Goal: Communication & Community: Answer question/provide support

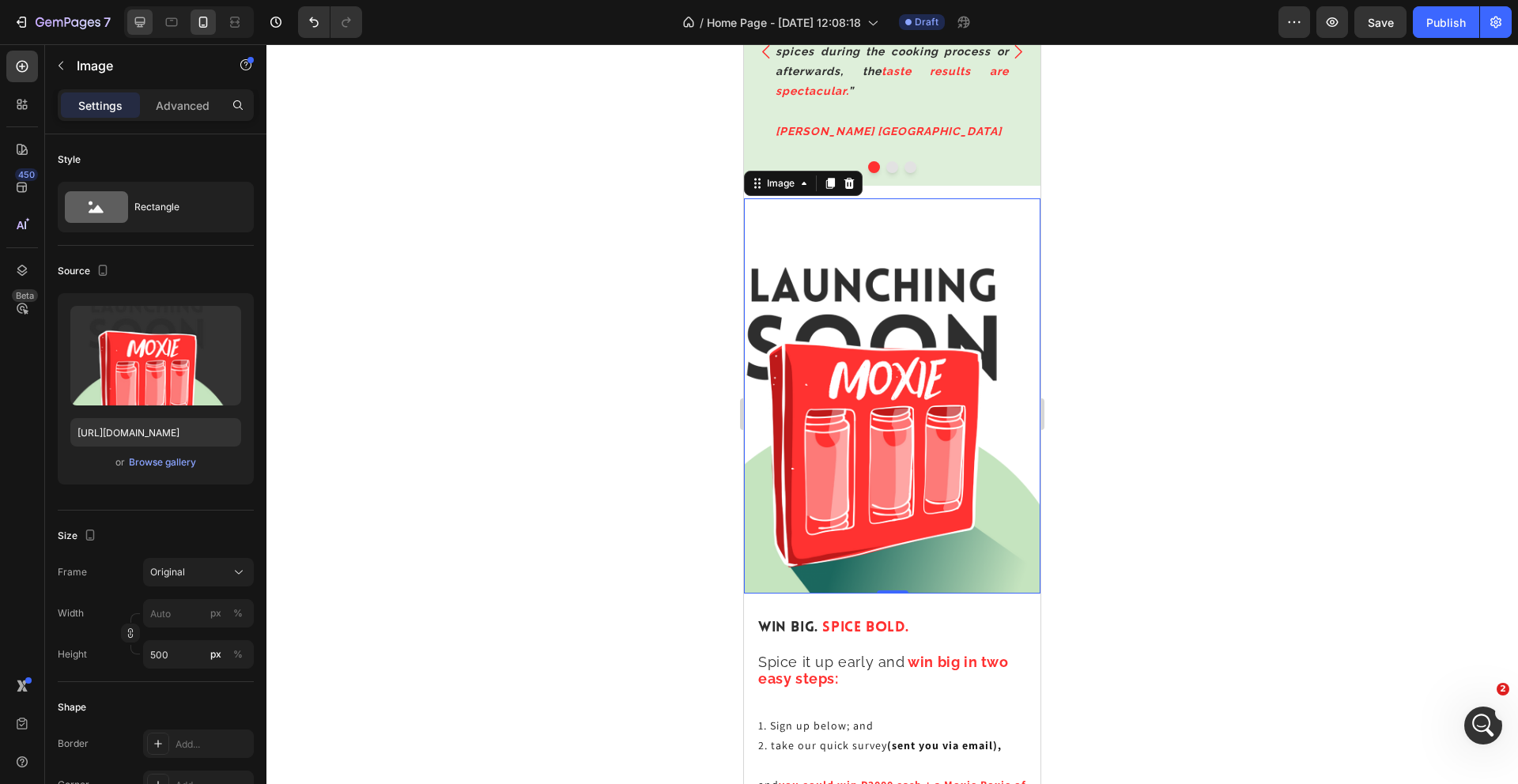
scroll to position [2, 0]
click at [144, 28] on icon at bounding box center [140, 22] width 15 height 15
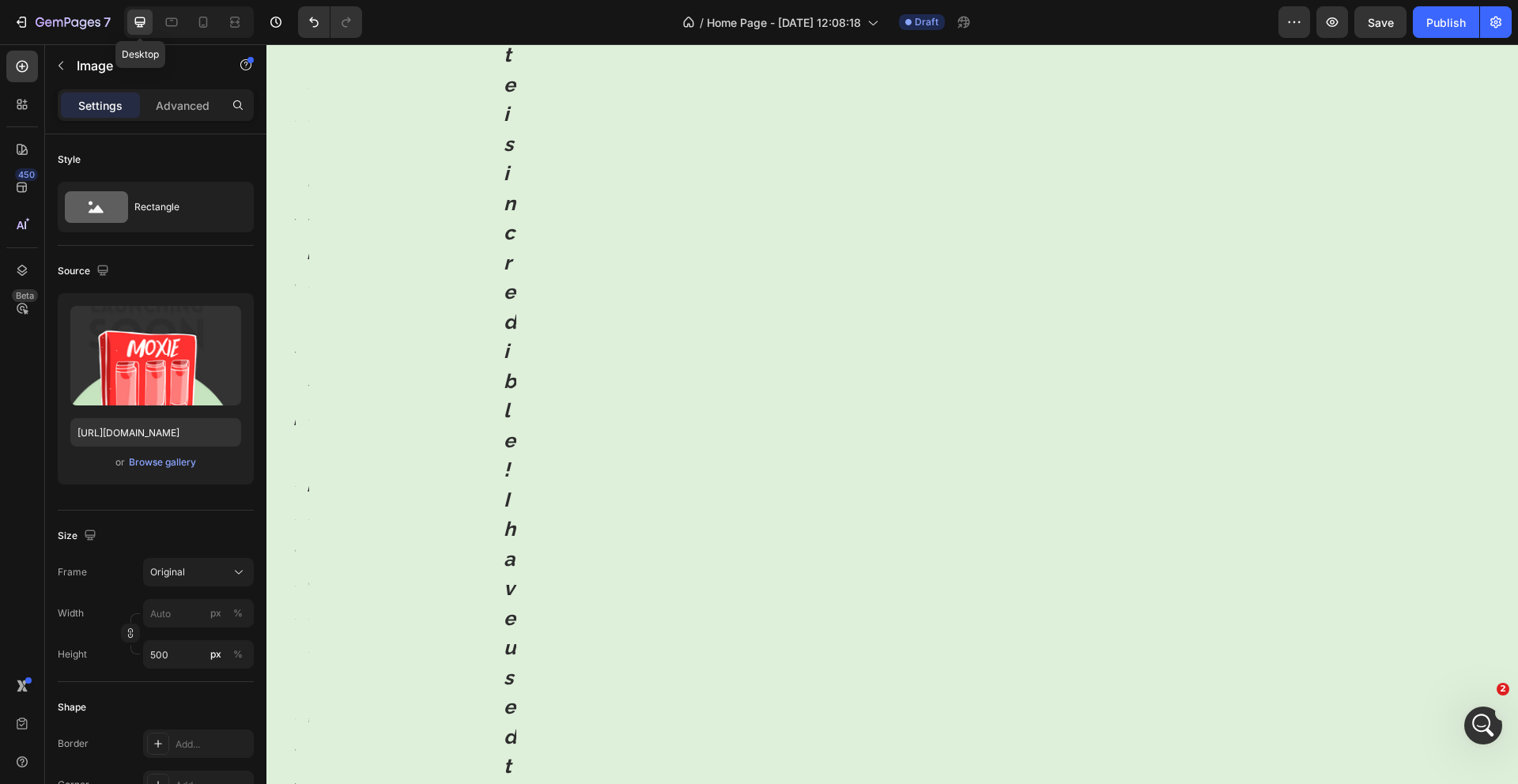
scroll to position [3136, 0]
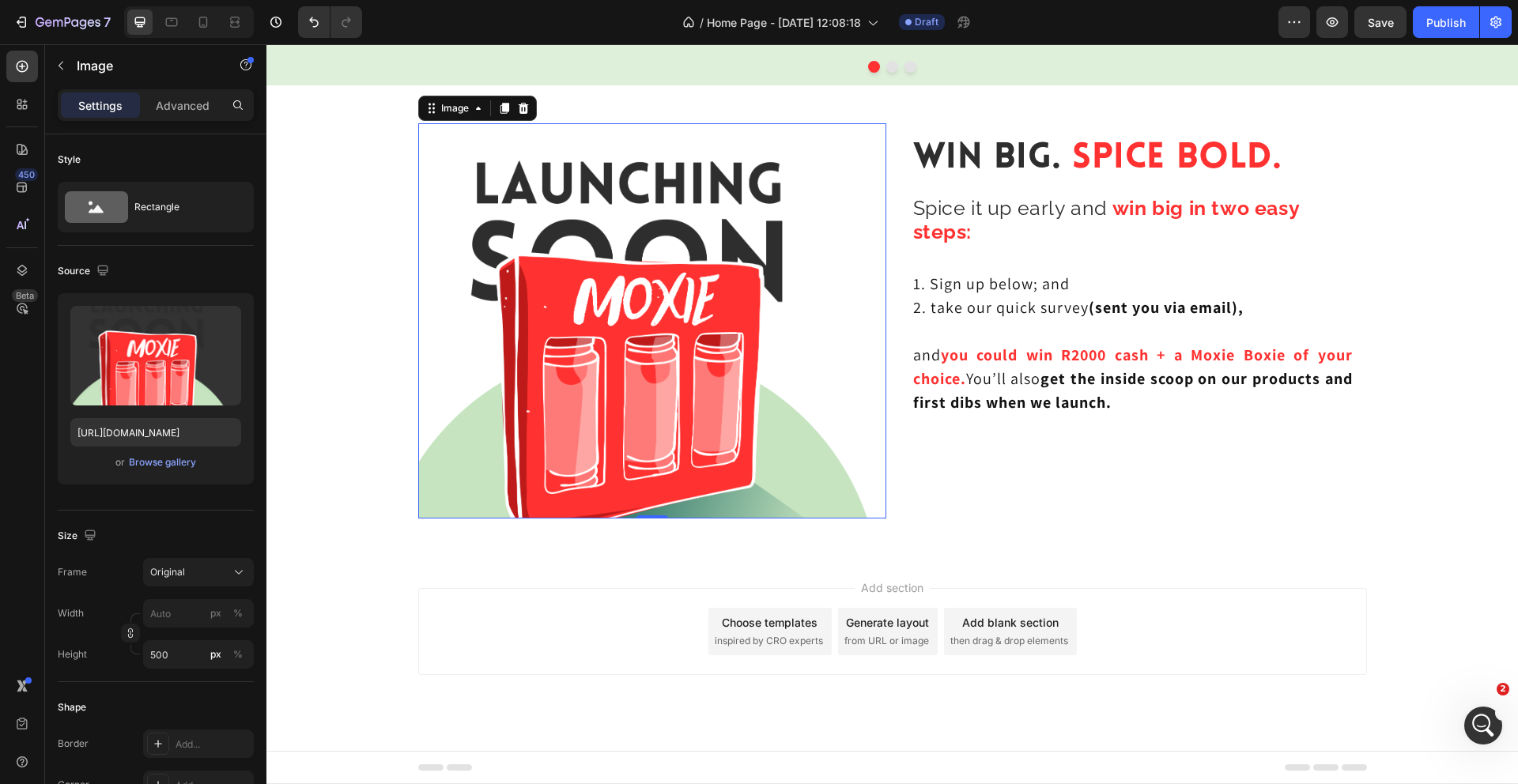
click at [763, 227] on img at bounding box center [652, 321] width 468 height 395
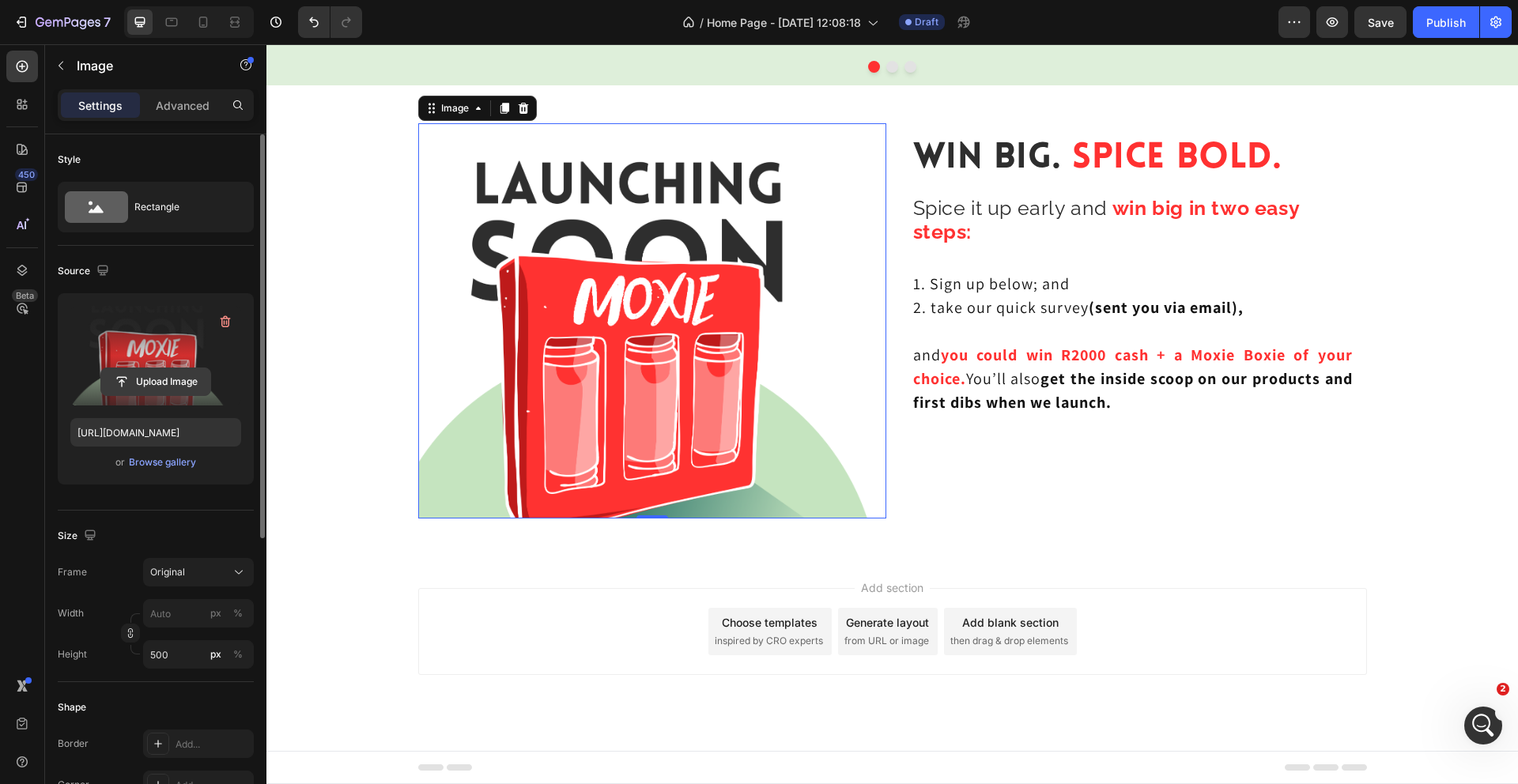
click at [170, 376] on input "file" at bounding box center [156, 381] width 109 height 27
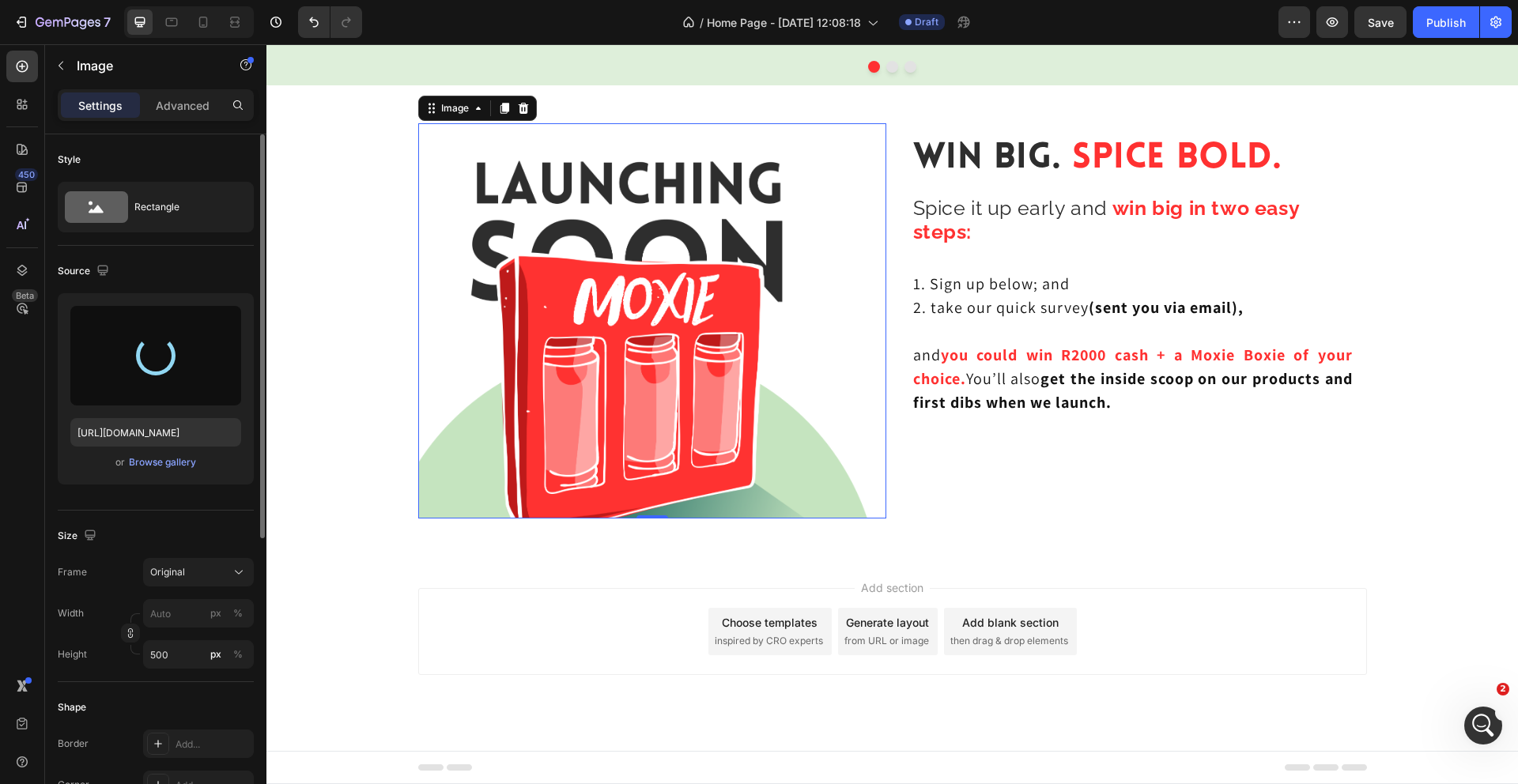
type input "[URL][DOMAIN_NAME]"
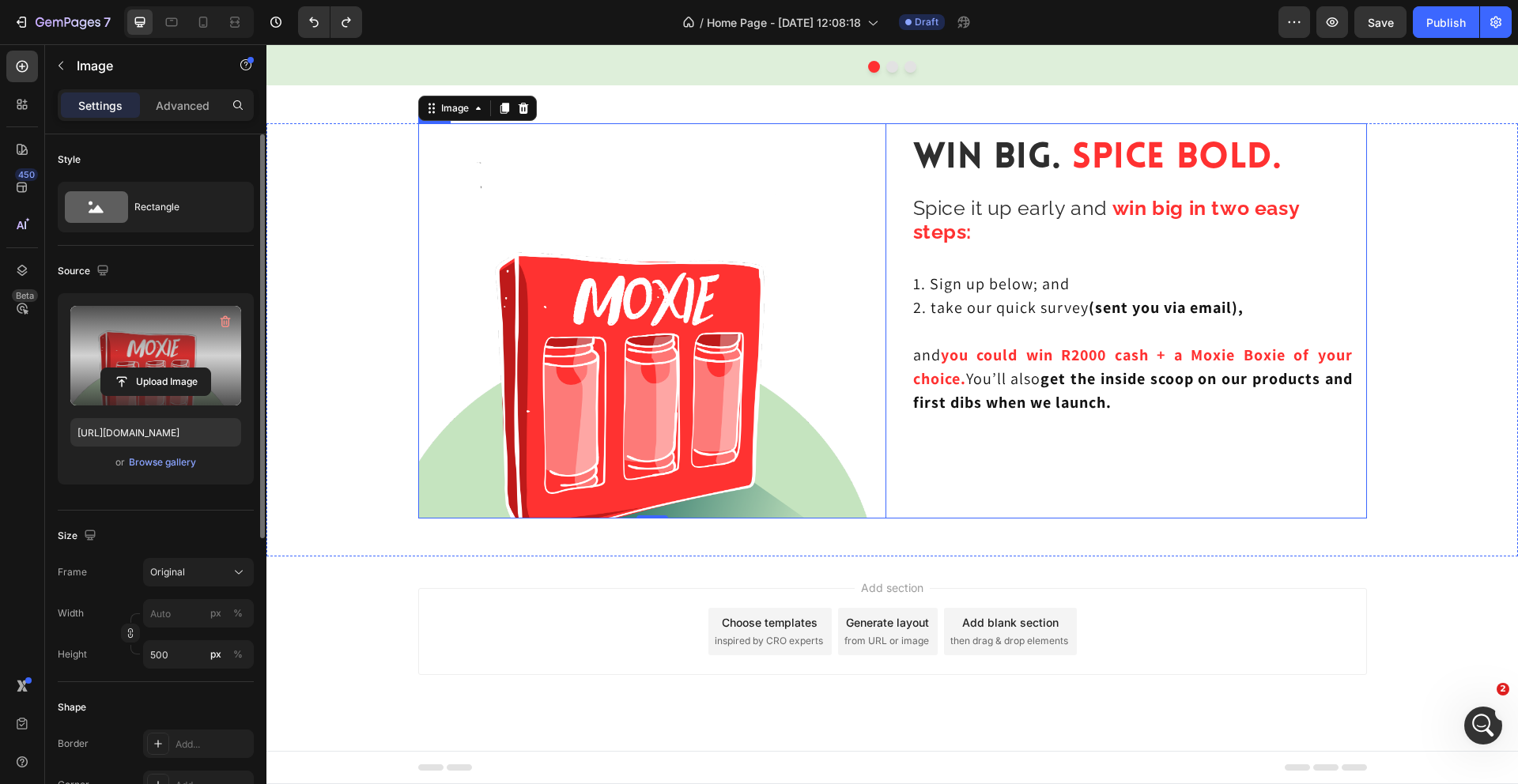
click at [1019, 457] on div "Win Big. Spice Bold. Heading Spice it up early and win big in two easy steps: H…" at bounding box center [1133, 321] width 468 height 395
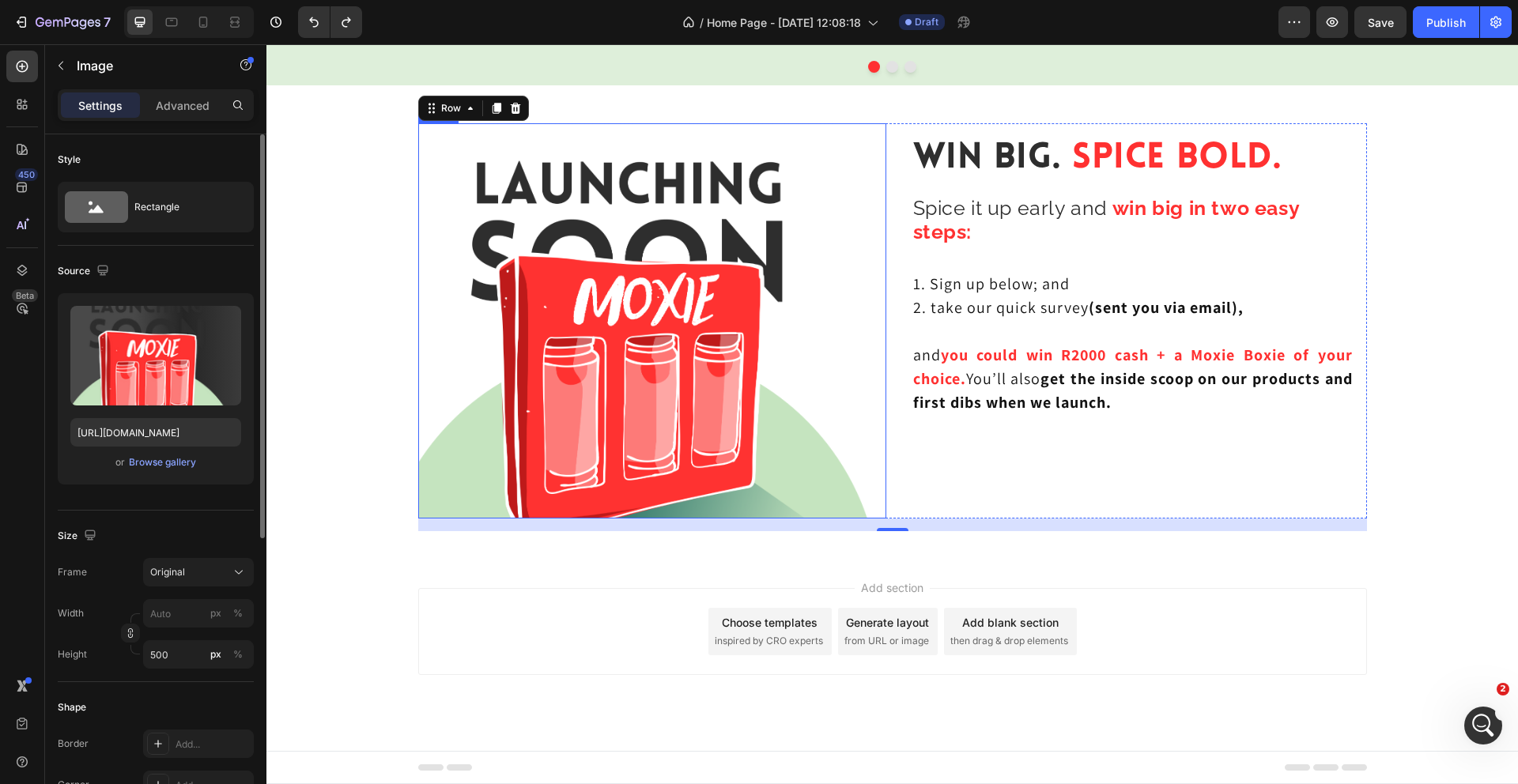
click at [554, 267] on img at bounding box center [652, 321] width 468 height 395
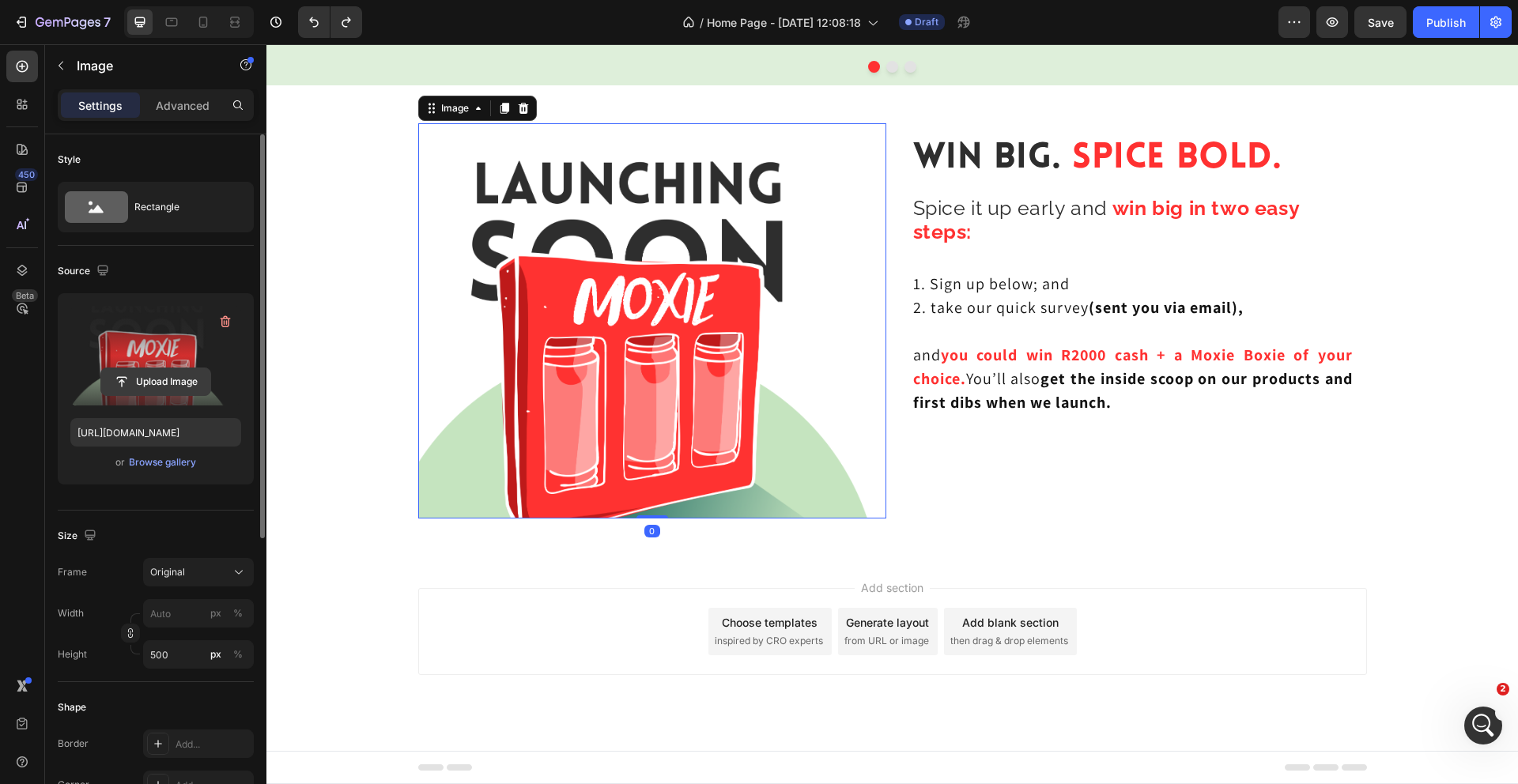
click at [174, 382] on input "file" at bounding box center [156, 381] width 109 height 27
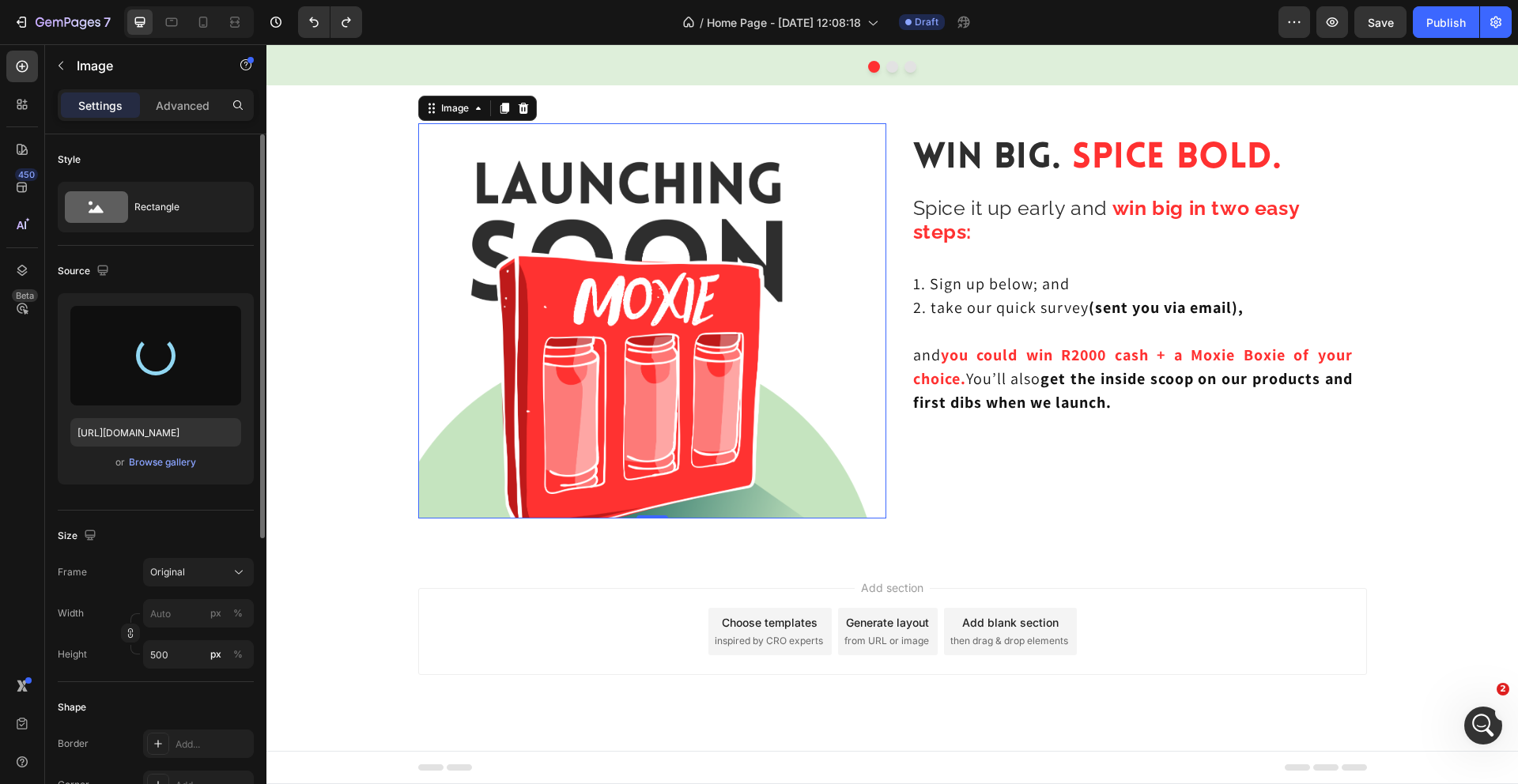
type input "[URL][DOMAIN_NAME]"
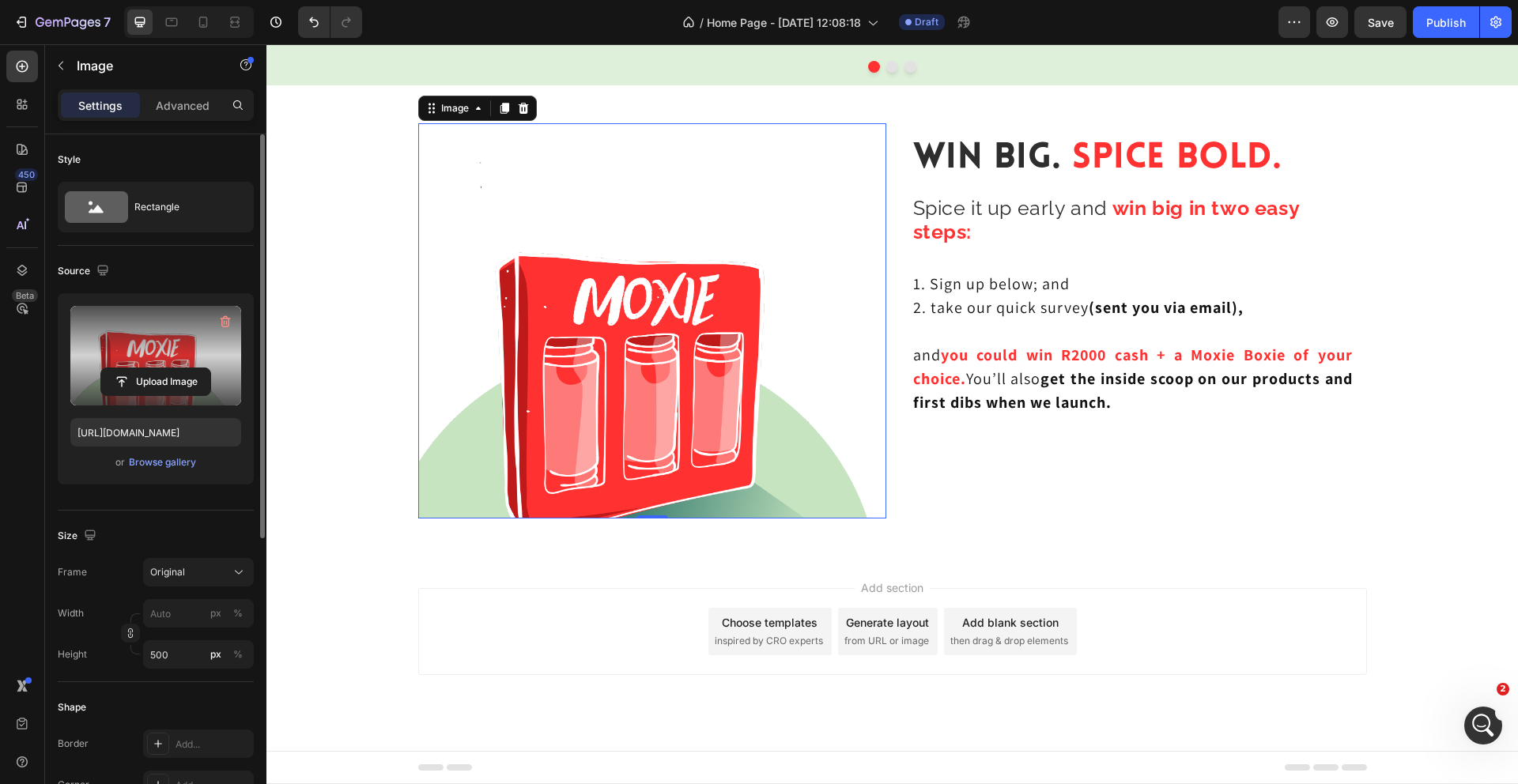
click at [838, 313] on img at bounding box center [652, 321] width 468 height 395
click at [164, 386] on input "file" at bounding box center [156, 381] width 109 height 27
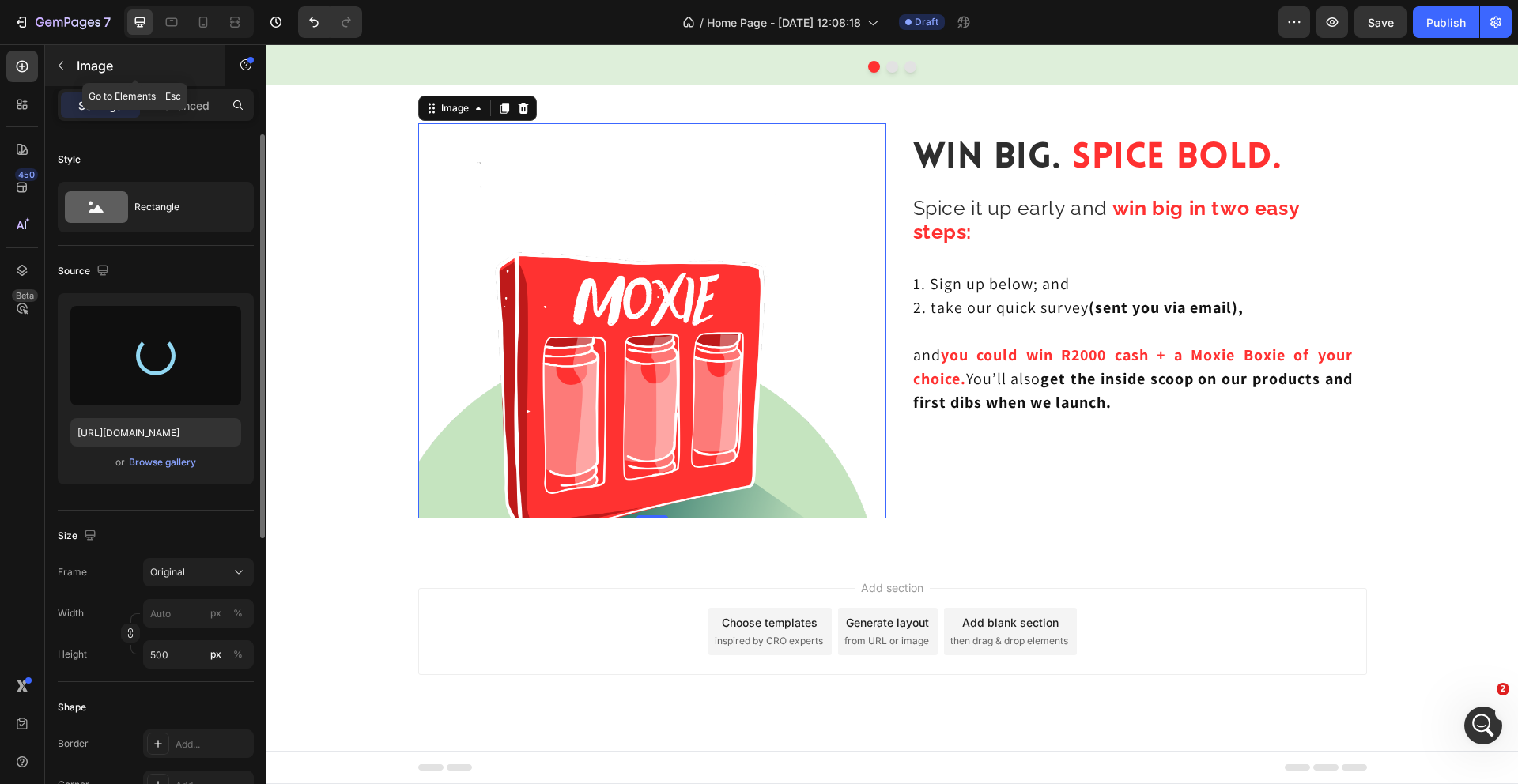
click at [70, 61] on button "button" at bounding box center [60, 65] width 25 height 25
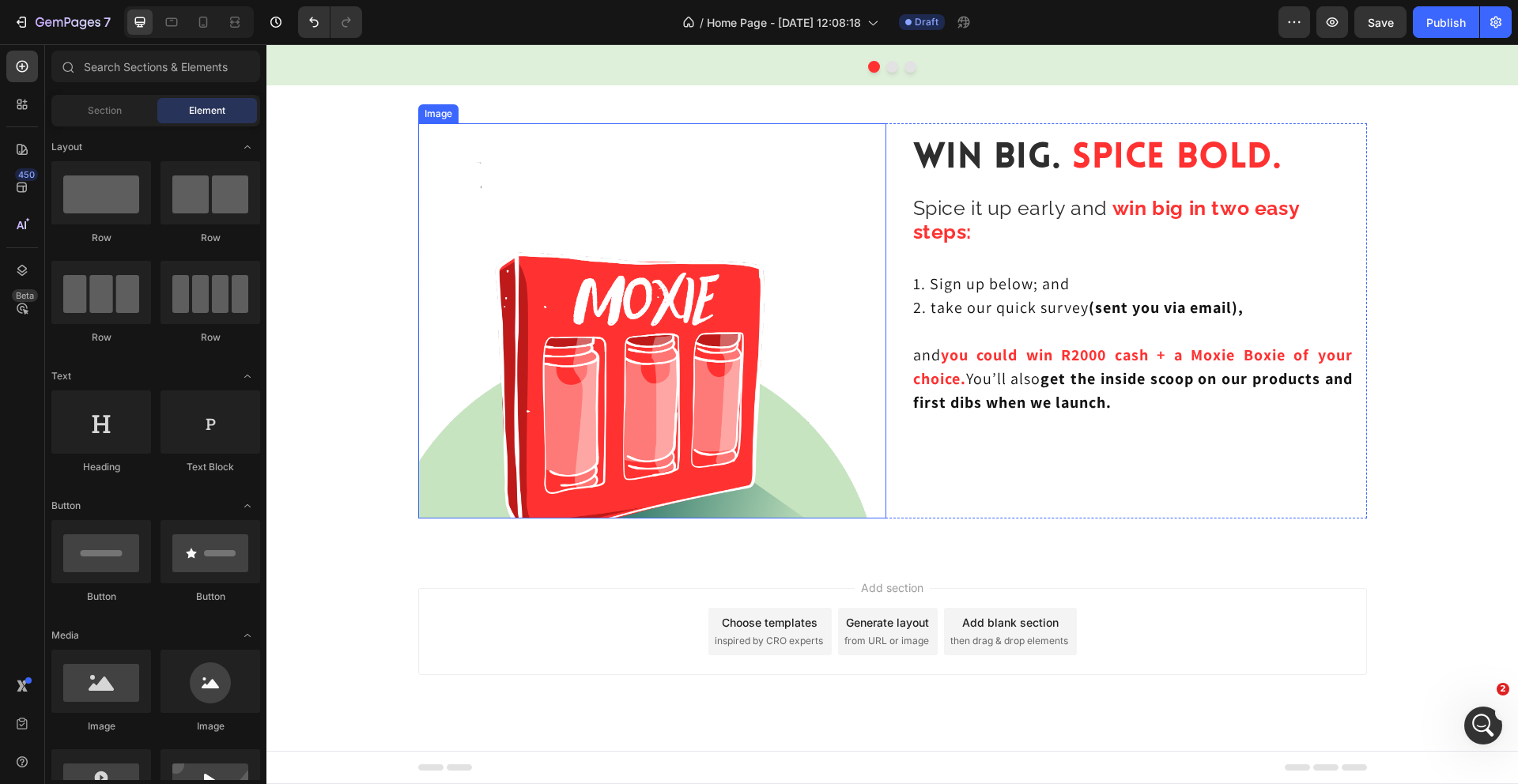
click at [594, 213] on img at bounding box center [652, 321] width 468 height 395
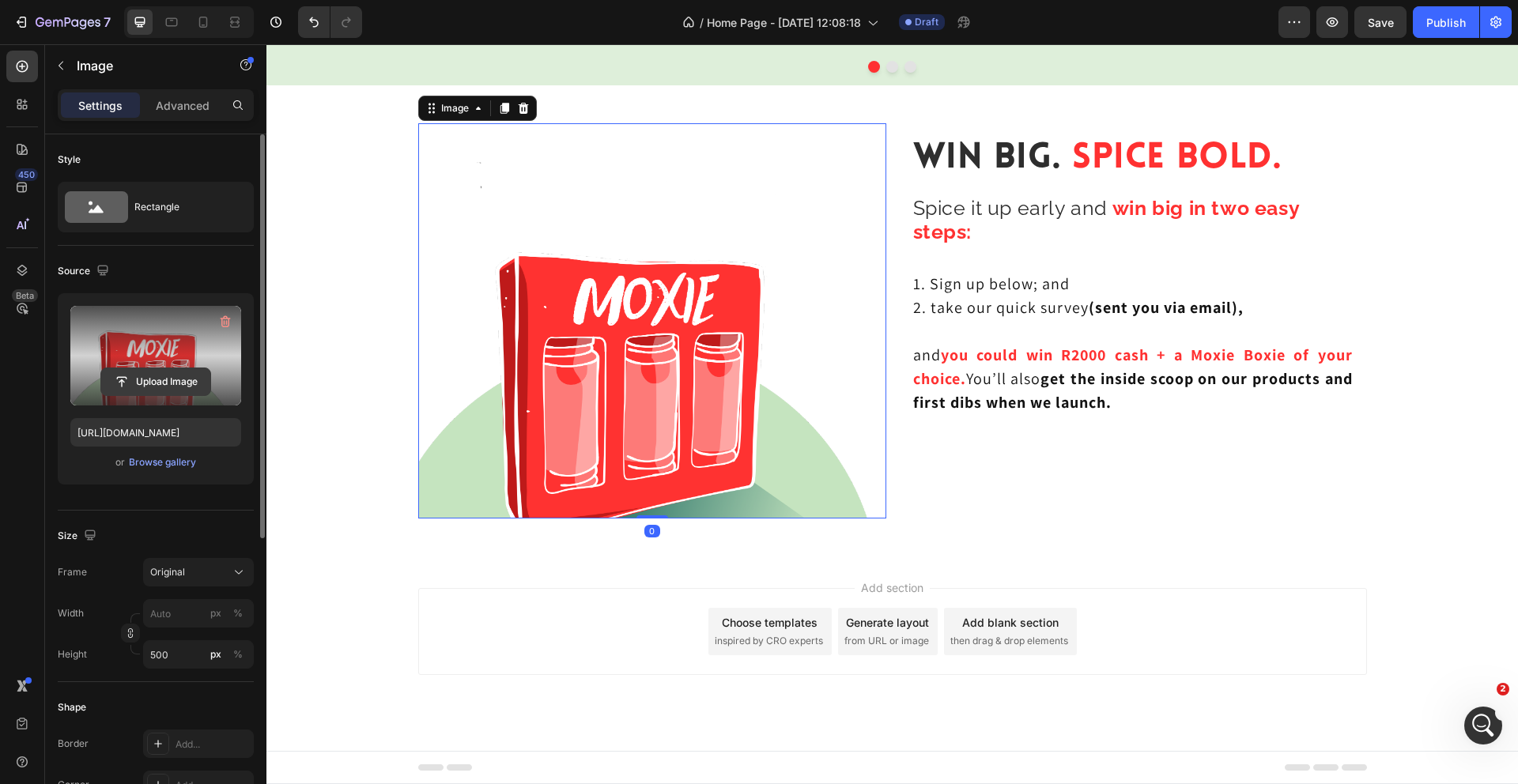
click at [155, 383] on input "file" at bounding box center [156, 381] width 109 height 27
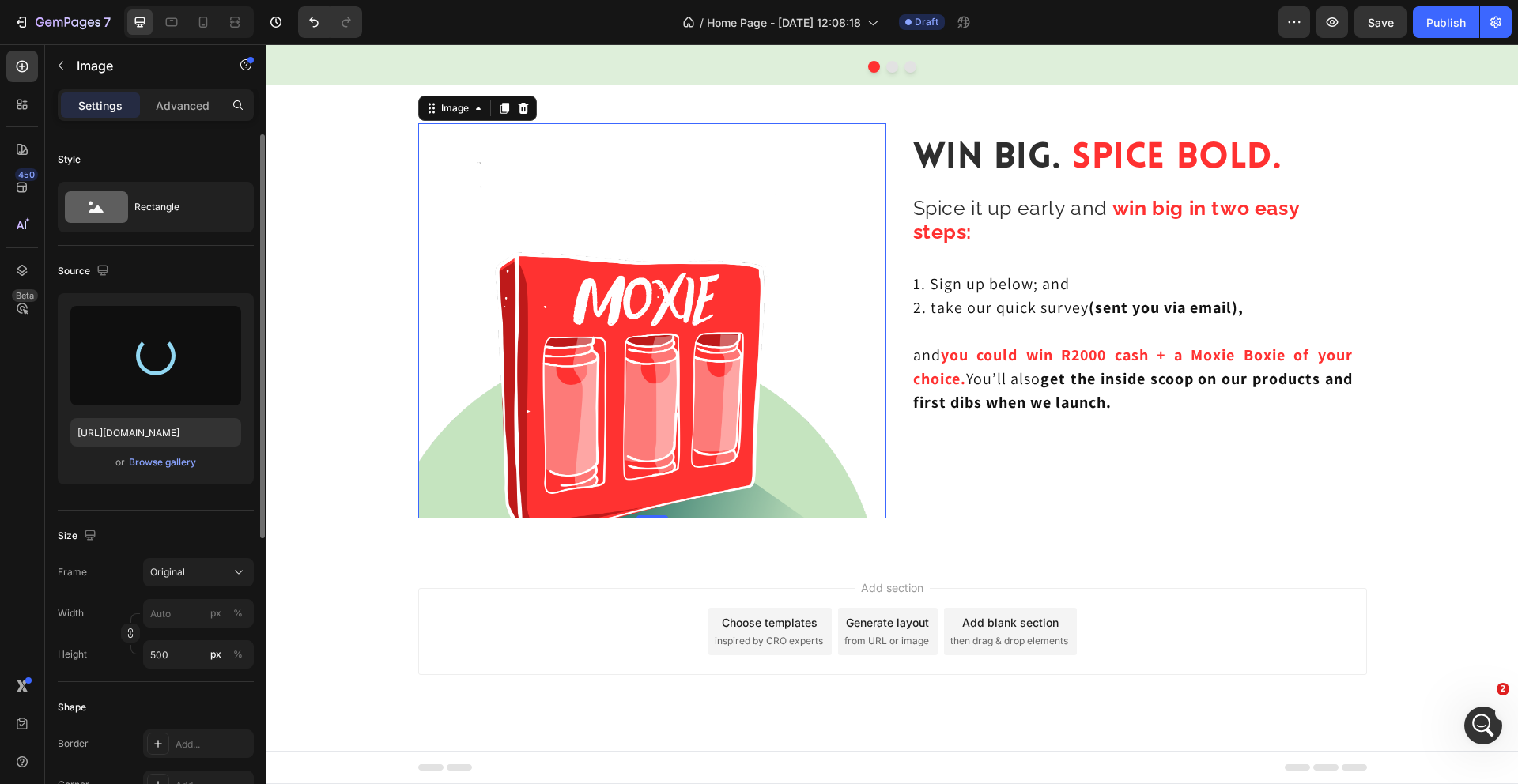
type input "[URL][DOMAIN_NAME]"
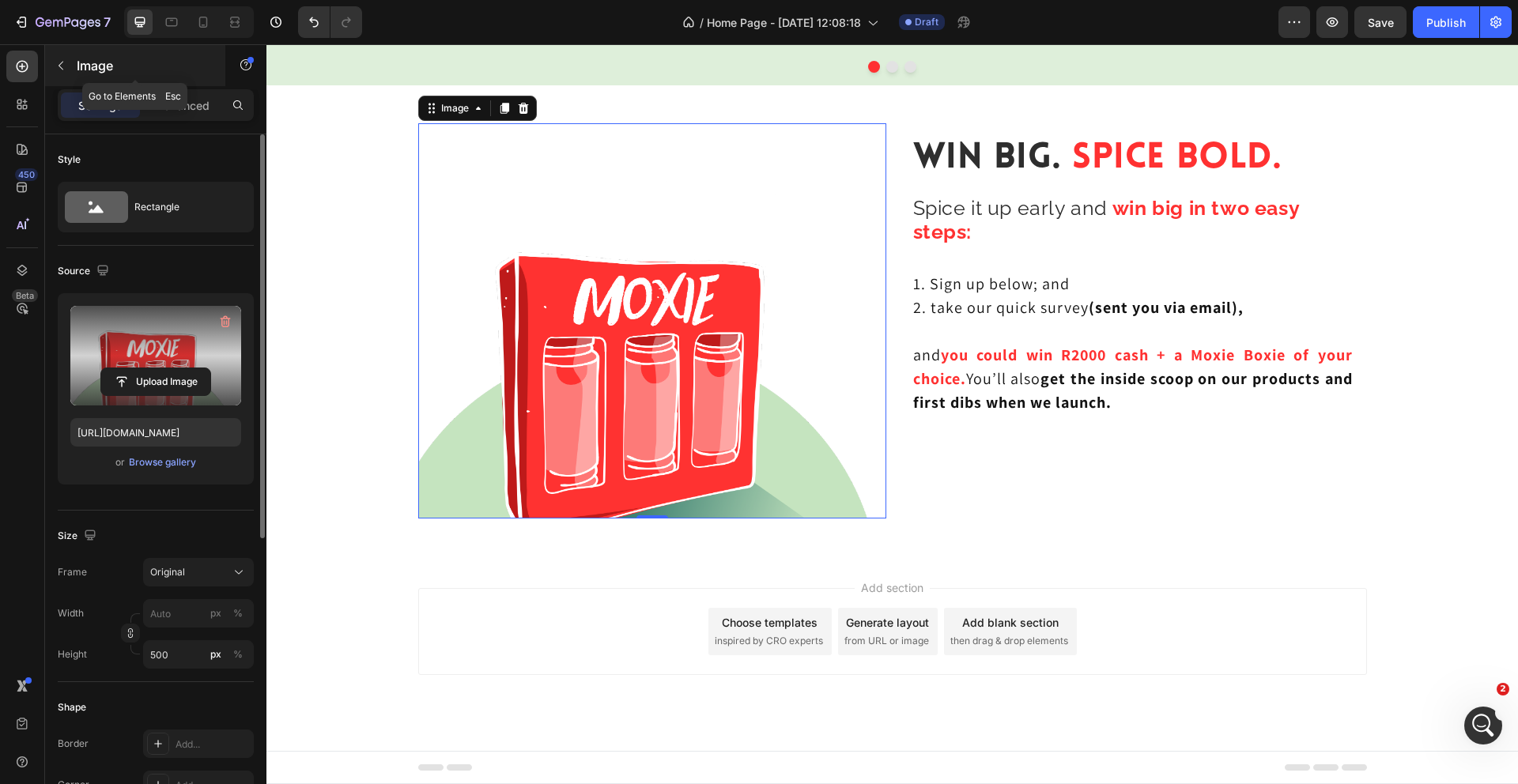
click at [60, 65] on icon "button" at bounding box center [60, 65] width 12 height 12
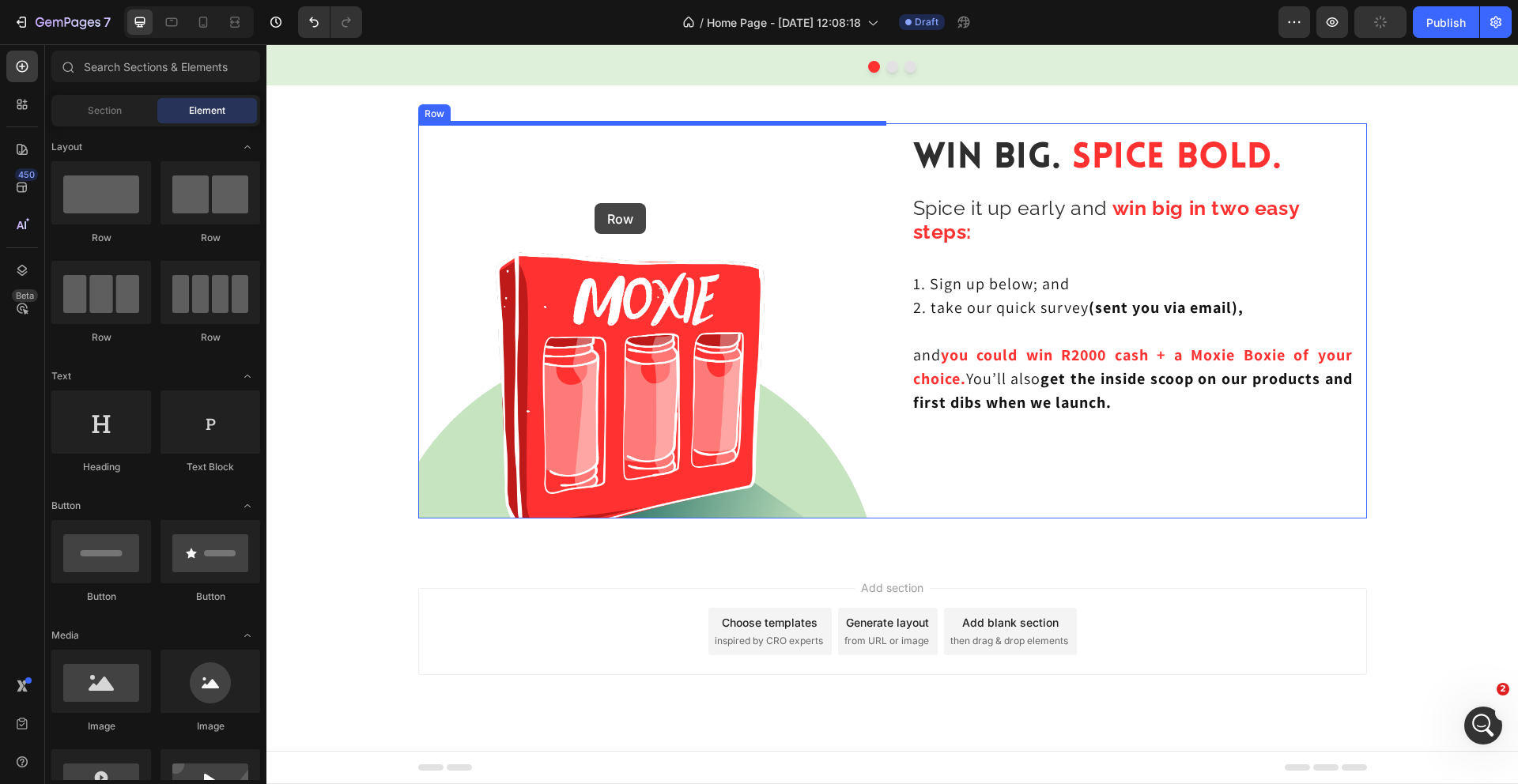
drag, startPoint x: 392, startPoint y: 247, endPoint x: 595, endPoint y: 201, distance: 208.1
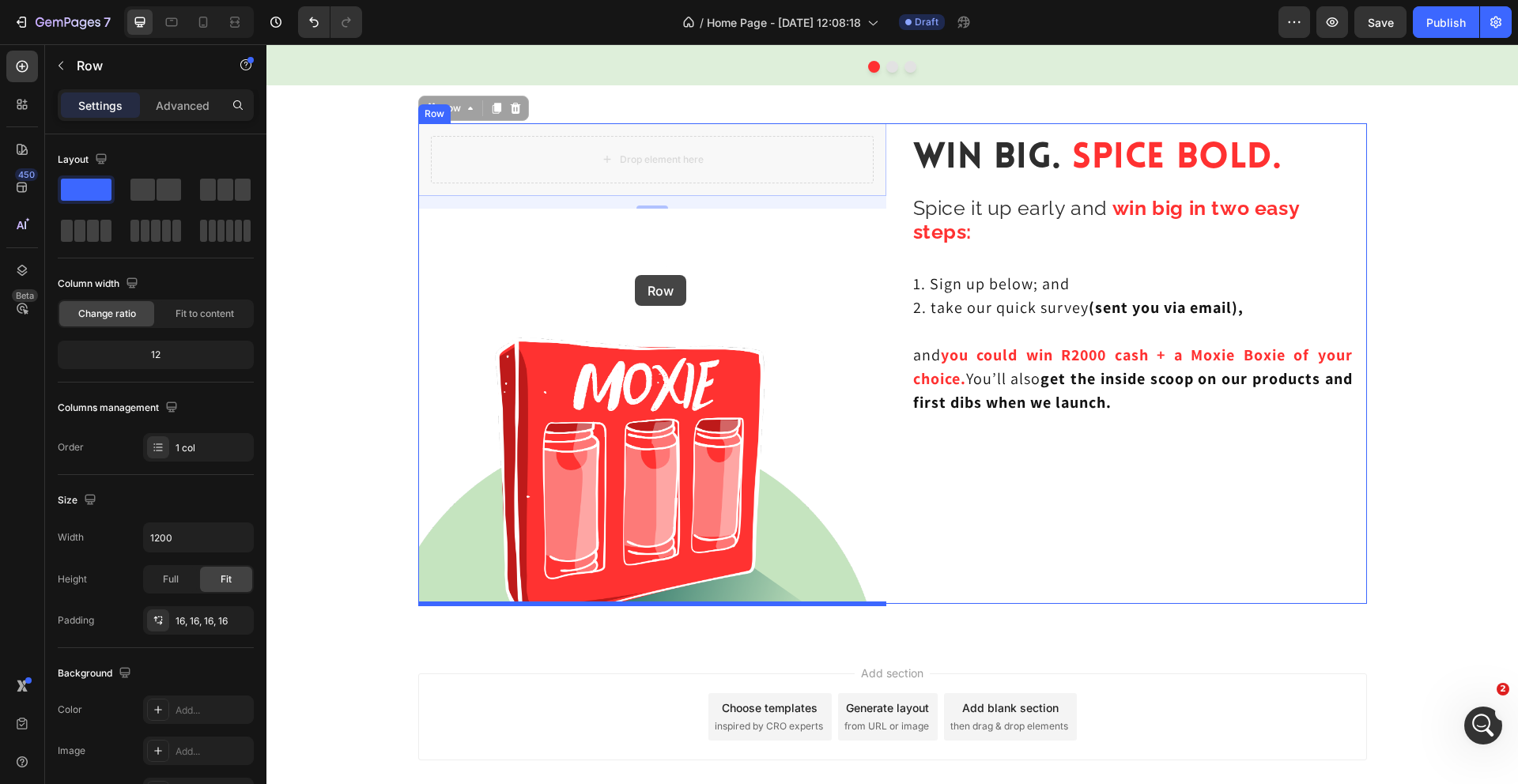
drag, startPoint x: 634, startPoint y: 129, endPoint x: 635, endPoint y: 275, distance: 146.0
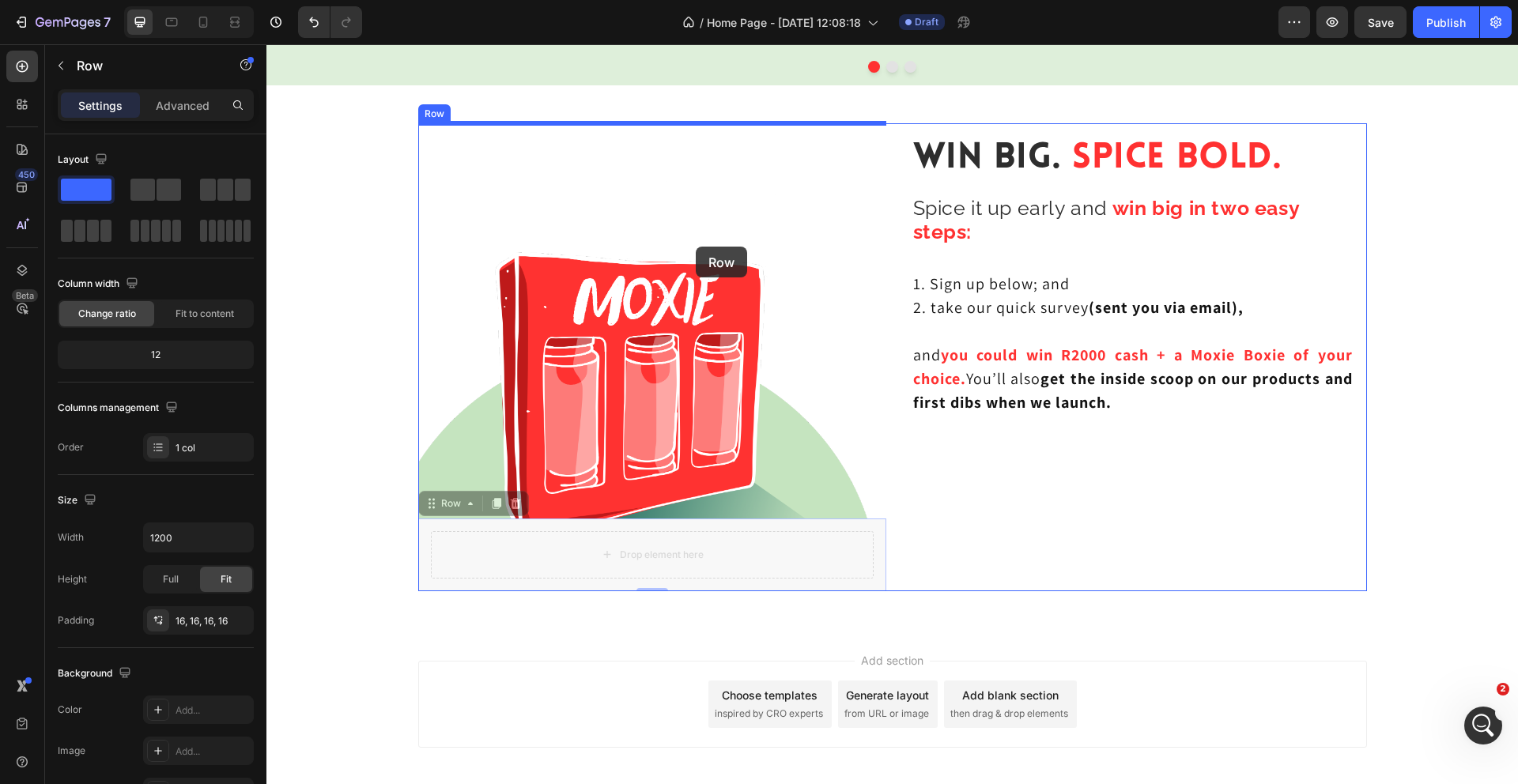
drag, startPoint x: 732, startPoint y: 523, endPoint x: 687, endPoint y: 230, distance: 296.4
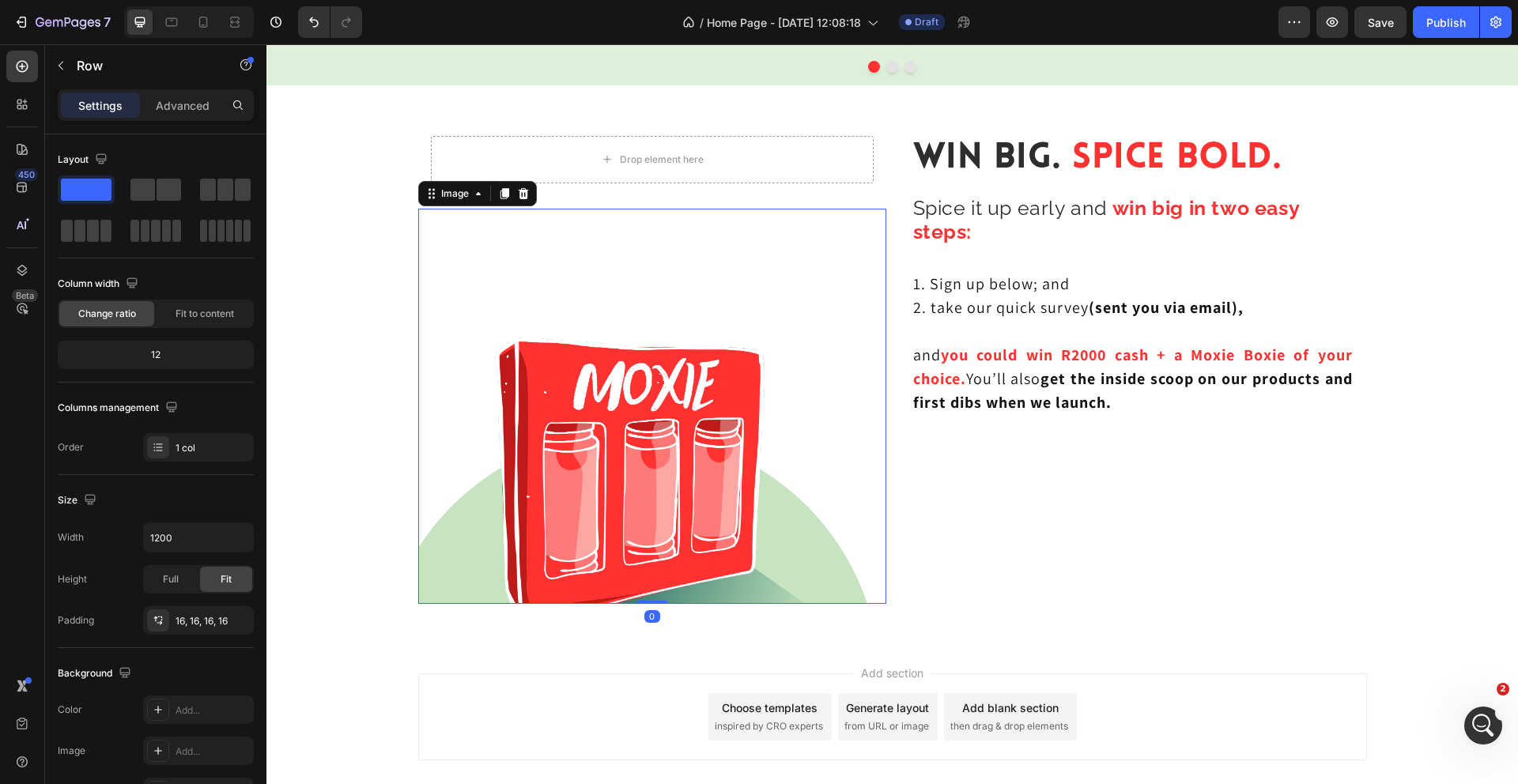
click at [687, 267] on img at bounding box center [652, 406] width 468 height 395
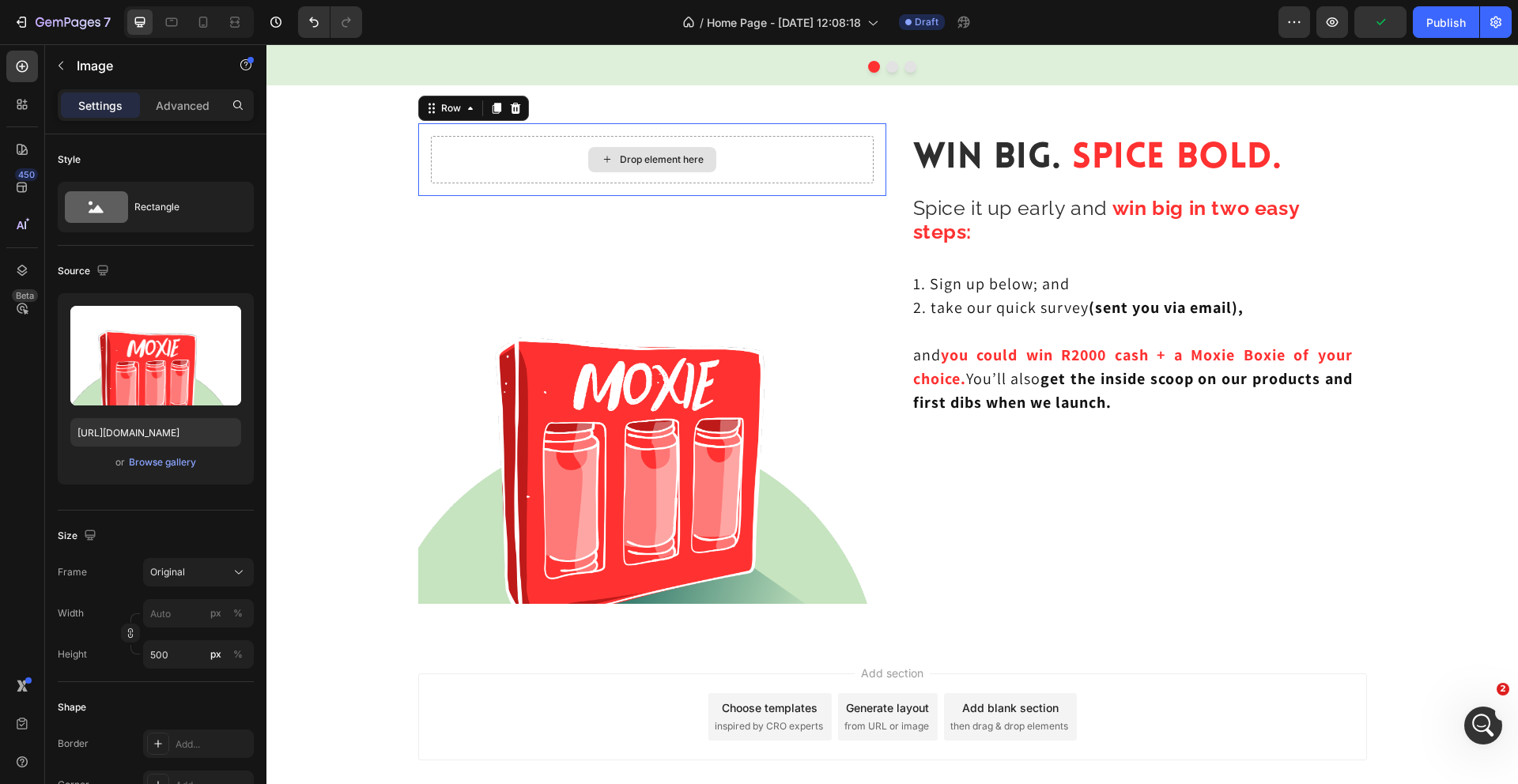
click at [735, 154] on div "Drop element here" at bounding box center [652, 159] width 443 height 47
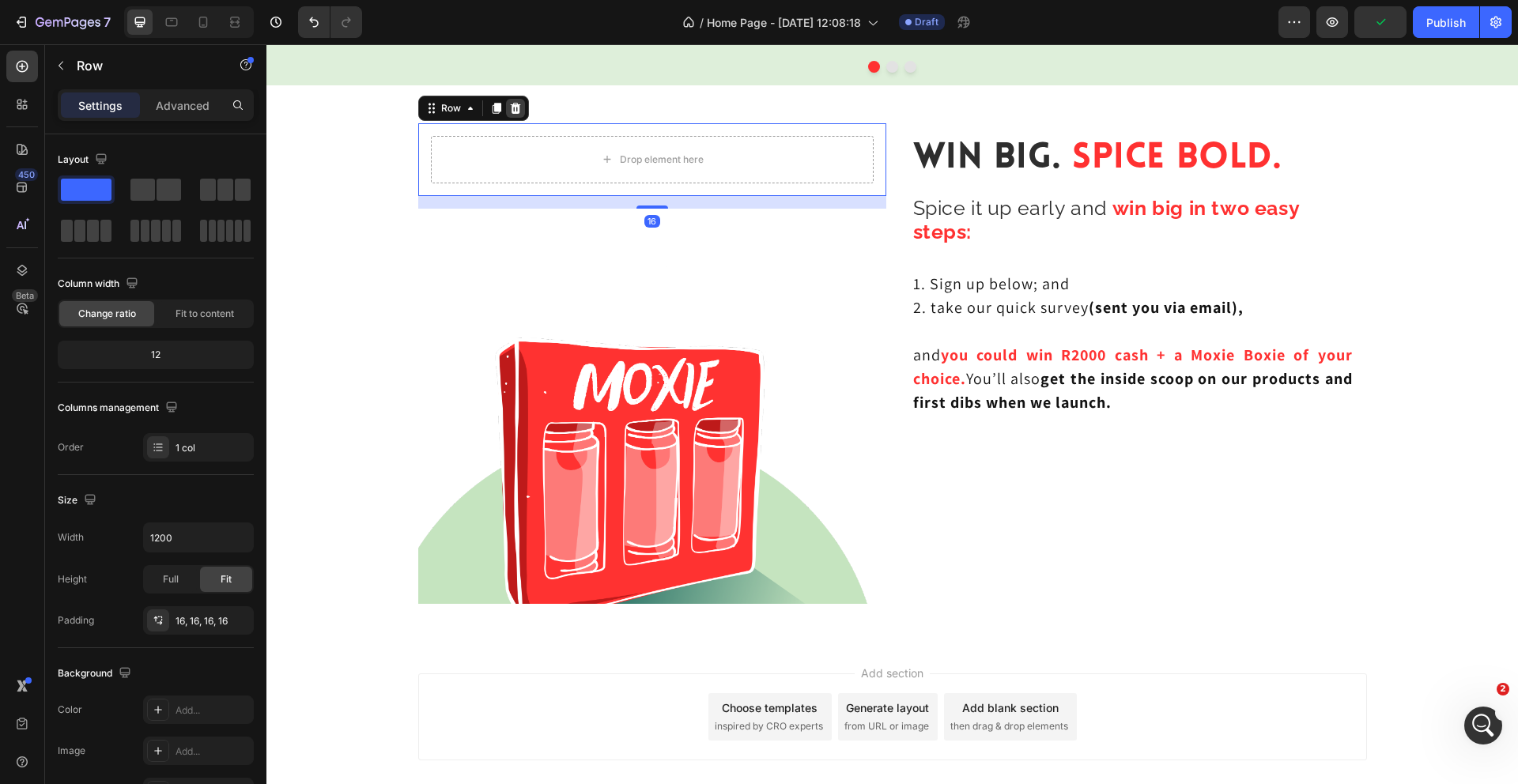
click at [516, 107] on icon at bounding box center [515, 107] width 12 height 12
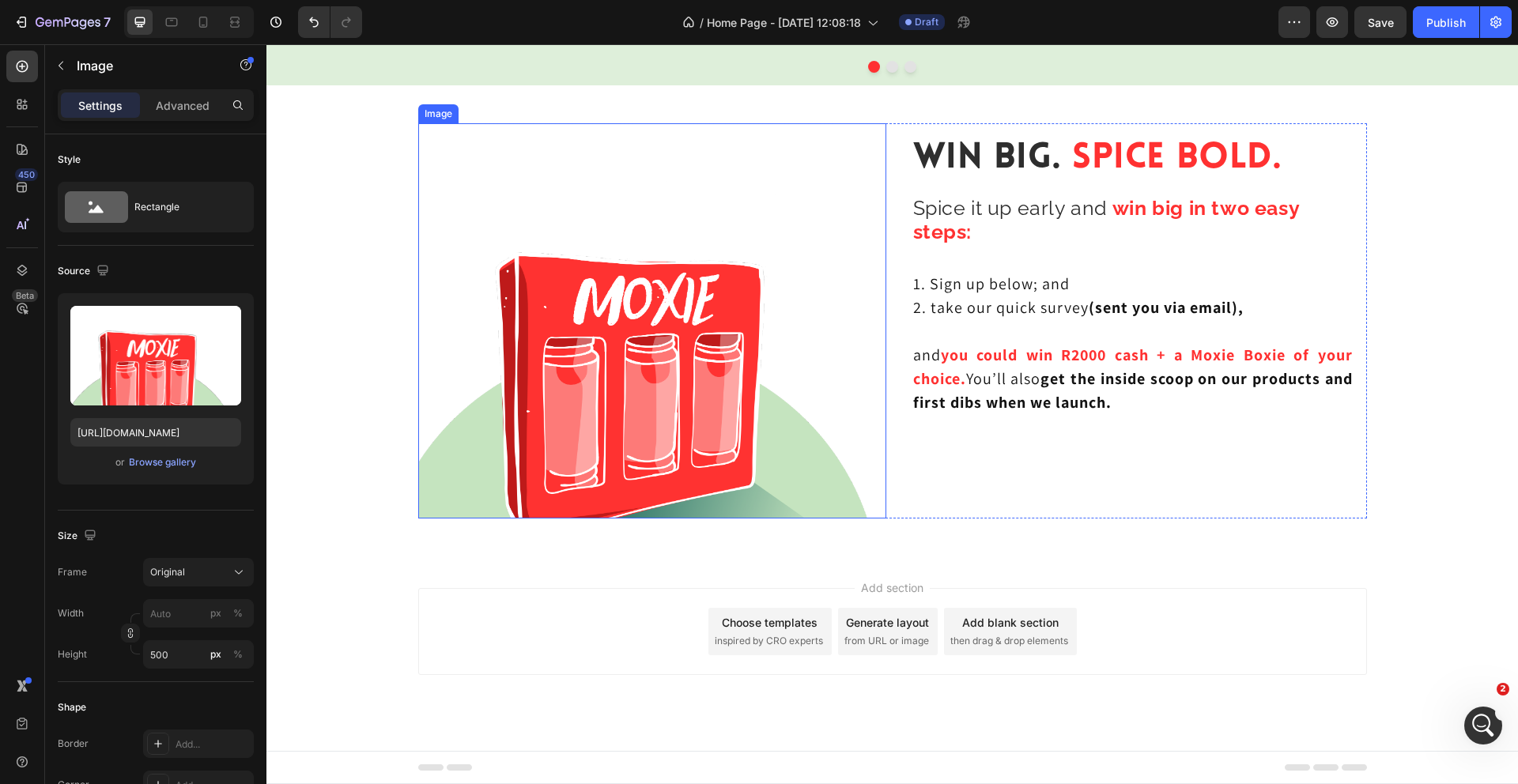
click at [548, 197] on img at bounding box center [652, 321] width 468 height 395
click at [178, 92] on div "Advanced" at bounding box center [182, 104] width 79 height 25
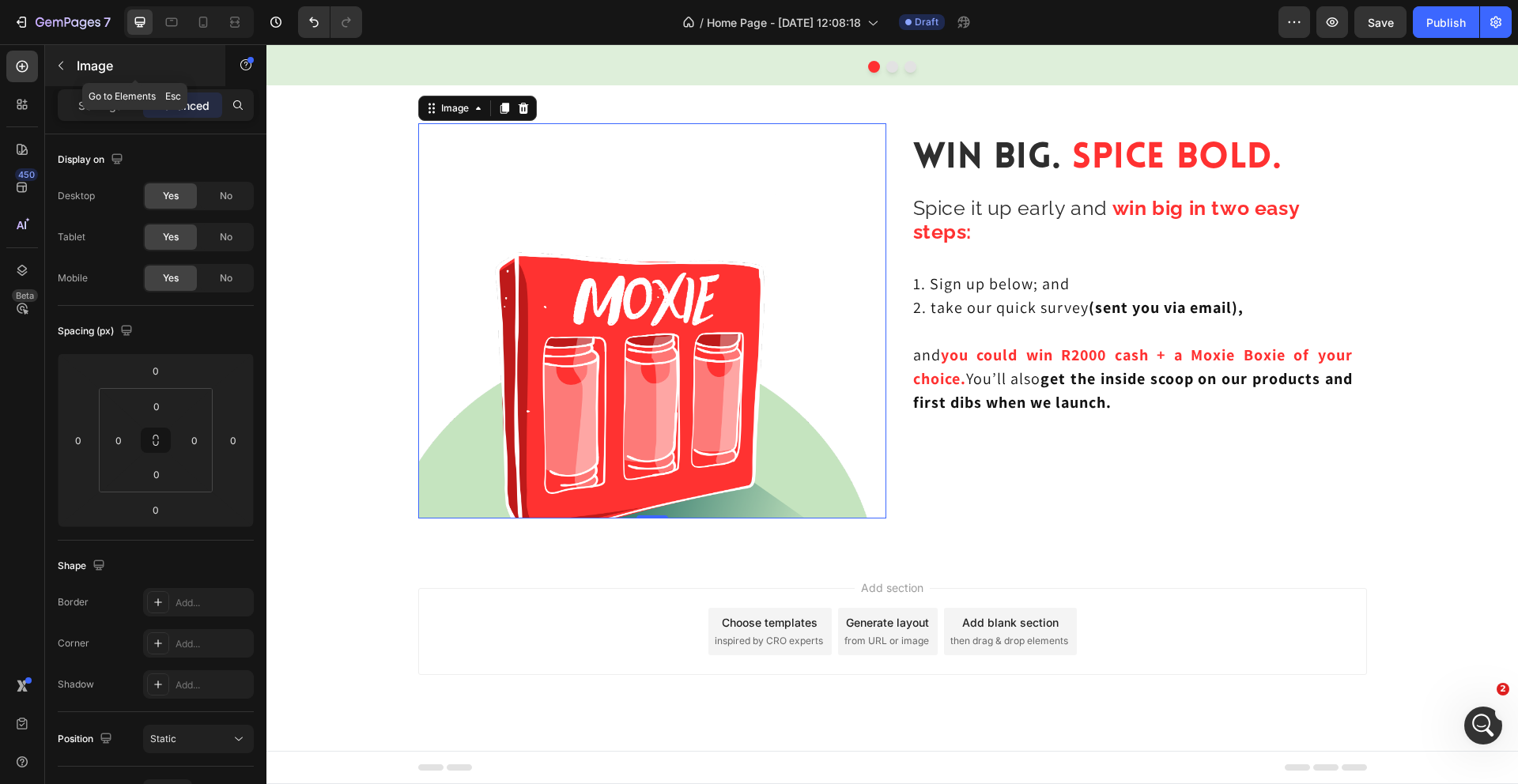
click at [61, 64] on icon "button" at bounding box center [60, 65] width 12 height 12
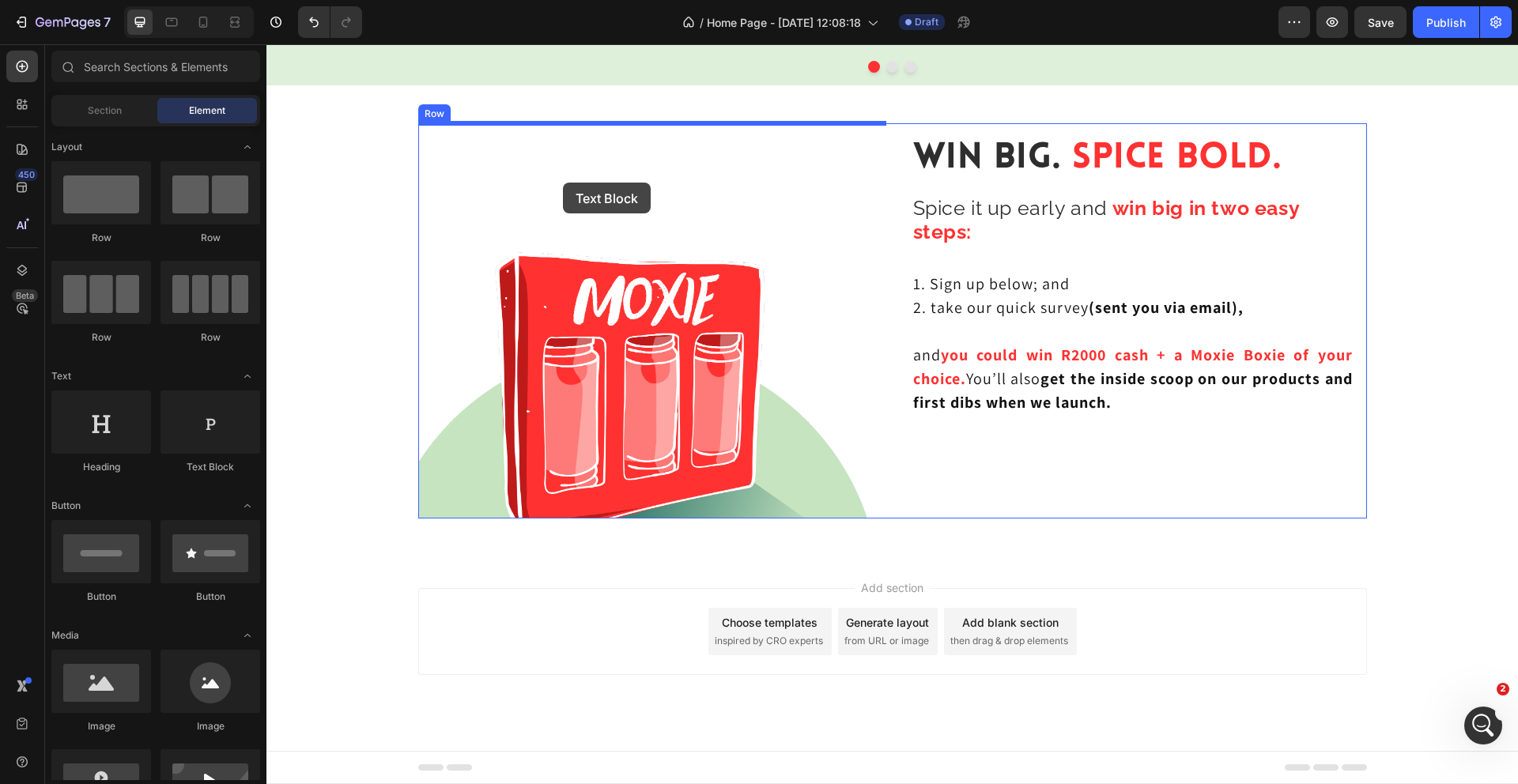
drag, startPoint x: 471, startPoint y: 465, endPoint x: 563, endPoint y: 182, distance: 297.6
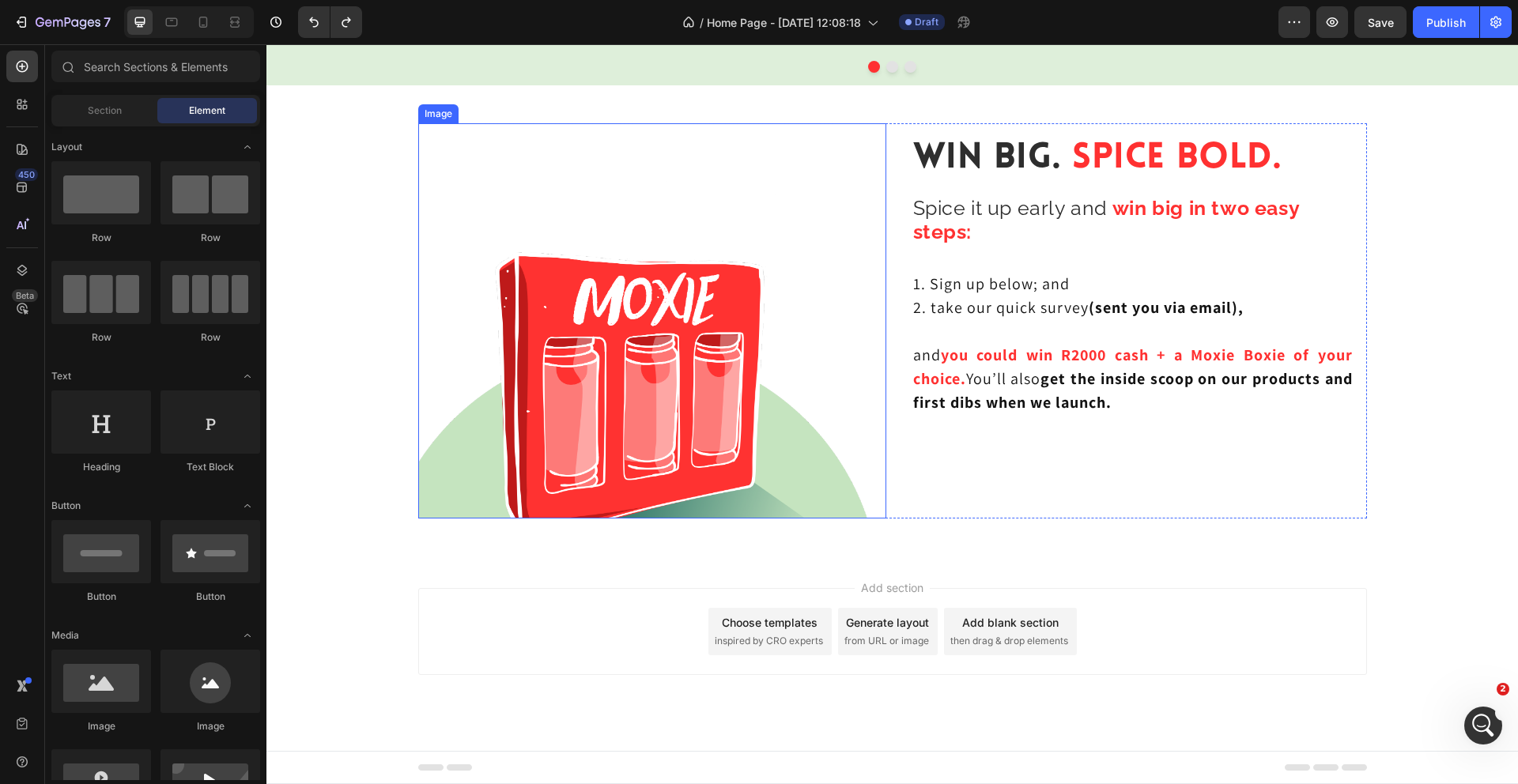
click at [657, 207] on img at bounding box center [652, 321] width 468 height 395
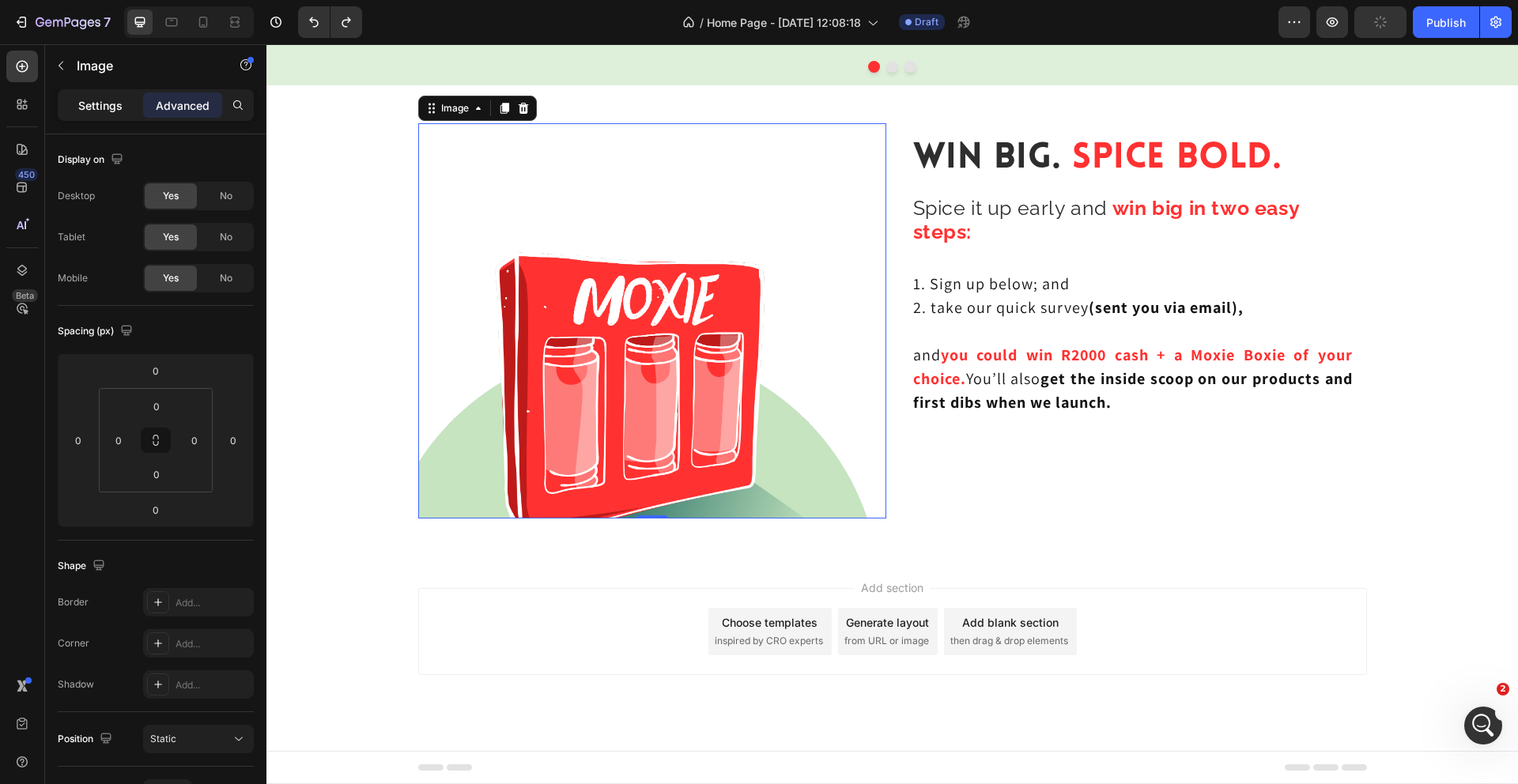
click at [97, 115] on div "Settings" at bounding box center [100, 104] width 79 height 25
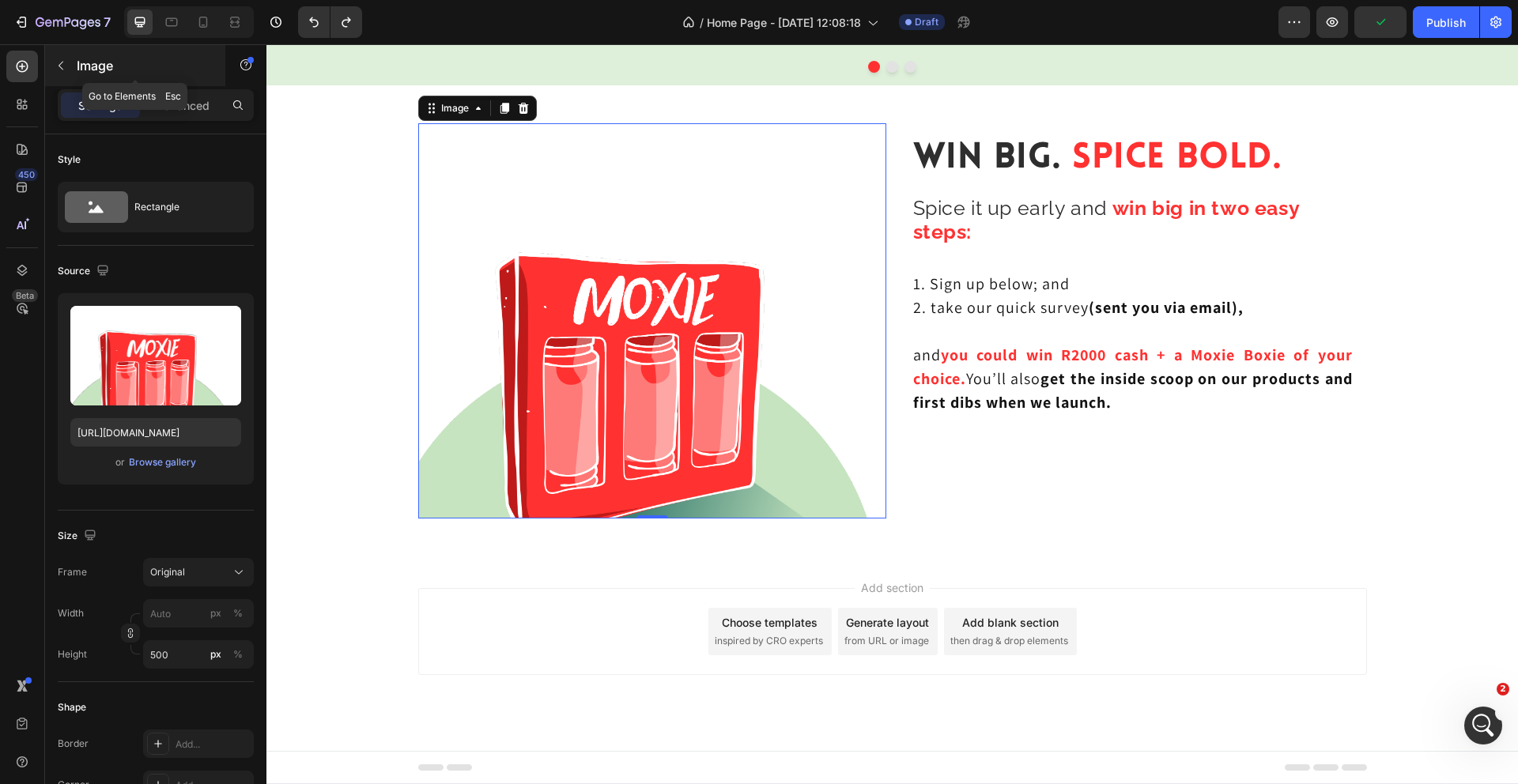
click at [59, 55] on button "button" at bounding box center [60, 65] width 25 height 25
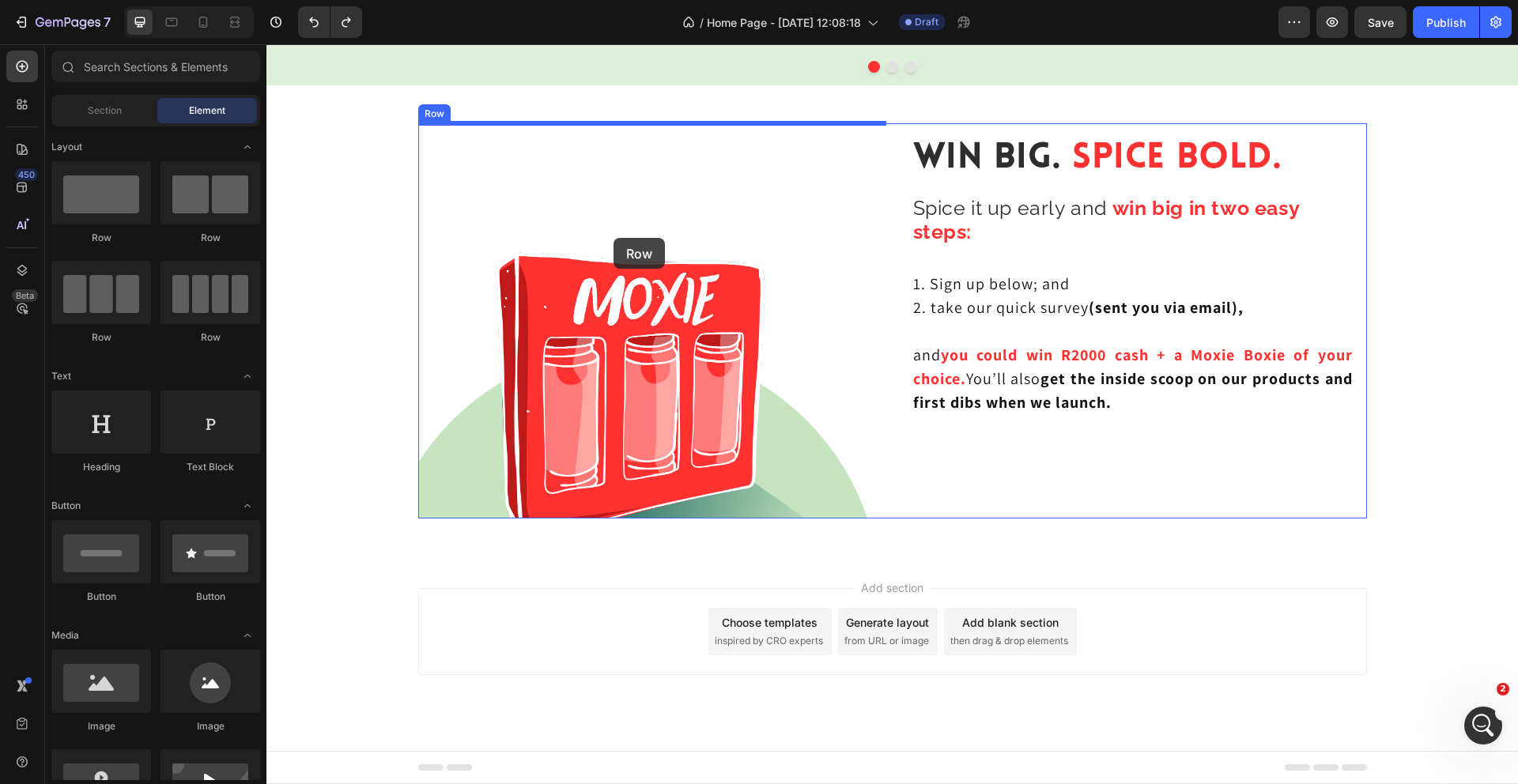
drag, startPoint x: 365, startPoint y: 241, endPoint x: 614, endPoint y: 235, distance: 249.1
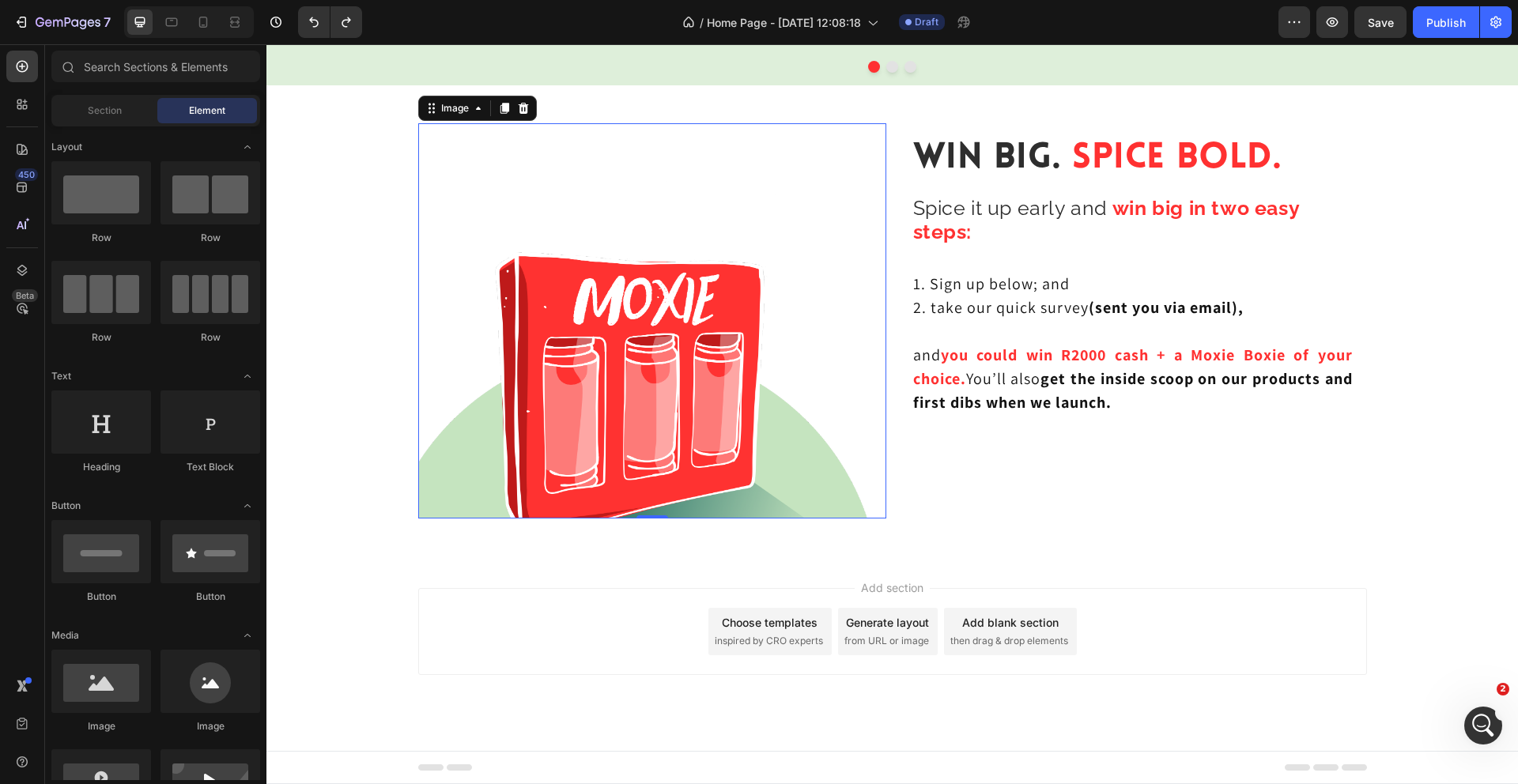
click at [763, 211] on img at bounding box center [652, 321] width 468 height 395
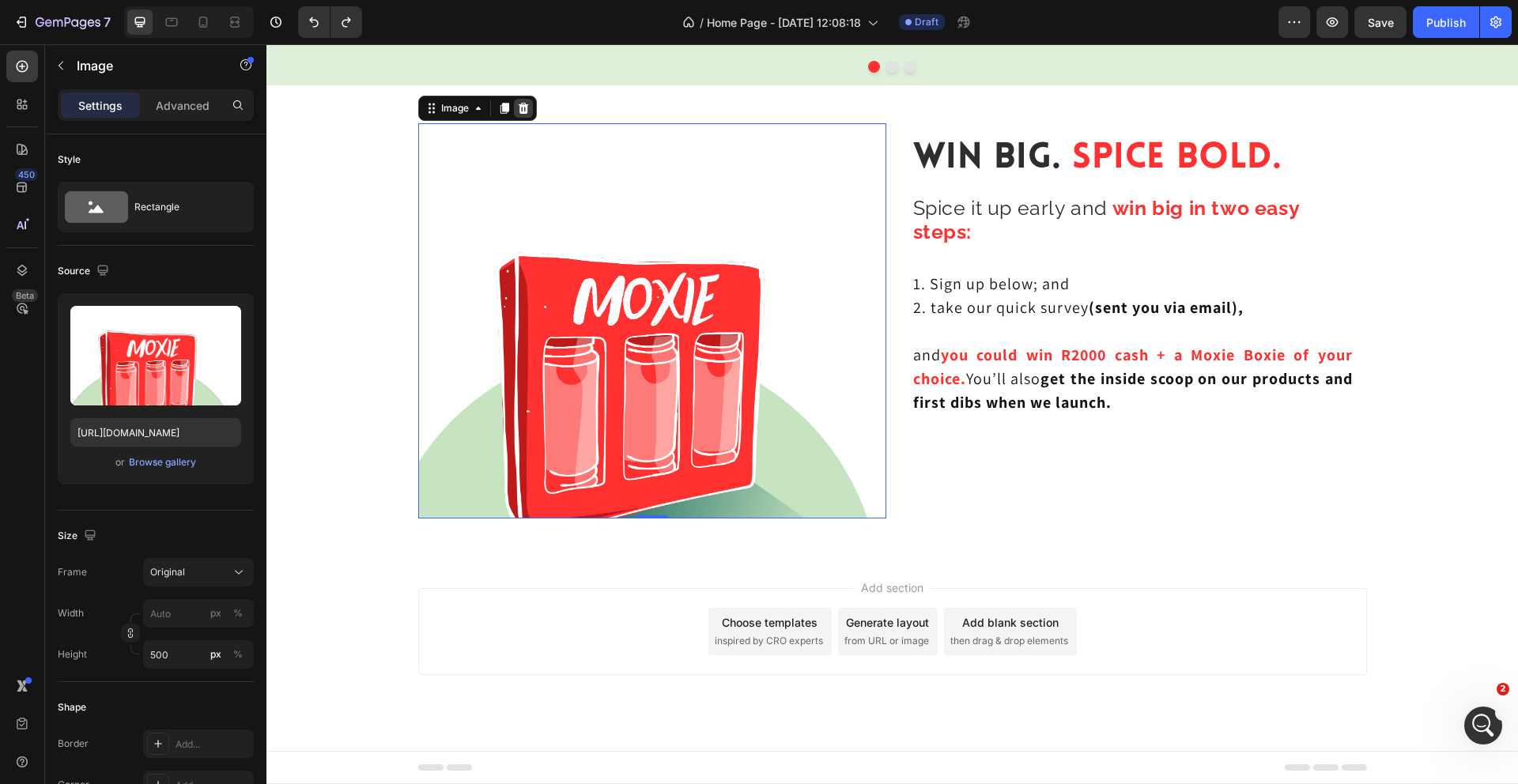
click at [525, 104] on icon at bounding box center [523, 108] width 11 height 12
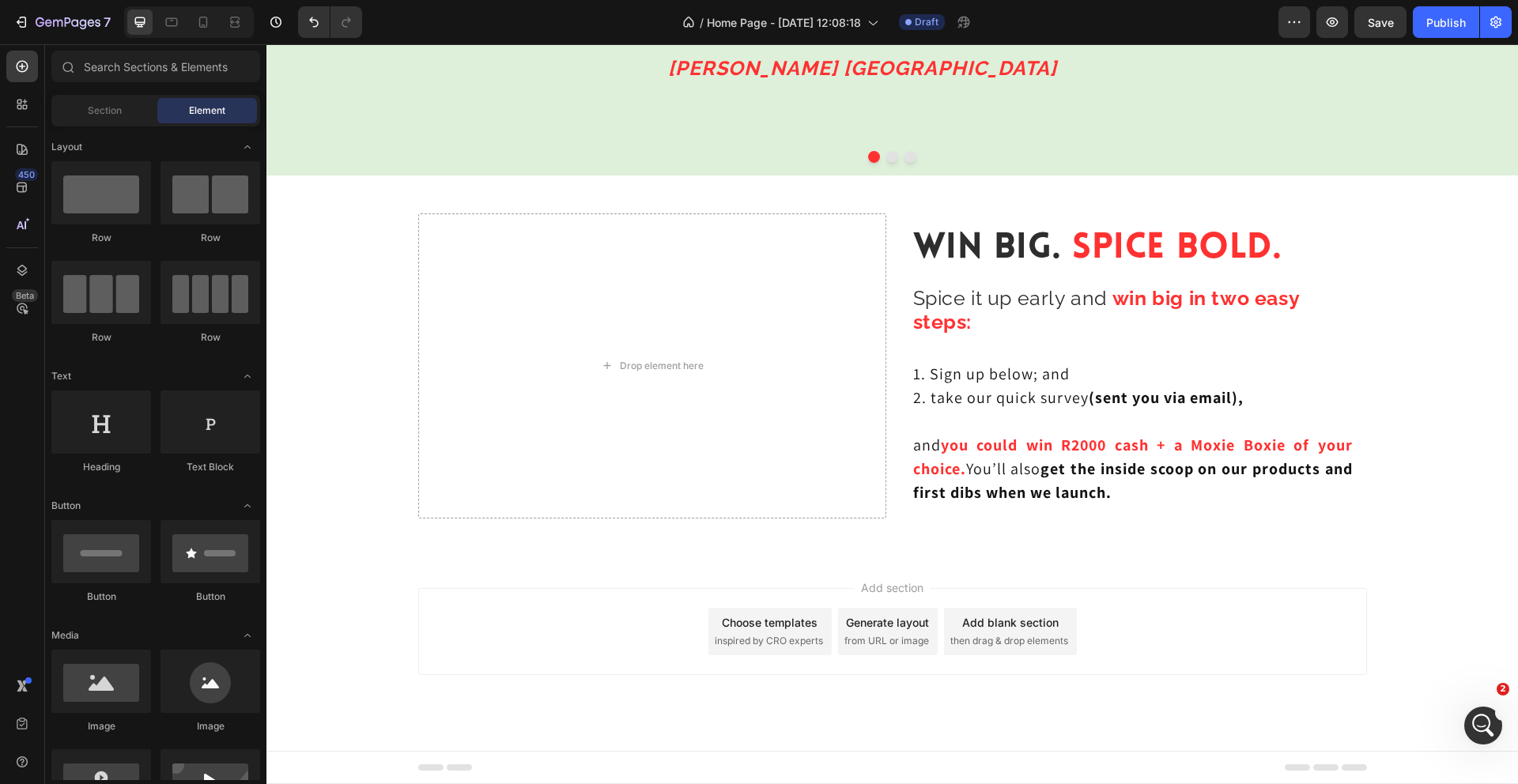
scroll to position [3046, 0]
drag, startPoint x: 111, startPoint y: 215, endPoint x: 108, endPoint y: 193, distance: 22.2
click at [108, 193] on div at bounding box center [102, 193] width 100 height 63
click at [142, 60] on input "text" at bounding box center [156, 66] width 209 height 32
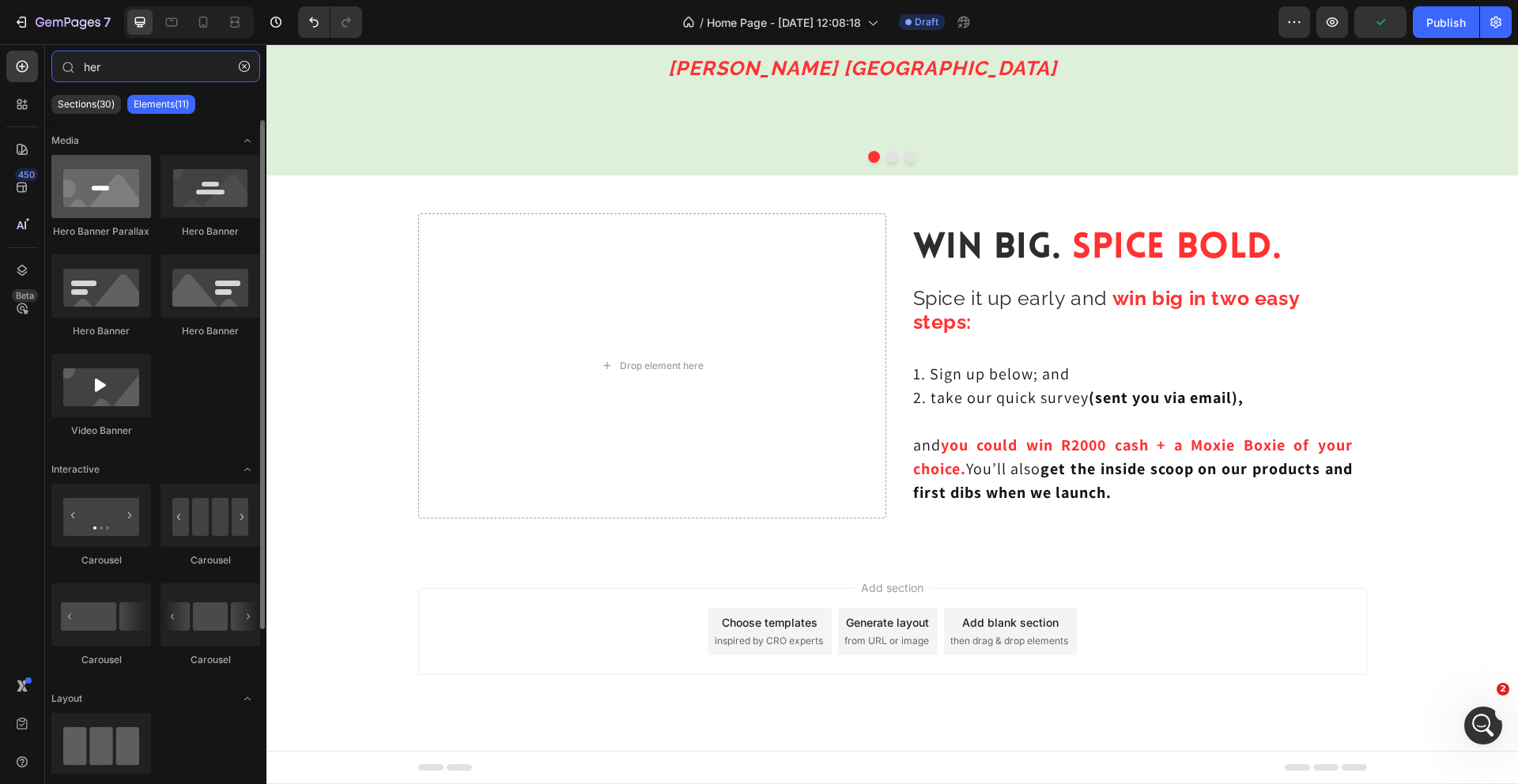
type input "her"
drag, startPoint x: 109, startPoint y: 187, endPoint x: 82, endPoint y: 165, distance: 34.8
click at [82, 165] on div at bounding box center [102, 187] width 100 height 63
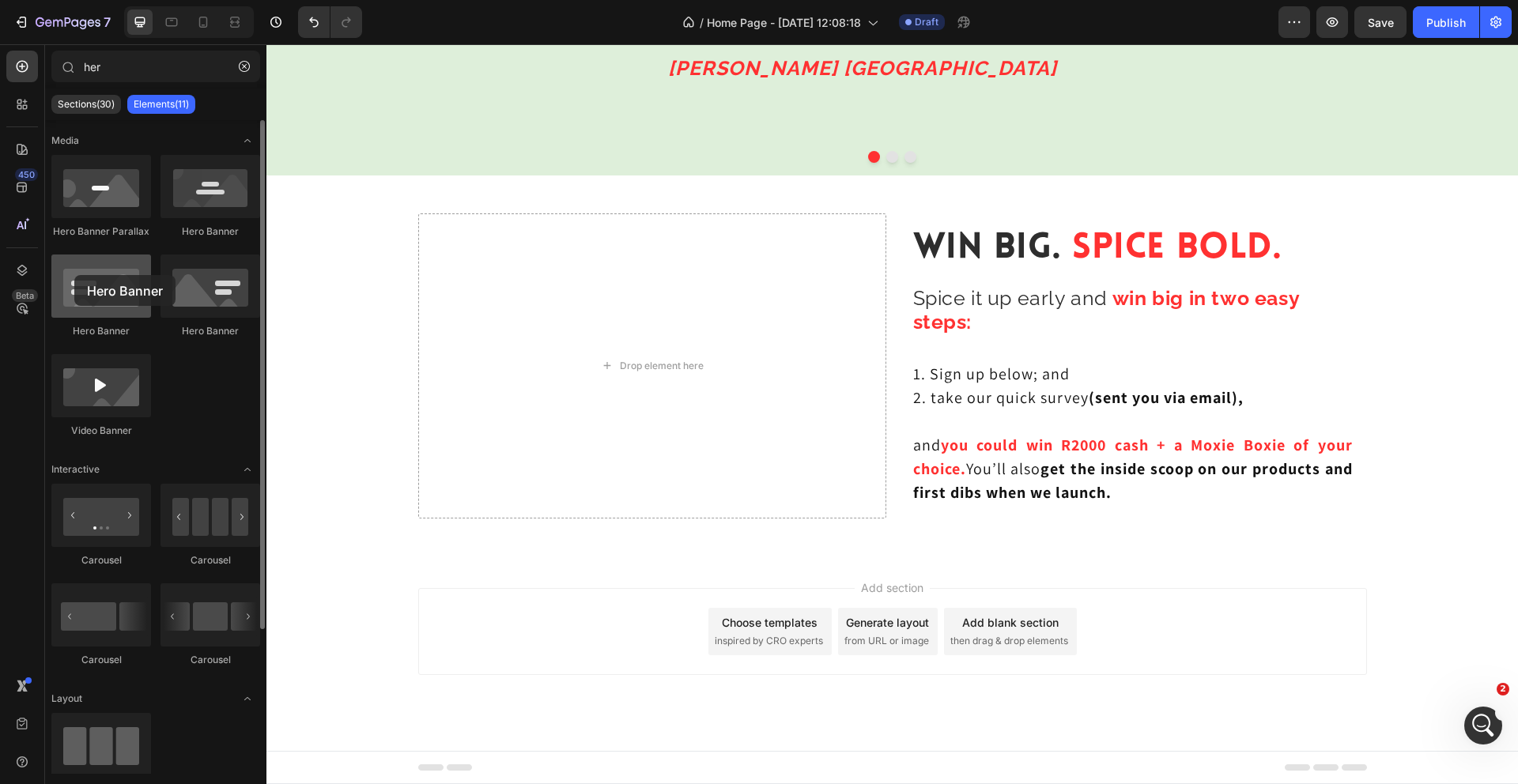
drag, startPoint x: 113, startPoint y: 292, endPoint x: 74, endPoint y: 276, distance: 42.2
click at [74, 276] on div at bounding box center [102, 286] width 100 height 63
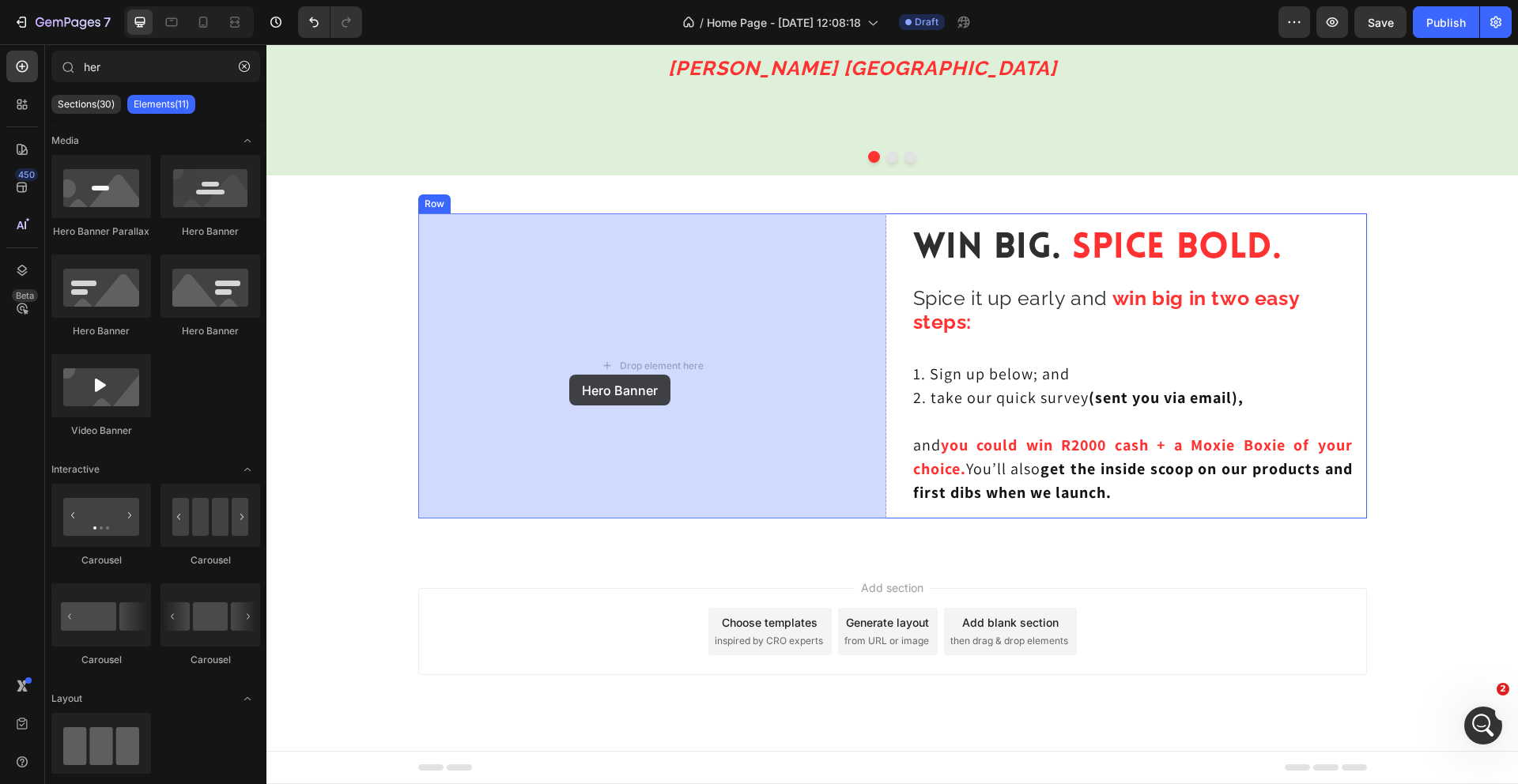
drag, startPoint x: 467, startPoint y: 238, endPoint x: 569, endPoint y: 374, distance: 170.0
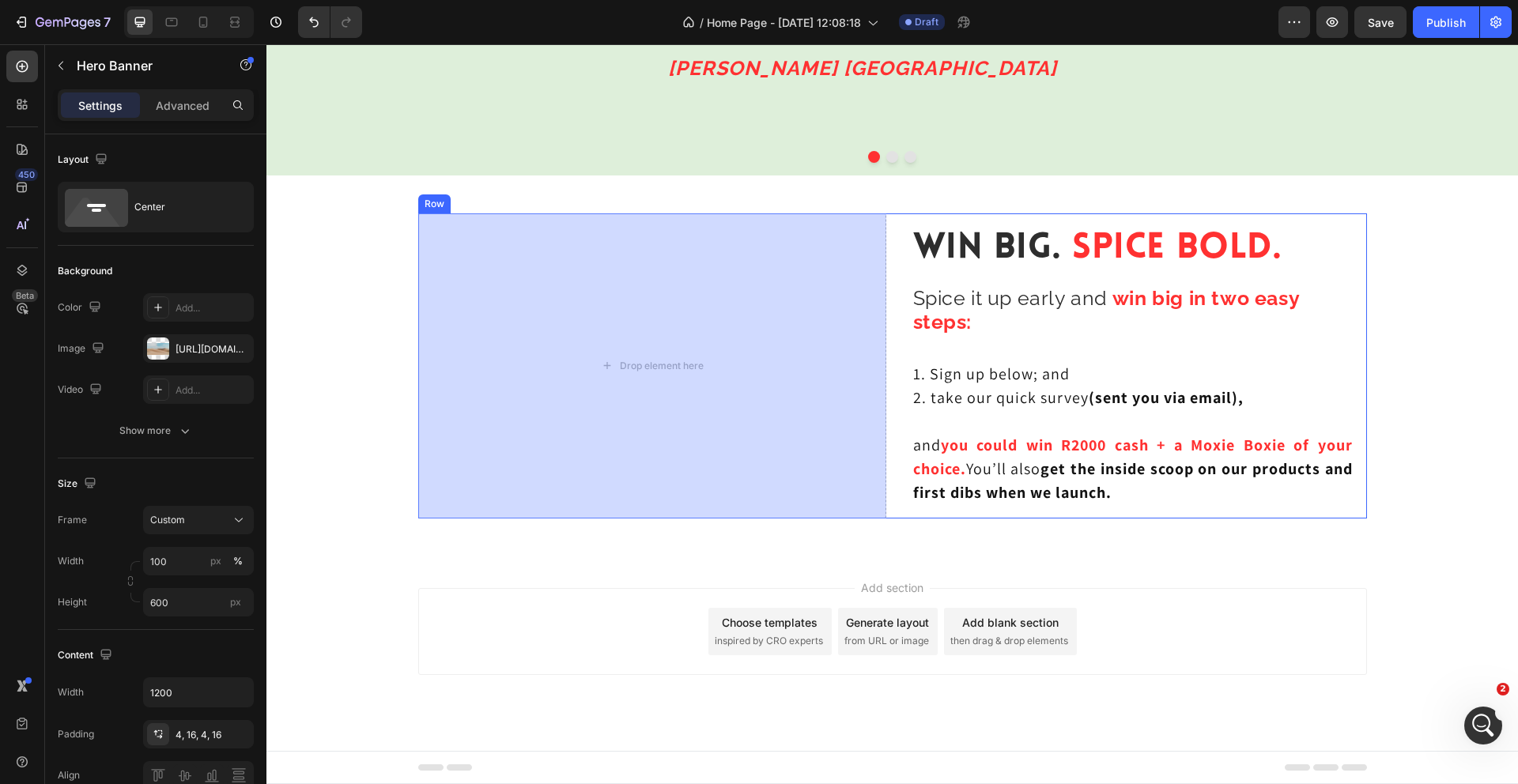
scroll to position [3136, 0]
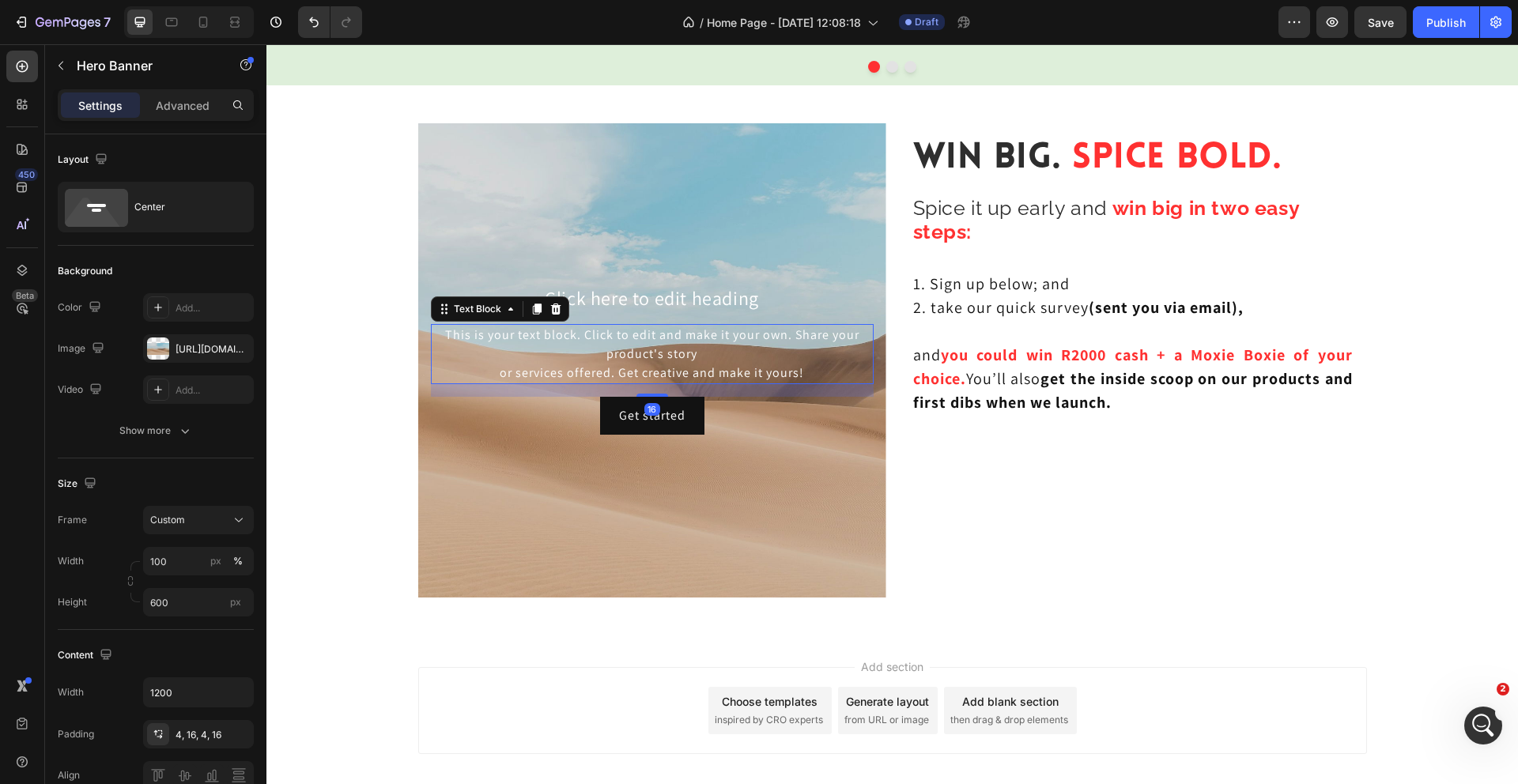
click at [849, 350] on div "This is your text block. Click to edit and make it your own. Share your product…" at bounding box center [652, 354] width 443 height 60
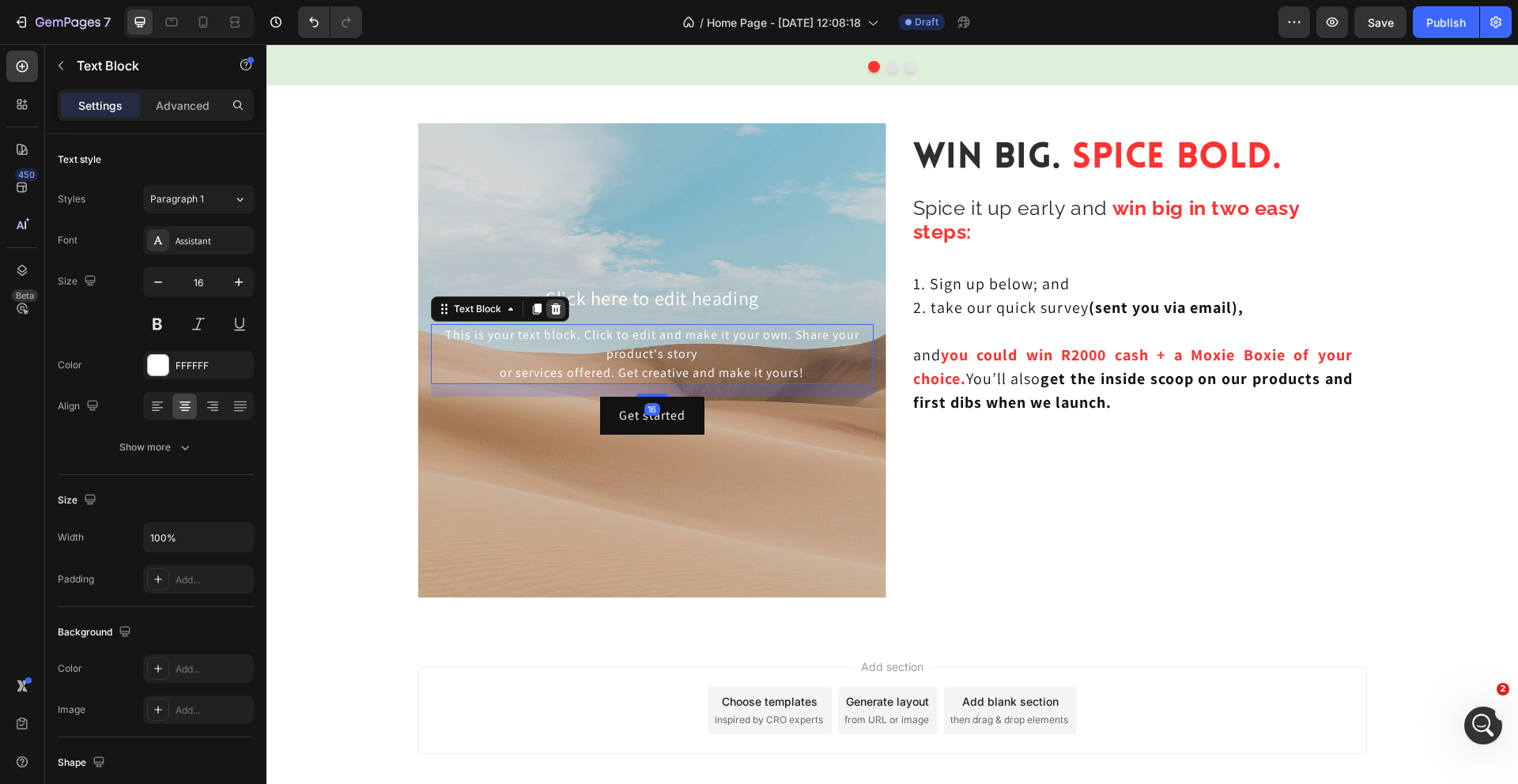
click at [555, 312] on icon at bounding box center [555, 310] width 11 height 12
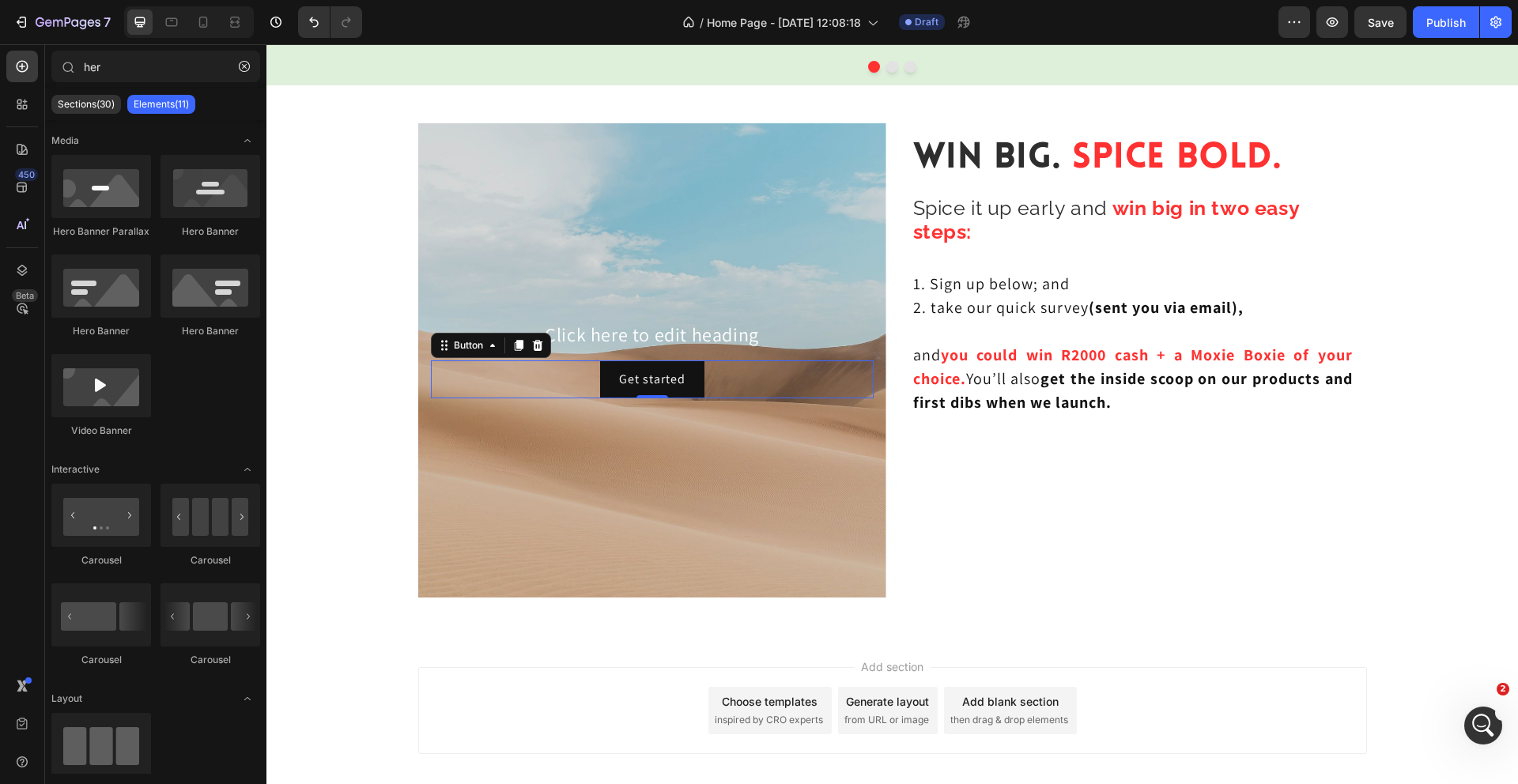
click at [767, 380] on div "Get started Button 0" at bounding box center [652, 380] width 443 height 38
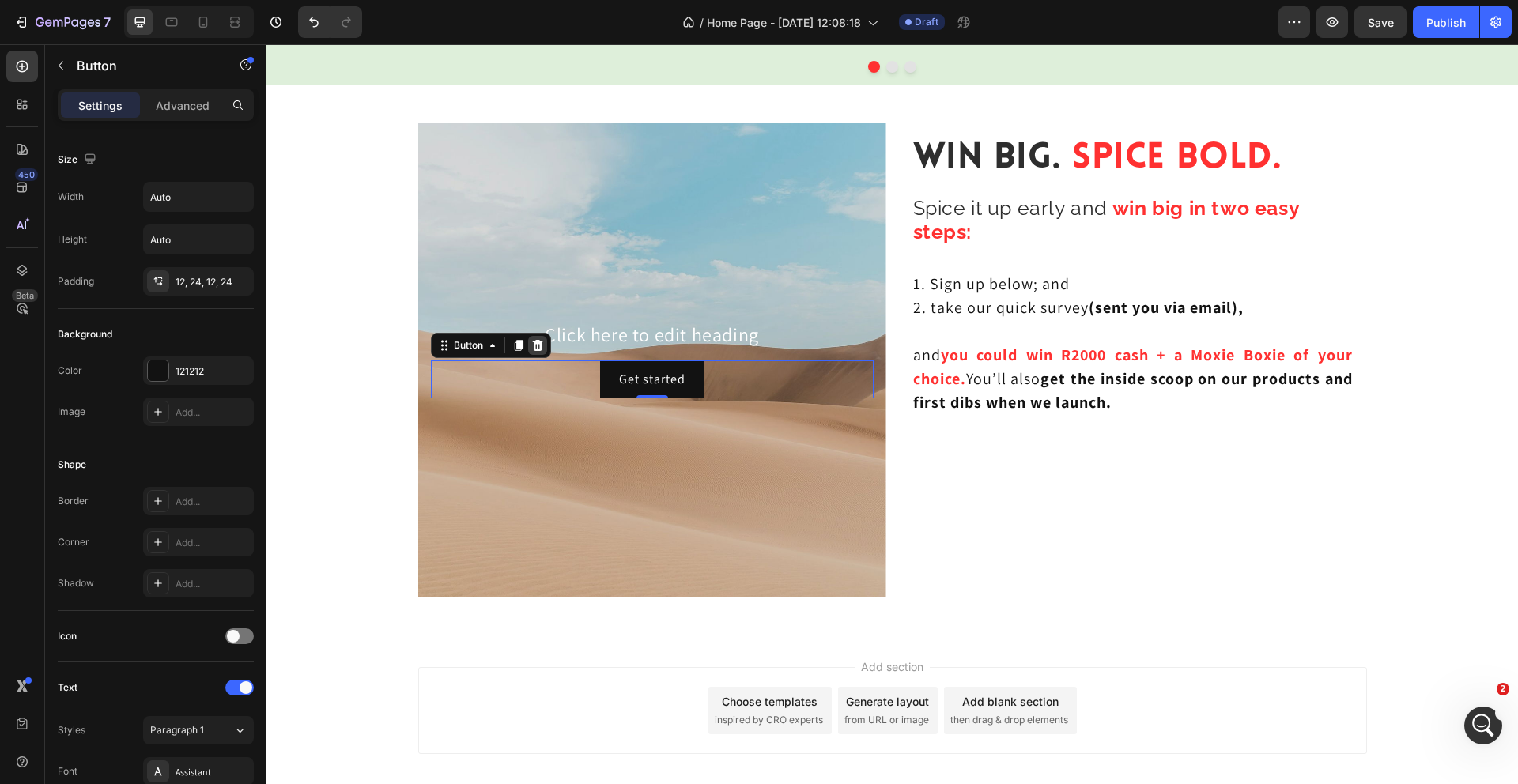
click at [538, 347] on icon at bounding box center [537, 346] width 11 height 12
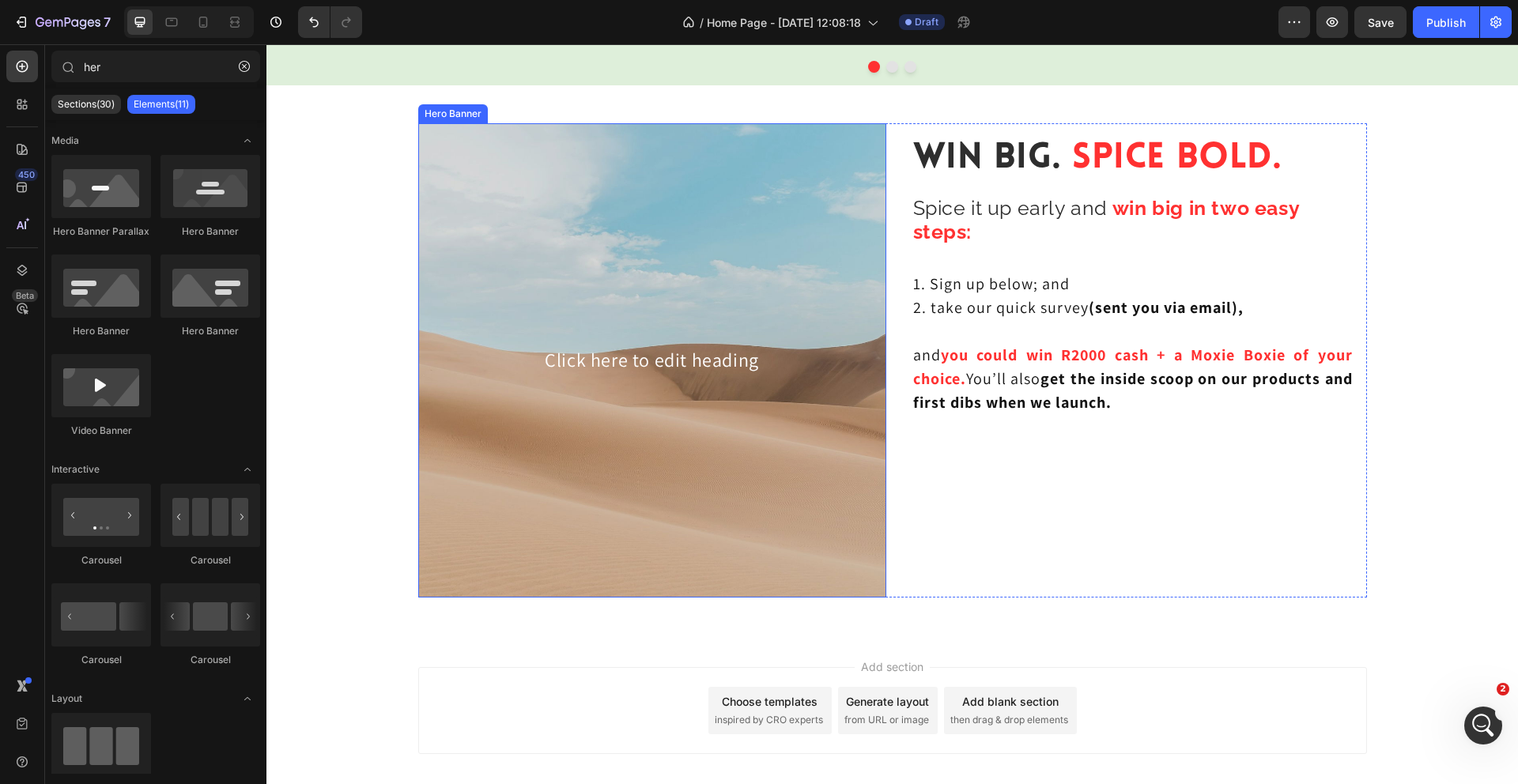
click at [640, 270] on div "Background Image" at bounding box center [652, 360] width 468 height 474
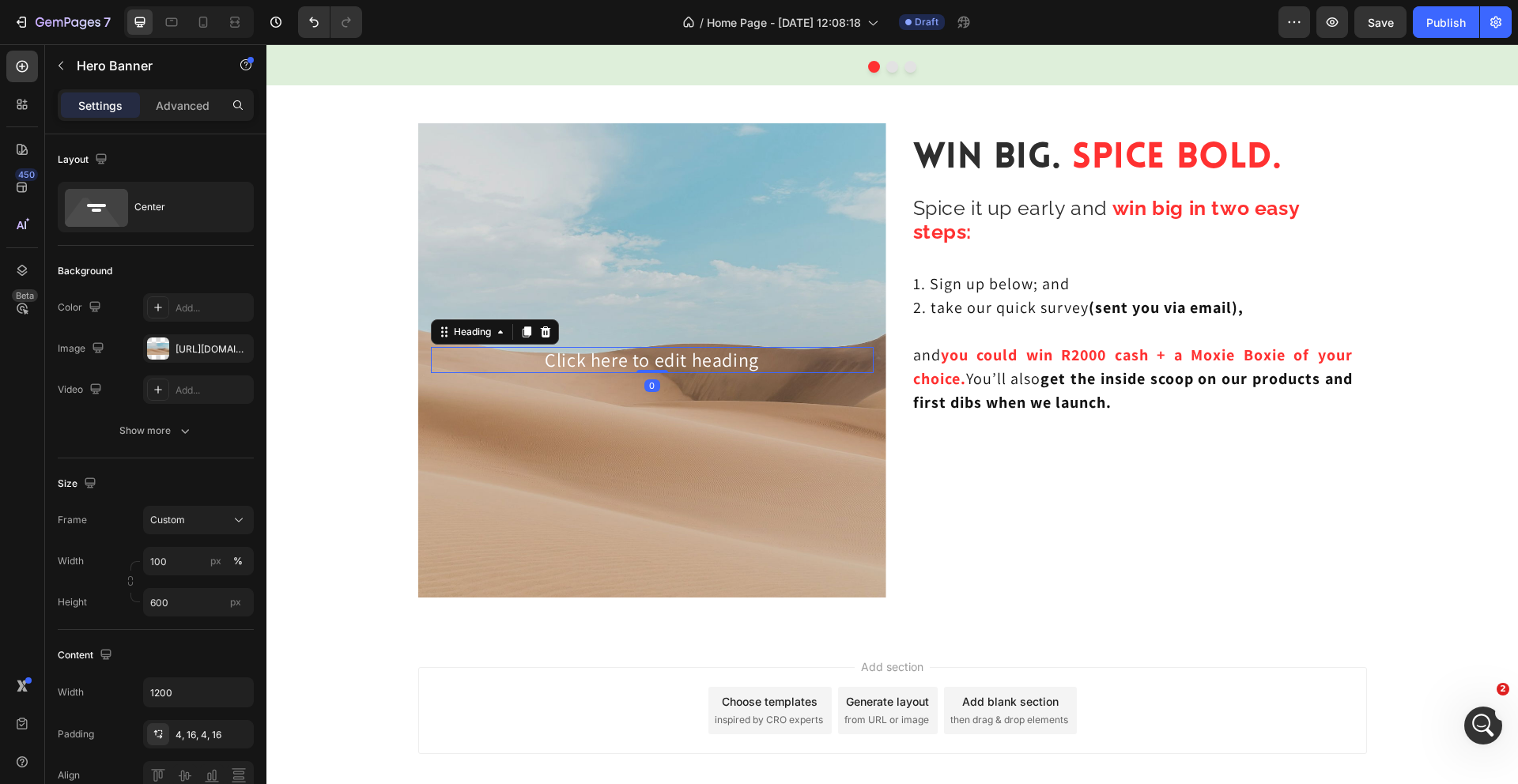
click at [657, 351] on h2 "Click here to edit heading" at bounding box center [652, 359] width 443 height 26
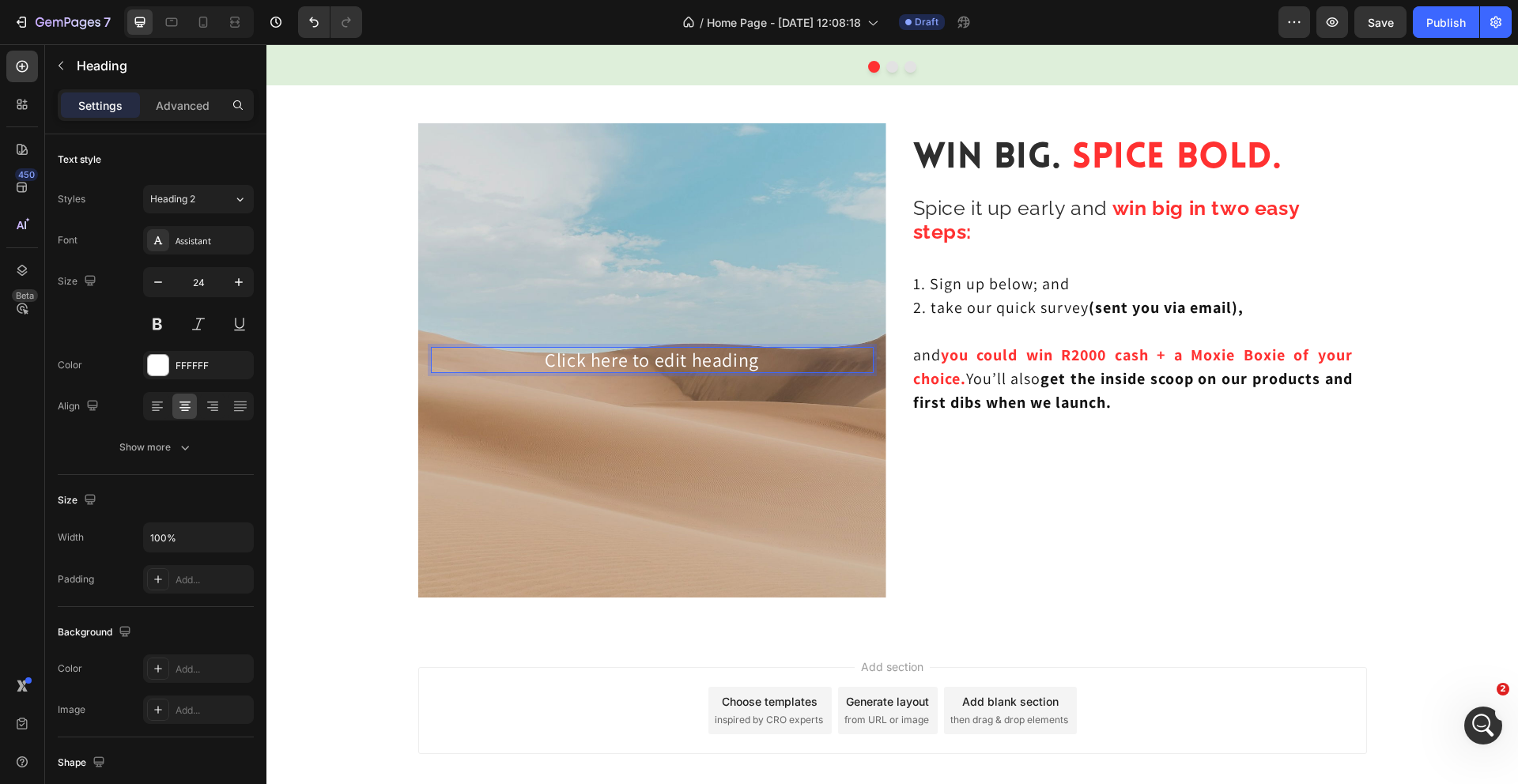
click at [657, 351] on h2 "Click here to edit heading" at bounding box center [652, 359] width 443 height 26
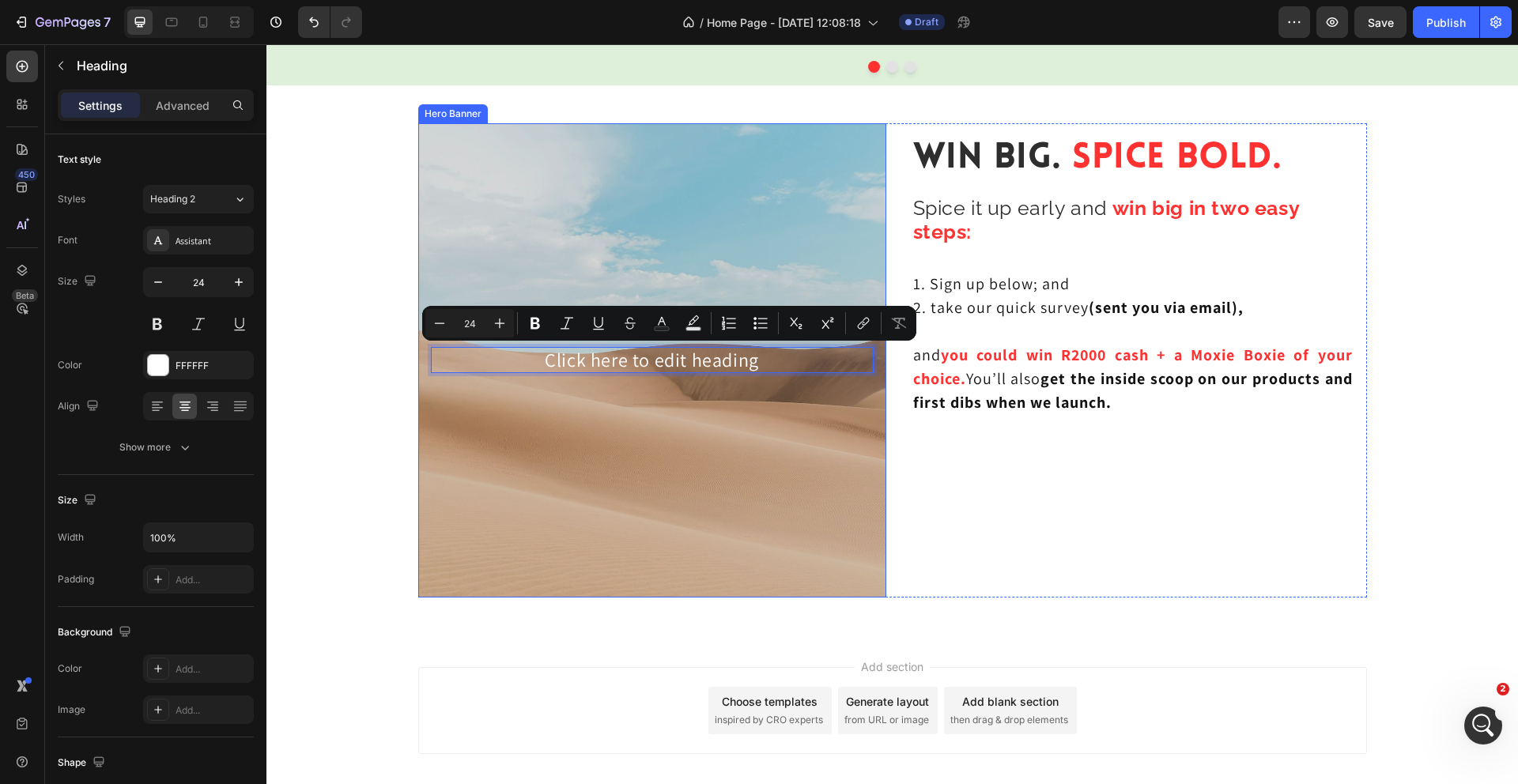
click at [791, 367] on p "Click here to edit heading" at bounding box center [652, 360] width 439 height 23
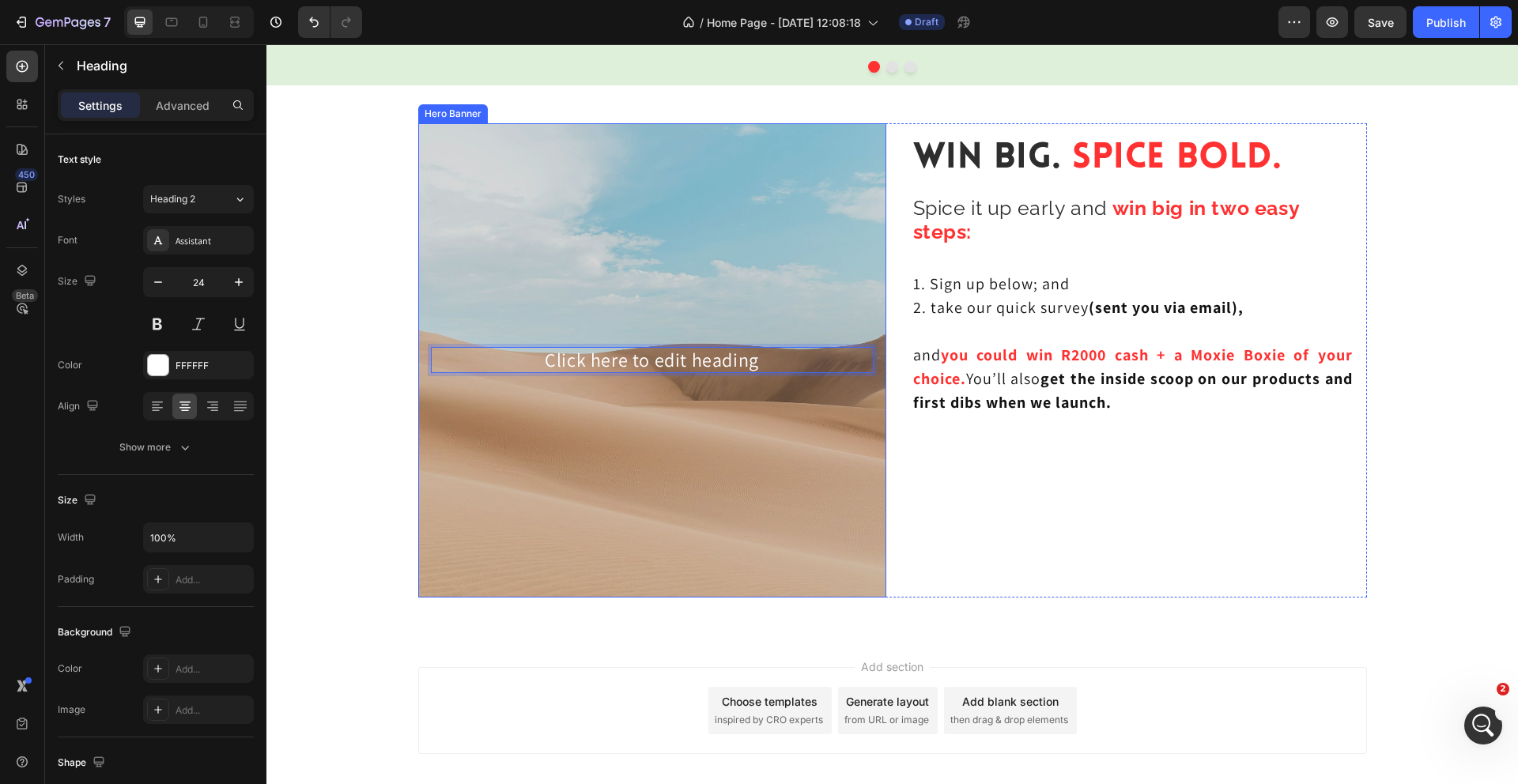
click at [692, 432] on div "Background Image" at bounding box center [652, 360] width 468 height 474
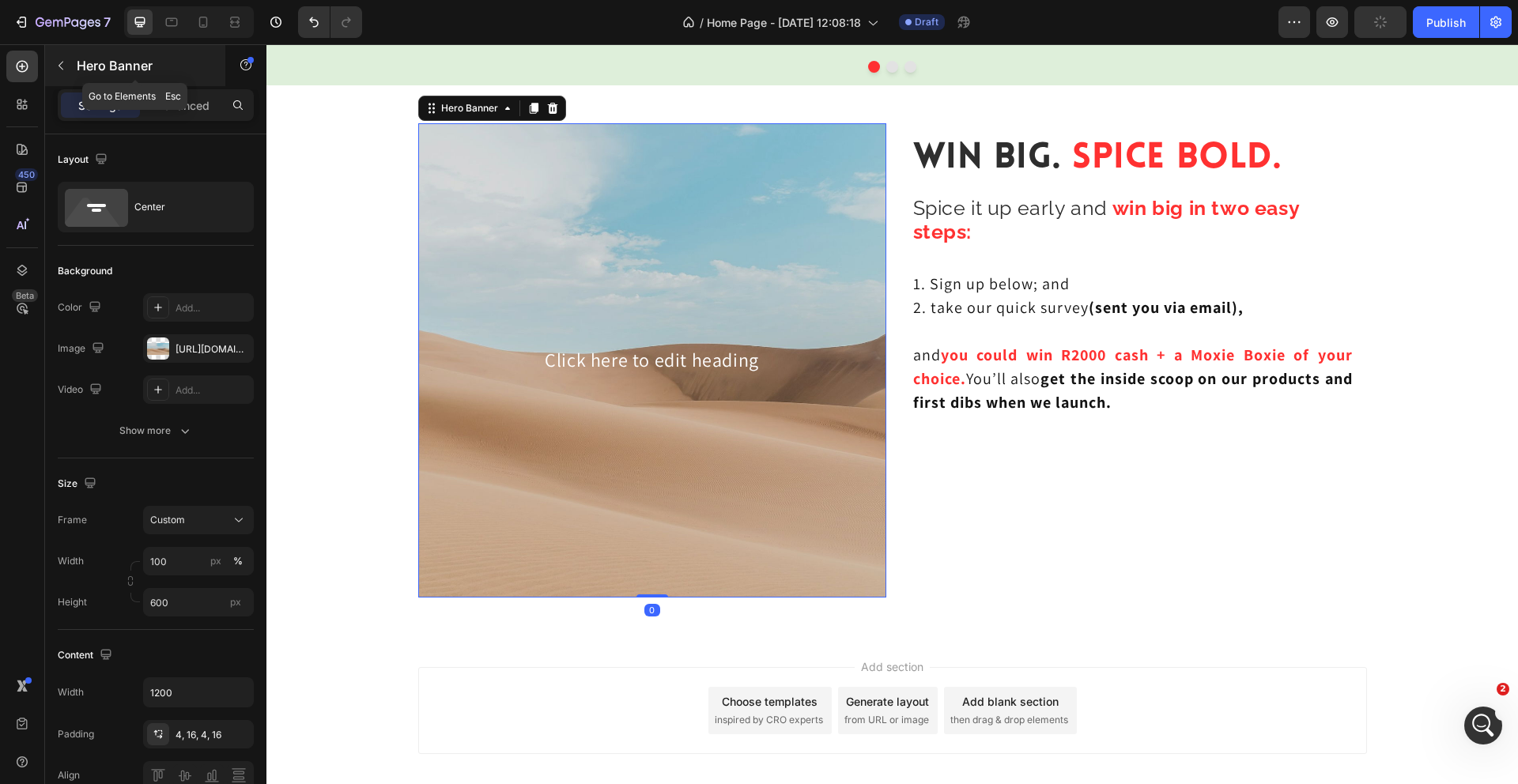
click at [65, 70] on icon "button" at bounding box center [60, 65] width 12 height 12
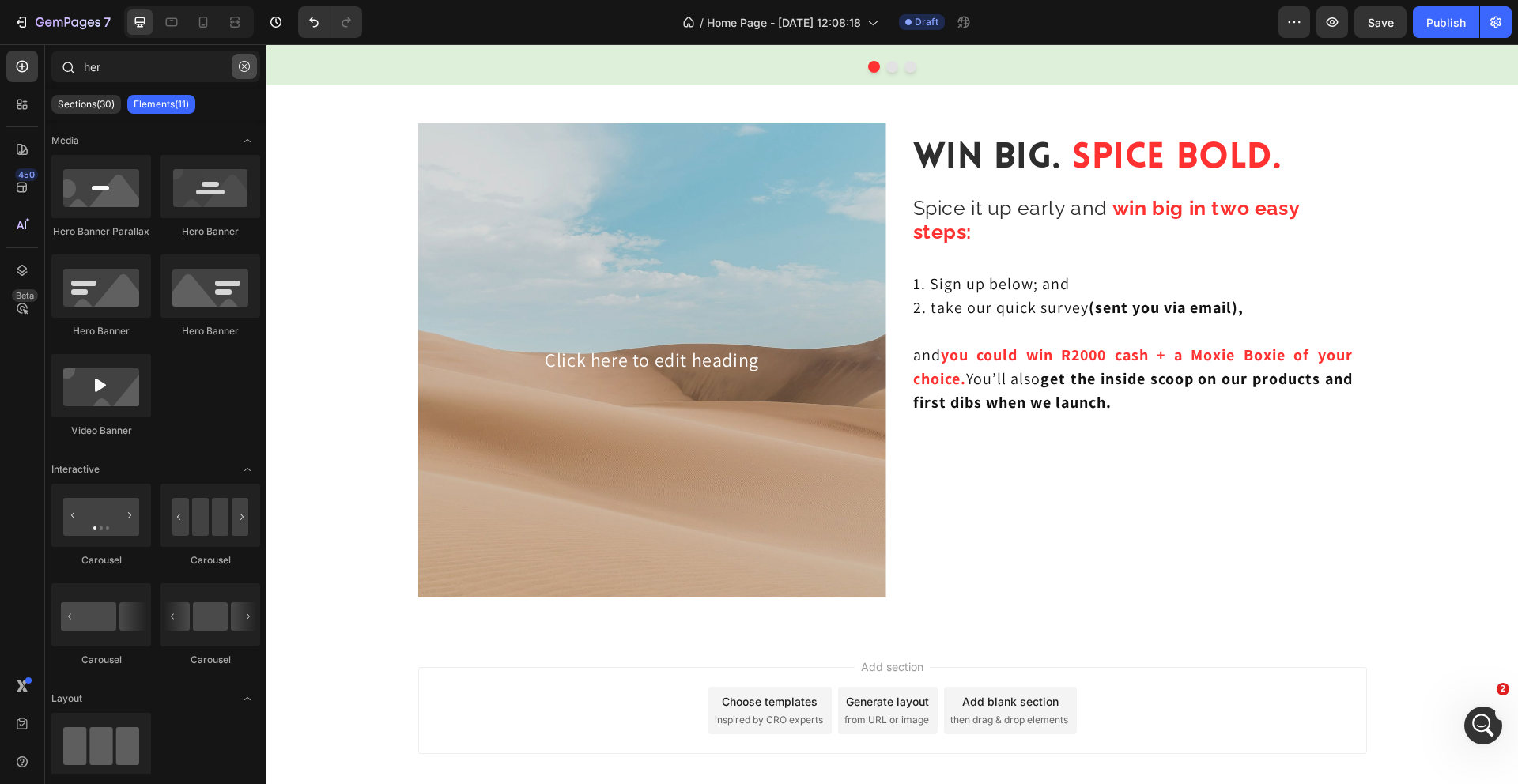
click at [245, 70] on icon "button" at bounding box center [245, 66] width 12 height 12
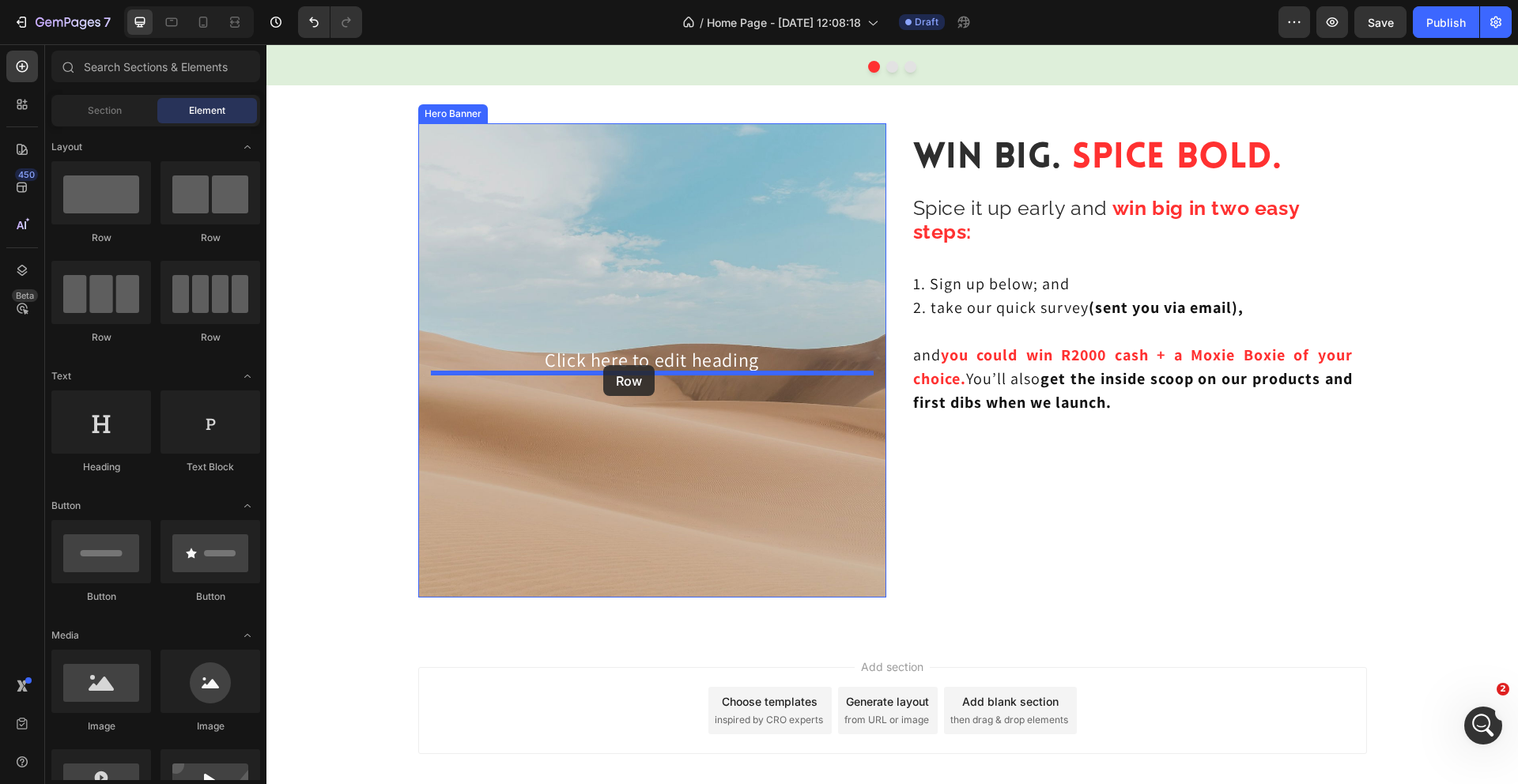
drag, startPoint x: 361, startPoint y: 246, endPoint x: 603, endPoint y: 365, distance: 269.7
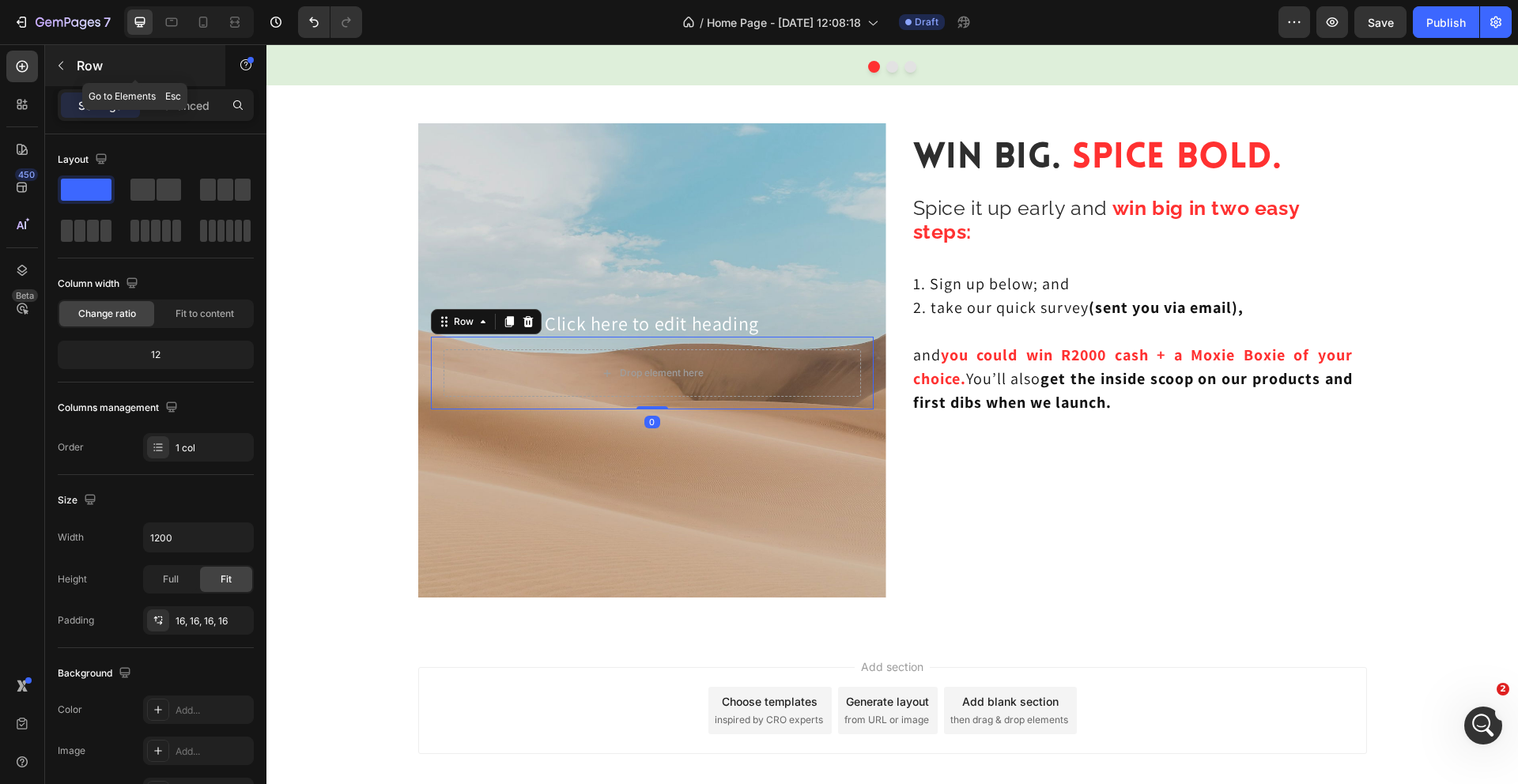
click at [56, 58] on button "button" at bounding box center [60, 65] width 25 height 25
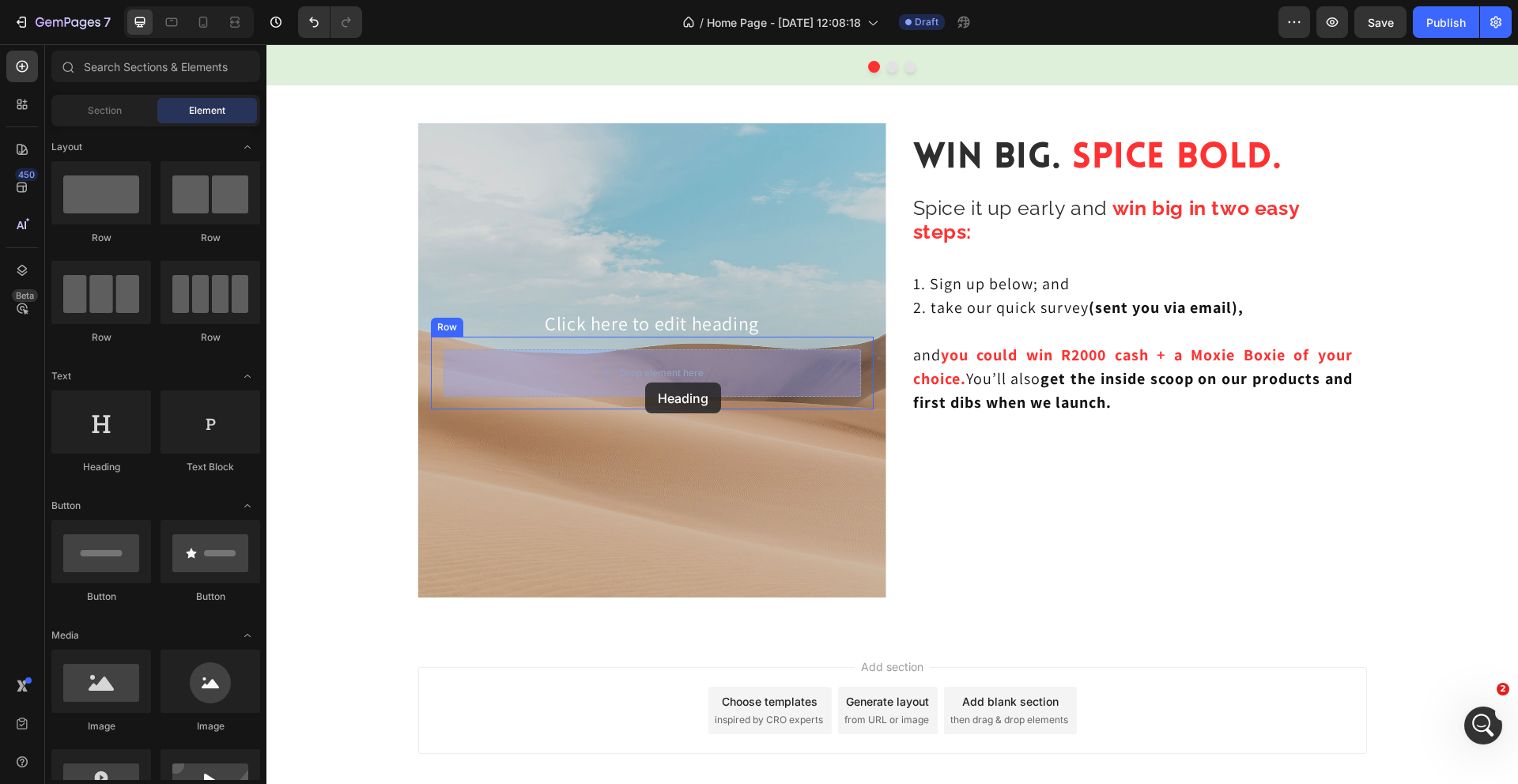
drag, startPoint x: 377, startPoint y: 468, endPoint x: 646, endPoint y: 380, distance: 283.0
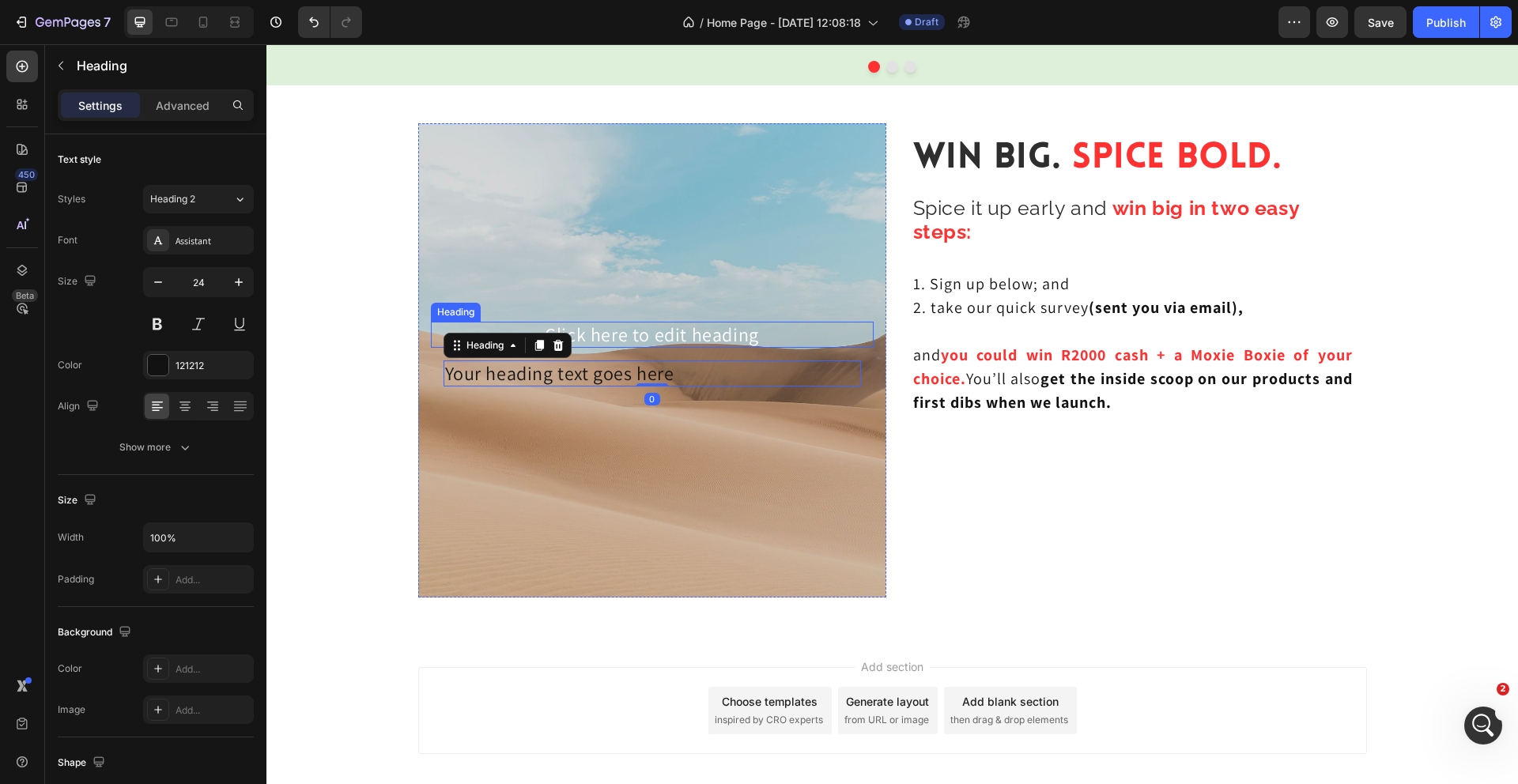
click at [727, 331] on p "Click here to edit heading" at bounding box center [652, 334] width 439 height 23
click at [776, 335] on p "Click here to edit heading" at bounding box center [652, 334] width 439 height 23
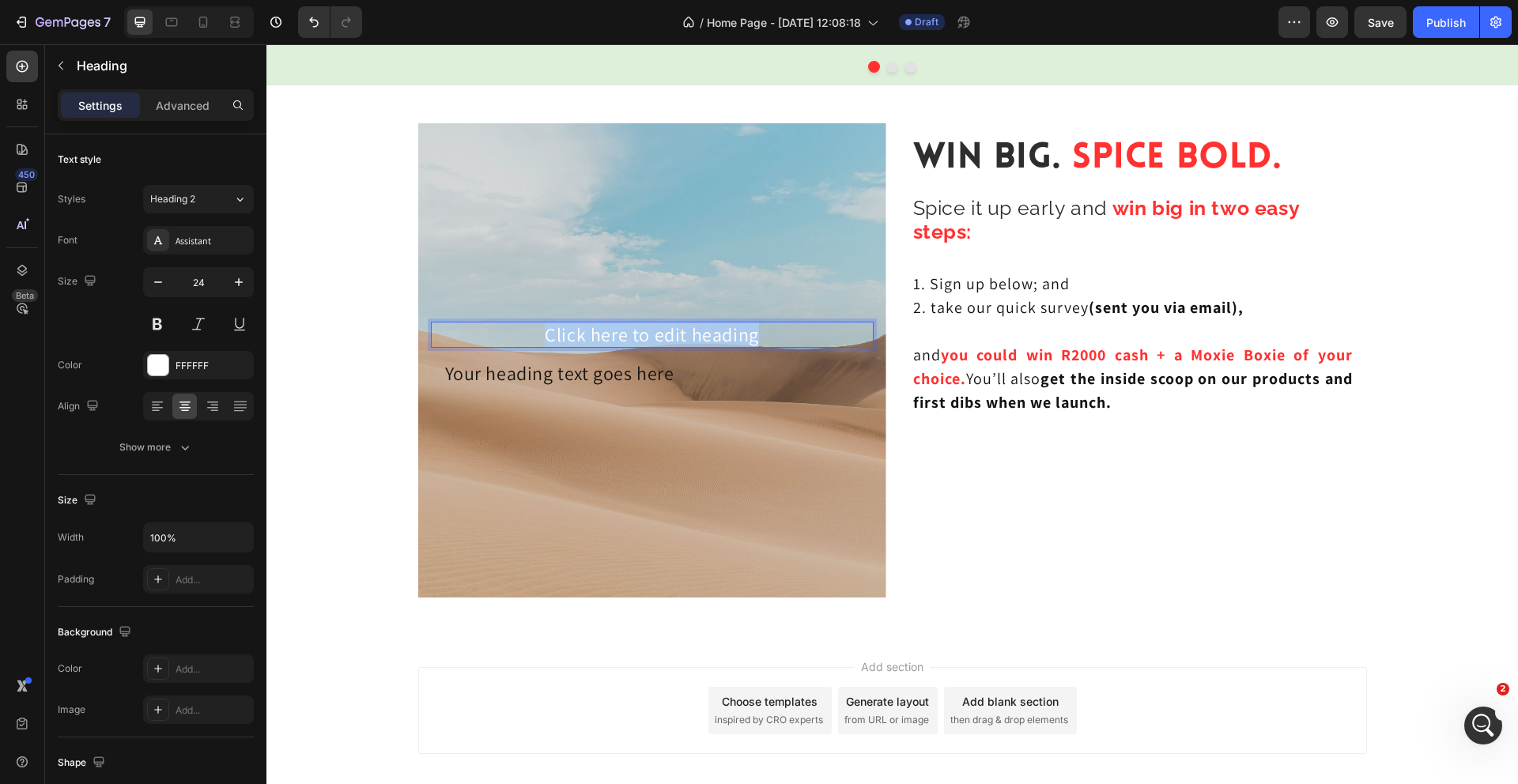
click at [776, 335] on p "Click here to edit heading" at bounding box center [652, 334] width 439 height 23
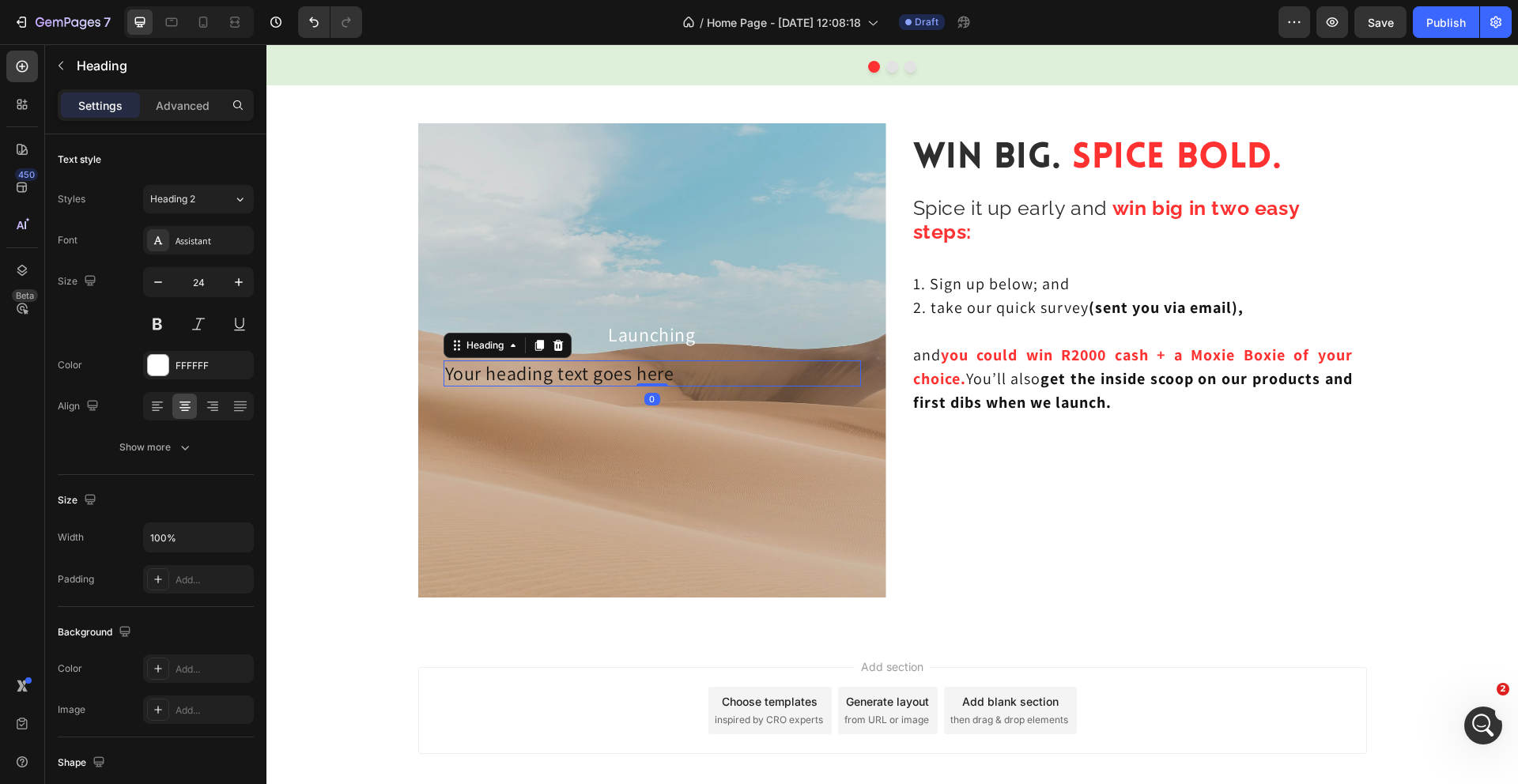
click at [713, 373] on h2 "Your heading text goes here" at bounding box center [652, 373] width 417 height 26
click at [713, 373] on p "Your heading text goes here" at bounding box center [652, 374] width 414 height 23
click at [714, 377] on p "Your heading text goes here" at bounding box center [652, 374] width 414 height 23
drag, startPoint x: 714, startPoint y: 377, endPoint x: 684, endPoint y: 375, distance: 30.1
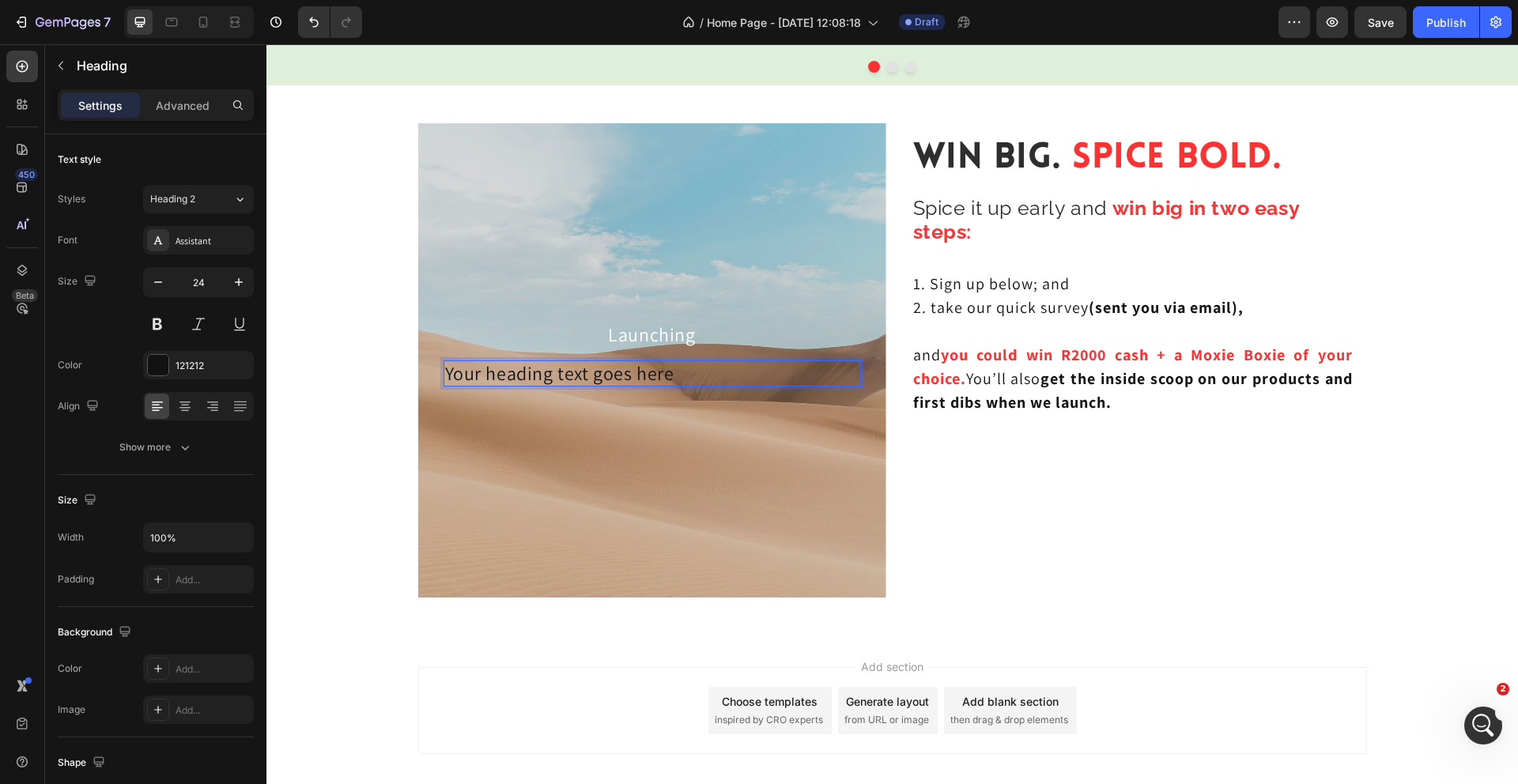
click at [714, 377] on p "Your heading text goes here" at bounding box center [652, 374] width 414 height 23
click at [630, 377] on p "Your heading text goes here" at bounding box center [652, 374] width 414 height 23
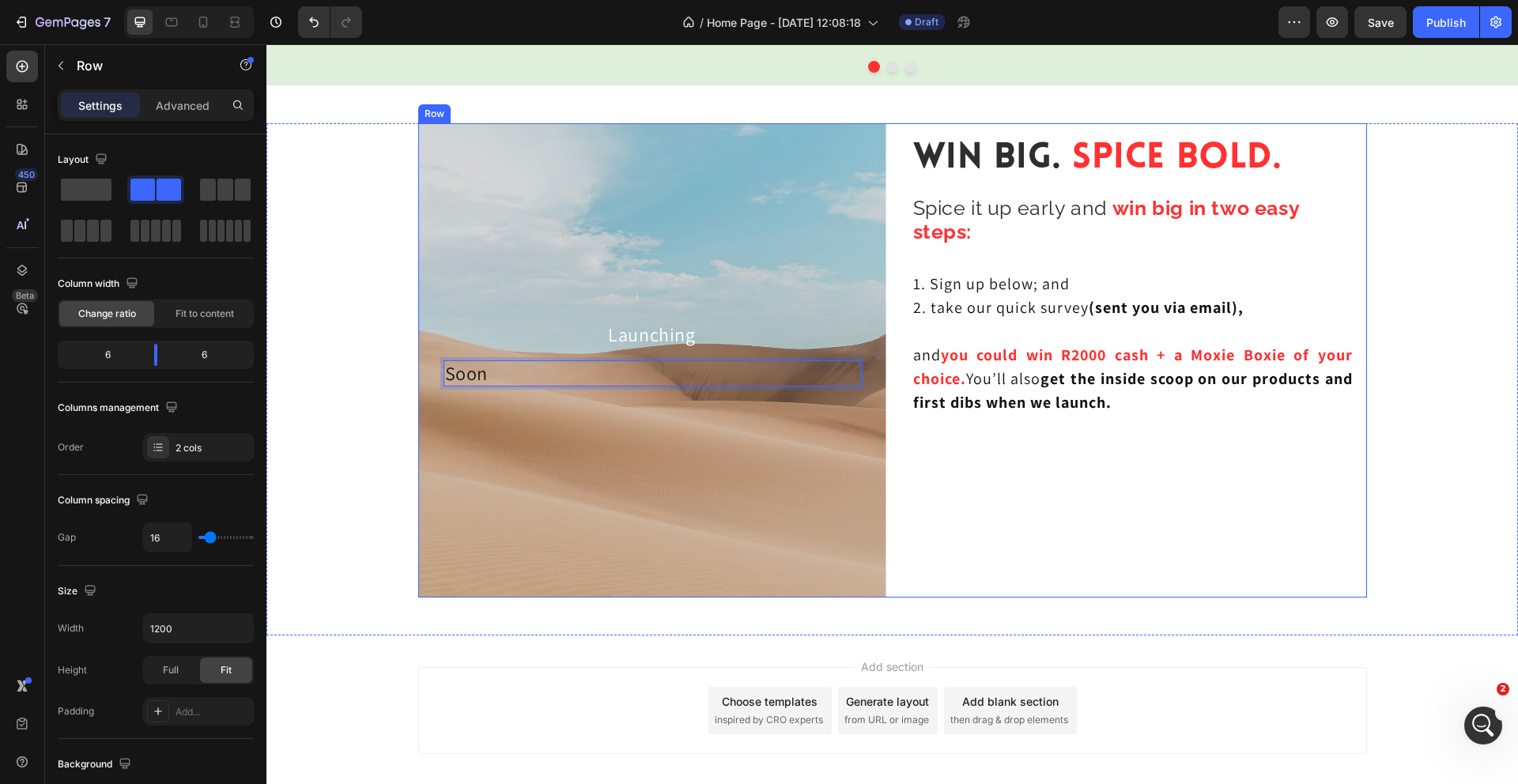
click at [1148, 456] on div "Win Big. Spice Bold. Heading Spice it up early and win big in two easy steps: H…" at bounding box center [1133, 360] width 468 height 474
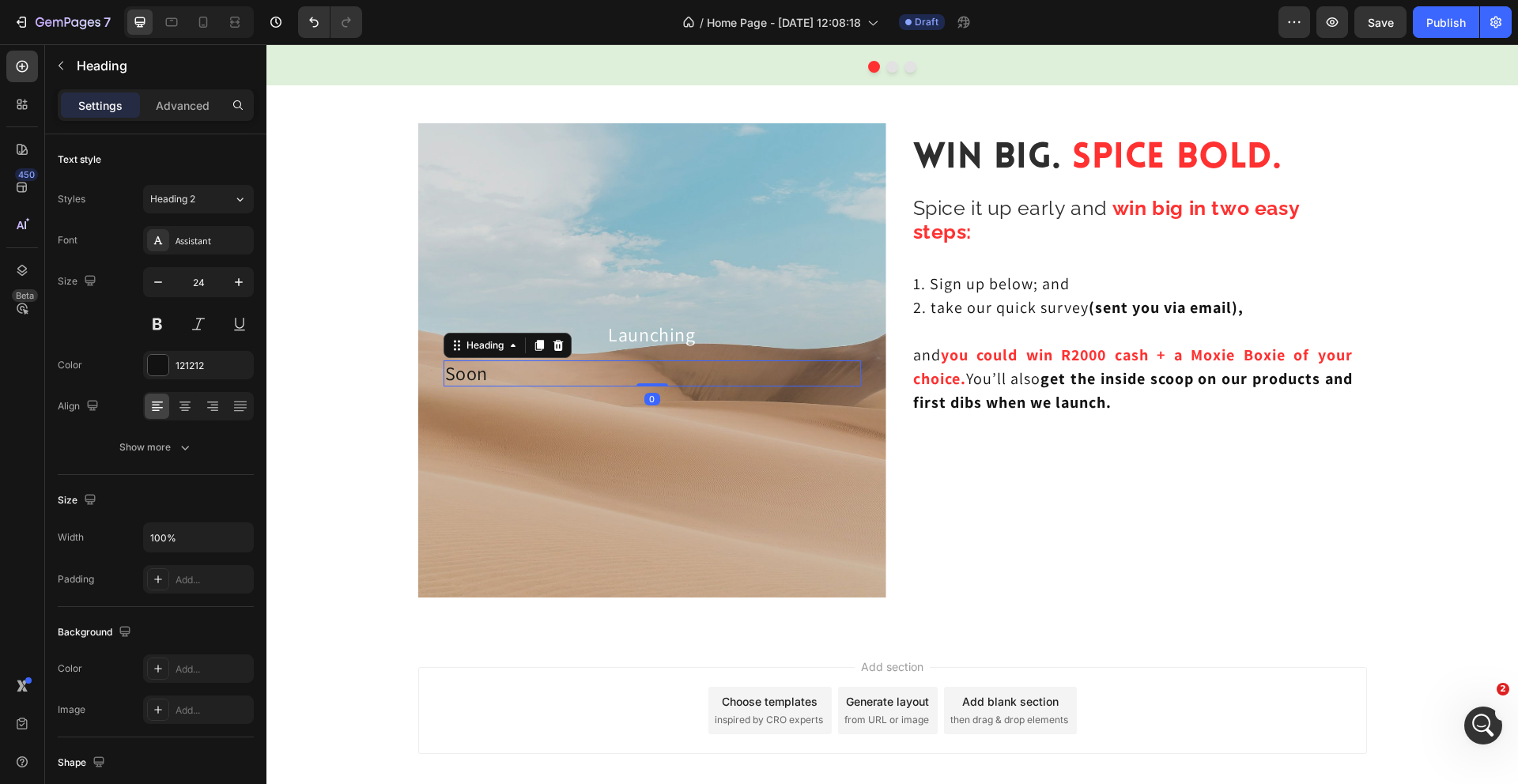
click at [691, 383] on p "Soon" at bounding box center [652, 374] width 414 height 23
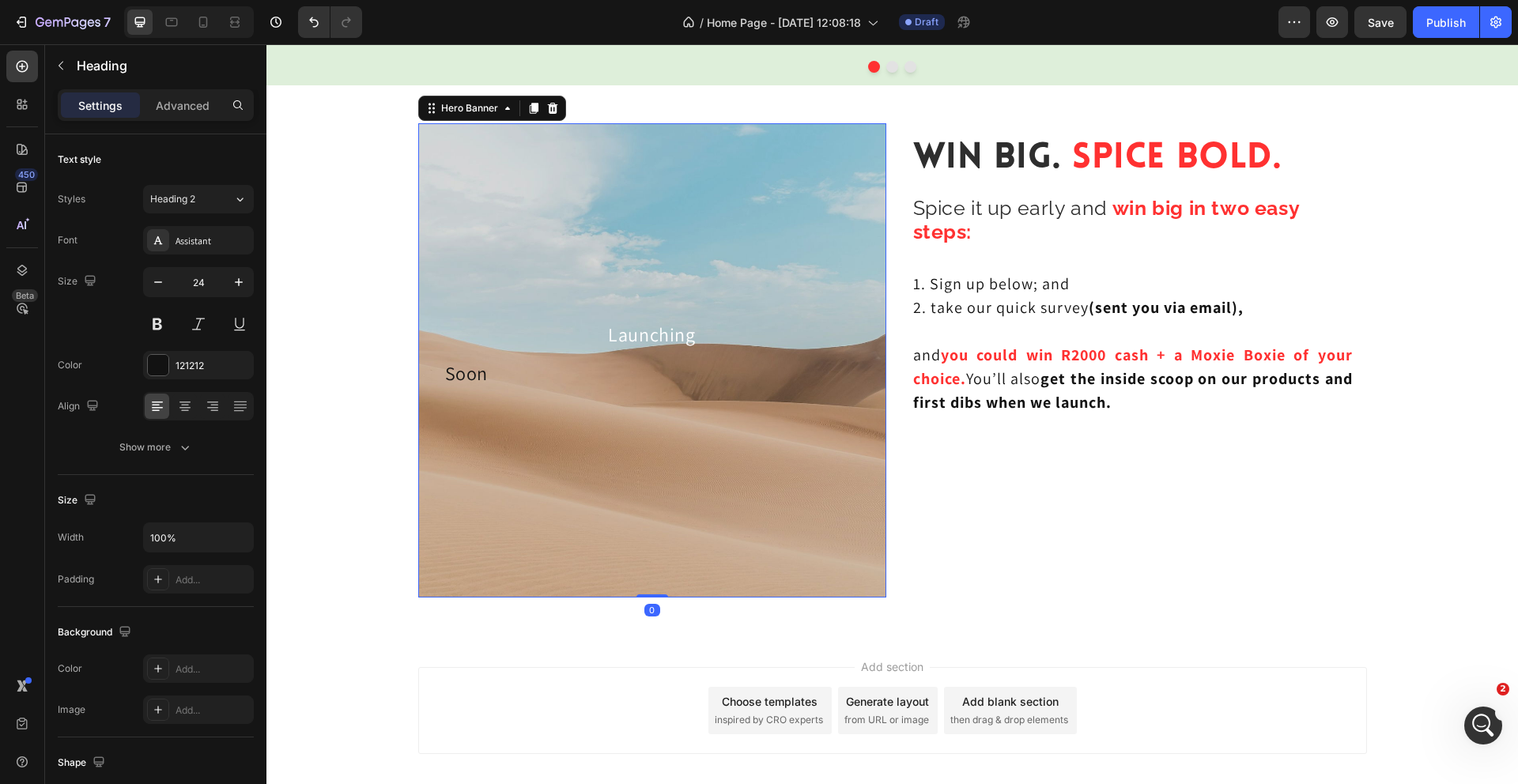
click at [750, 242] on div "Background Image" at bounding box center [652, 360] width 468 height 474
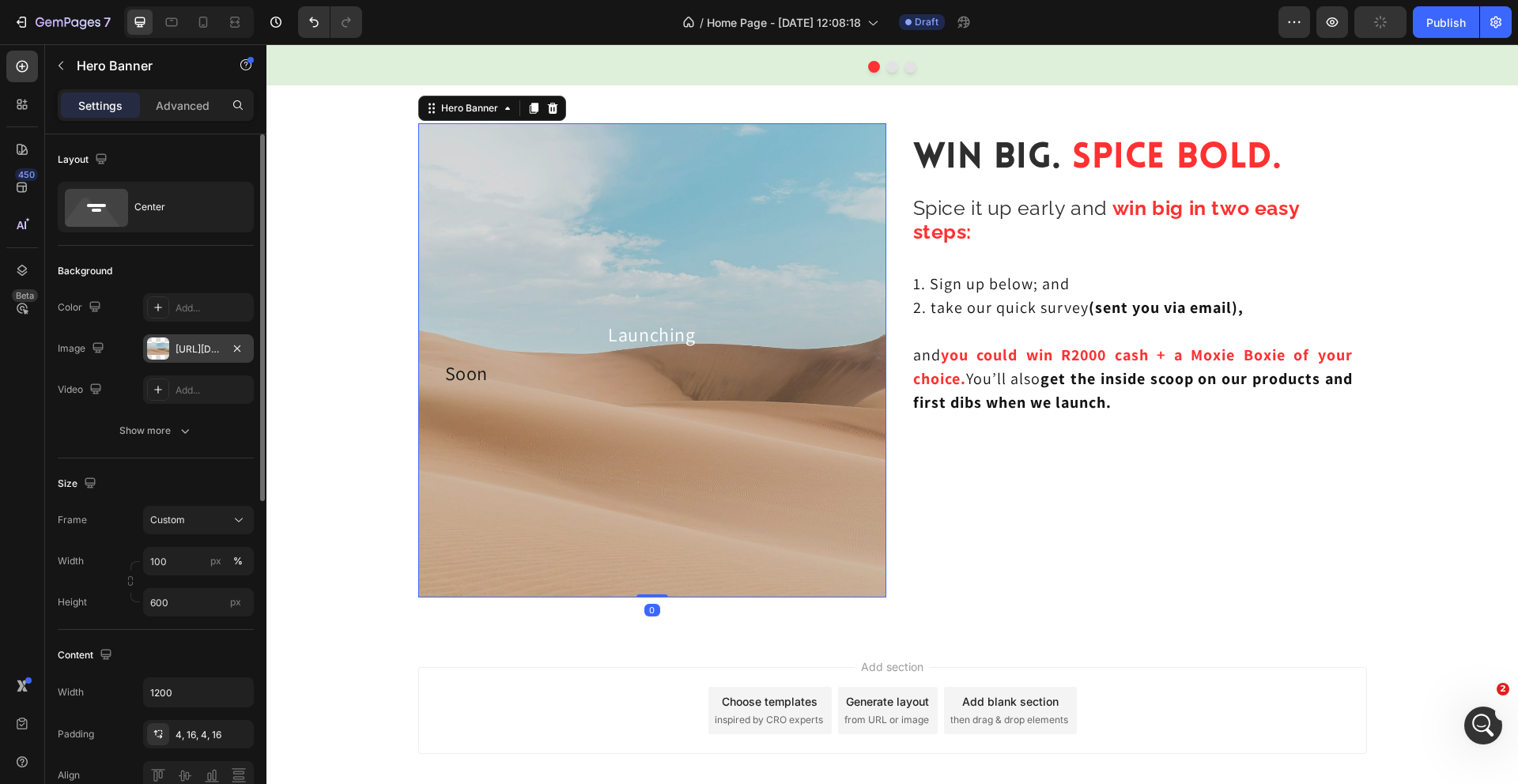
click at [193, 352] on div "[URL][DOMAIN_NAME]" at bounding box center [199, 349] width 46 height 14
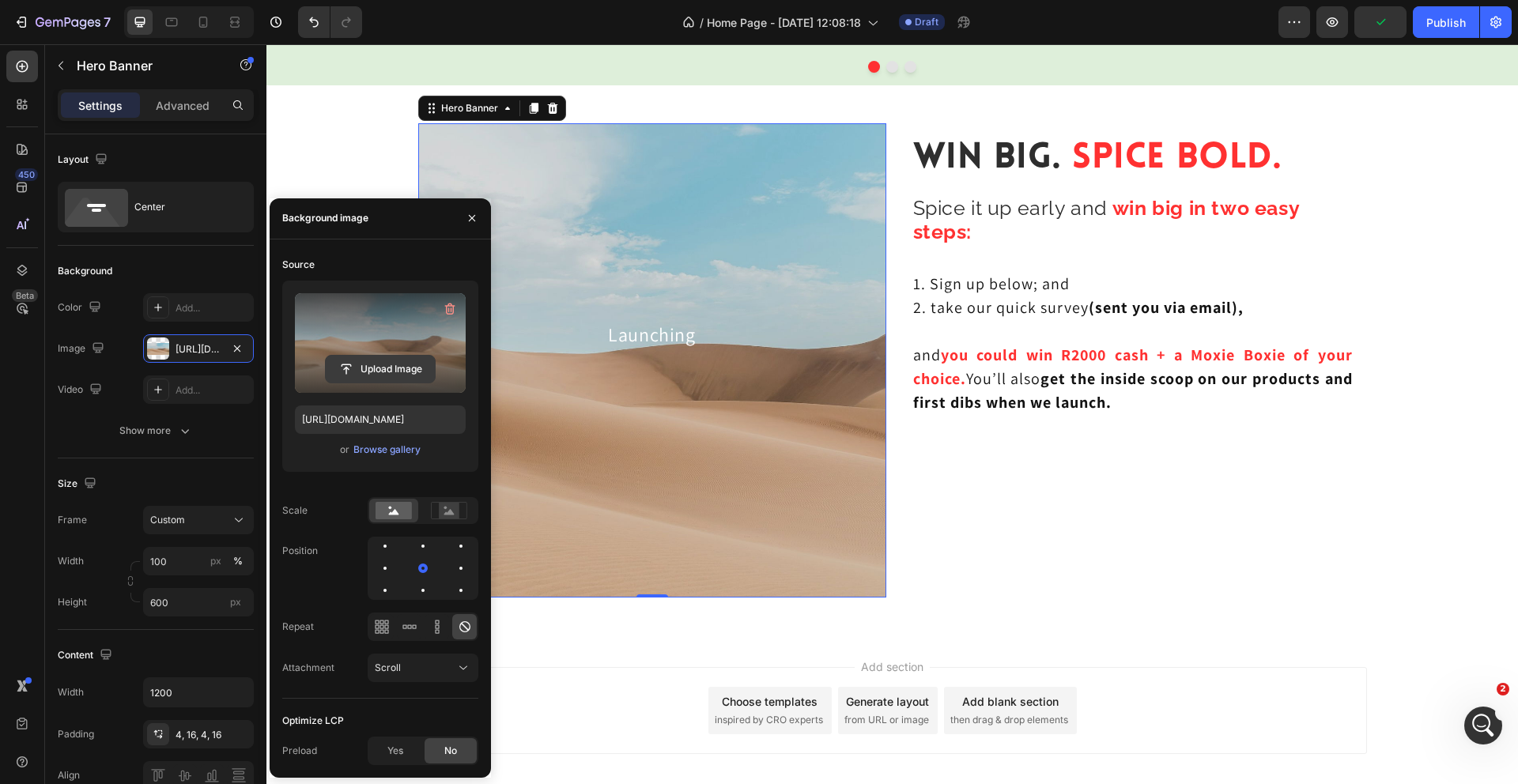
click at [383, 369] on input "file" at bounding box center [381, 369] width 109 height 27
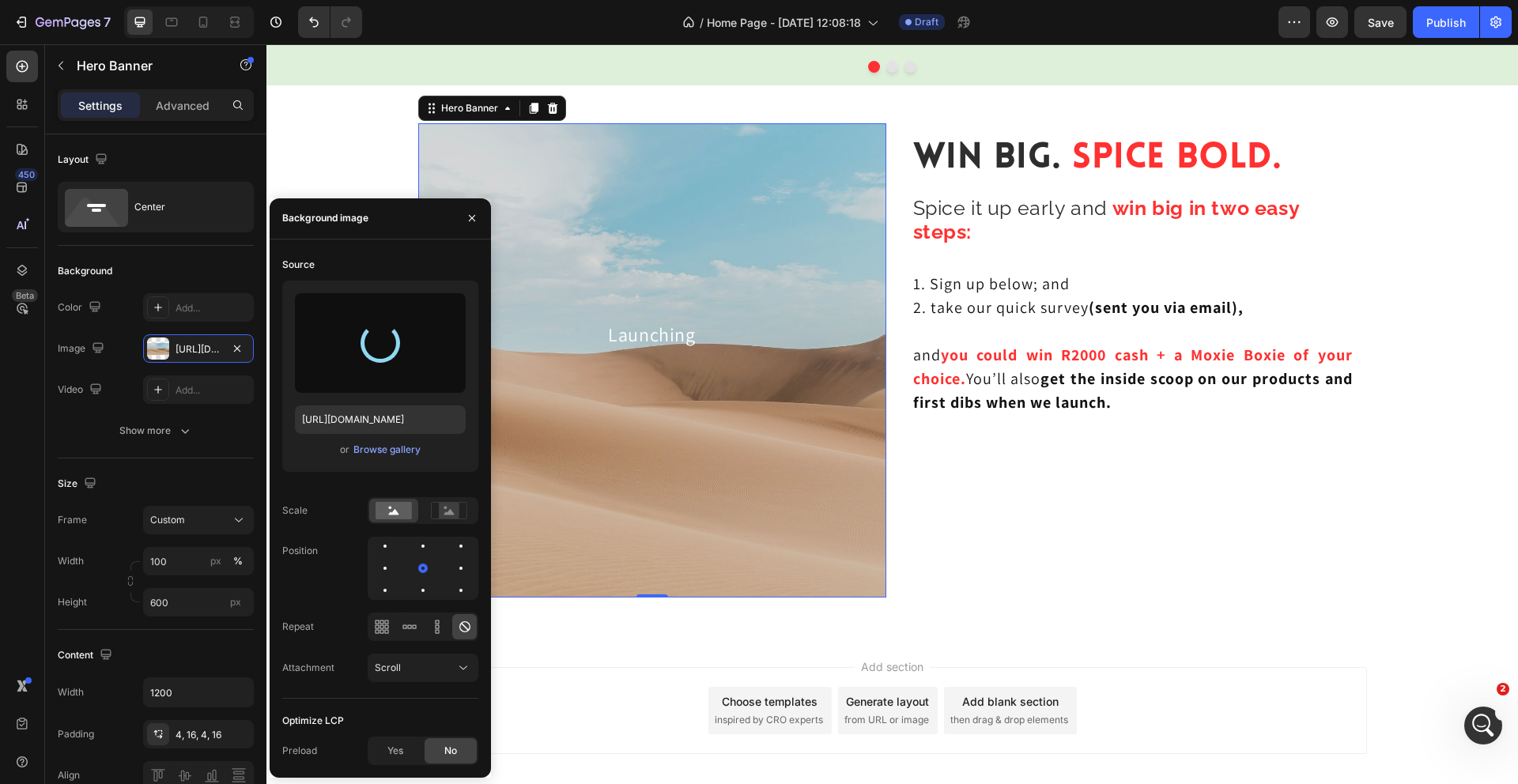
type input "[URL][DOMAIN_NAME]"
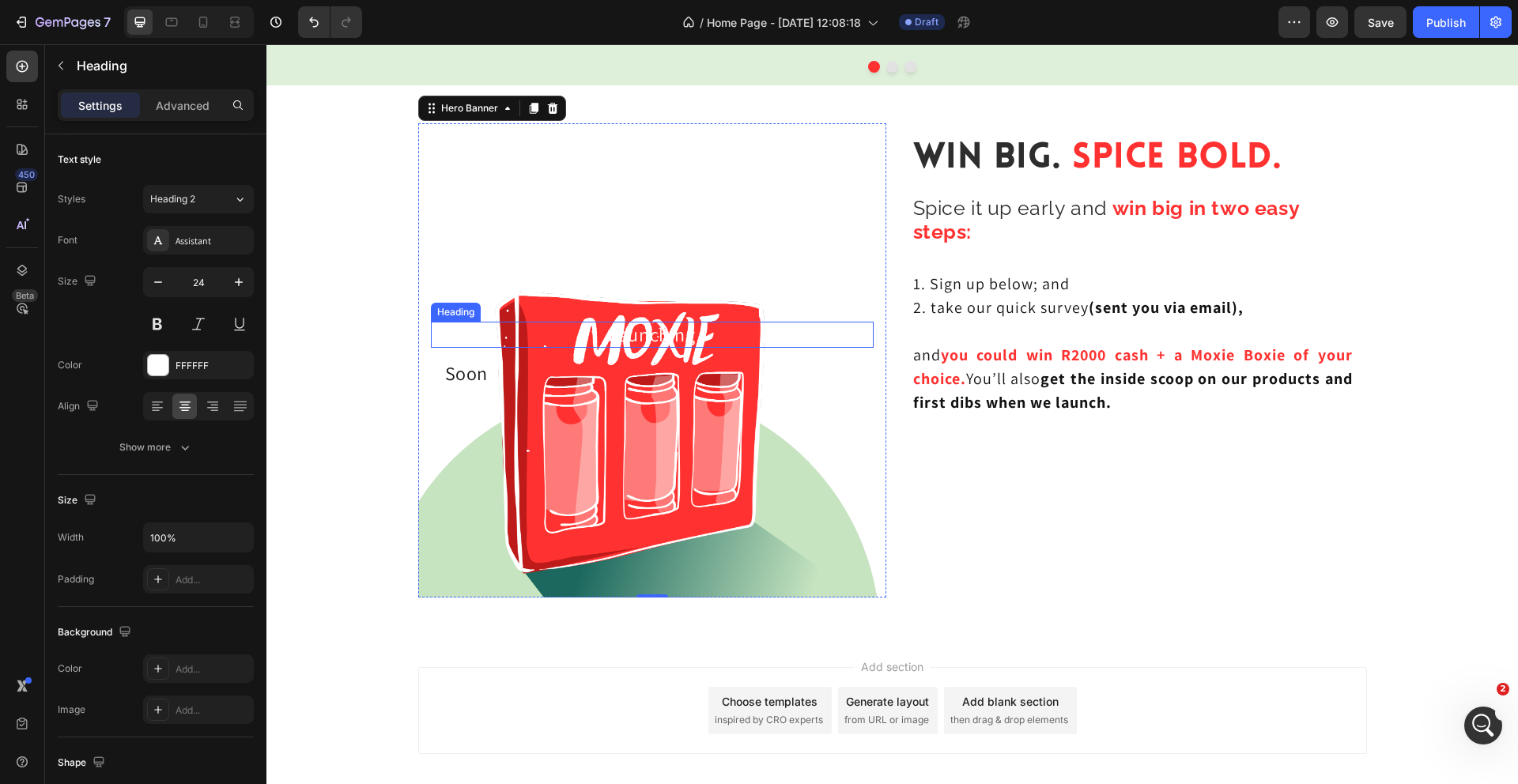
click at [679, 340] on p "Launching" at bounding box center [652, 334] width 439 height 23
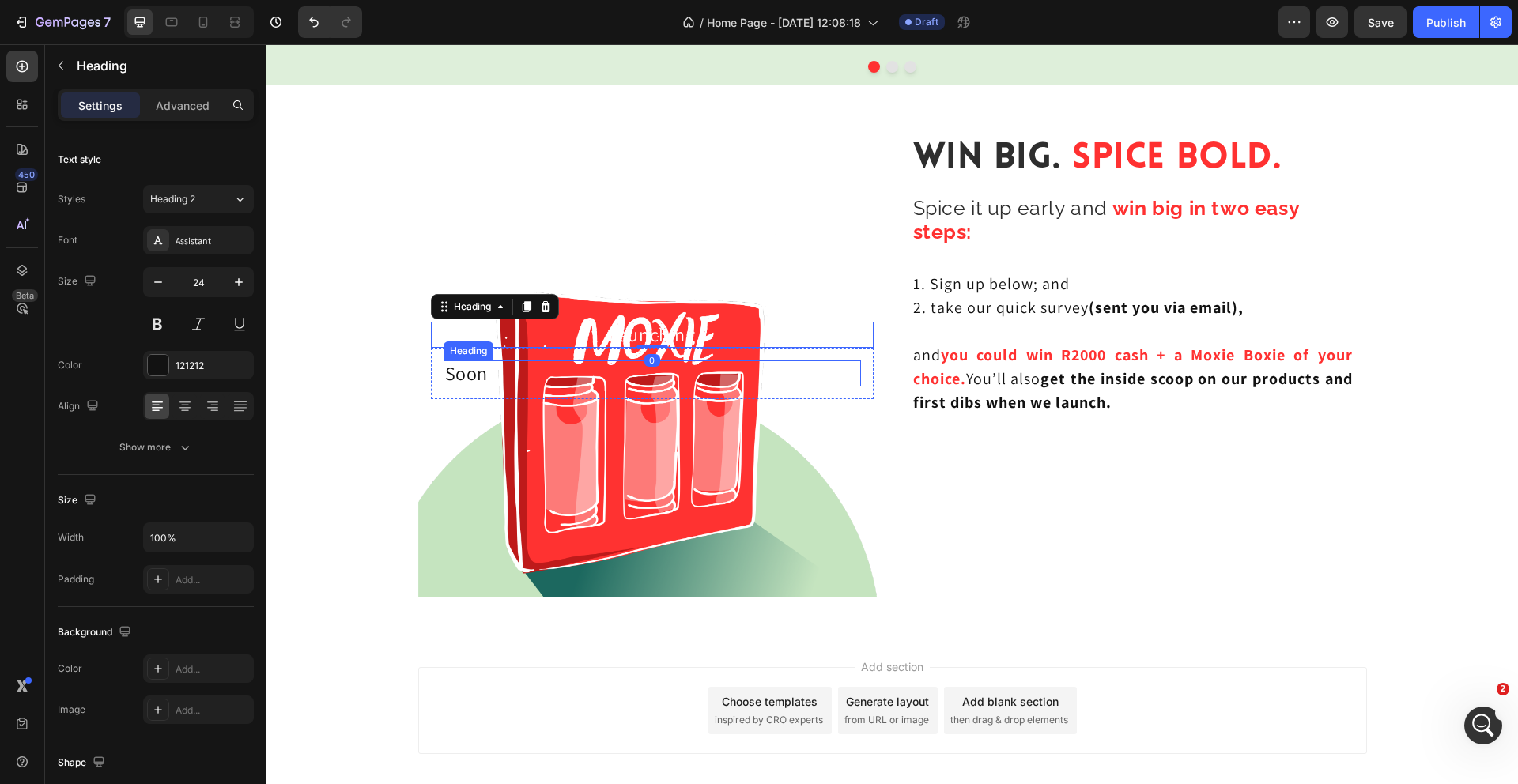
click at [467, 384] on p "Soon" at bounding box center [652, 374] width 414 height 23
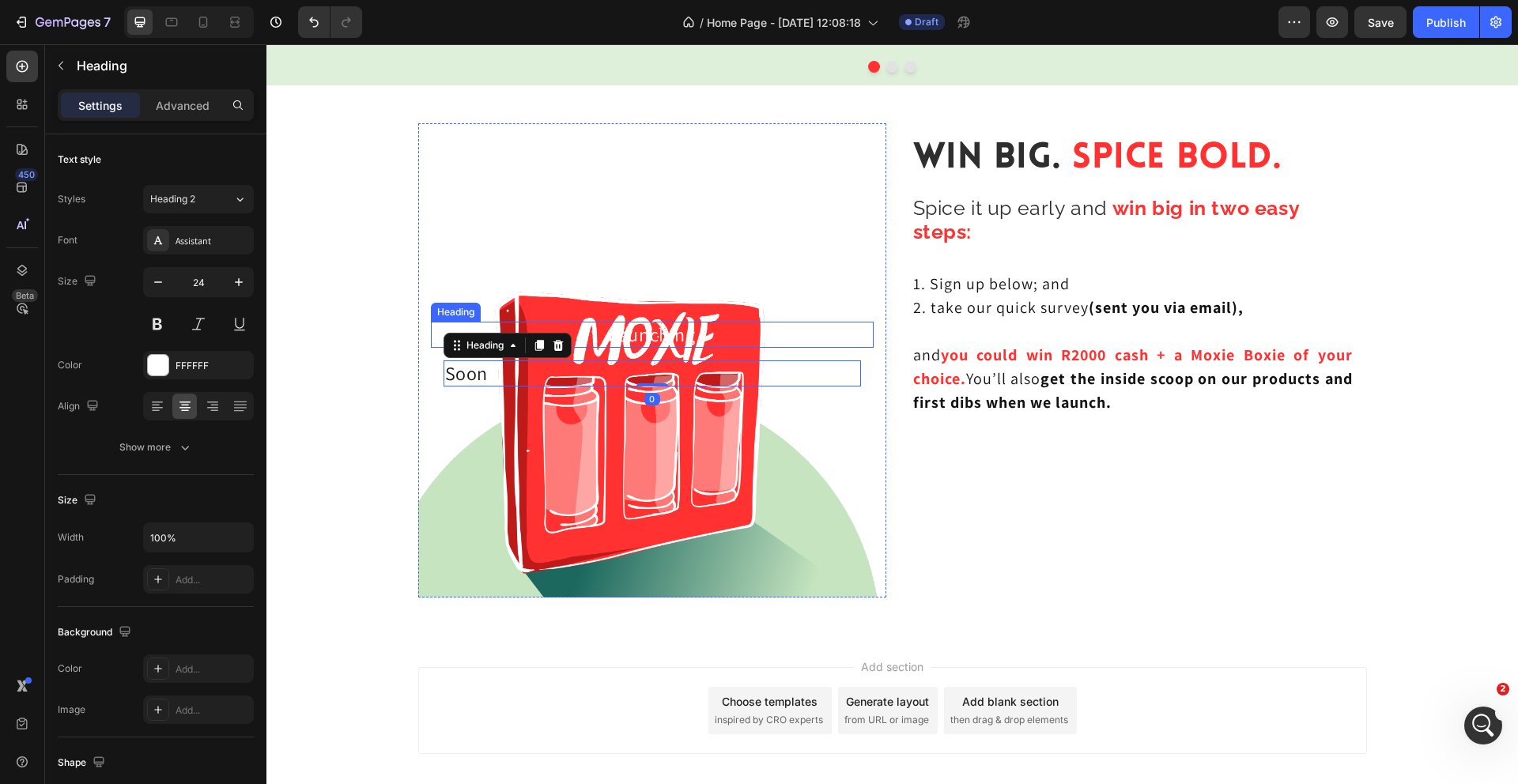
click at [687, 340] on p "Launching" at bounding box center [652, 334] width 439 height 23
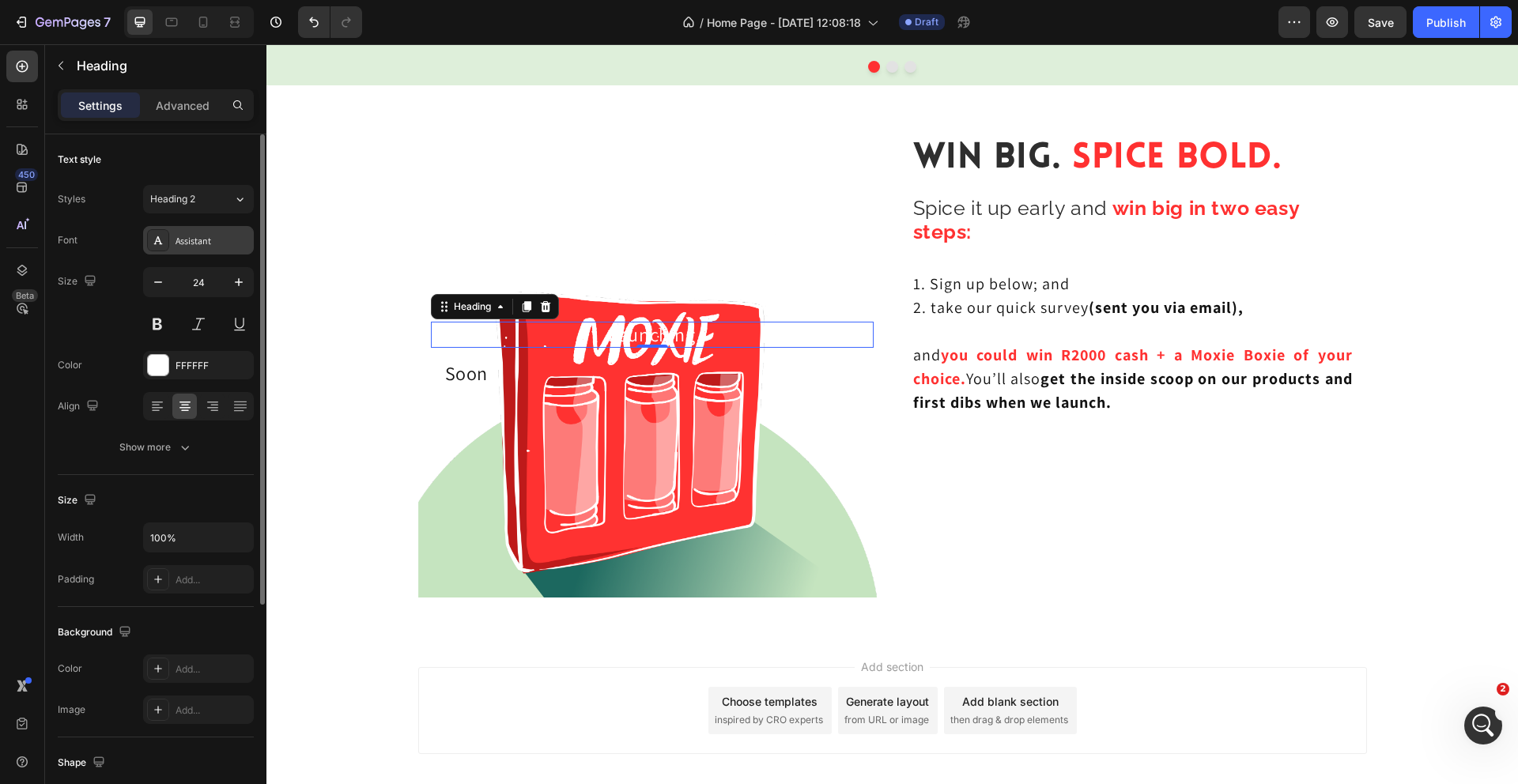
click at [203, 234] on div "Assistant" at bounding box center [212, 241] width 74 height 14
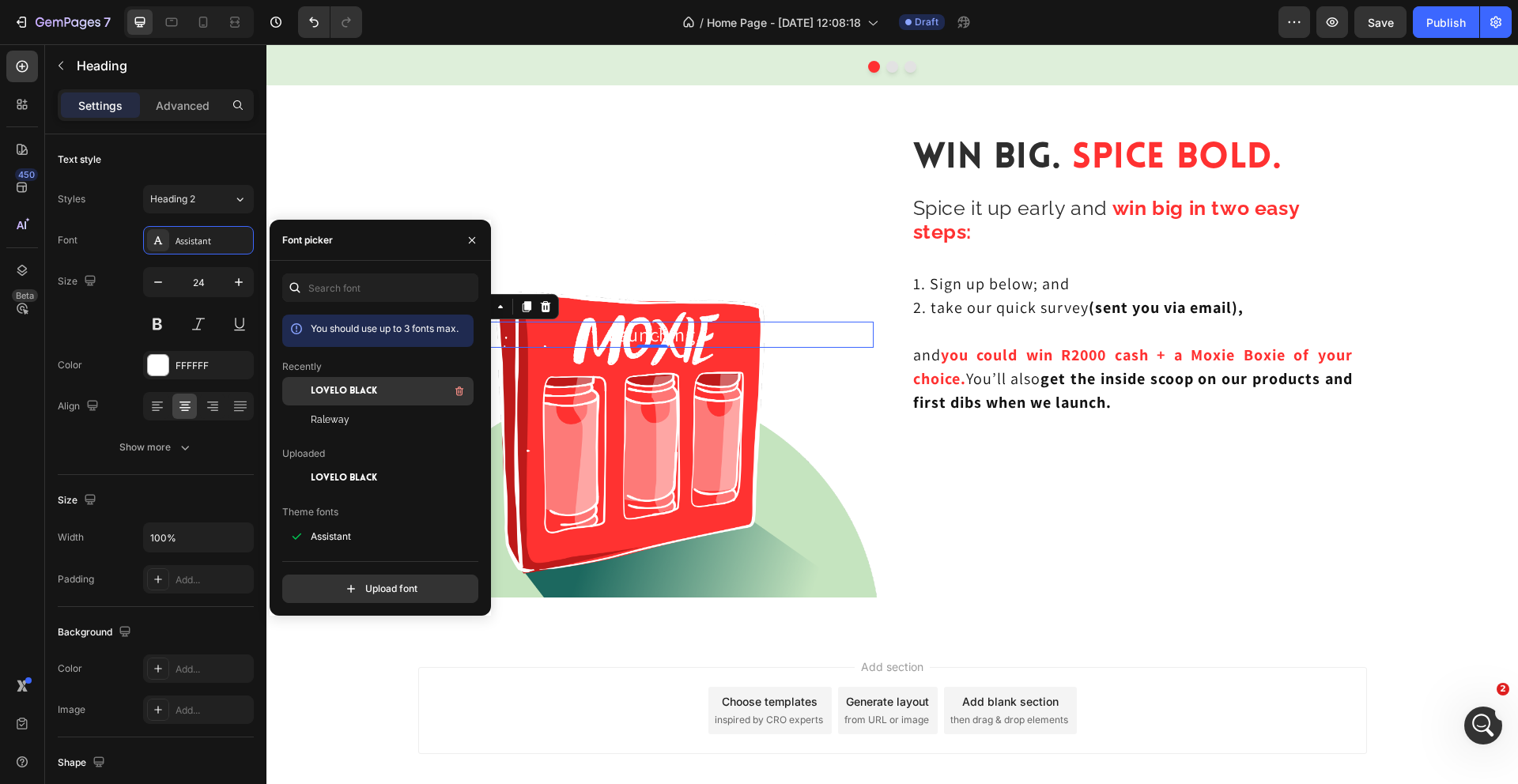
click at [358, 399] on div "Lovelo Black" at bounding box center [390, 391] width 160 height 19
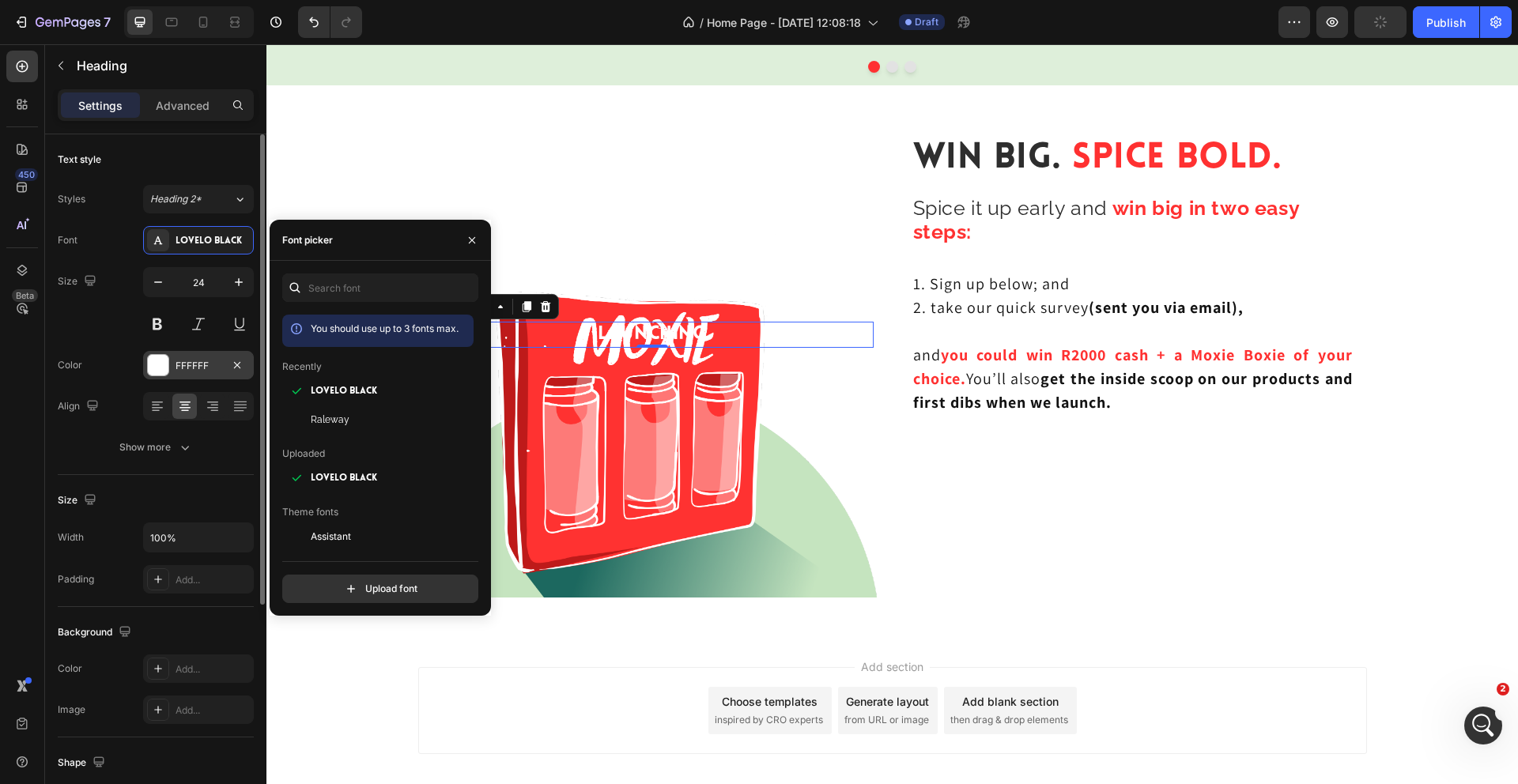
click at [166, 364] on div at bounding box center [157, 364] width 20 height 20
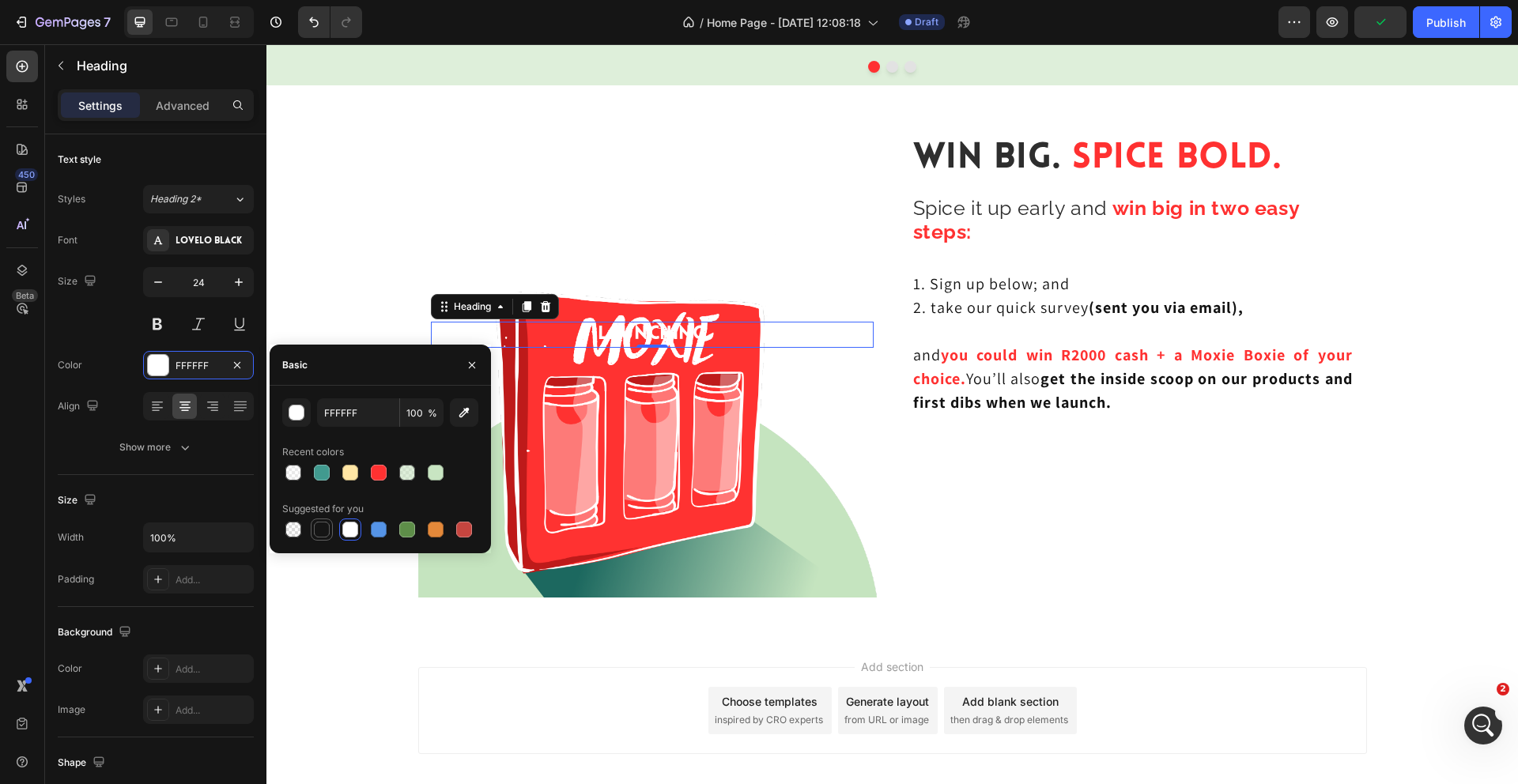
click at [328, 525] on div at bounding box center [321, 529] width 15 height 15
type input "151515"
click at [185, 102] on p "Advanced" at bounding box center [182, 104] width 54 height 16
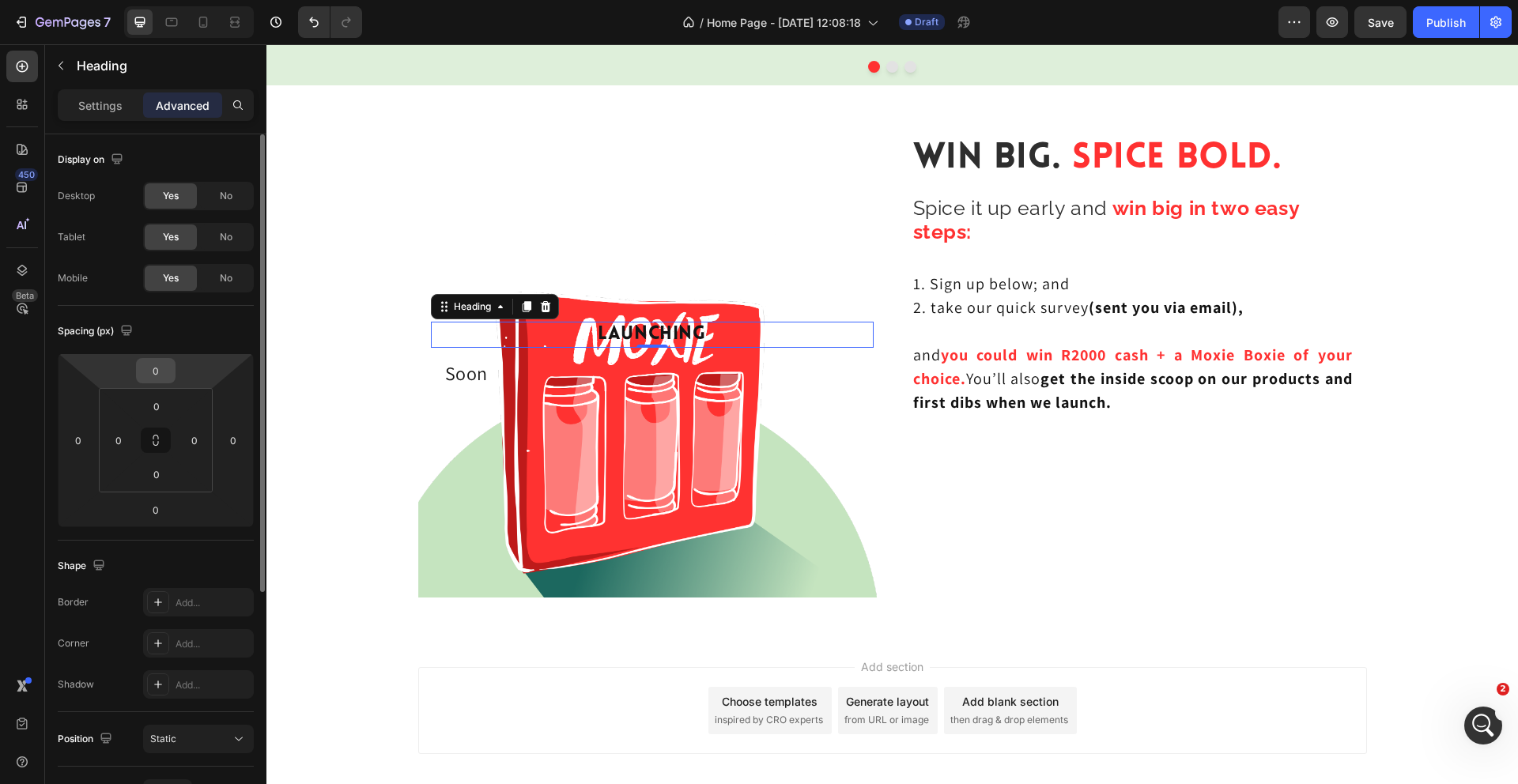
click at [166, 375] on input "0" at bounding box center [155, 370] width 32 height 24
type input "-2"
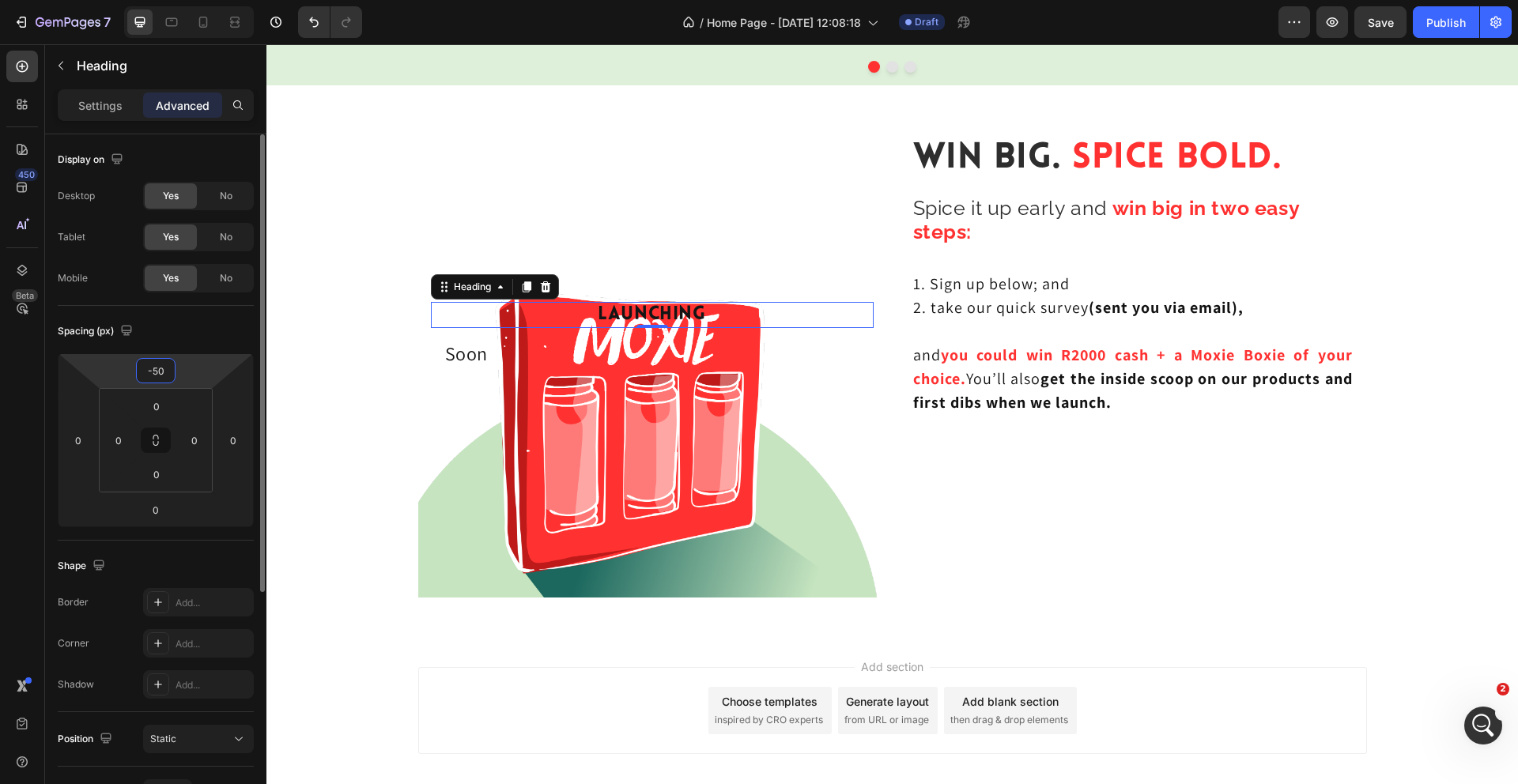
type input "-5"
type input "-450"
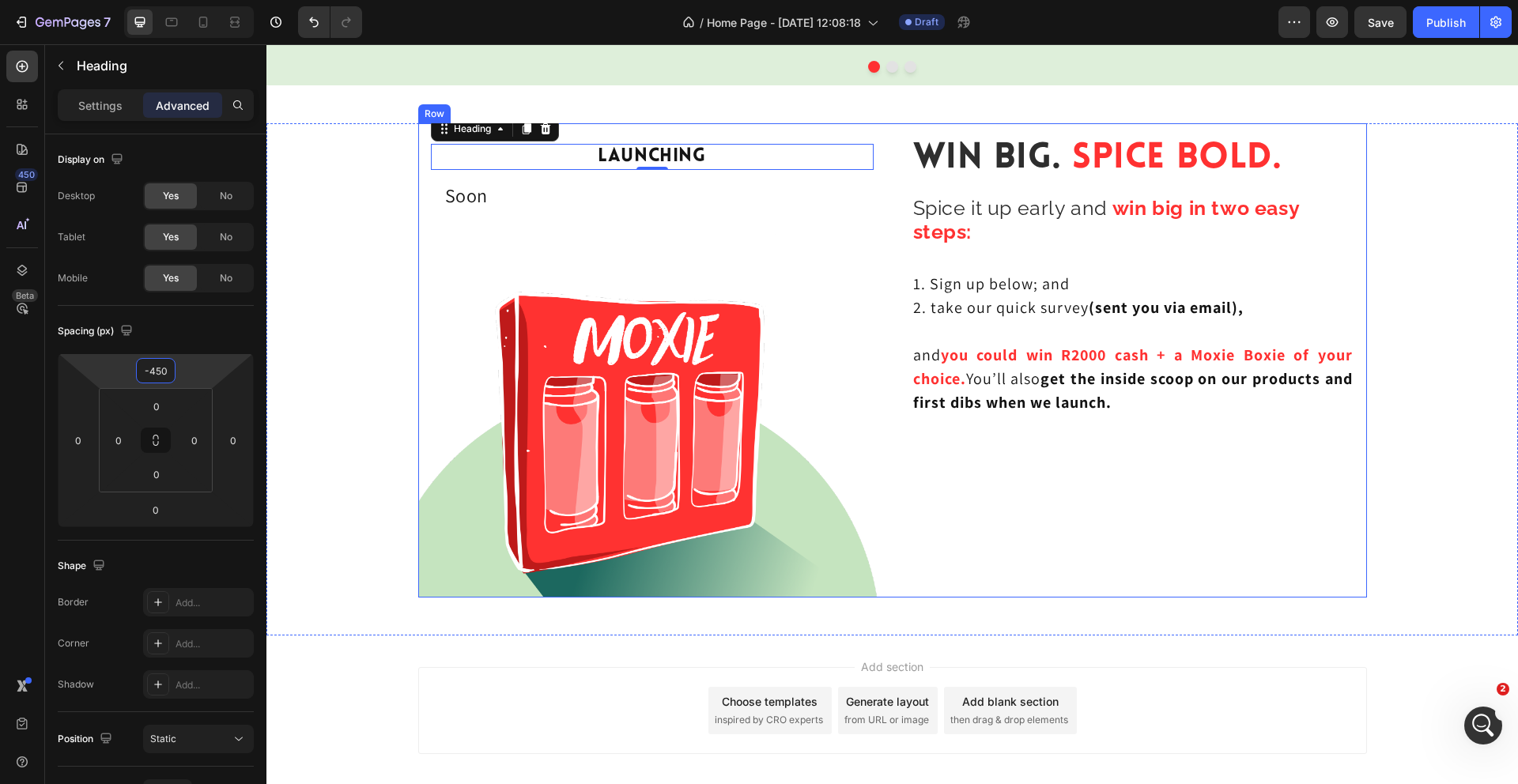
click at [1142, 543] on div "Win Big. Spice Bold. Heading Spice it up early and win big in two easy steps: H…" at bounding box center [1133, 360] width 468 height 474
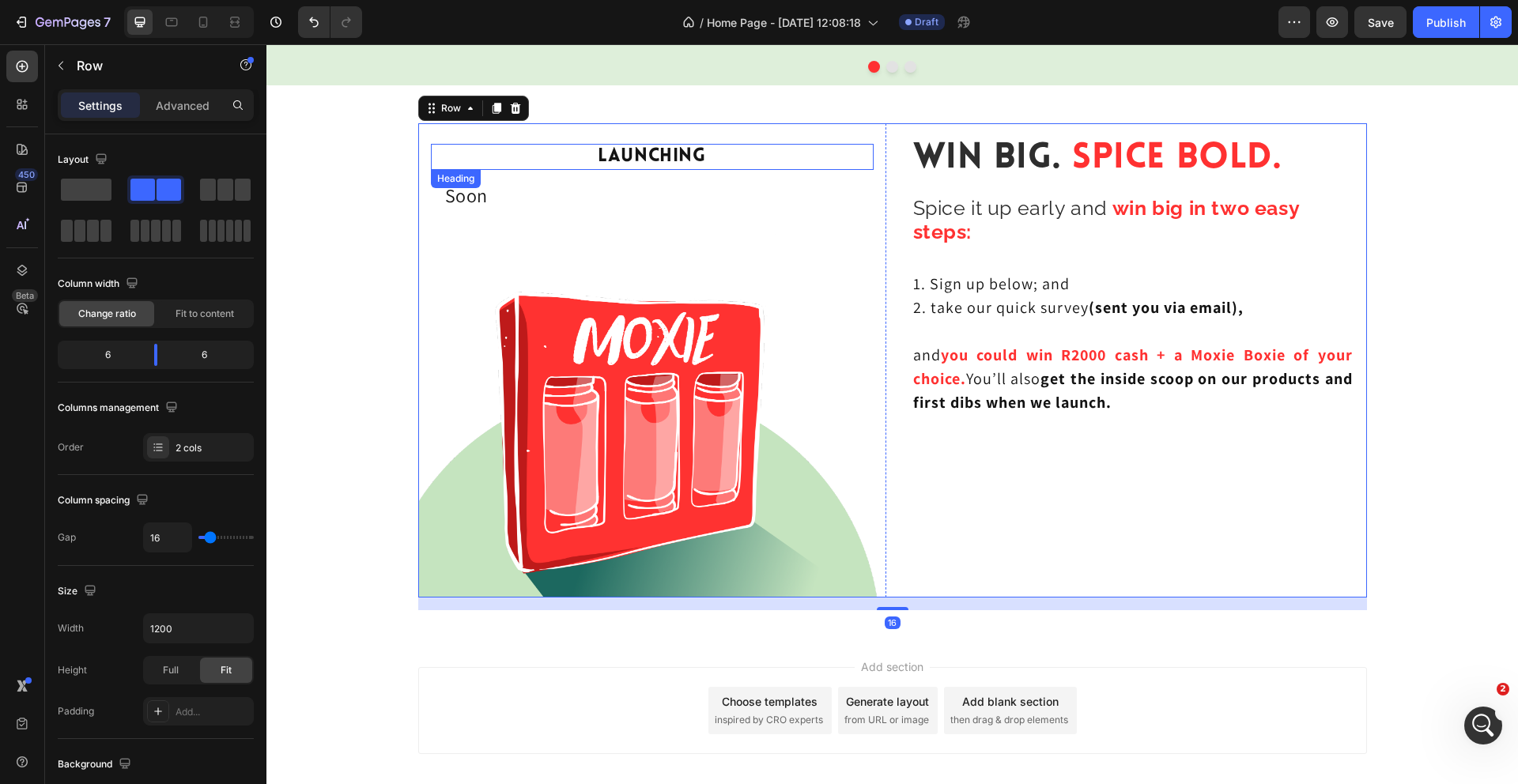
click at [658, 159] on p "Launching" at bounding box center [652, 157] width 439 height 23
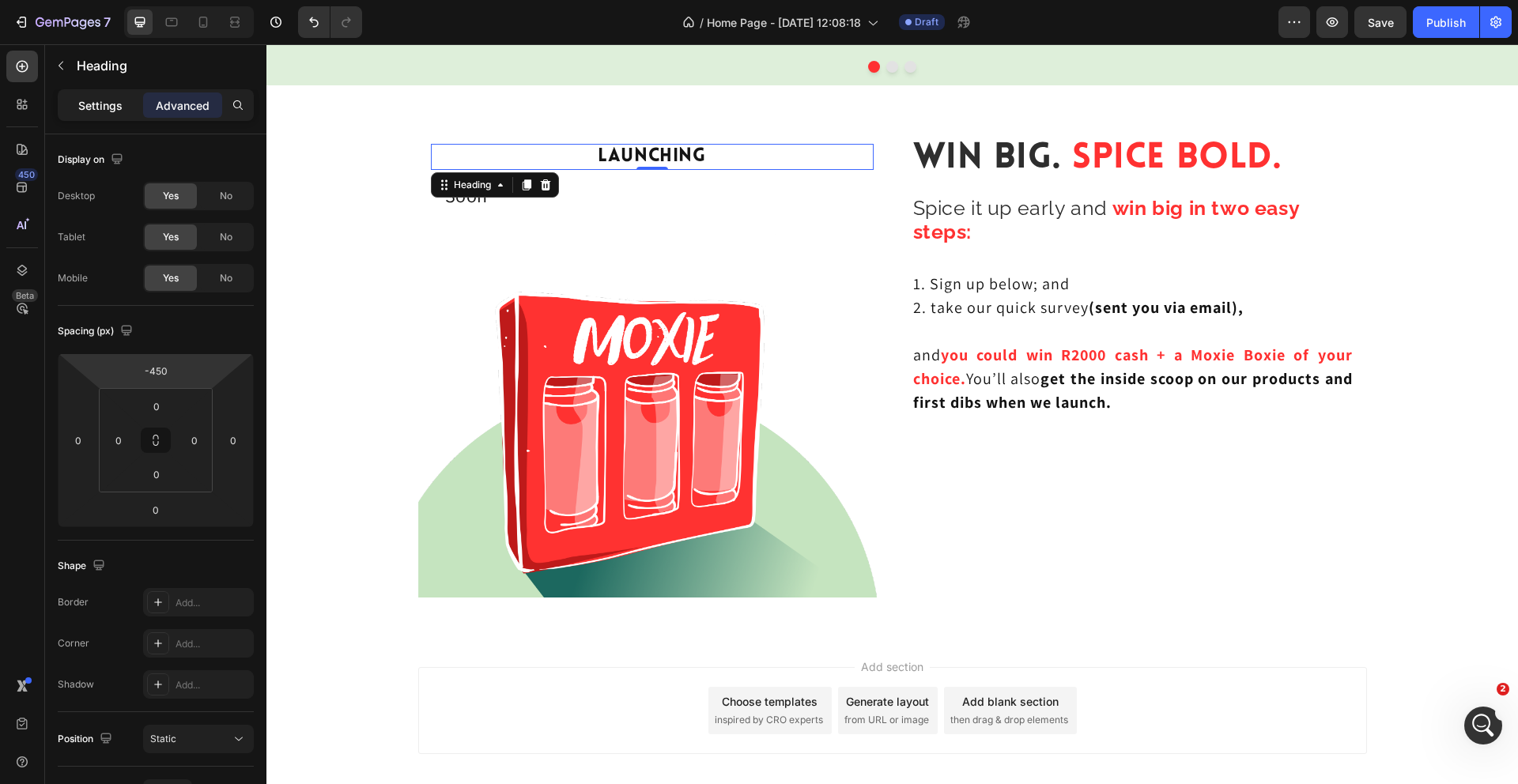
click at [92, 110] on p "Settings" at bounding box center [101, 104] width 44 height 16
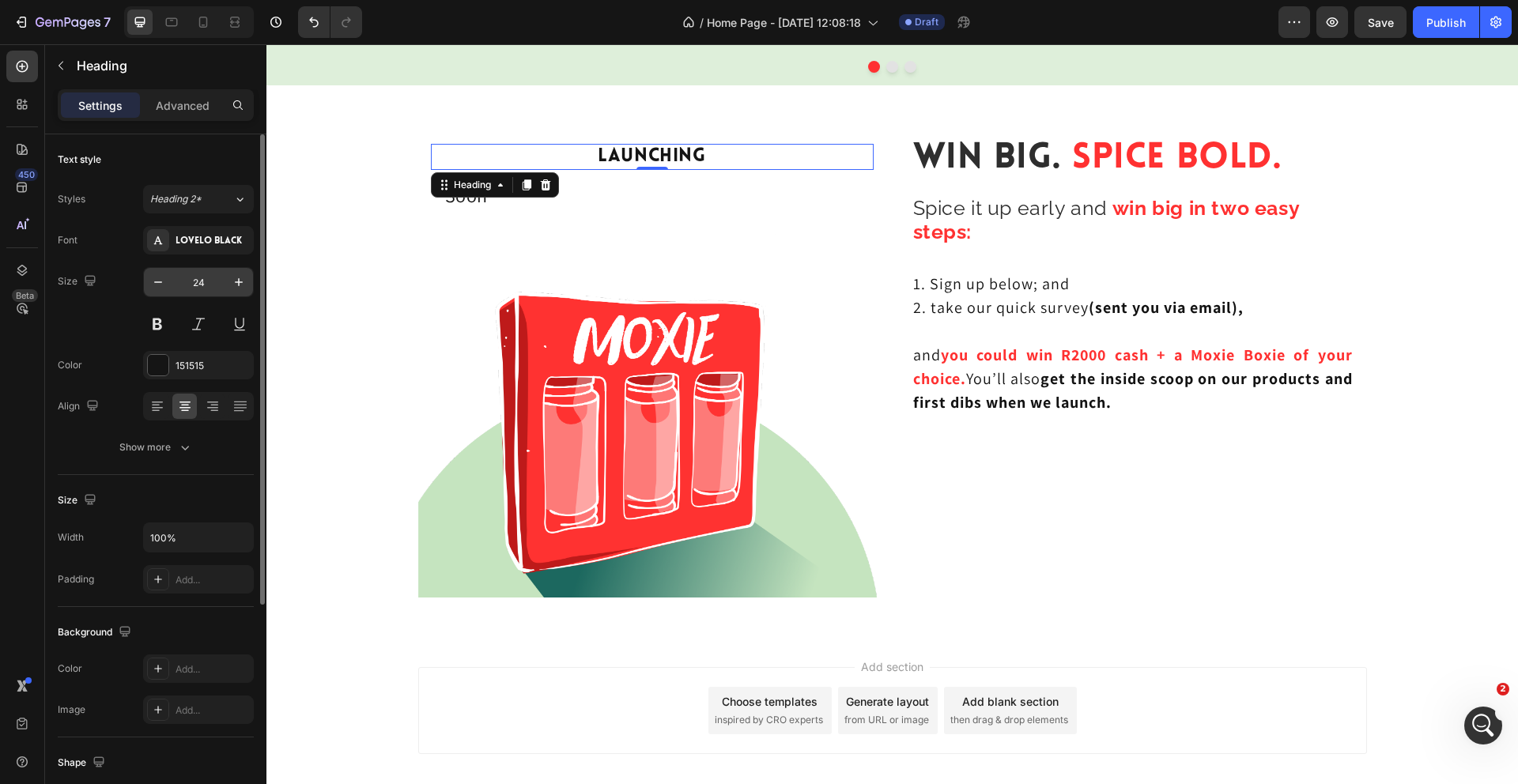
click at [209, 288] on input "24" at bounding box center [199, 282] width 52 height 29
type input "45"
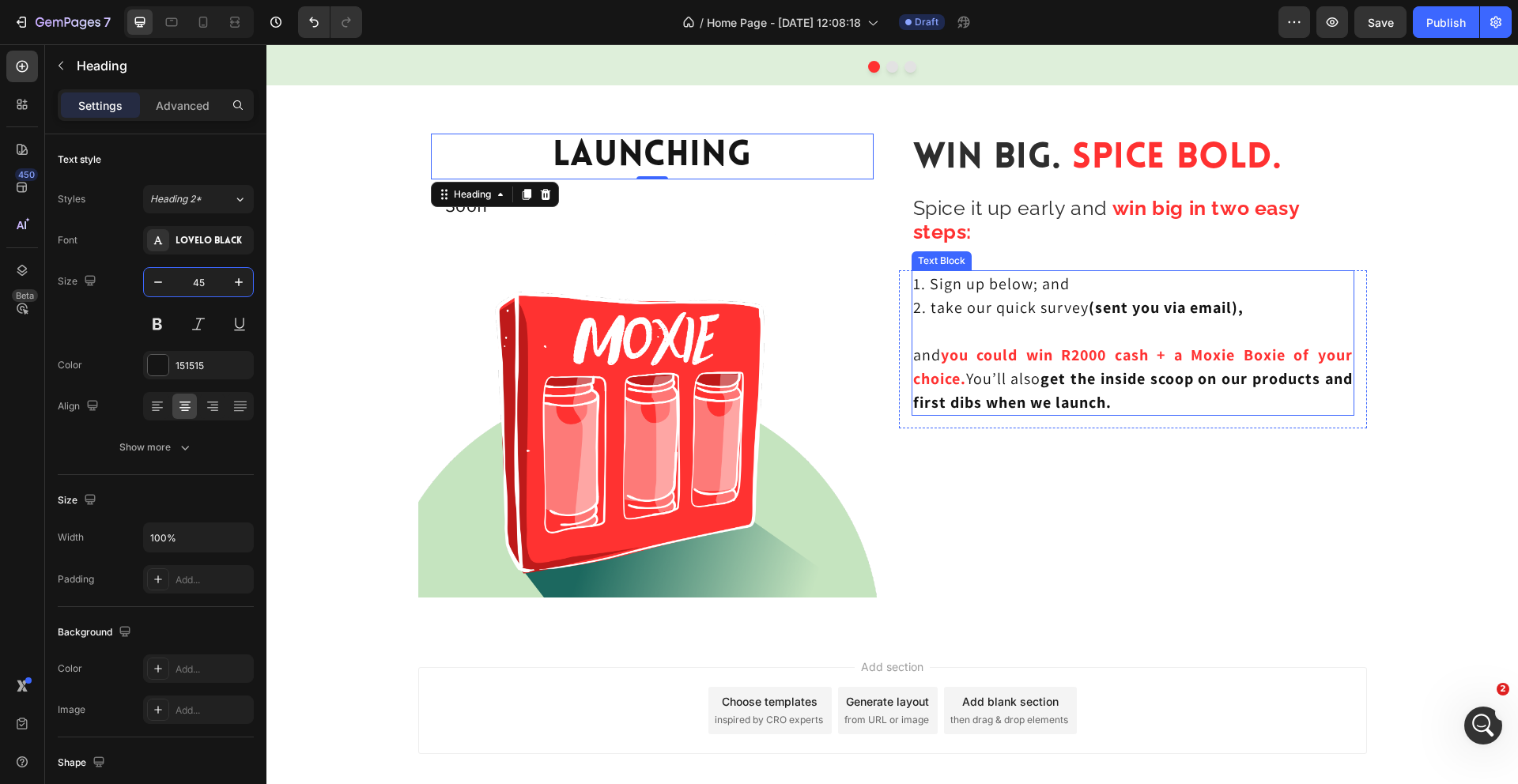
click at [1028, 362] on strong "you could win R2000 cash + a Moxie Boxie of your choice." at bounding box center [1133, 366] width 439 height 44
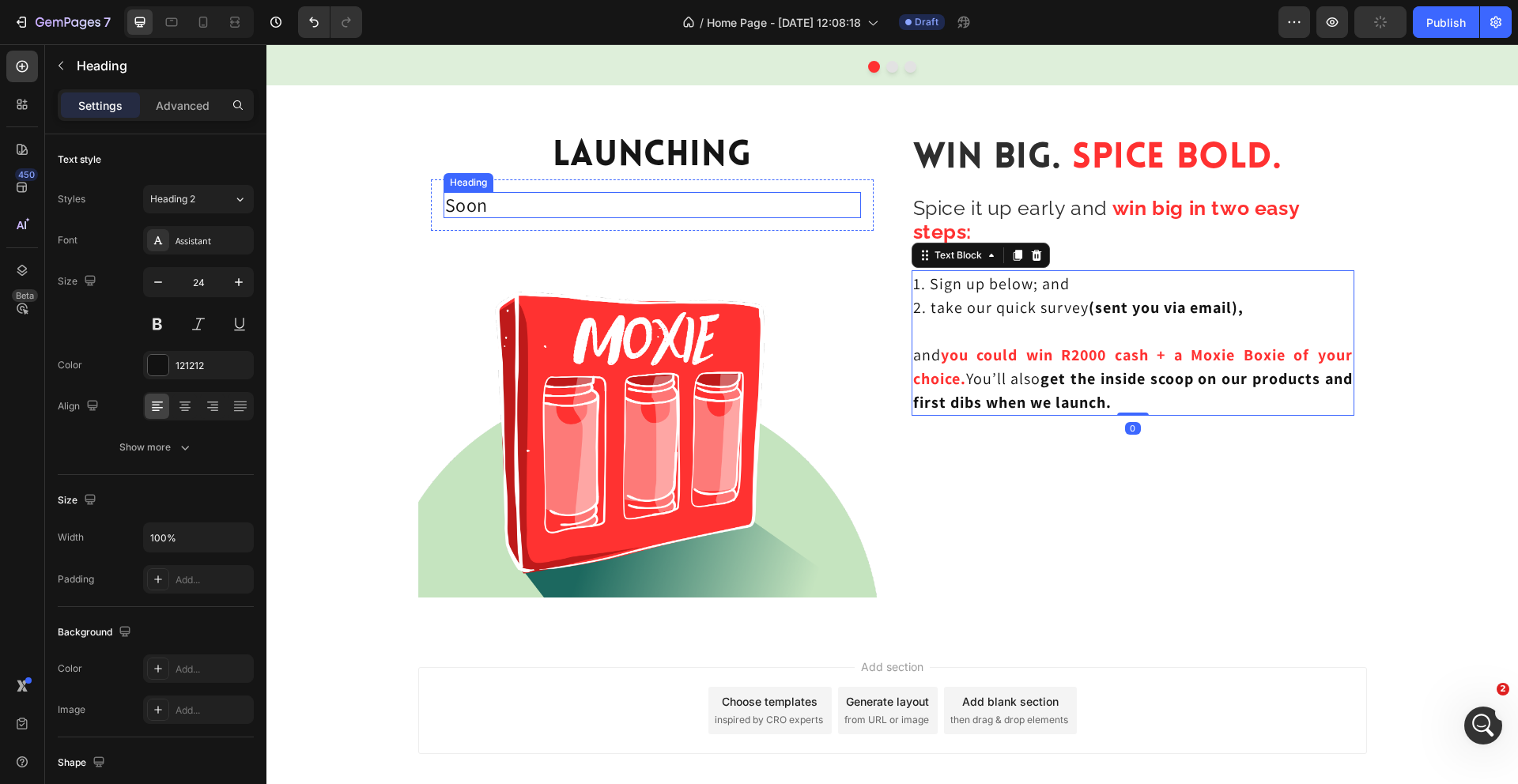
click at [525, 216] on p "Soon" at bounding box center [652, 205] width 414 height 23
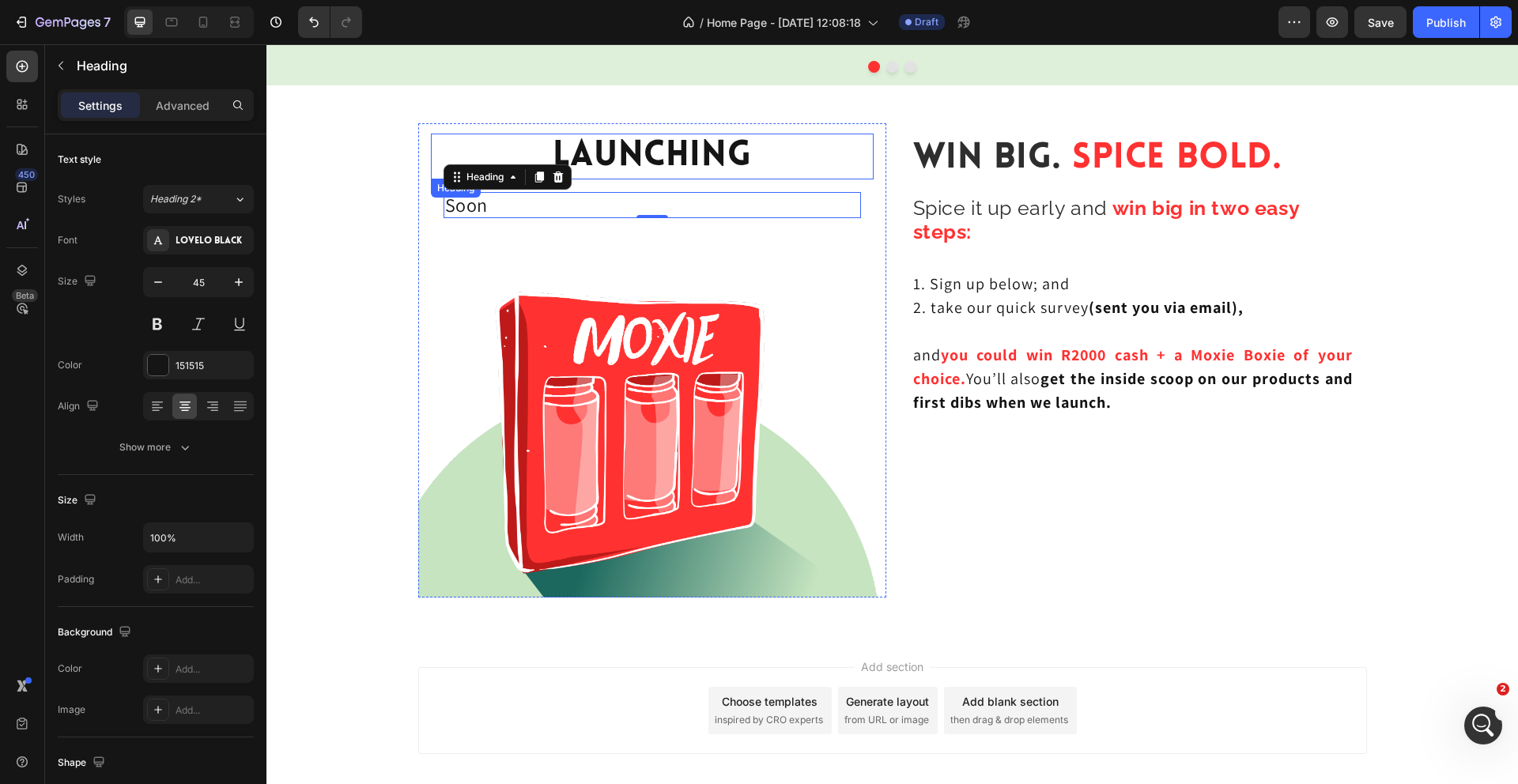
click at [619, 155] on p "Launching" at bounding box center [652, 156] width 439 height 43
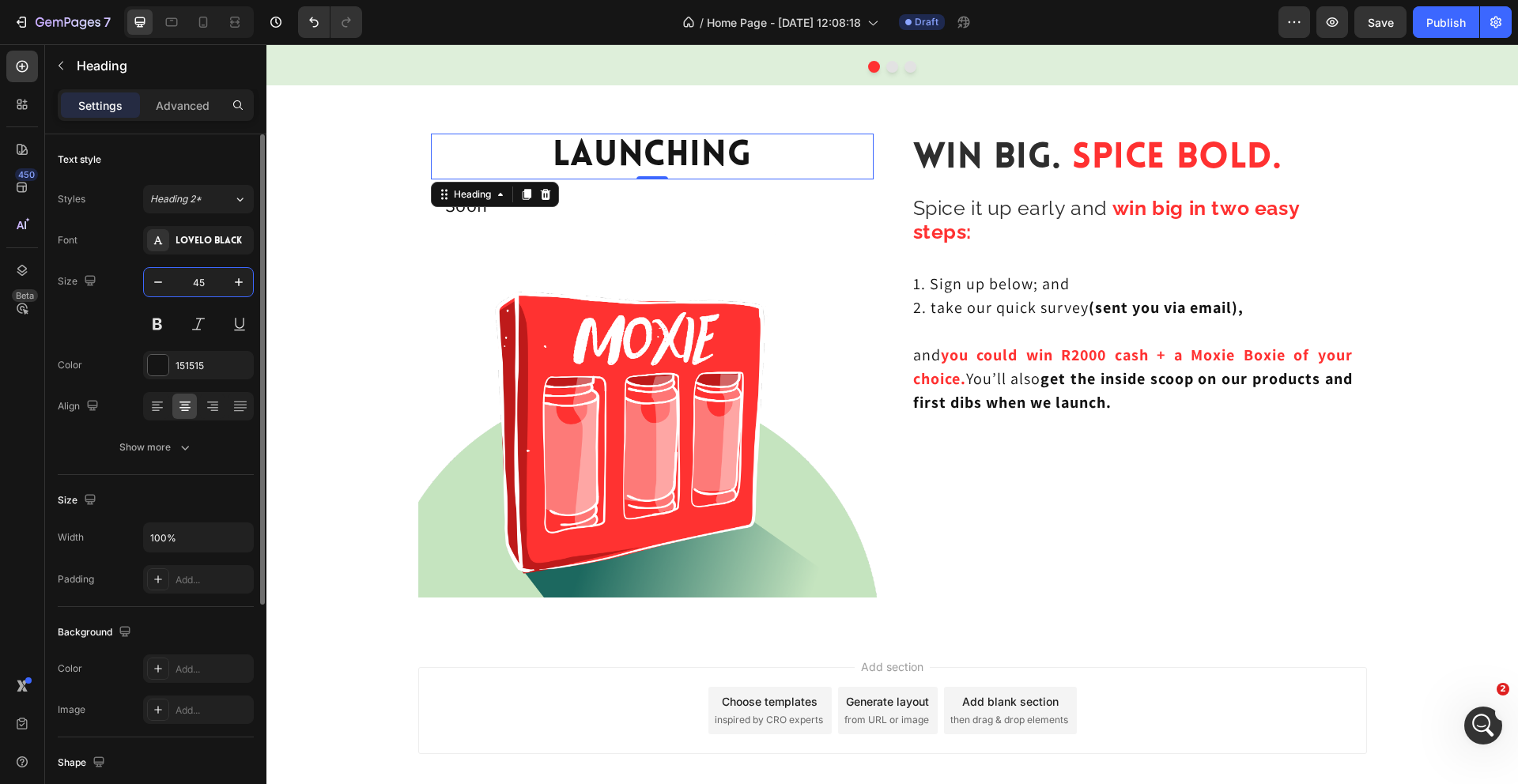
click at [209, 282] on input "45" at bounding box center [199, 282] width 52 height 29
type input "55"
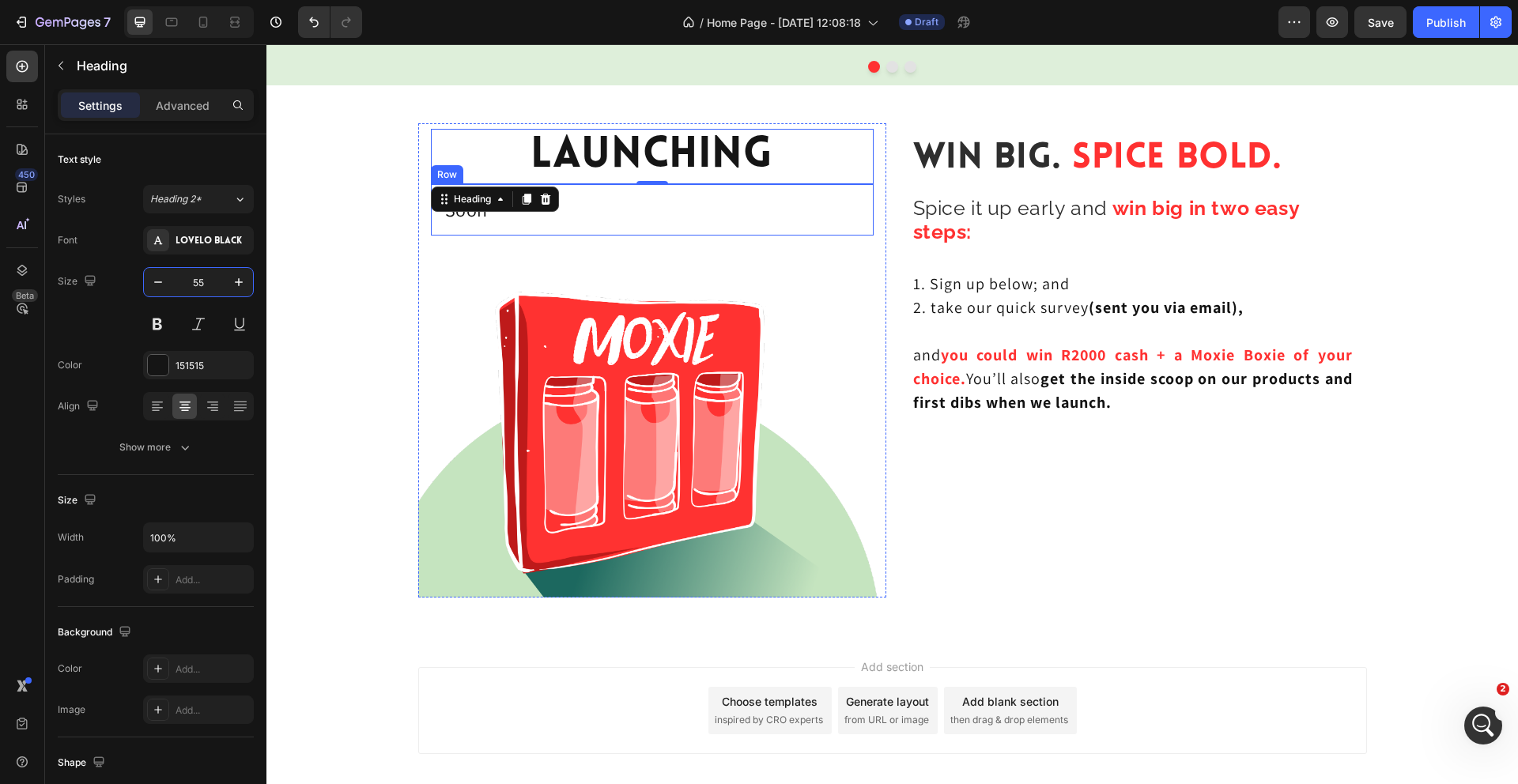
click at [695, 231] on div "Soon Heading Row" at bounding box center [652, 210] width 443 height 52
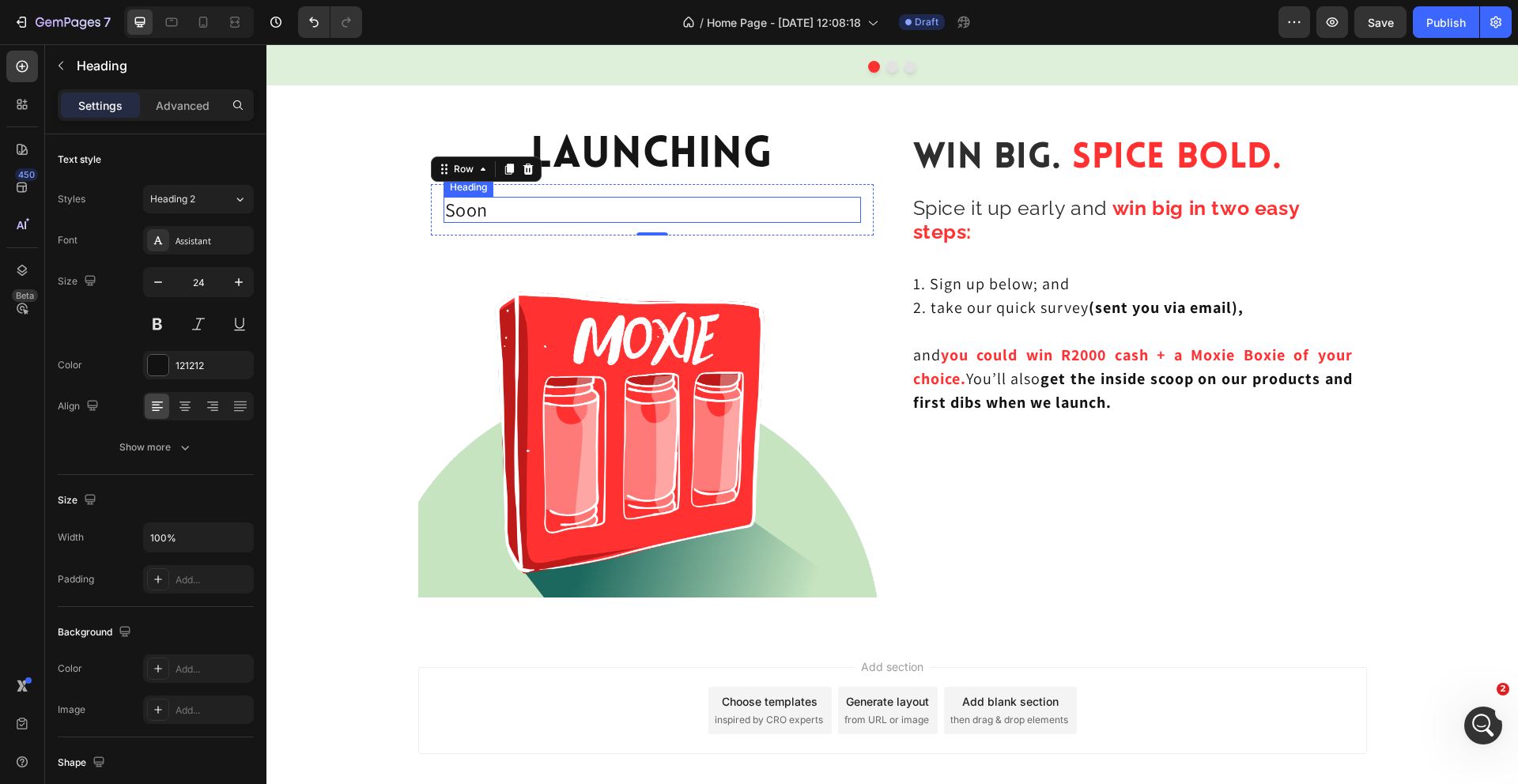
click at [506, 221] on p "Soon" at bounding box center [652, 210] width 414 height 23
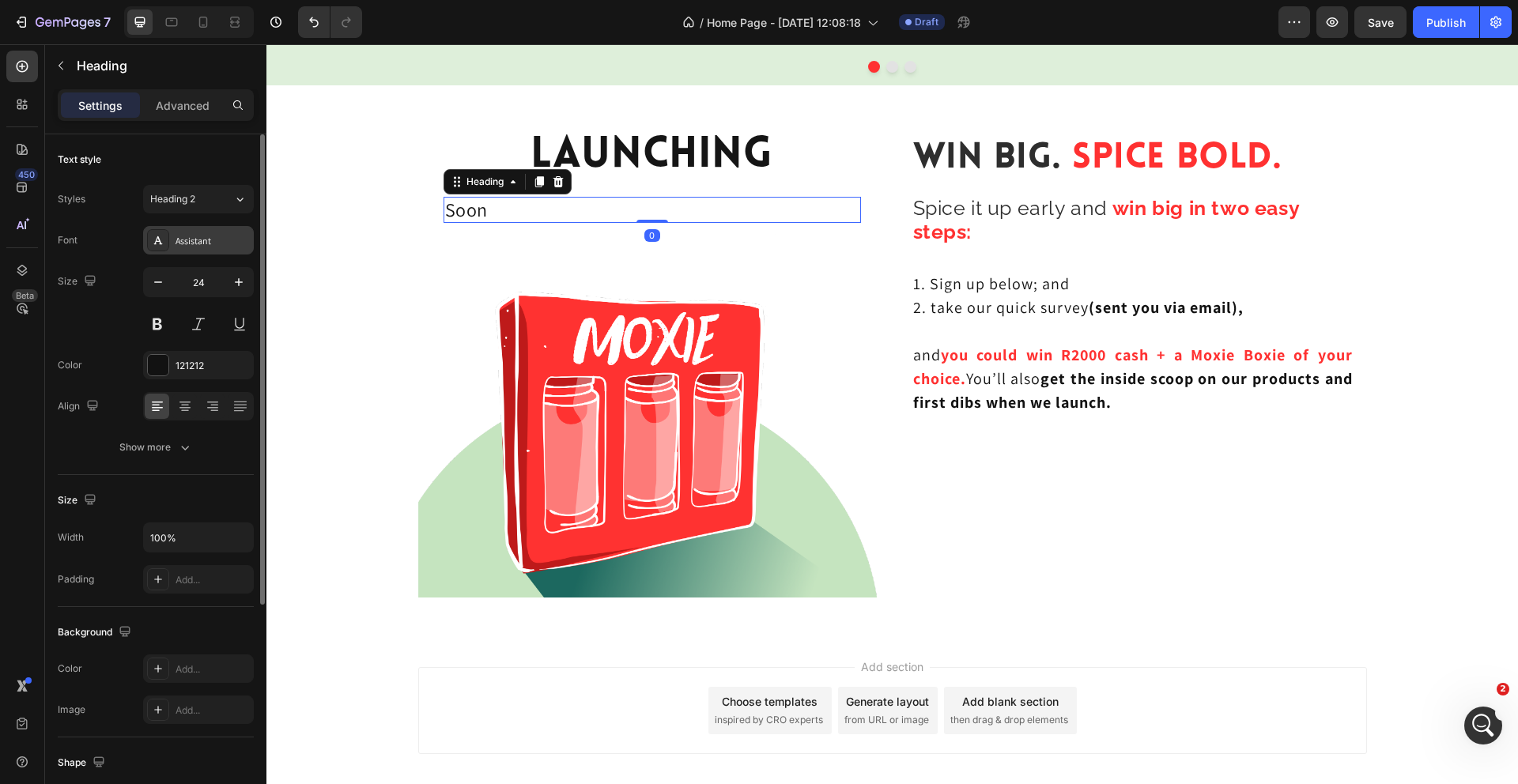
click at [194, 238] on div "Assistant" at bounding box center [212, 241] width 74 height 14
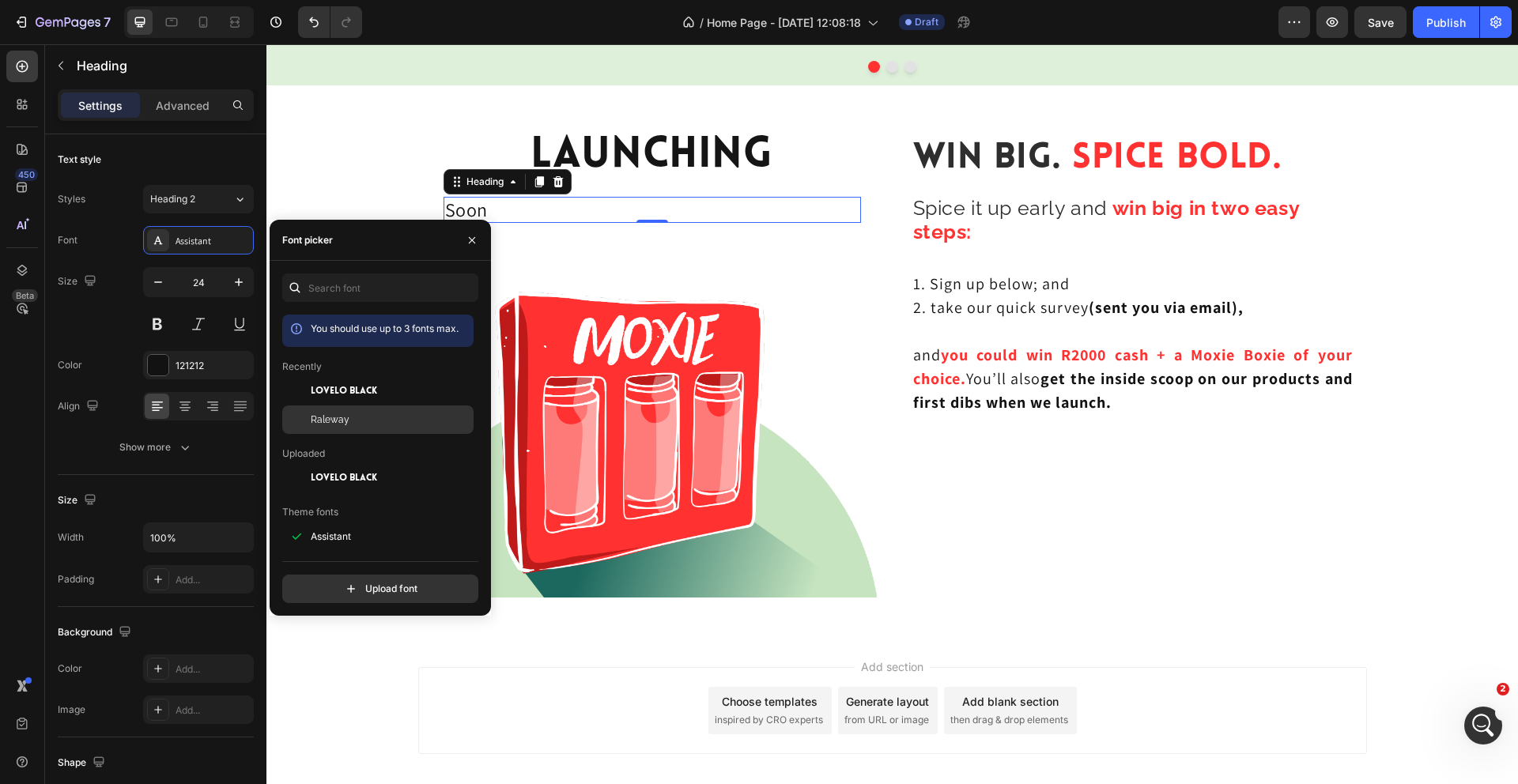
click at [348, 586] on div "Raleway" at bounding box center [378, 600] width 192 height 29
click at [177, 155] on div "Text style" at bounding box center [155, 159] width 196 height 25
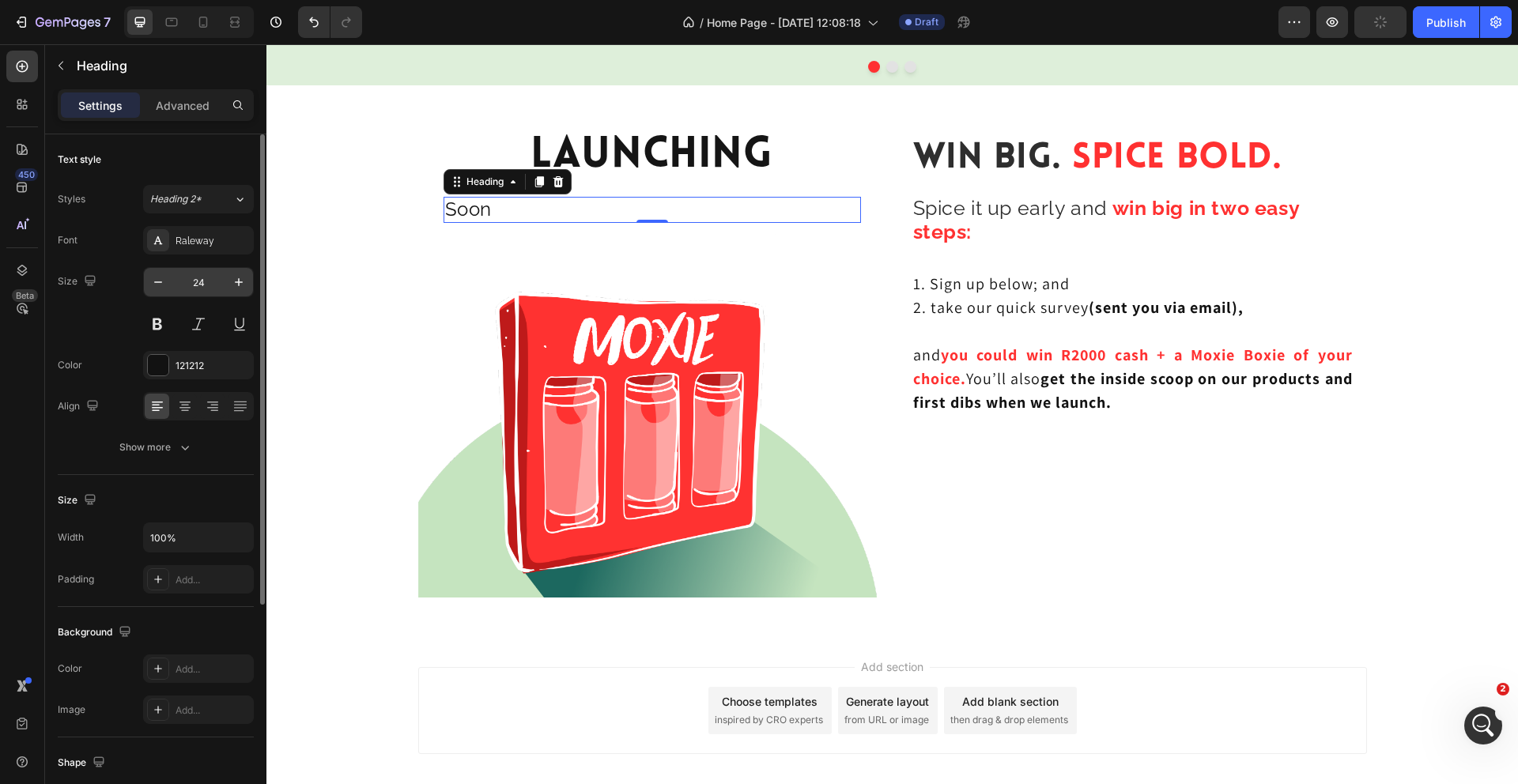
click at [210, 285] on input "24" at bounding box center [199, 282] width 52 height 29
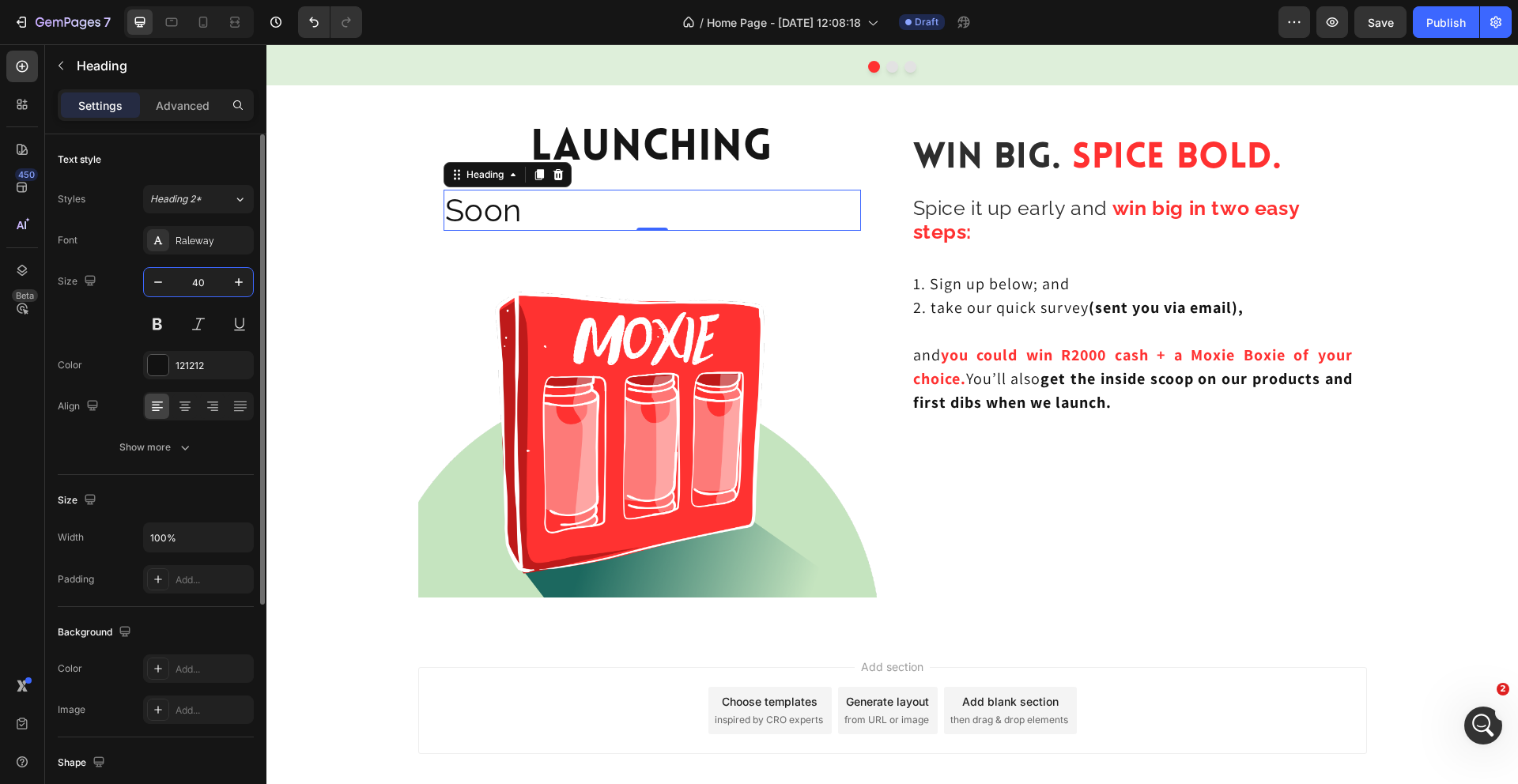
type input "4"
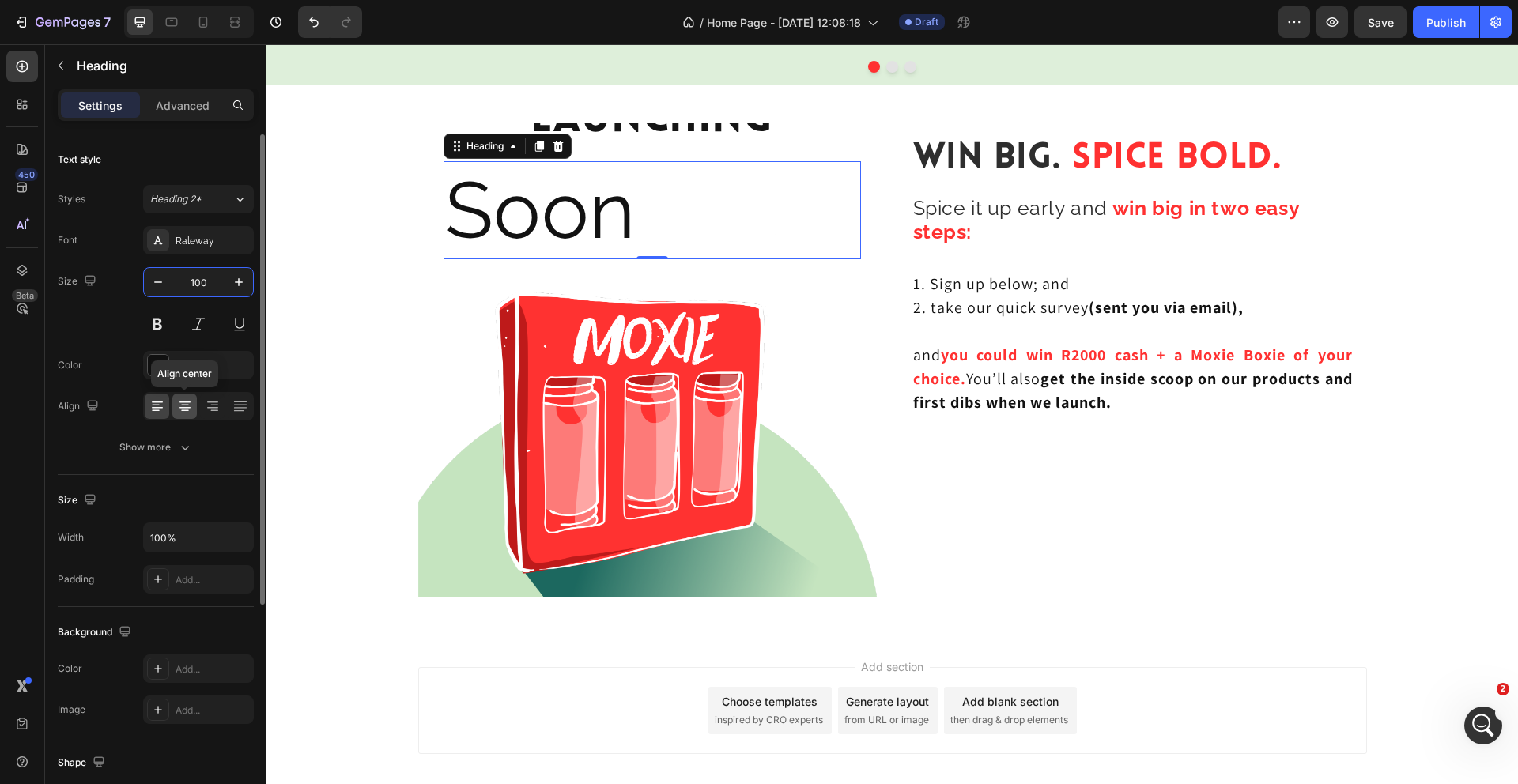
type input "100"
click at [185, 403] on icon at bounding box center [185, 406] width 15 height 15
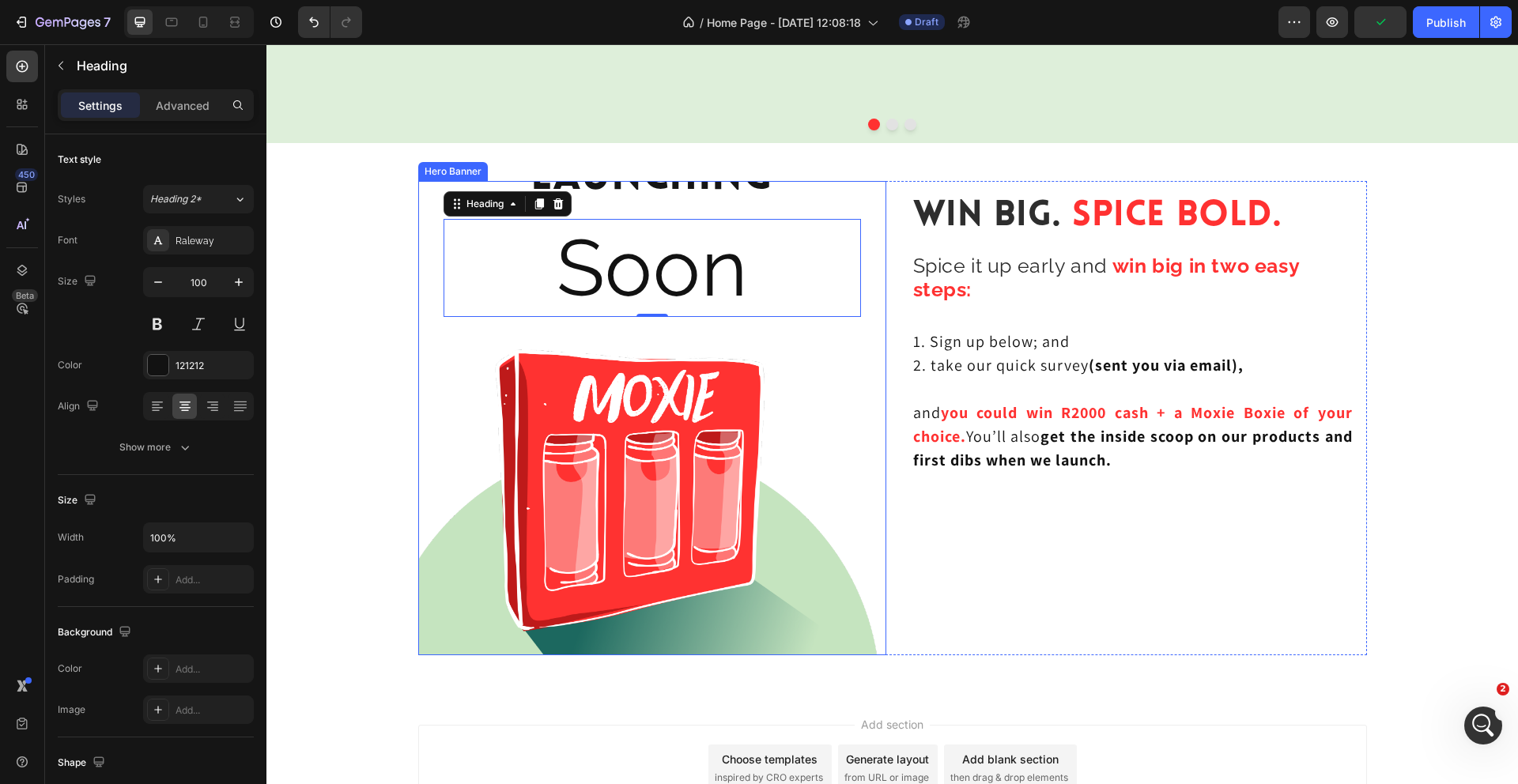
scroll to position [3086, 0]
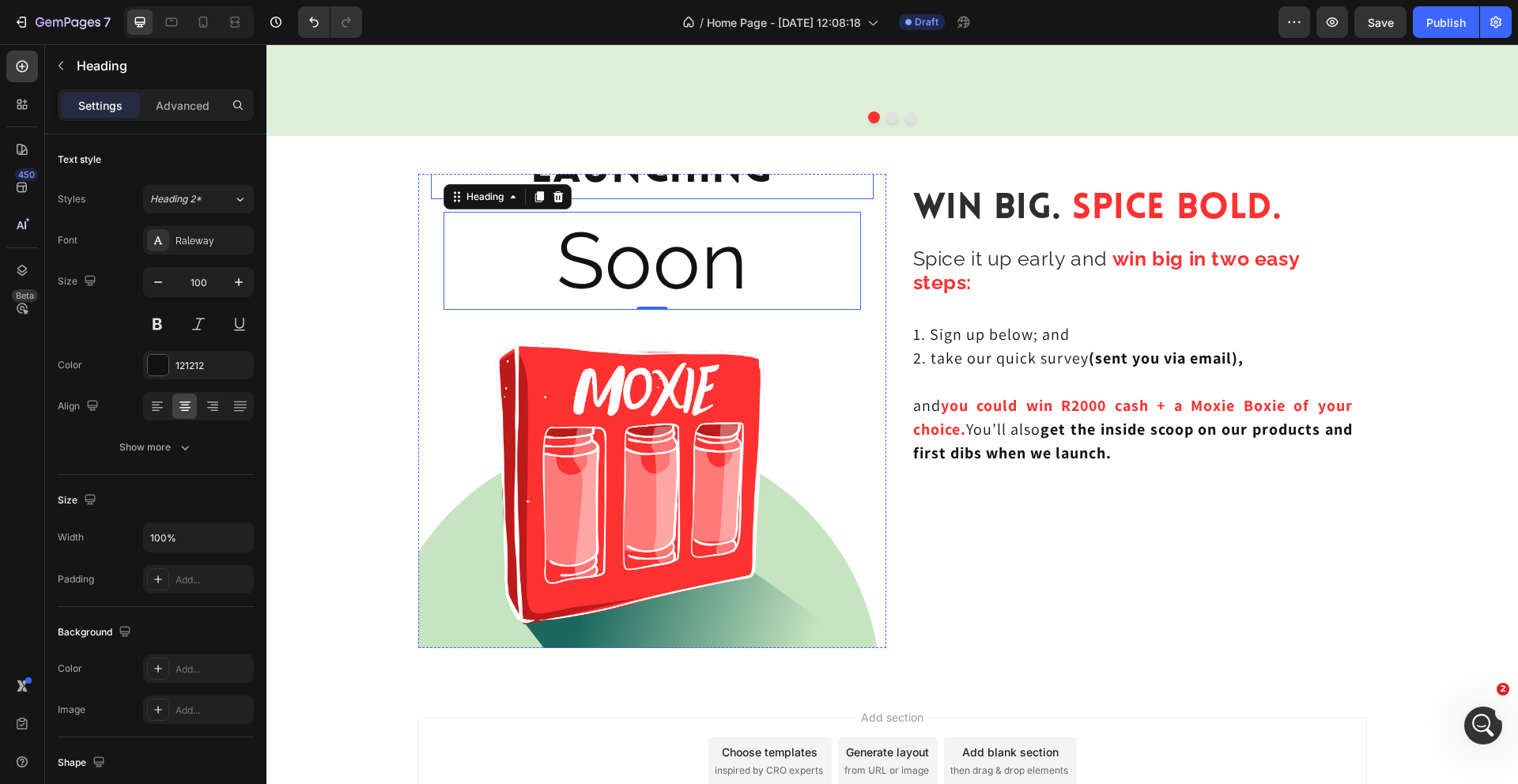
click at [815, 179] on p "Launching" at bounding box center [652, 172] width 439 height 52
click at [780, 284] on p "Soon" at bounding box center [652, 261] width 414 height 95
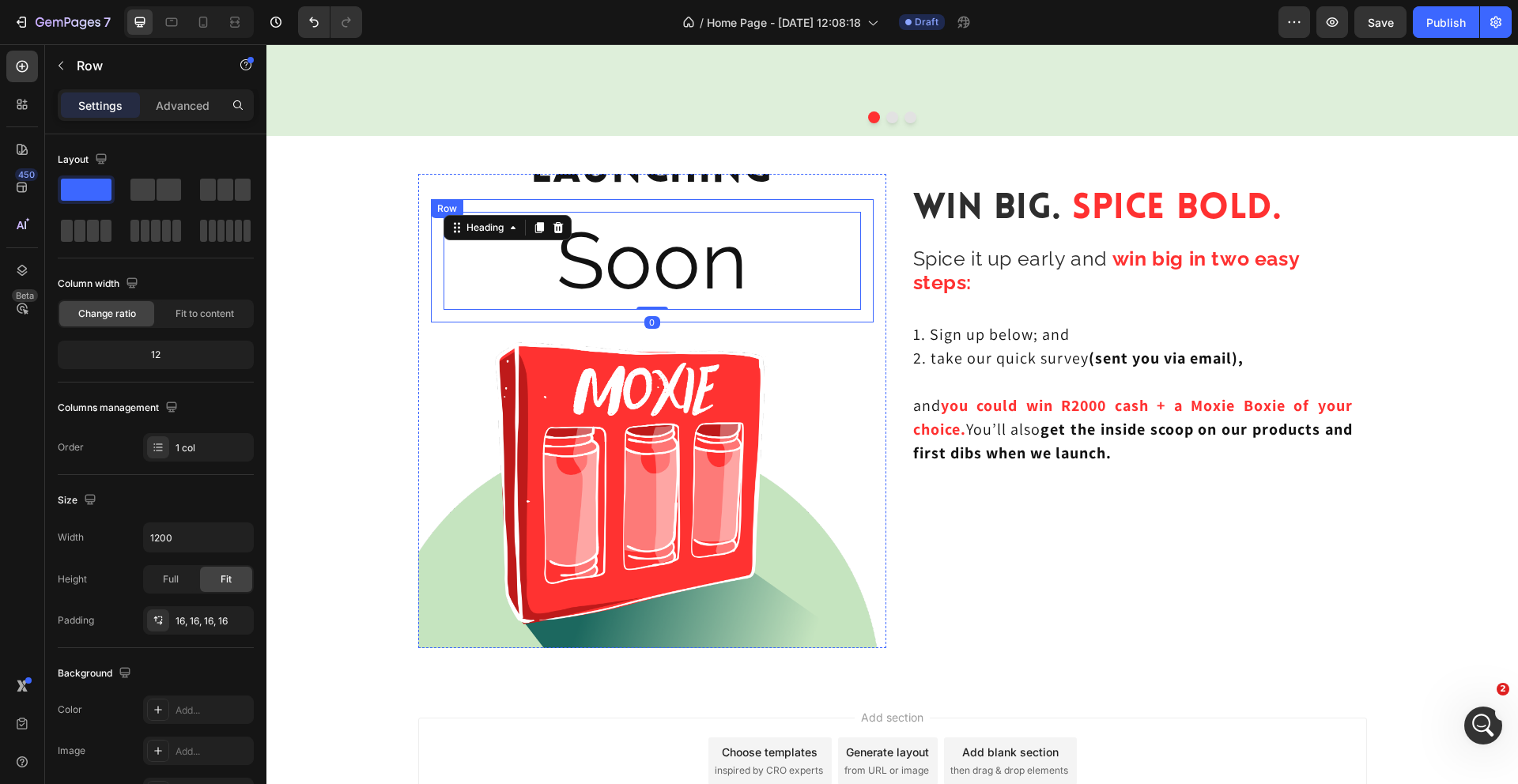
click at [870, 288] on div "Soon Heading 0 Row" at bounding box center [652, 261] width 443 height 124
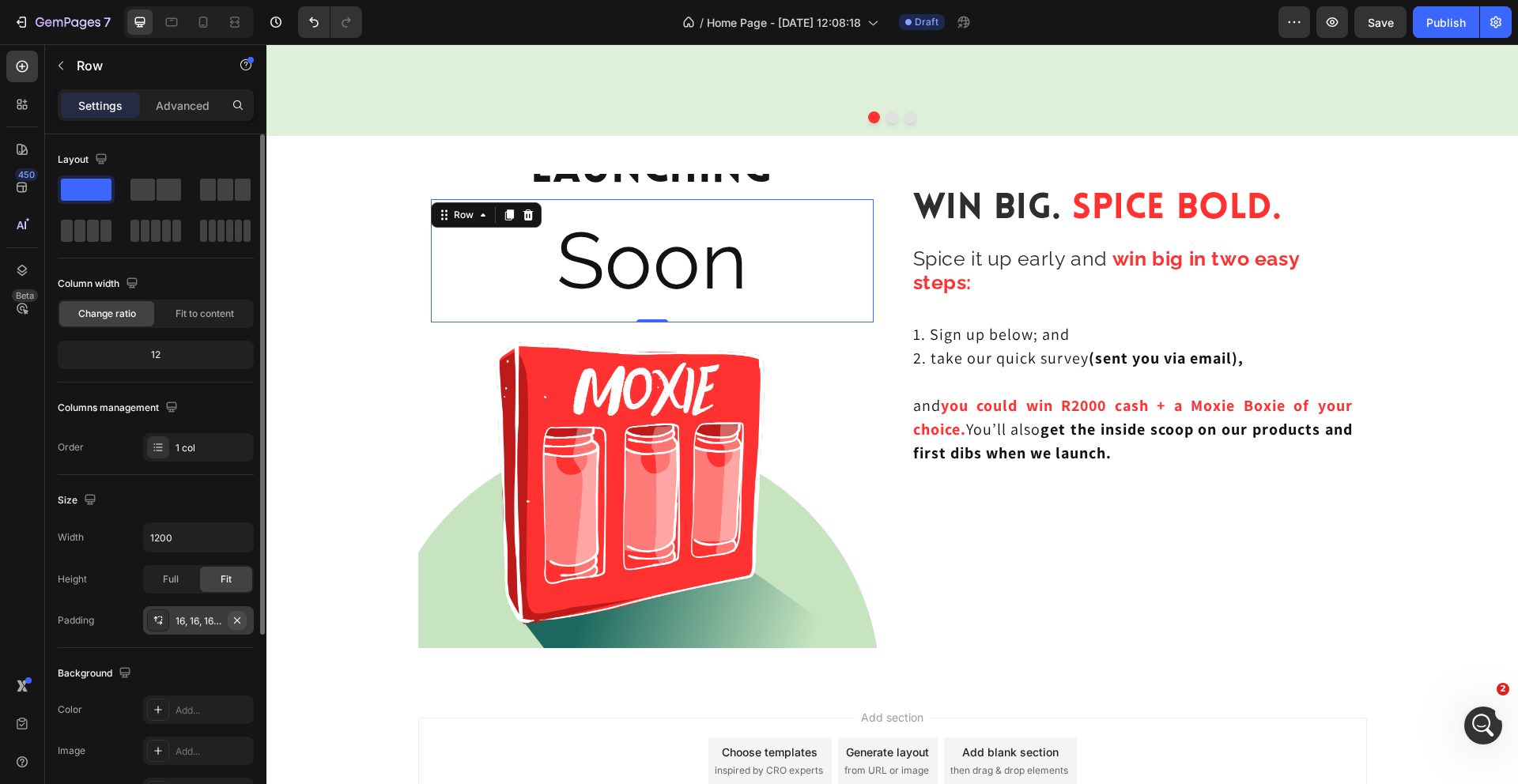
click at [235, 618] on icon "button" at bounding box center [237, 619] width 7 height 7
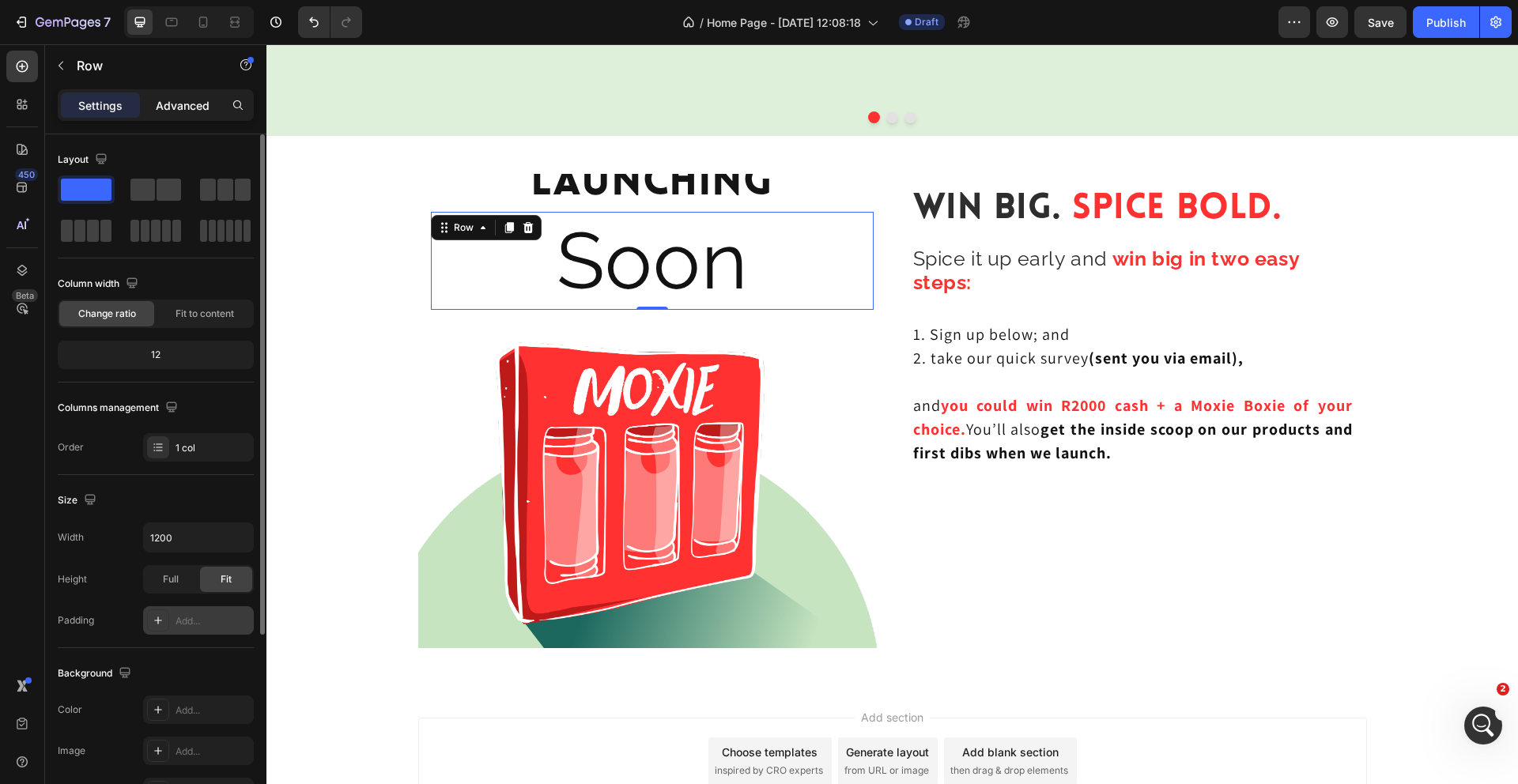
click at [198, 102] on p "Advanced" at bounding box center [182, 104] width 54 height 16
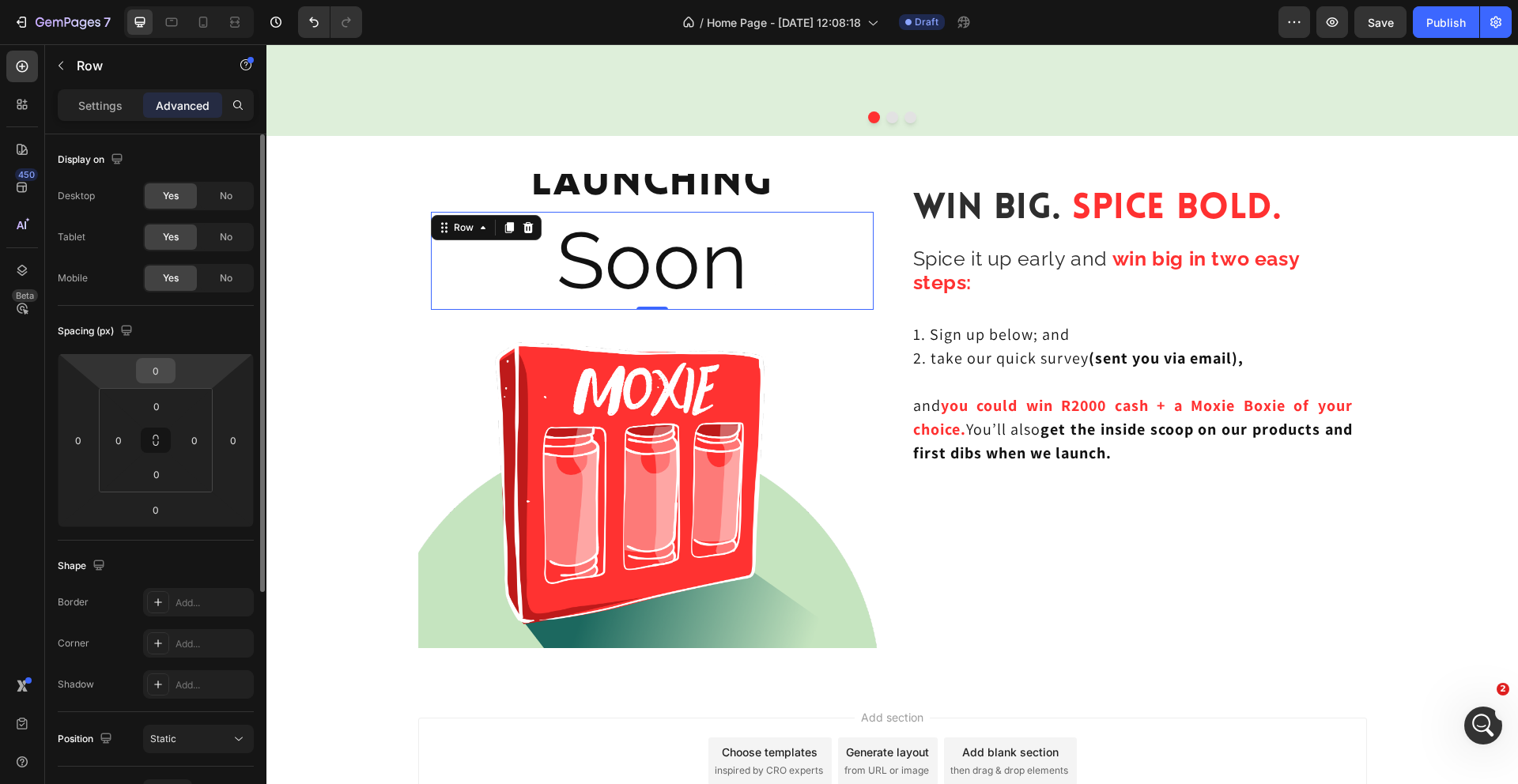
click at [156, 374] on input "0" at bounding box center [155, 370] width 32 height 24
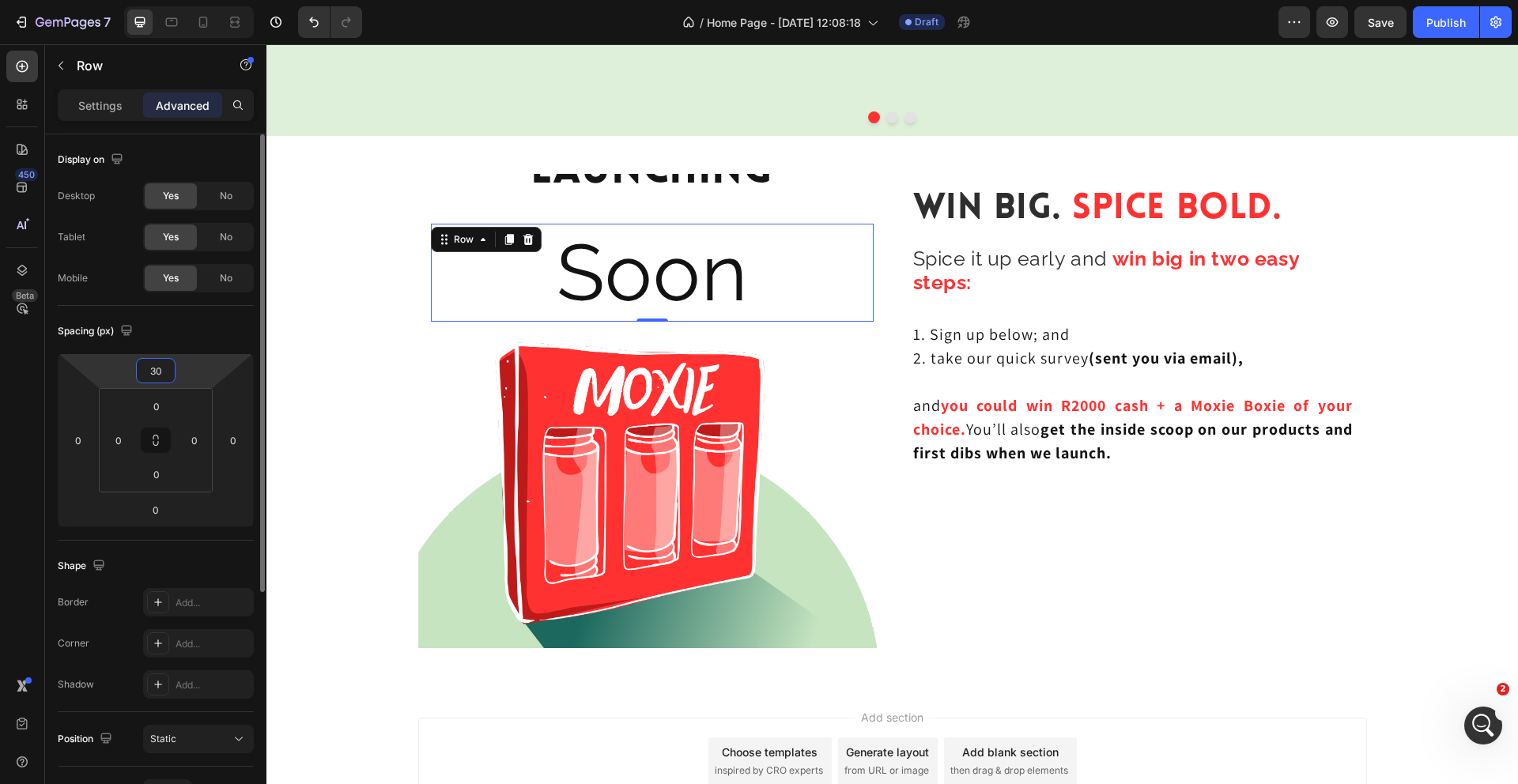
type input "3"
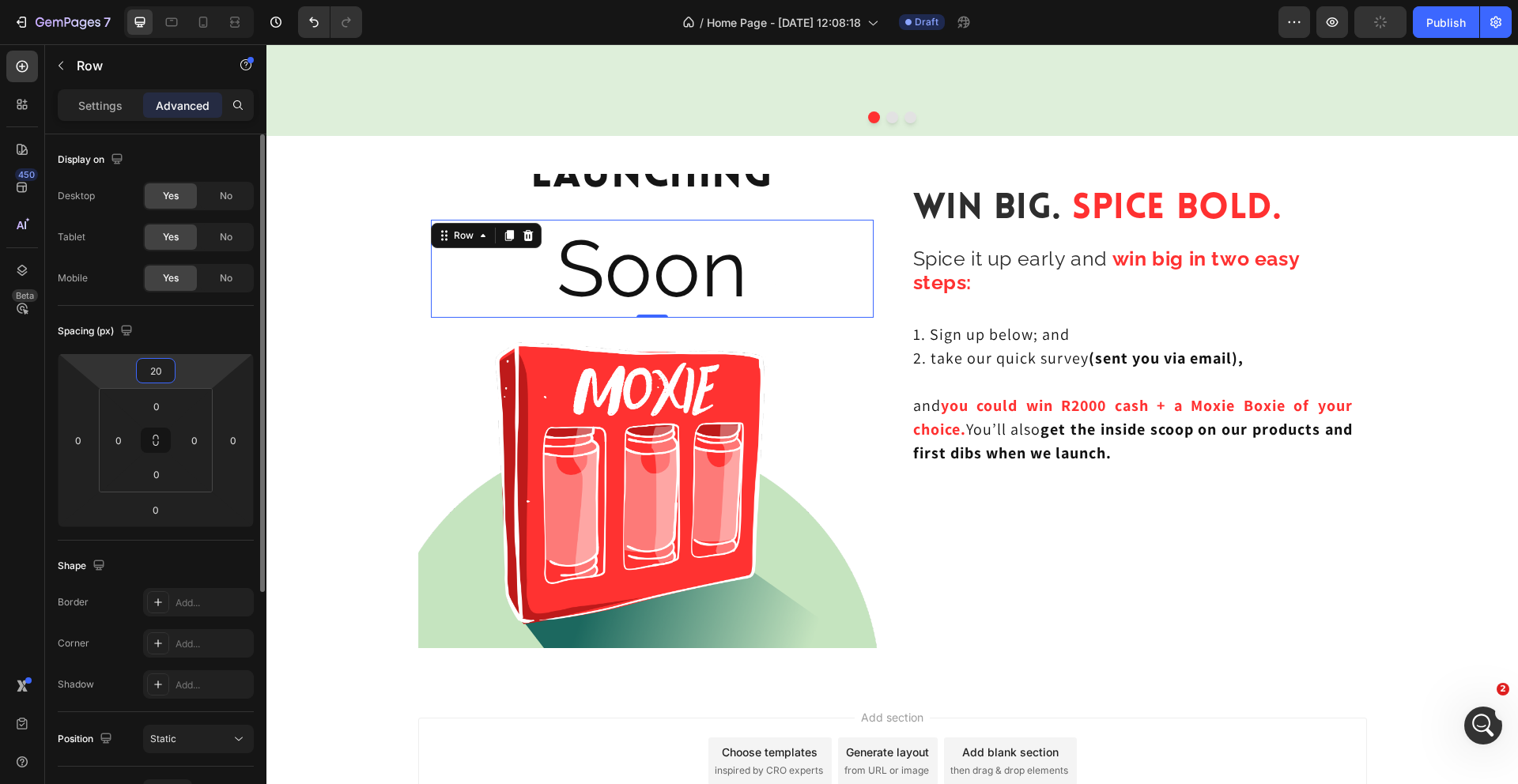
type input "2"
type input "130"
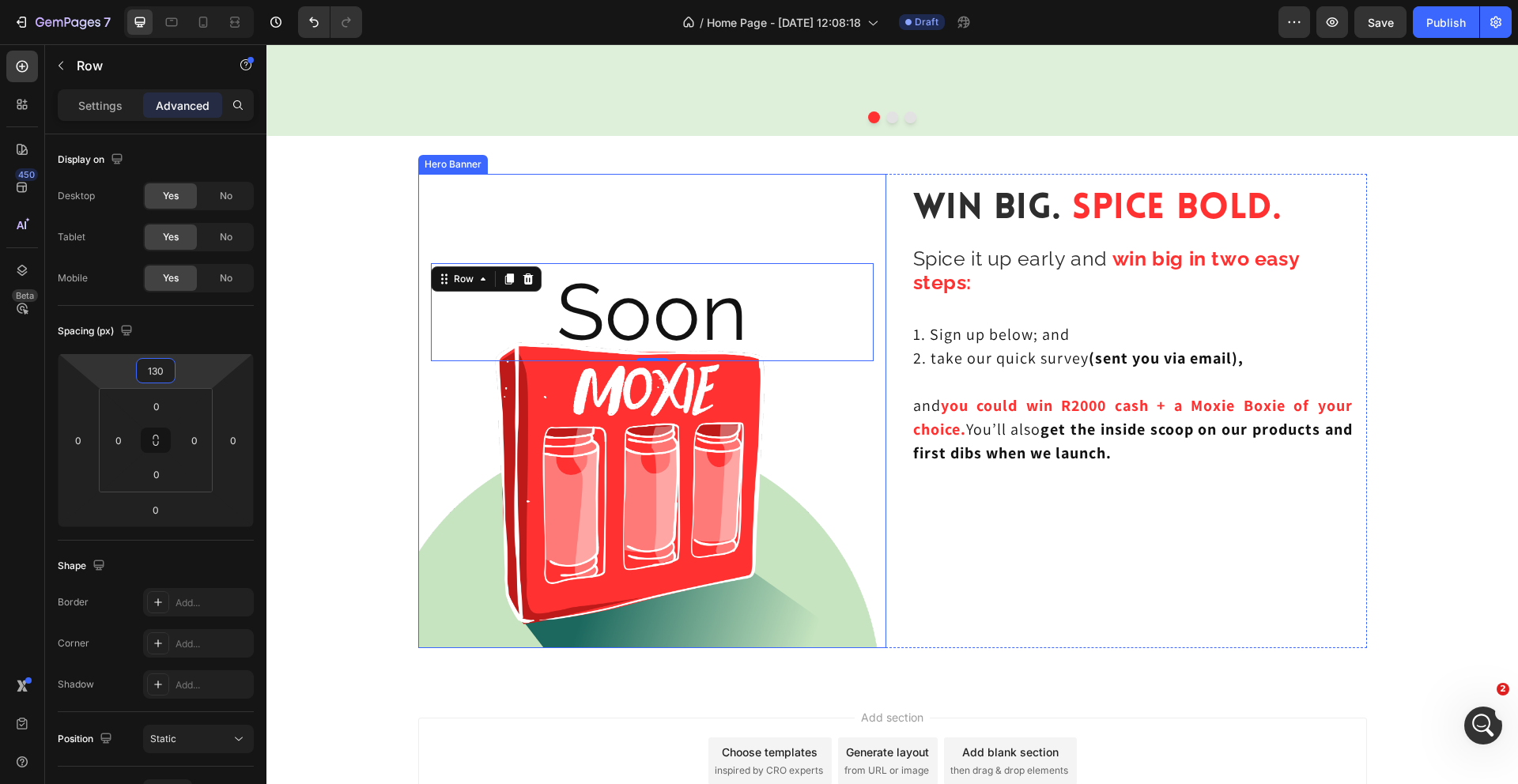
click at [569, 375] on div "Background Image" at bounding box center [652, 410] width 468 height 474
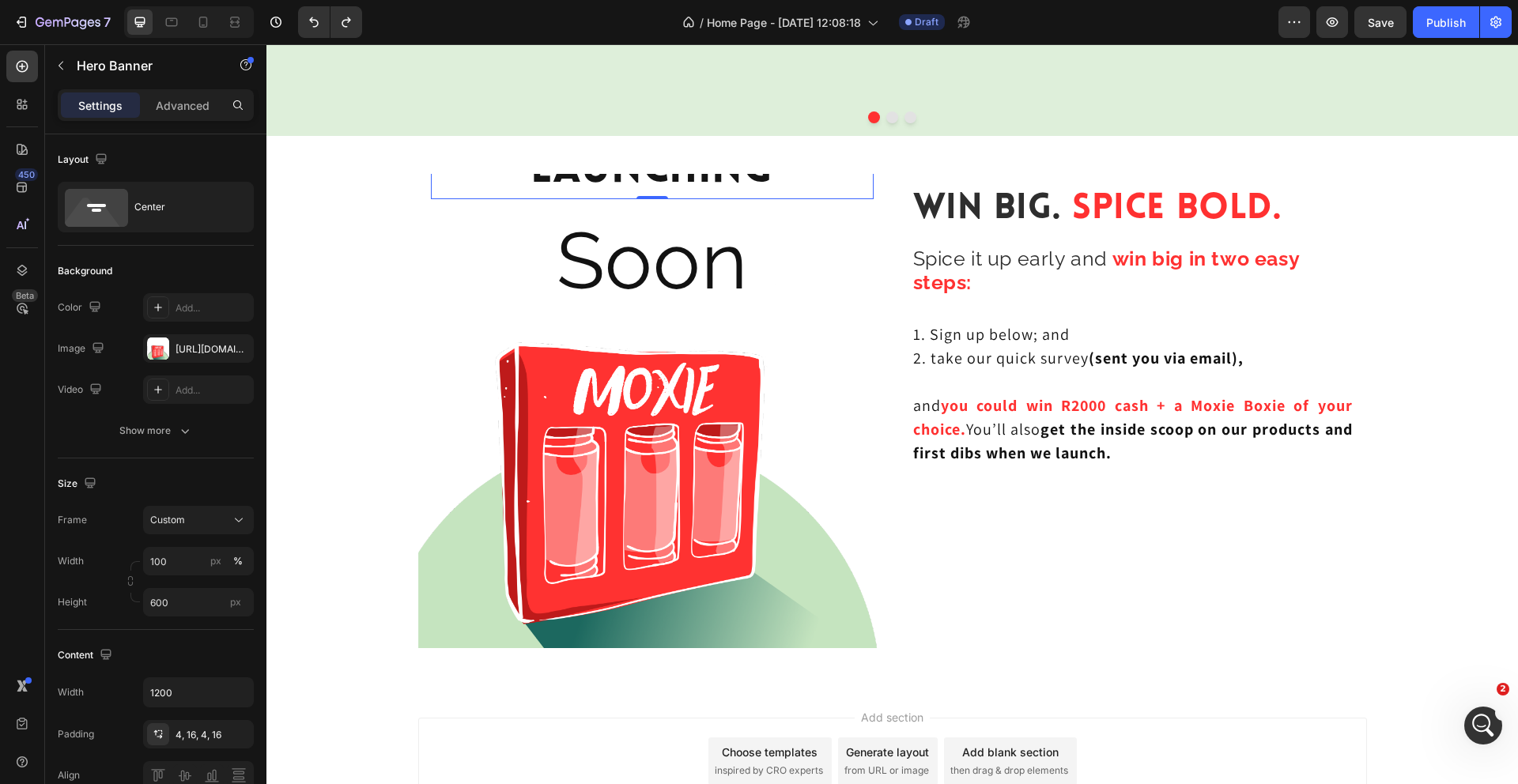
click at [692, 185] on p "Launching" at bounding box center [652, 172] width 439 height 52
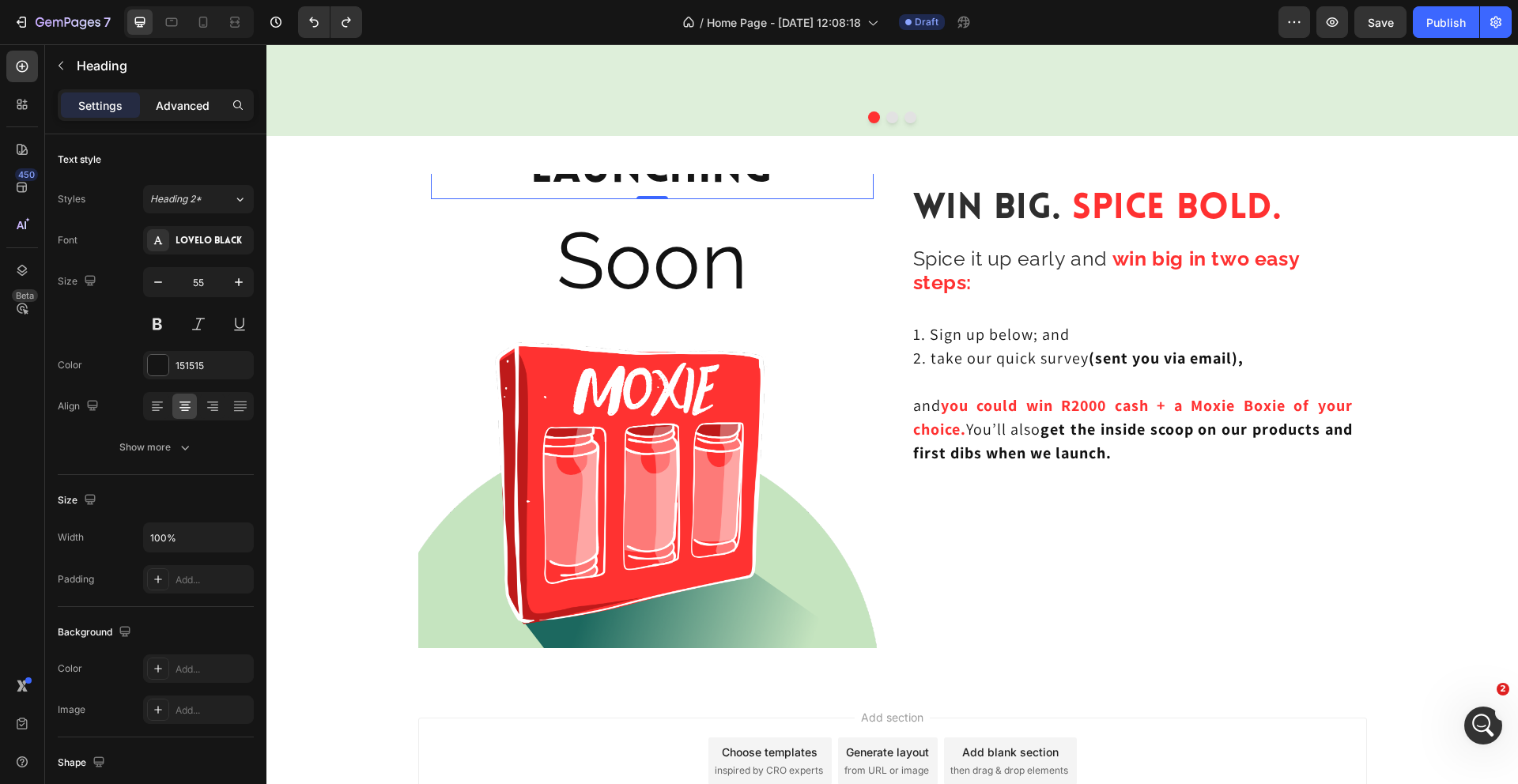
click at [212, 97] on div "Advanced" at bounding box center [182, 104] width 79 height 25
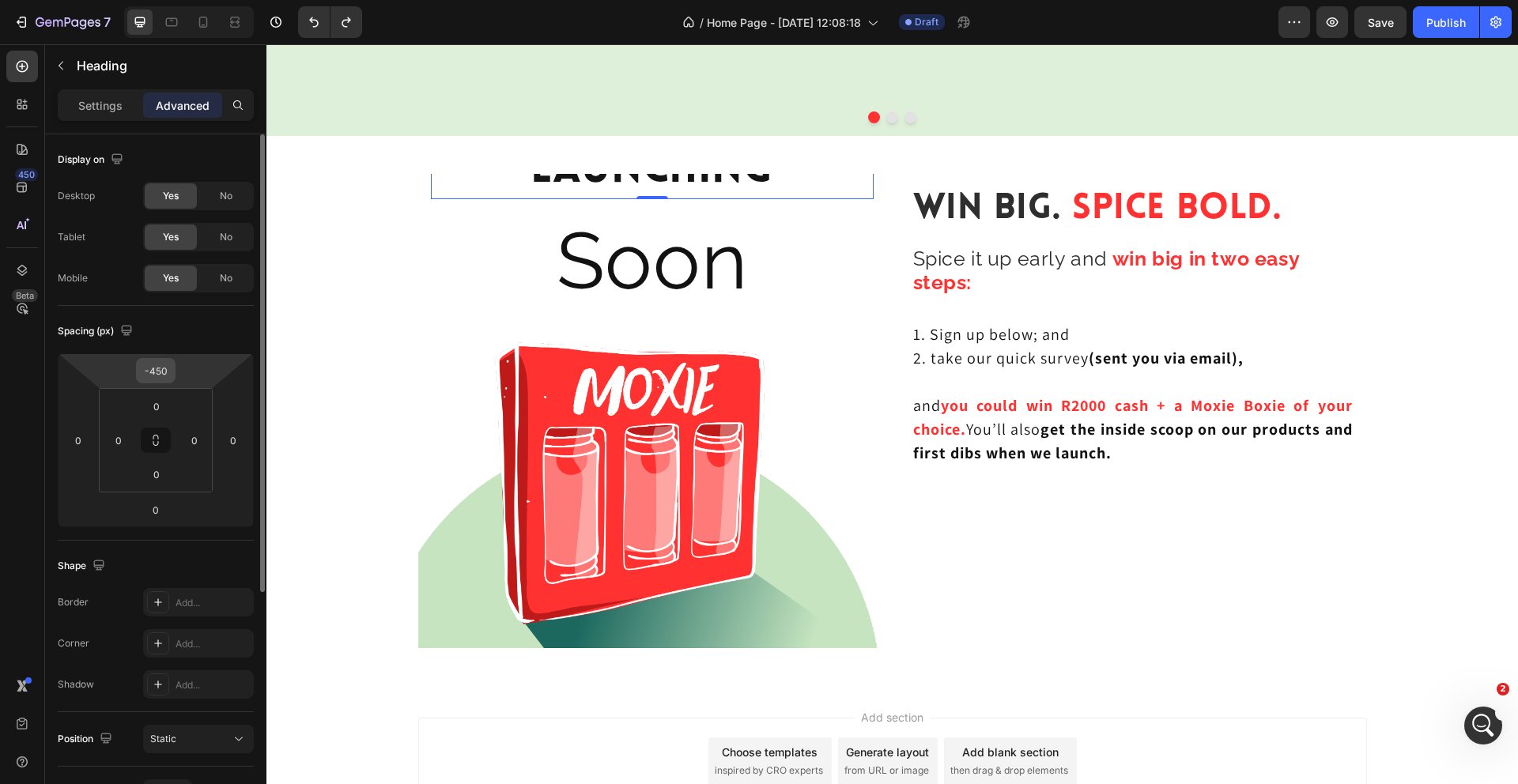
click at [163, 362] on input "-450" at bounding box center [155, 370] width 32 height 24
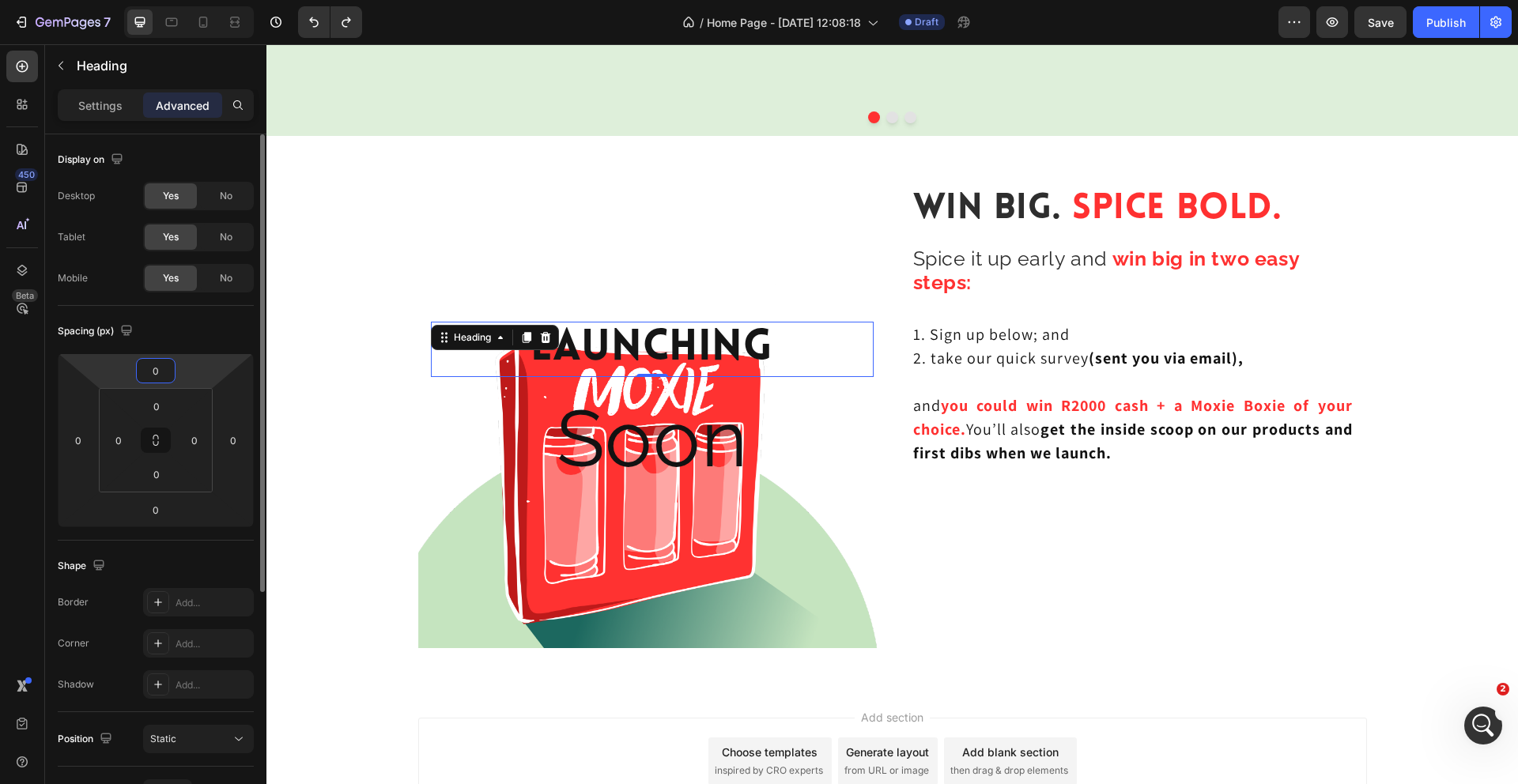
type input "0"
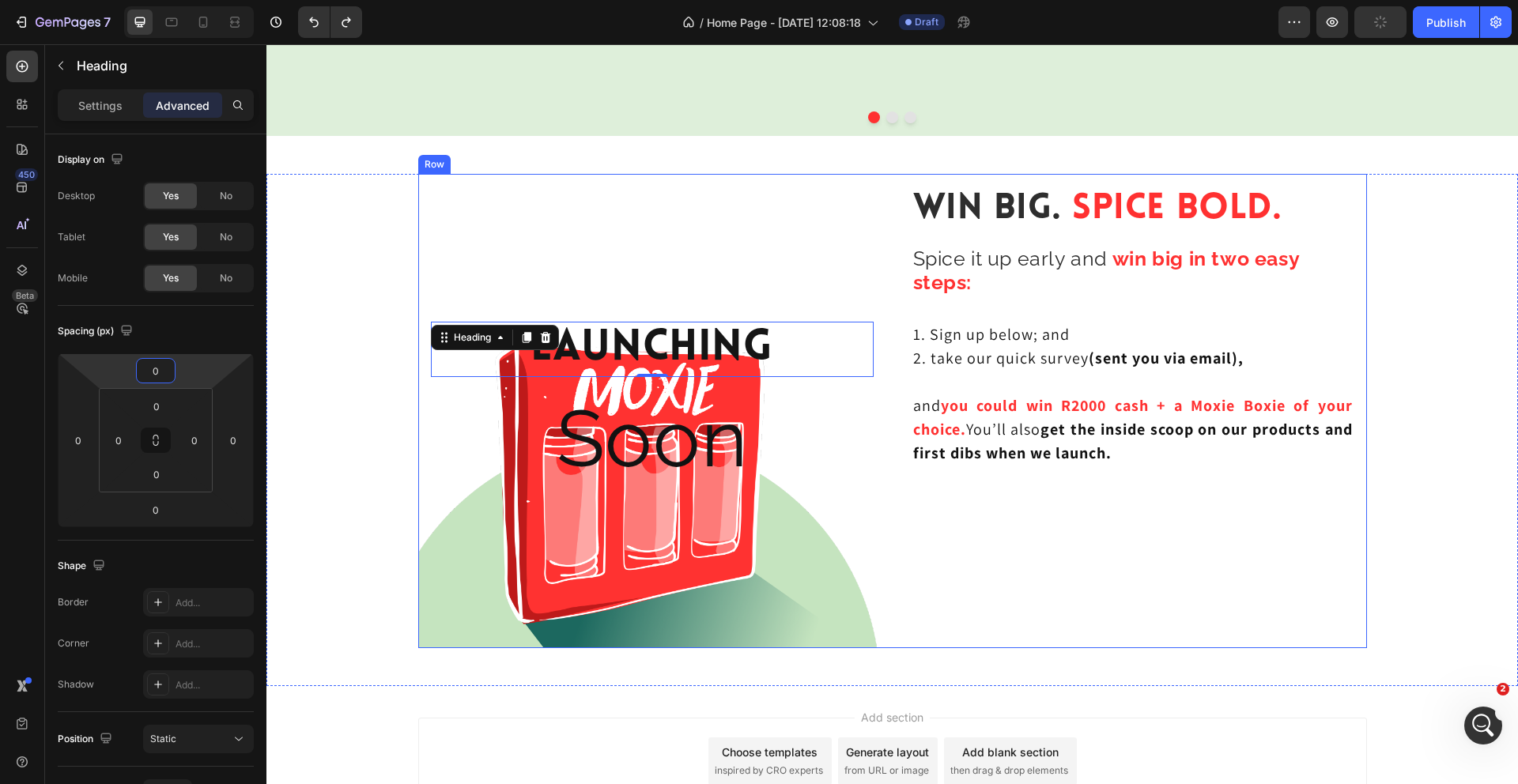
click at [1084, 563] on div "Win Big. Spice Bold. Heading Spice it up early and win big in two easy steps: H…" at bounding box center [1133, 410] width 468 height 474
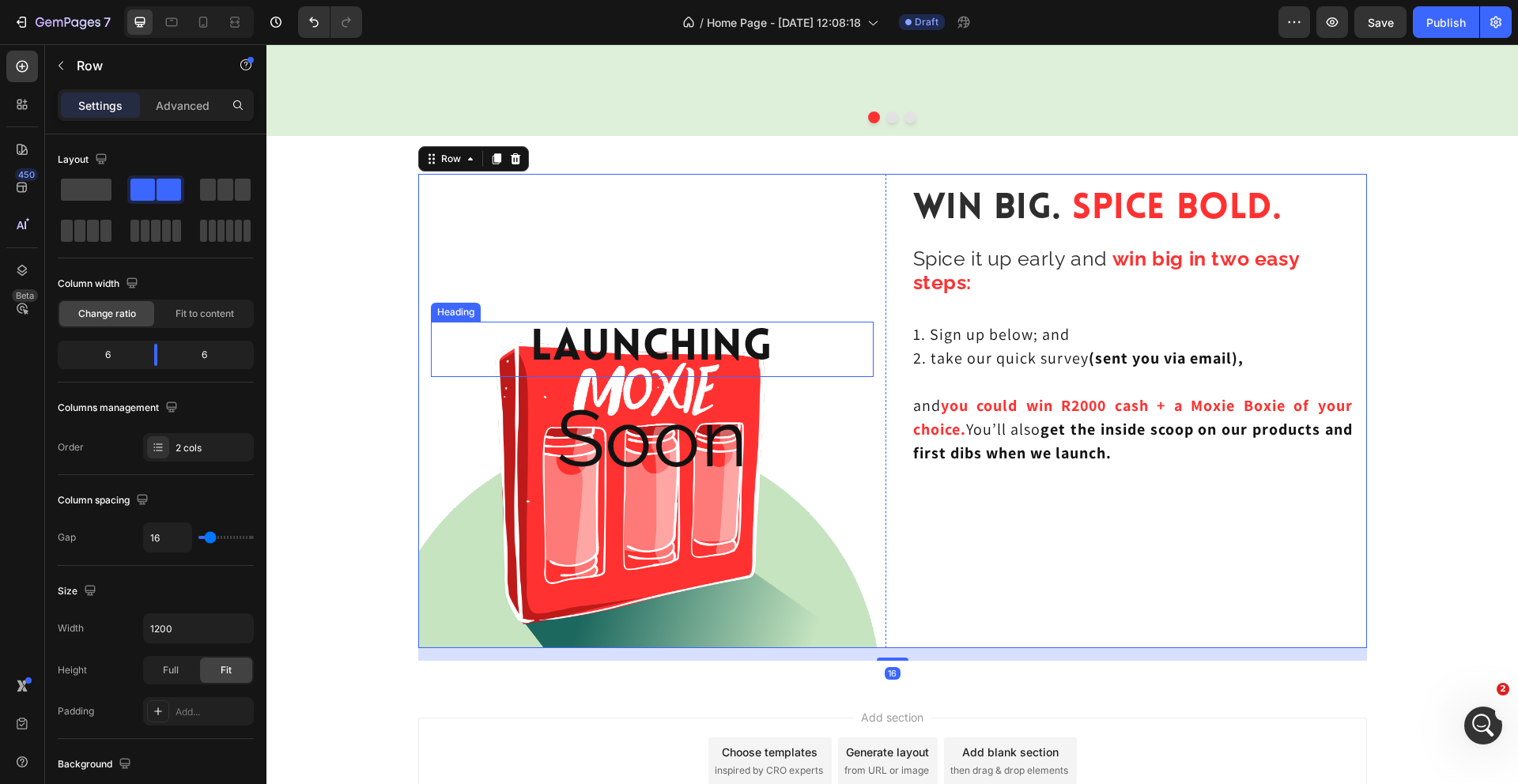
click at [845, 338] on p "Launching" at bounding box center [652, 349] width 439 height 52
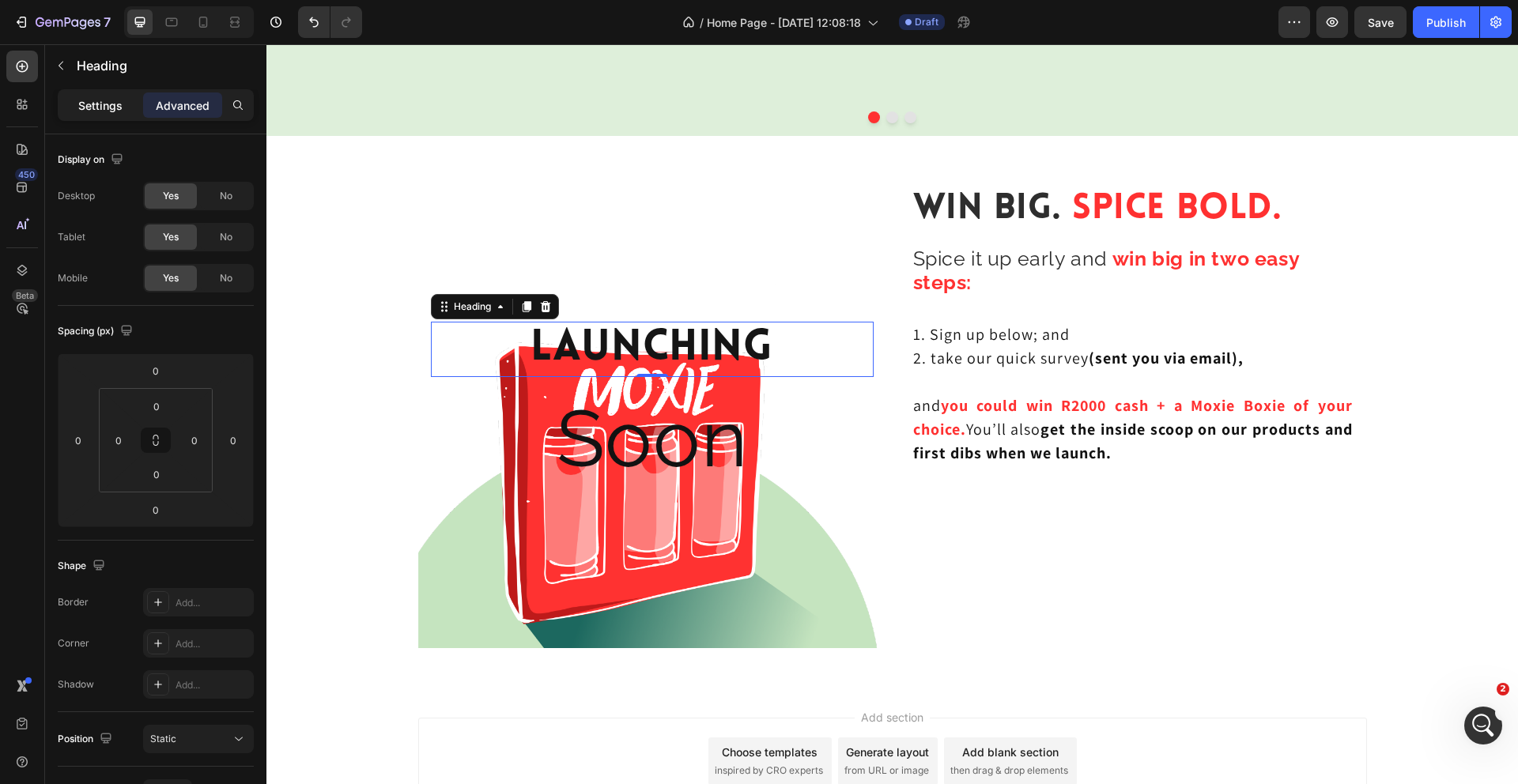
click at [109, 110] on p "Settings" at bounding box center [101, 104] width 44 height 16
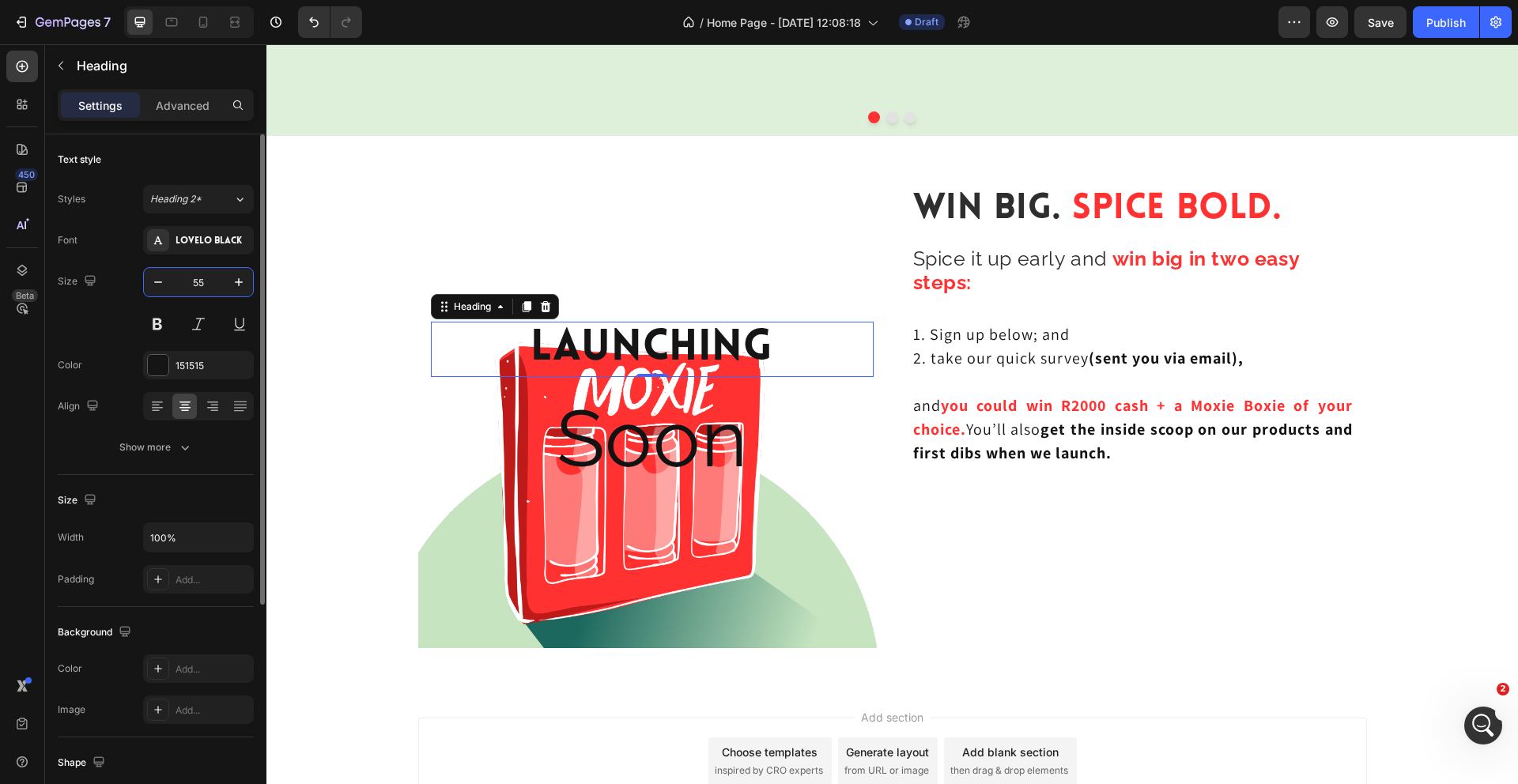
click at [201, 278] on input "55" at bounding box center [199, 282] width 52 height 29
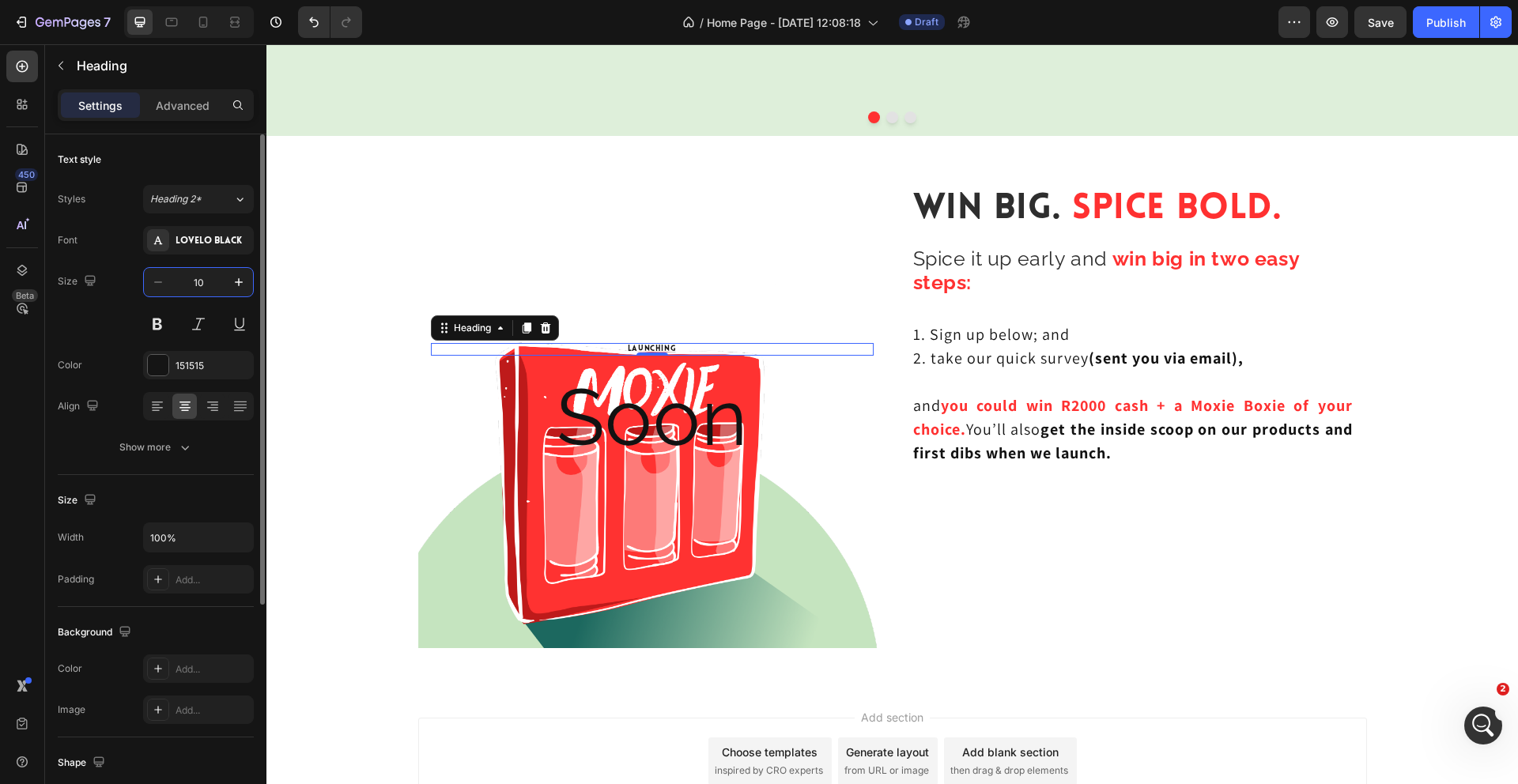
type input "100"
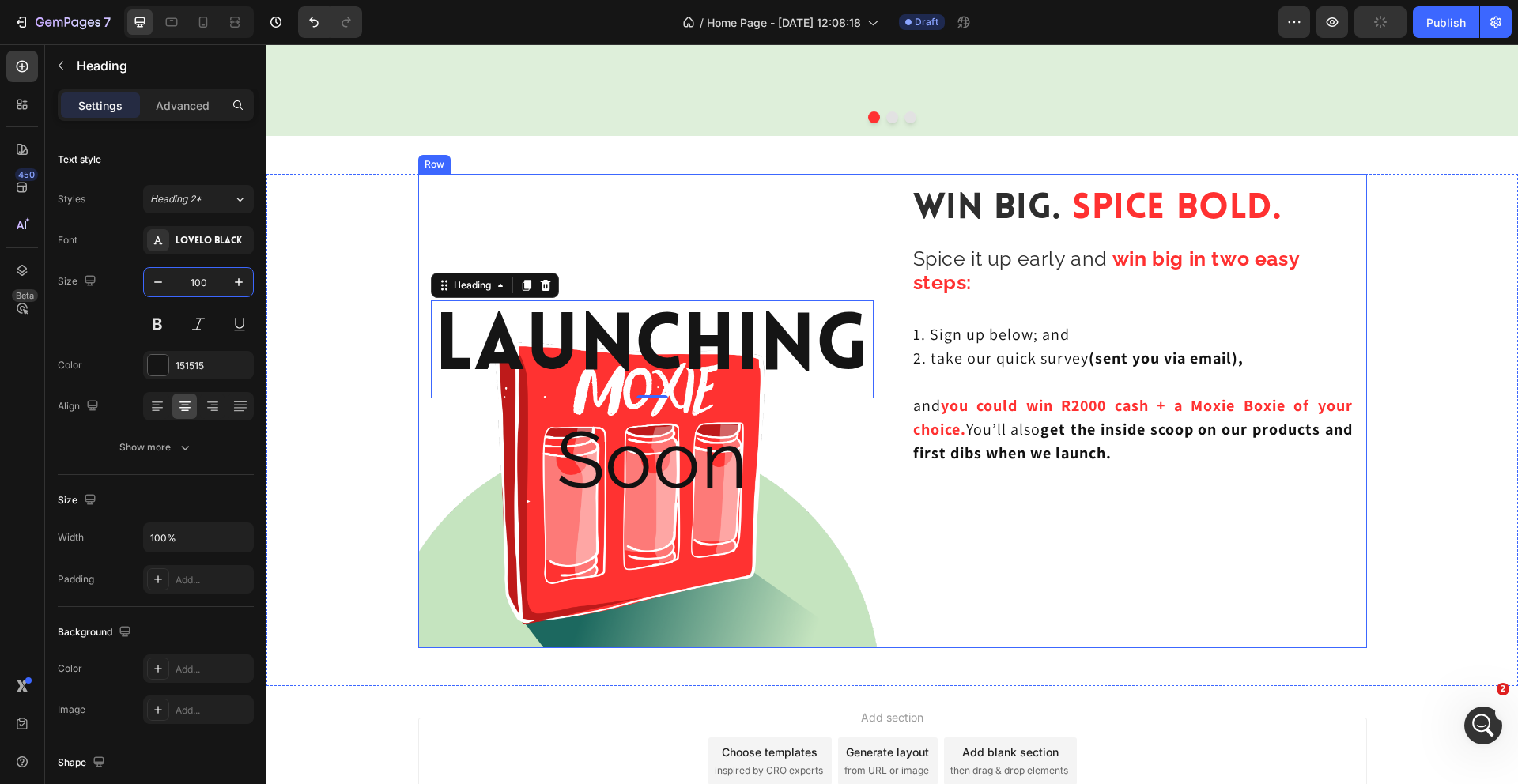
click at [1016, 522] on div "Win Big. Spice Bold. Heading Spice it up early and win big in two easy steps: H…" at bounding box center [1133, 410] width 468 height 474
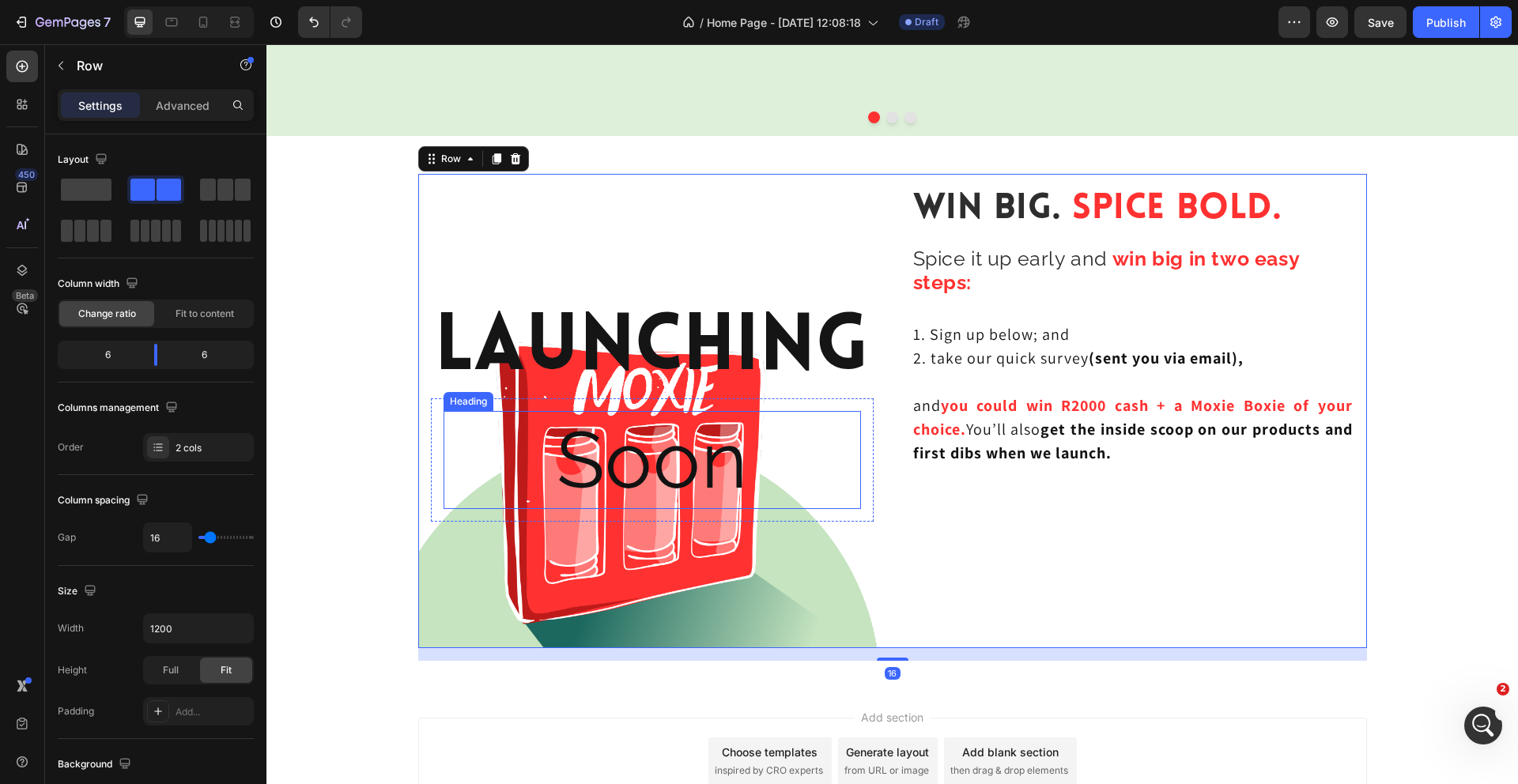
click at [762, 467] on p "Soon" at bounding box center [652, 459] width 414 height 95
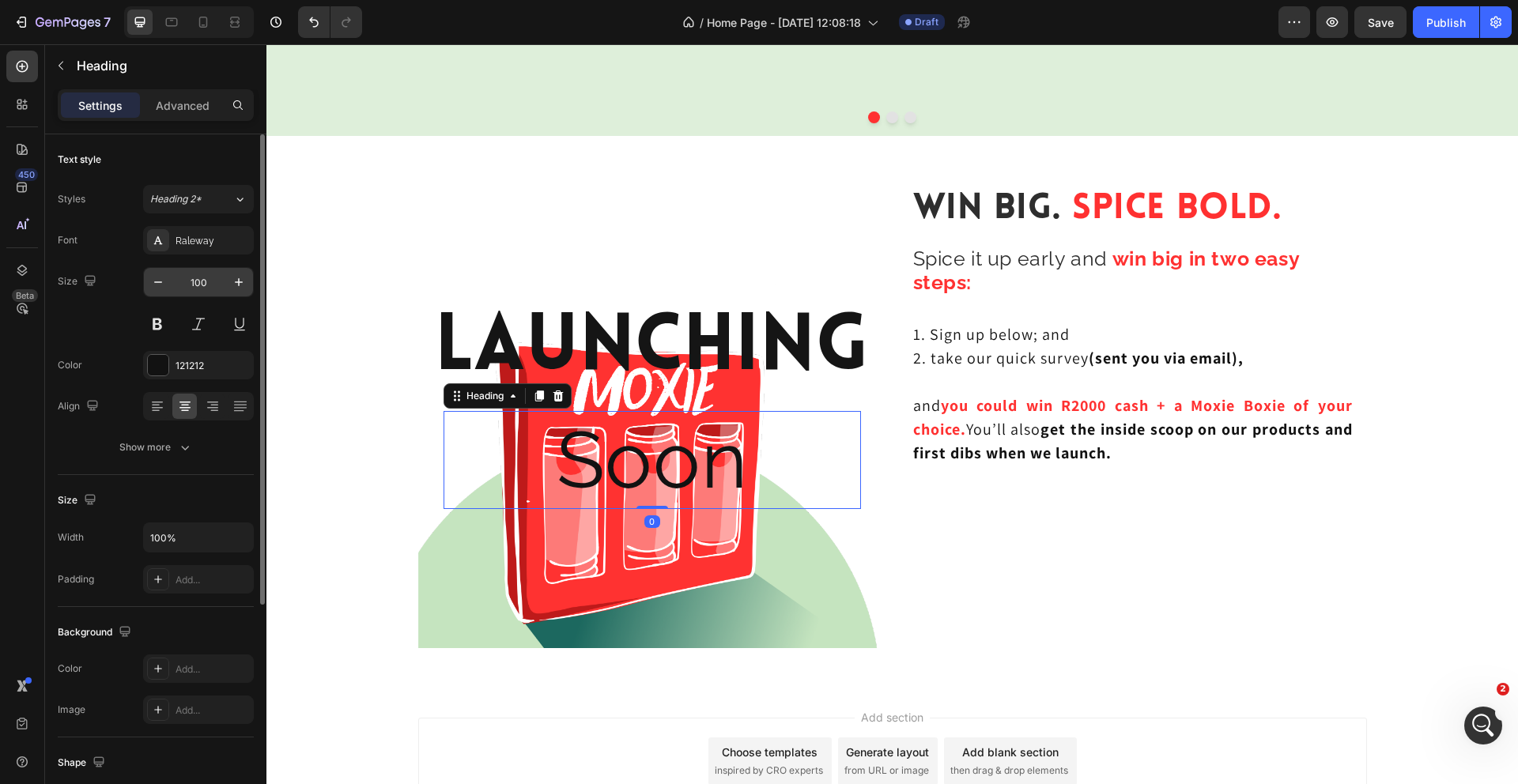
click at [200, 279] on input "100" at bounding box center [199, 282] width 52 height 29
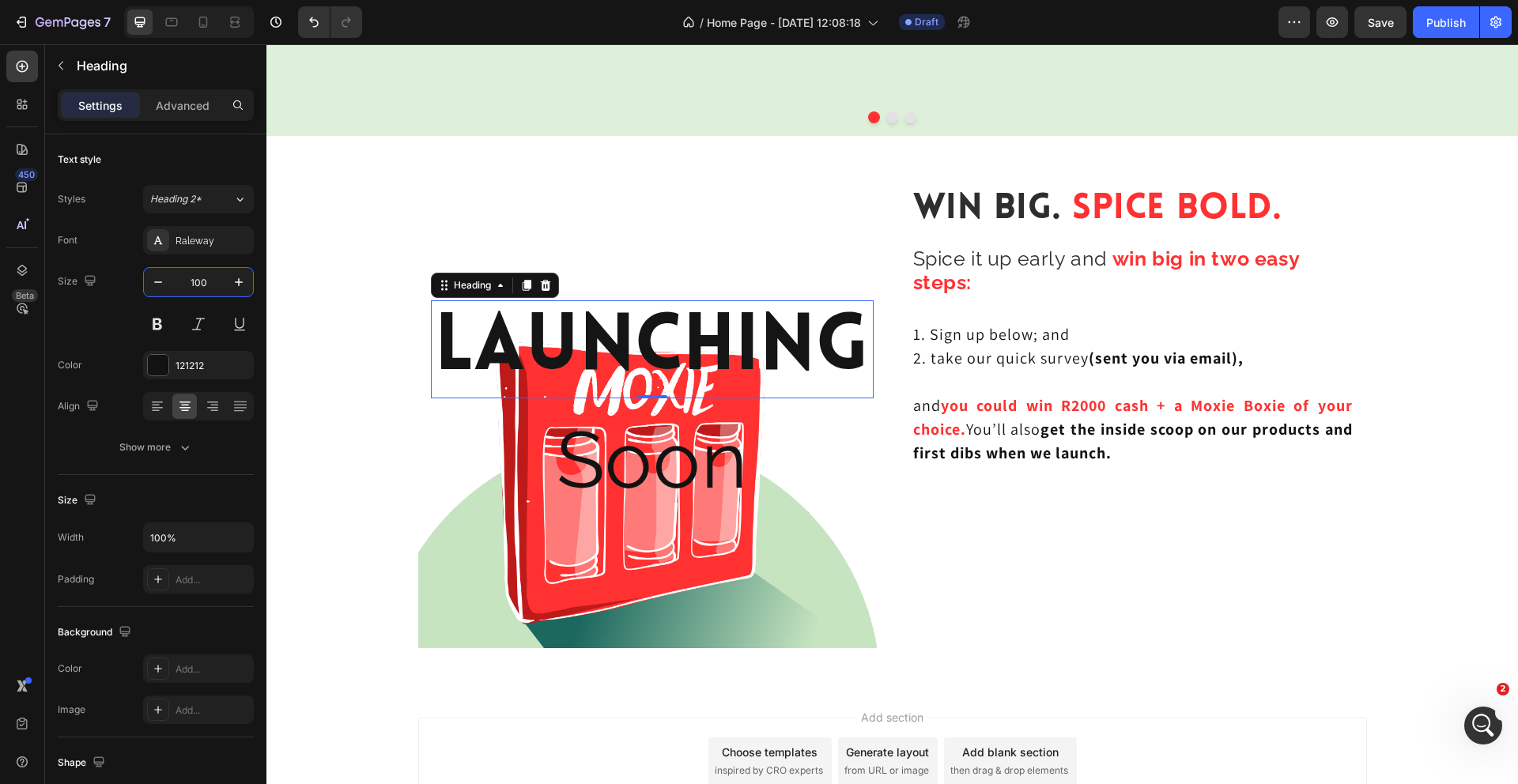
click at [784, 350] on p "Launching" at bounding box center [652, 349] width 439 height 95
click at [774, 468] on p "Soon" at bounding box center [652, 459] width 414 height 95
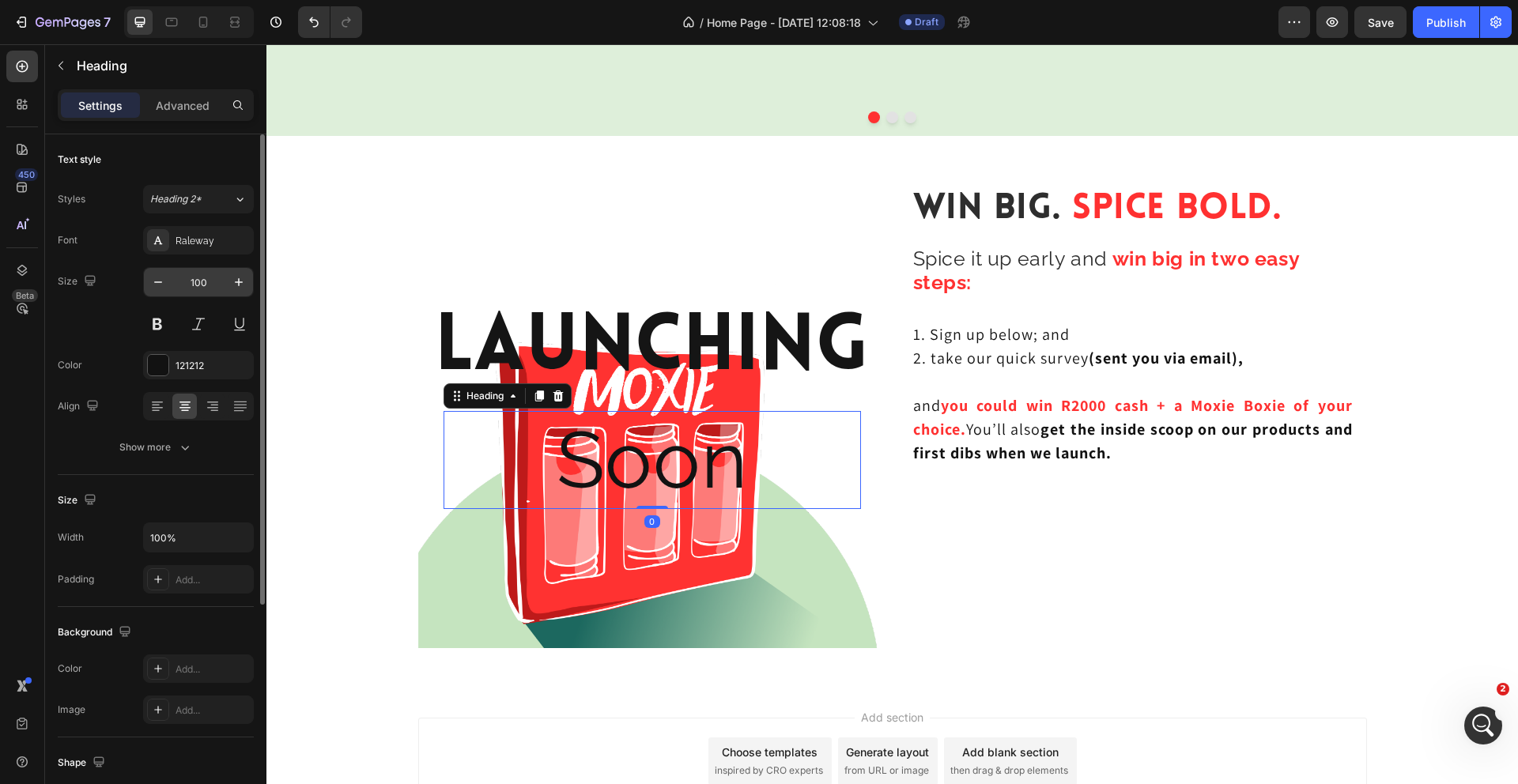
click at [198, 283] on input "100" at bounding box center [199, 282] width 52 height 29
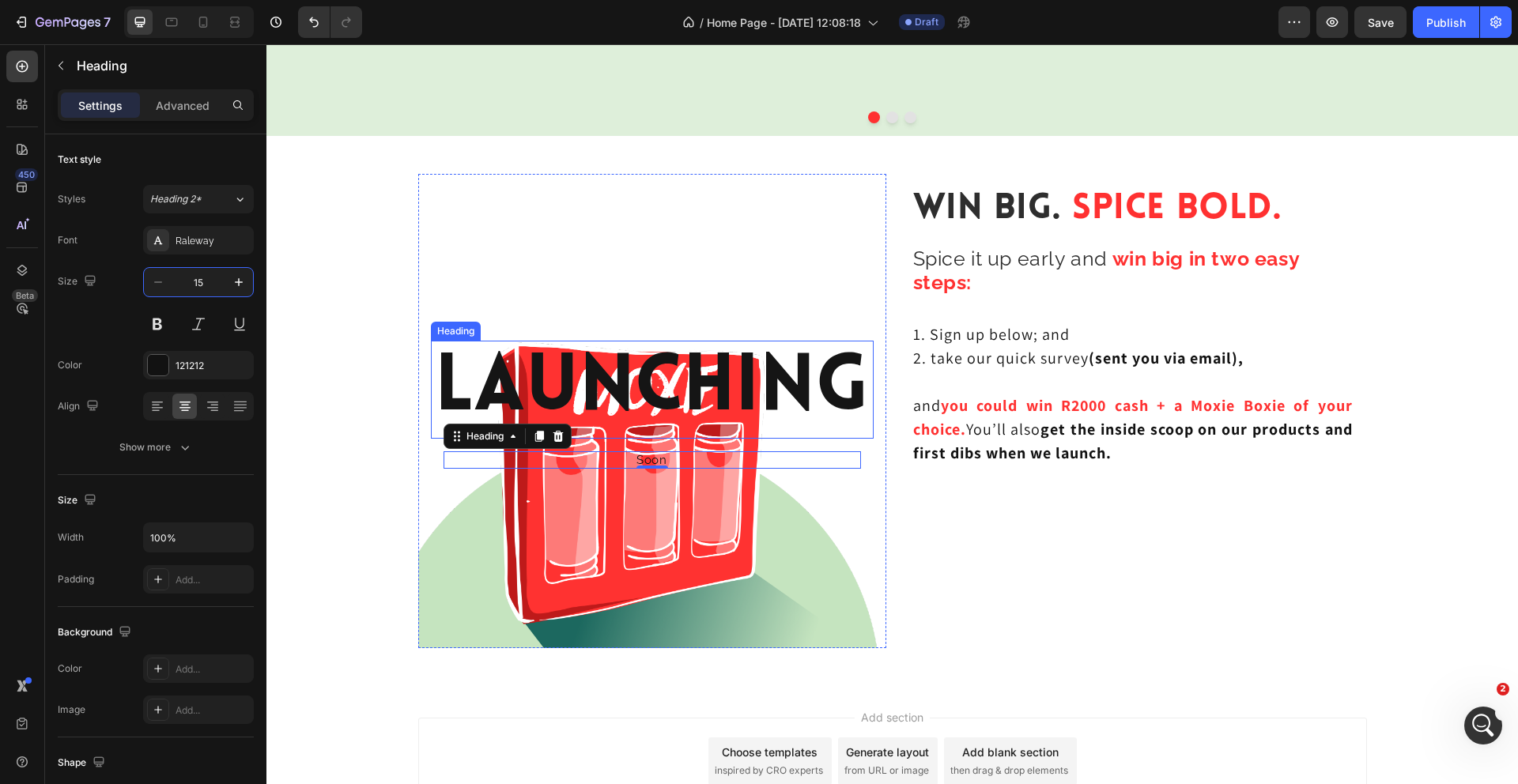
type input "150"
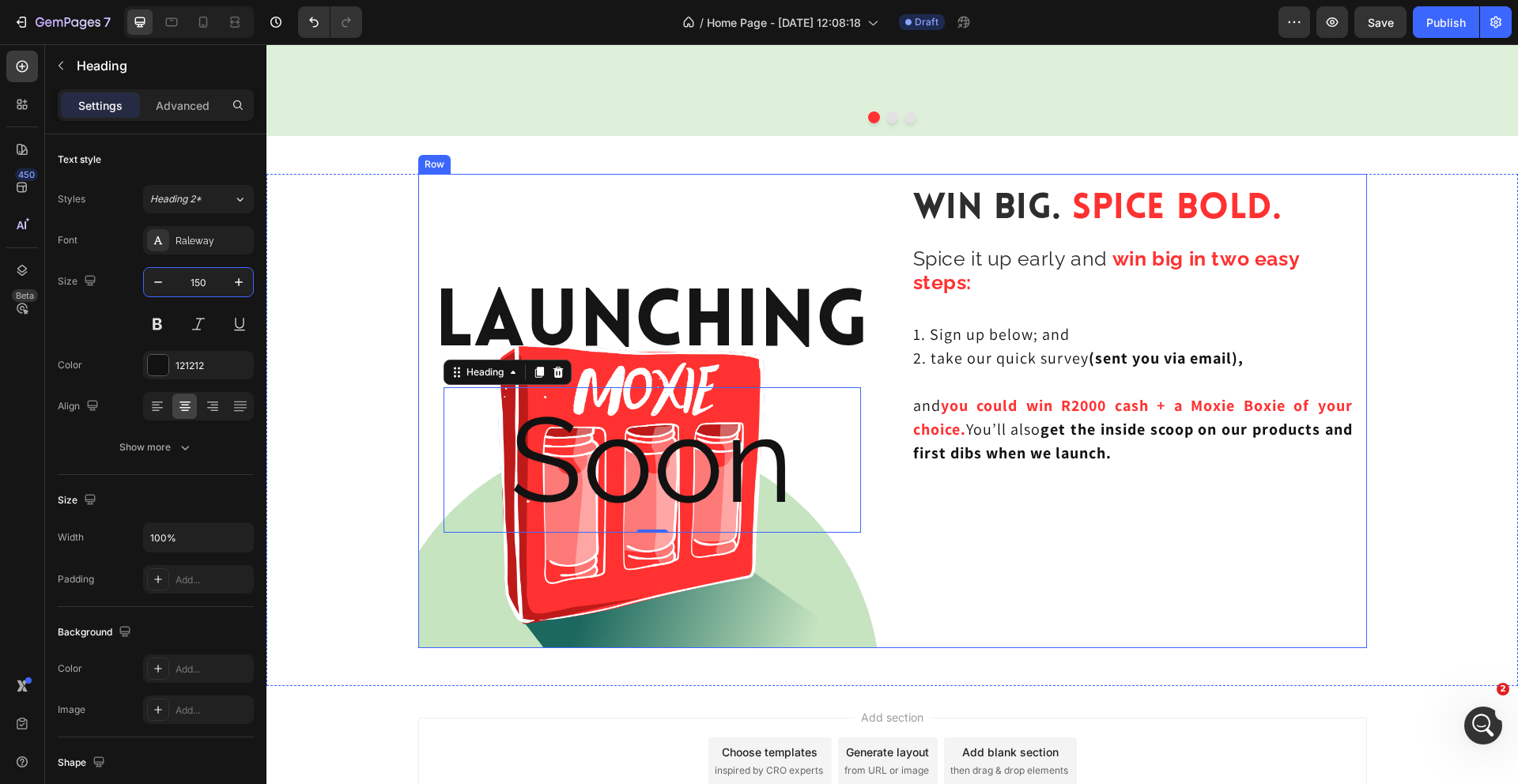
click at [964, 560] on div "Win Big. Spice Bold. Heading Spice it up early and win big in two easy steps: H…" at bounding box center [1133, 410] width 468 height 474
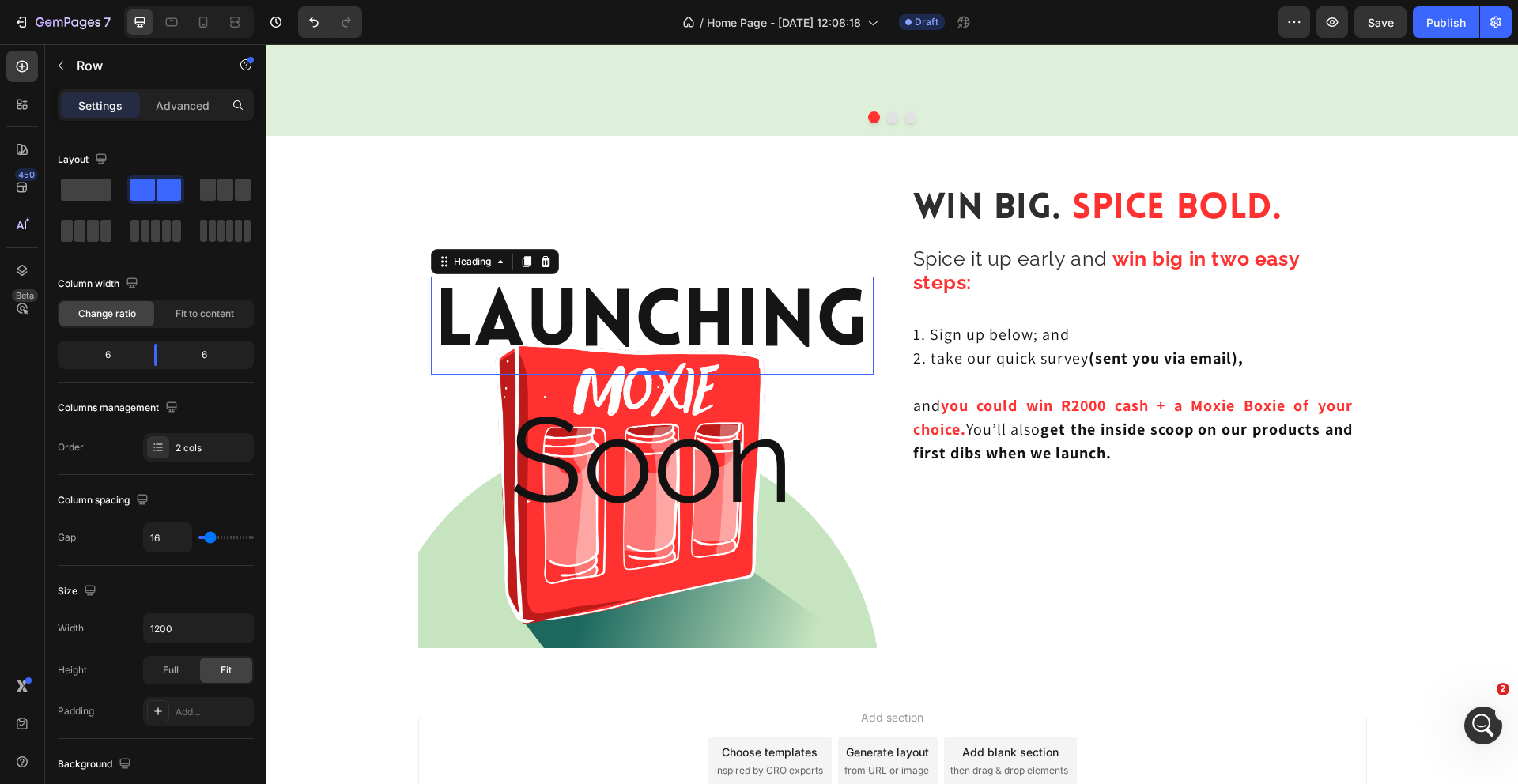
click at [766, 302] on p "Launching" at bounding box center [652, 325] width 439 height 95
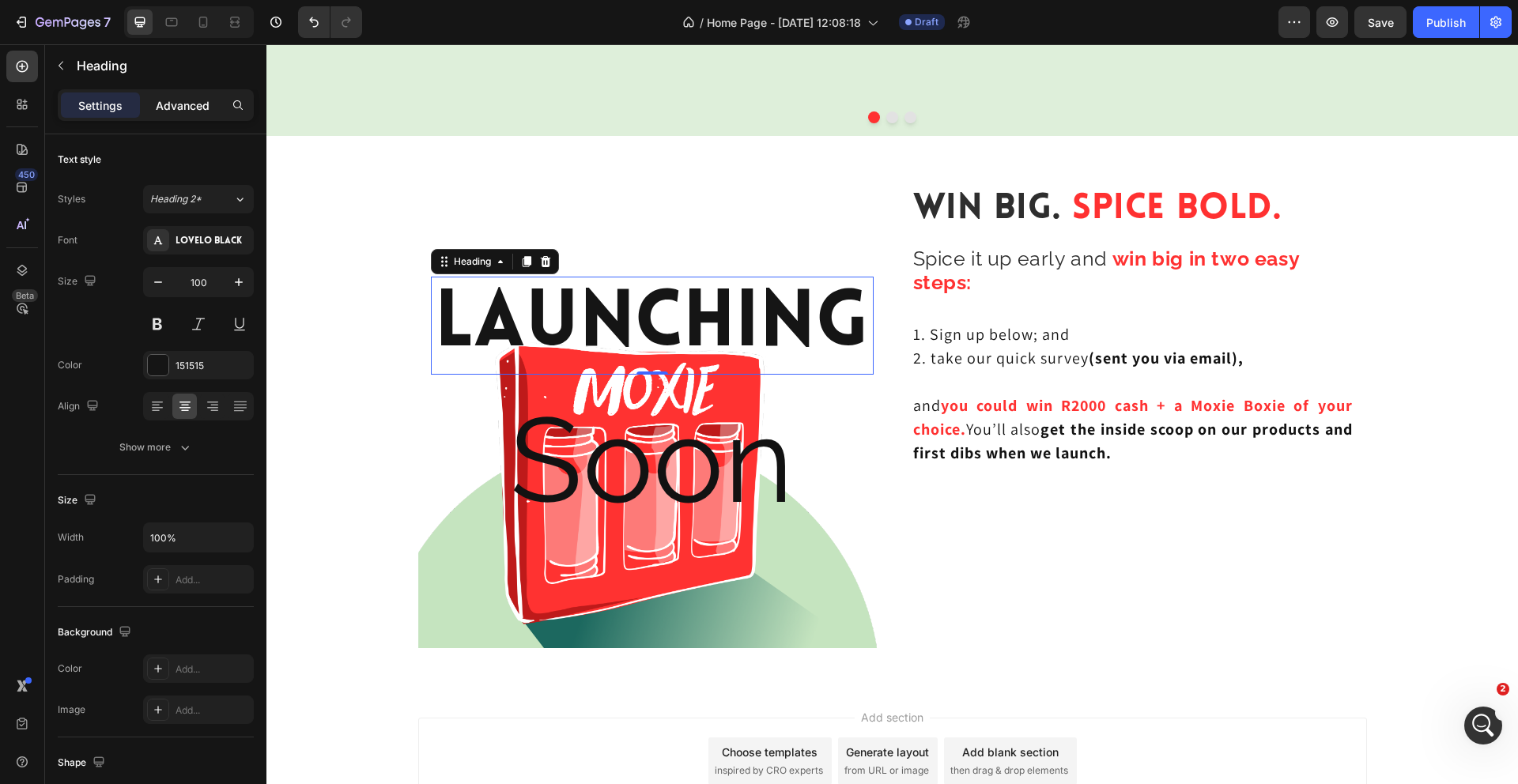
click at [201, 105] on p "Advanced" at bounding box center [182, 104] width 54 height 16
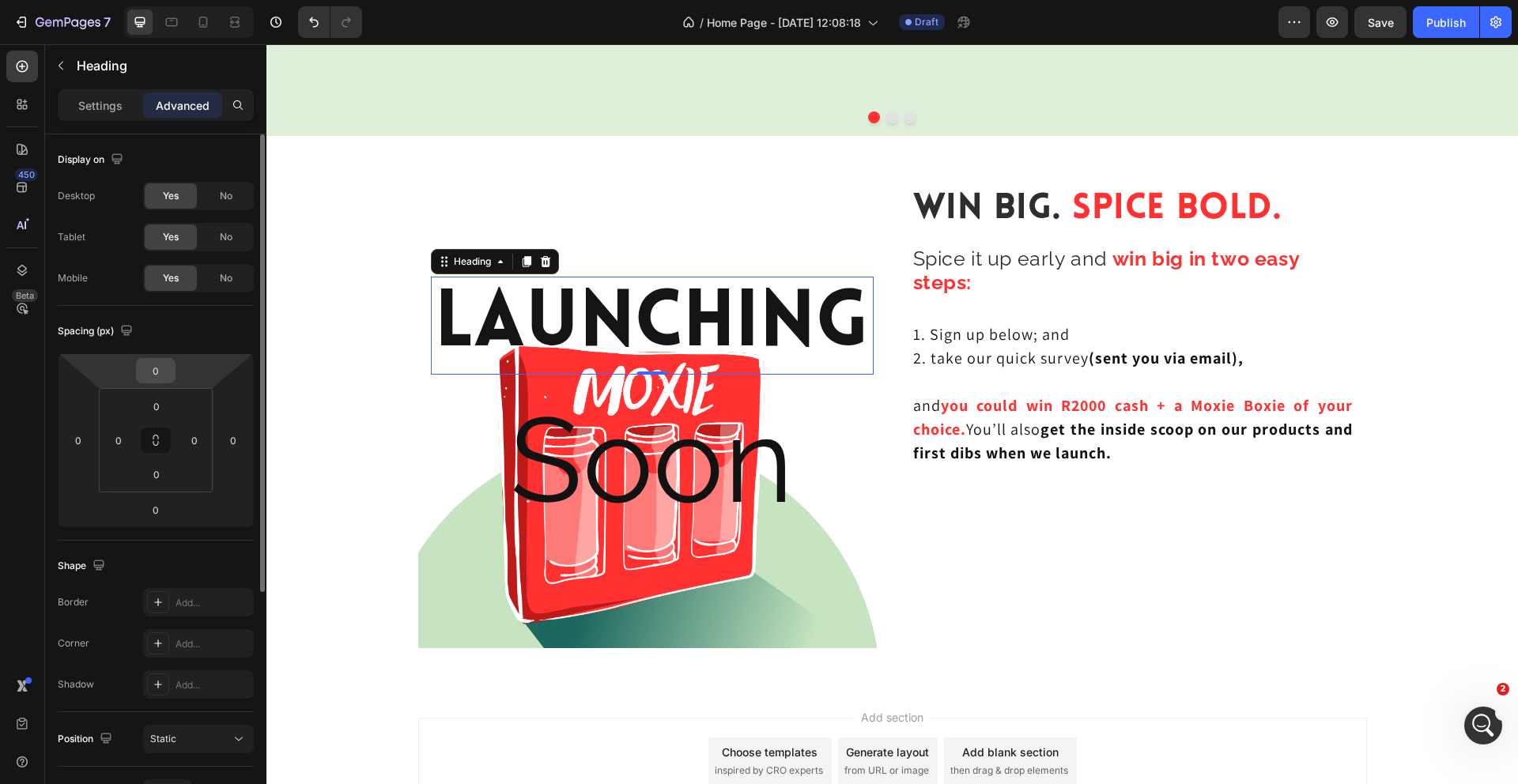
click at [164, 370] on input "0" at bounding box center [155, 370] width 32 height 24
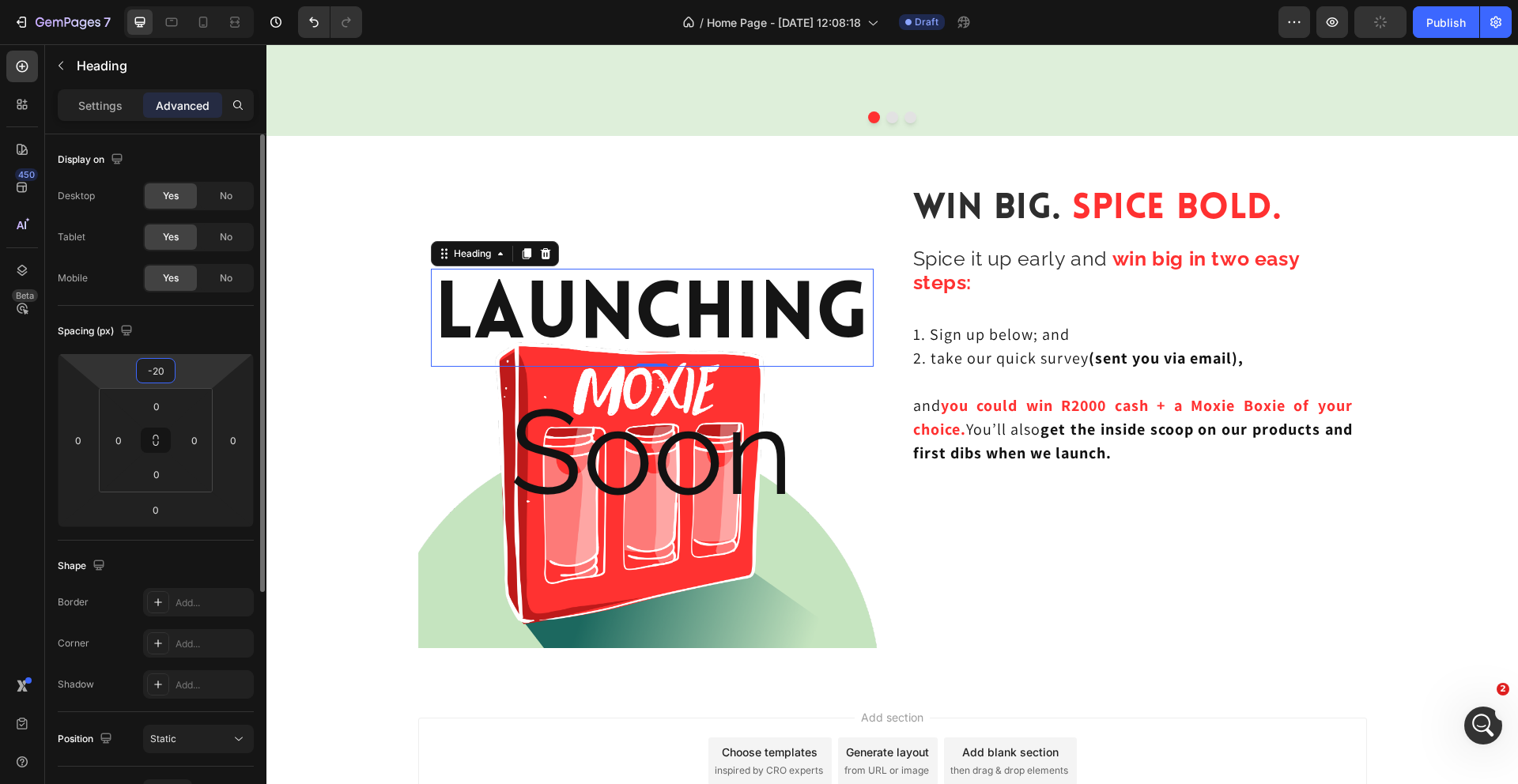
type input "-2"
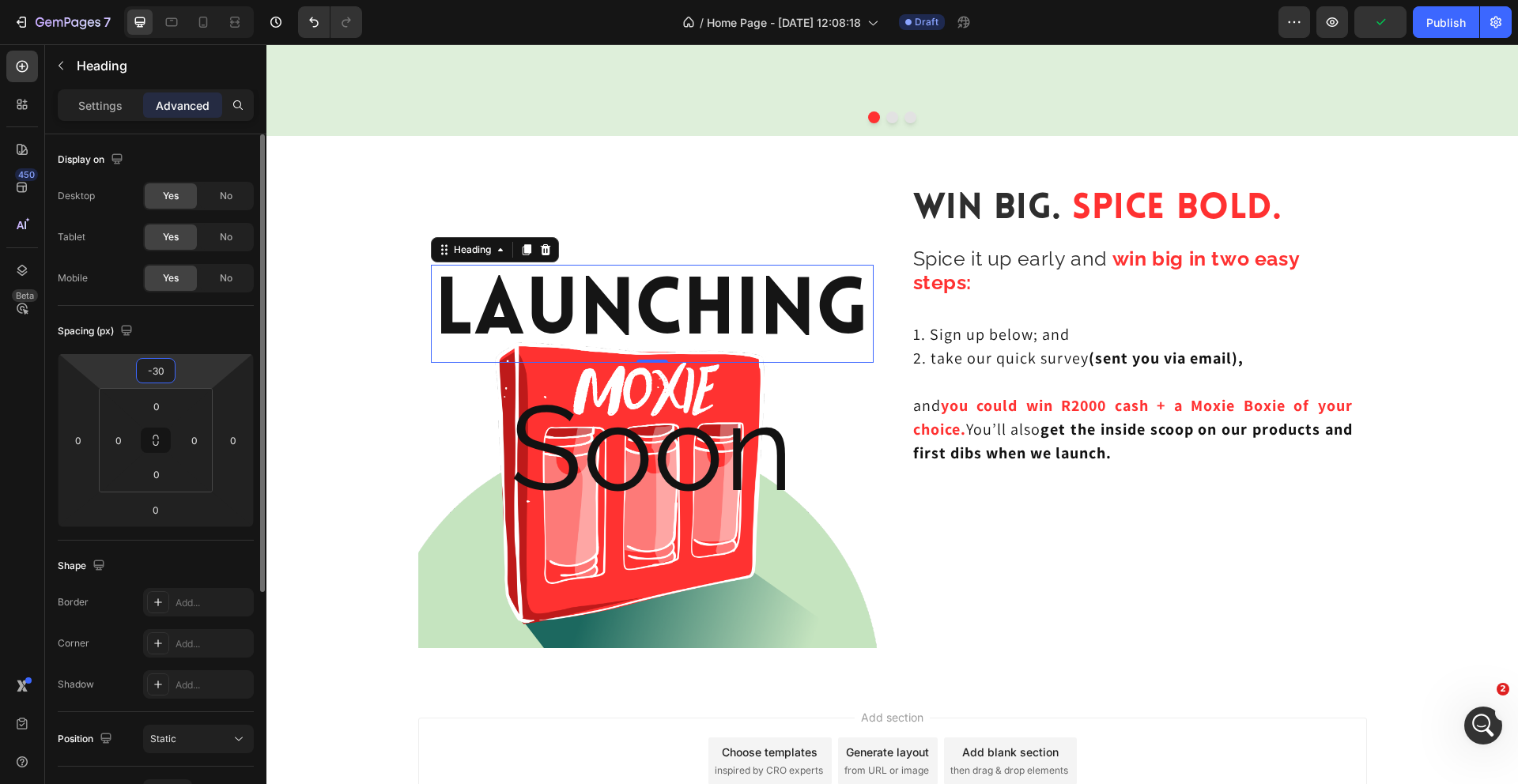
type input "-3"
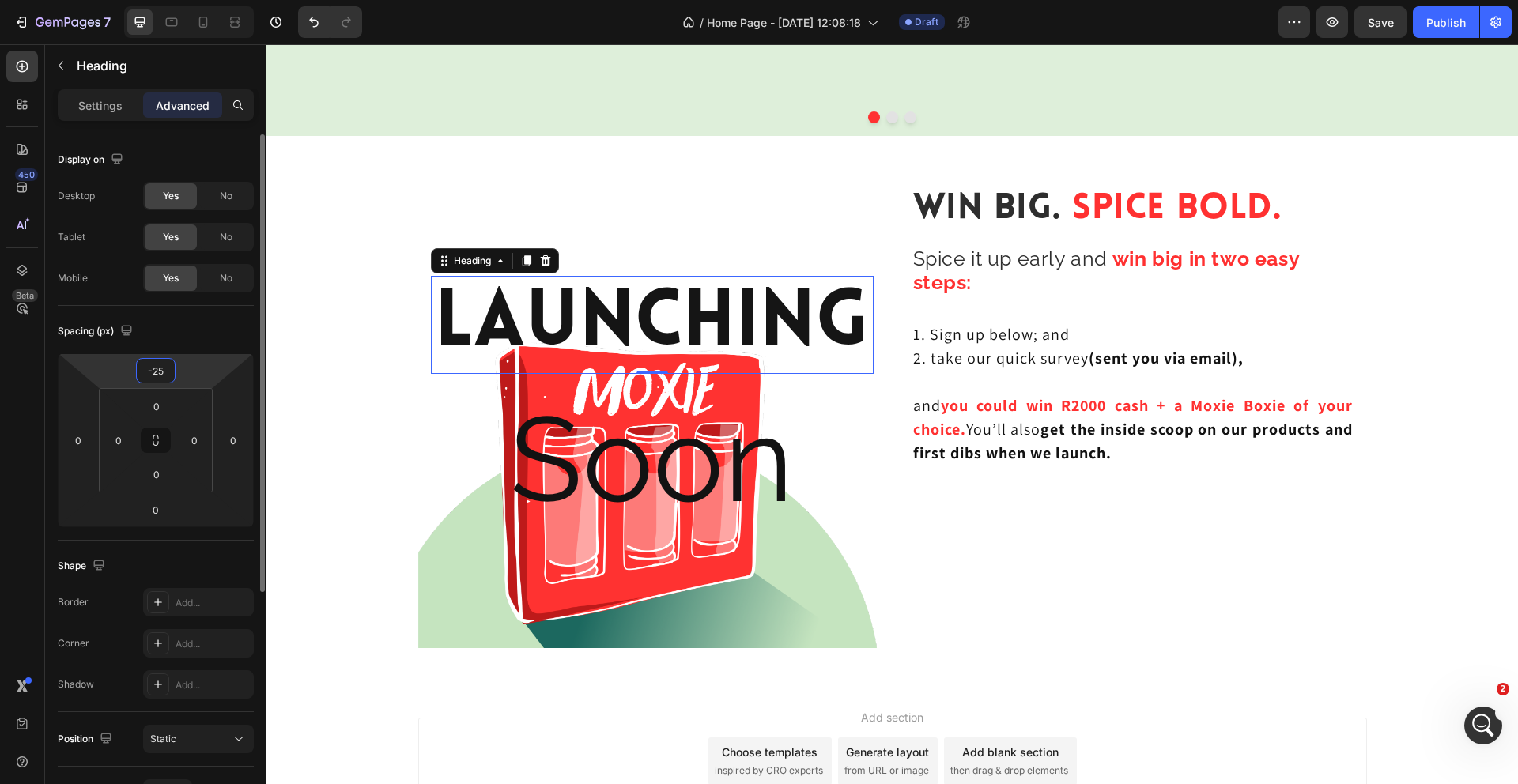
type input "-250"
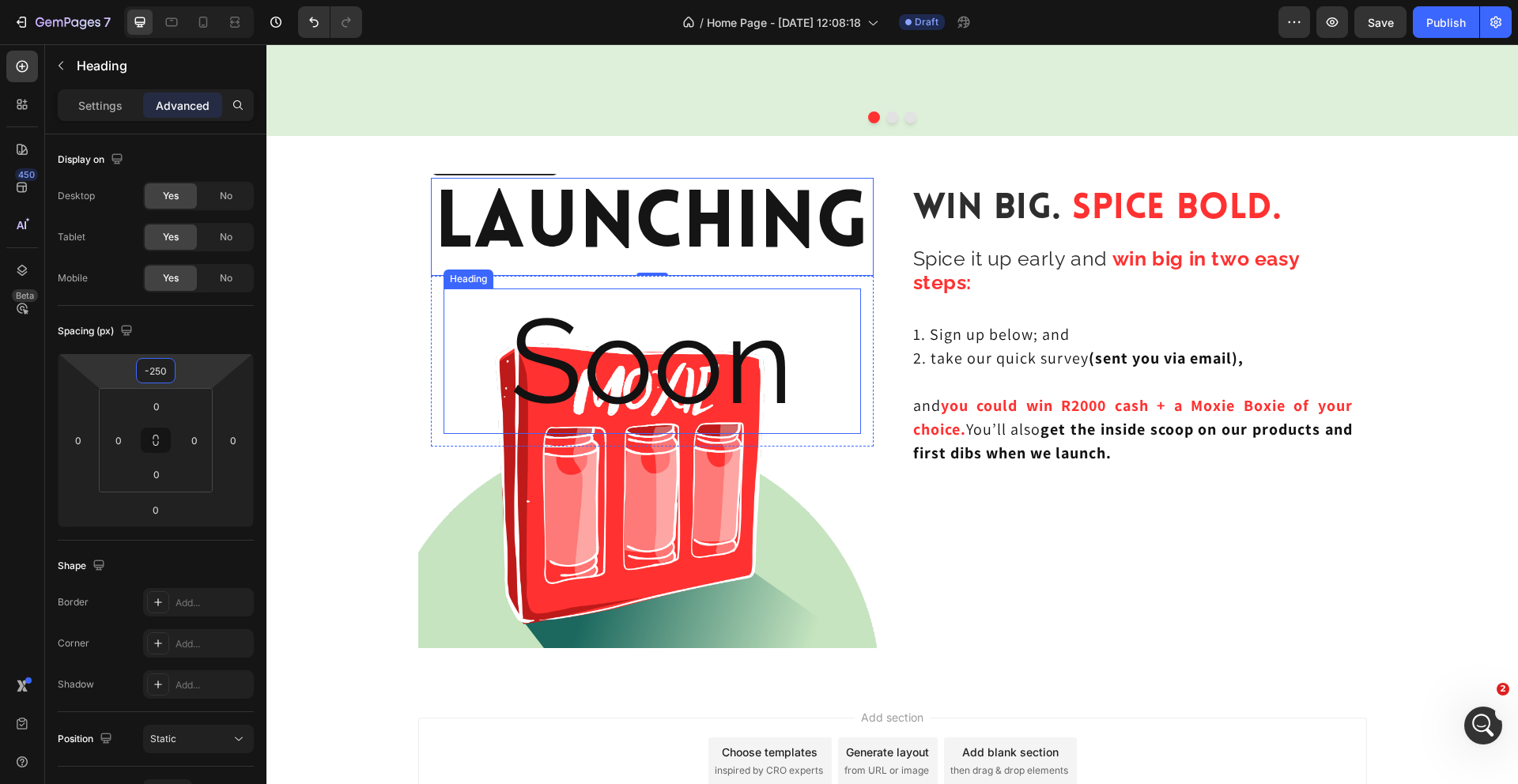
click at [647, 346] on p "Soon" at bounding box center [652, 361] width 414 height 142
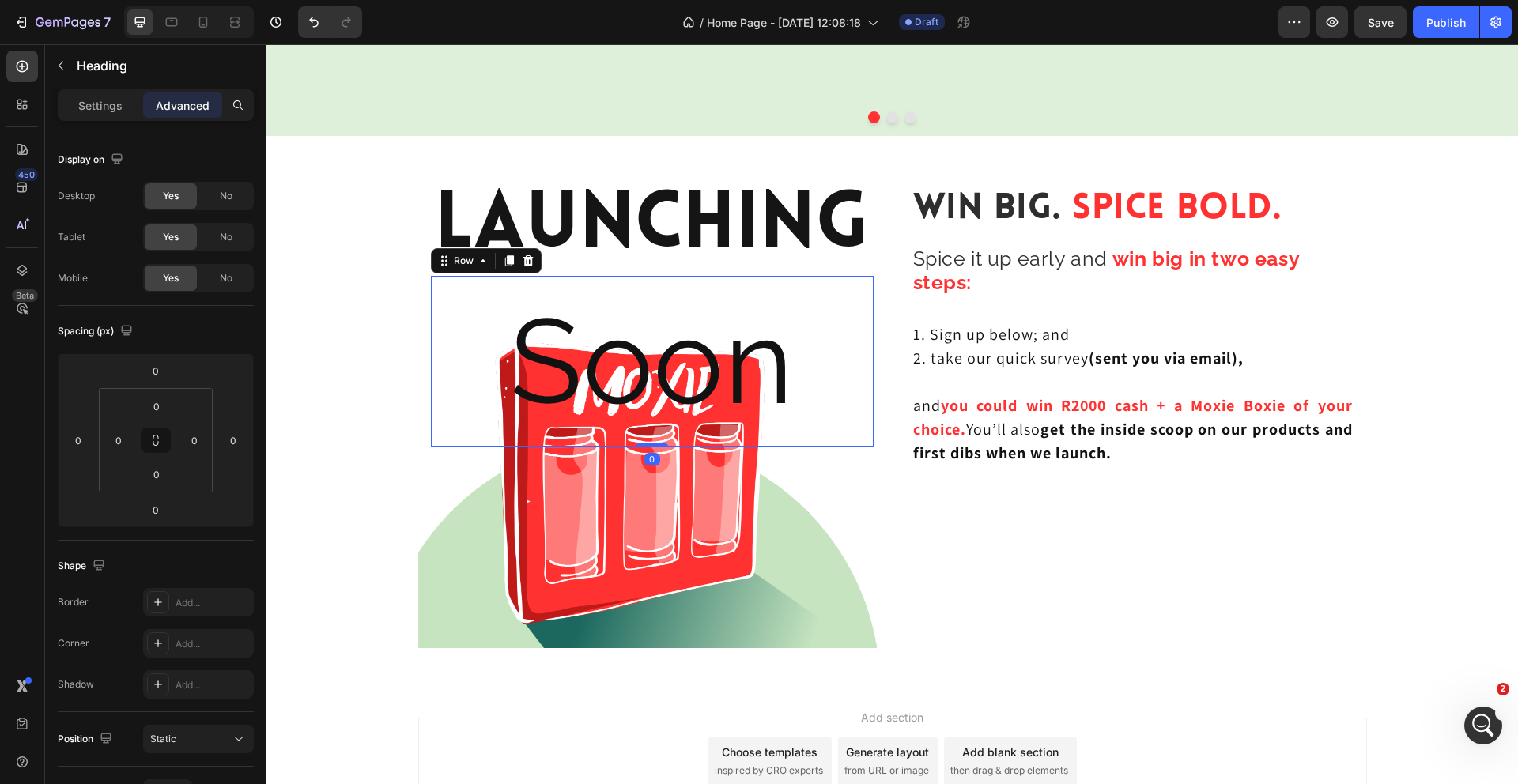
click at [871, 304] on div "Soon Heading Row 0" at bounding box center [652, 361] width 443 height 171
click at [161, 375] on input "0" at bounding box center [155, 370] width 32 height 24
type input "-0"
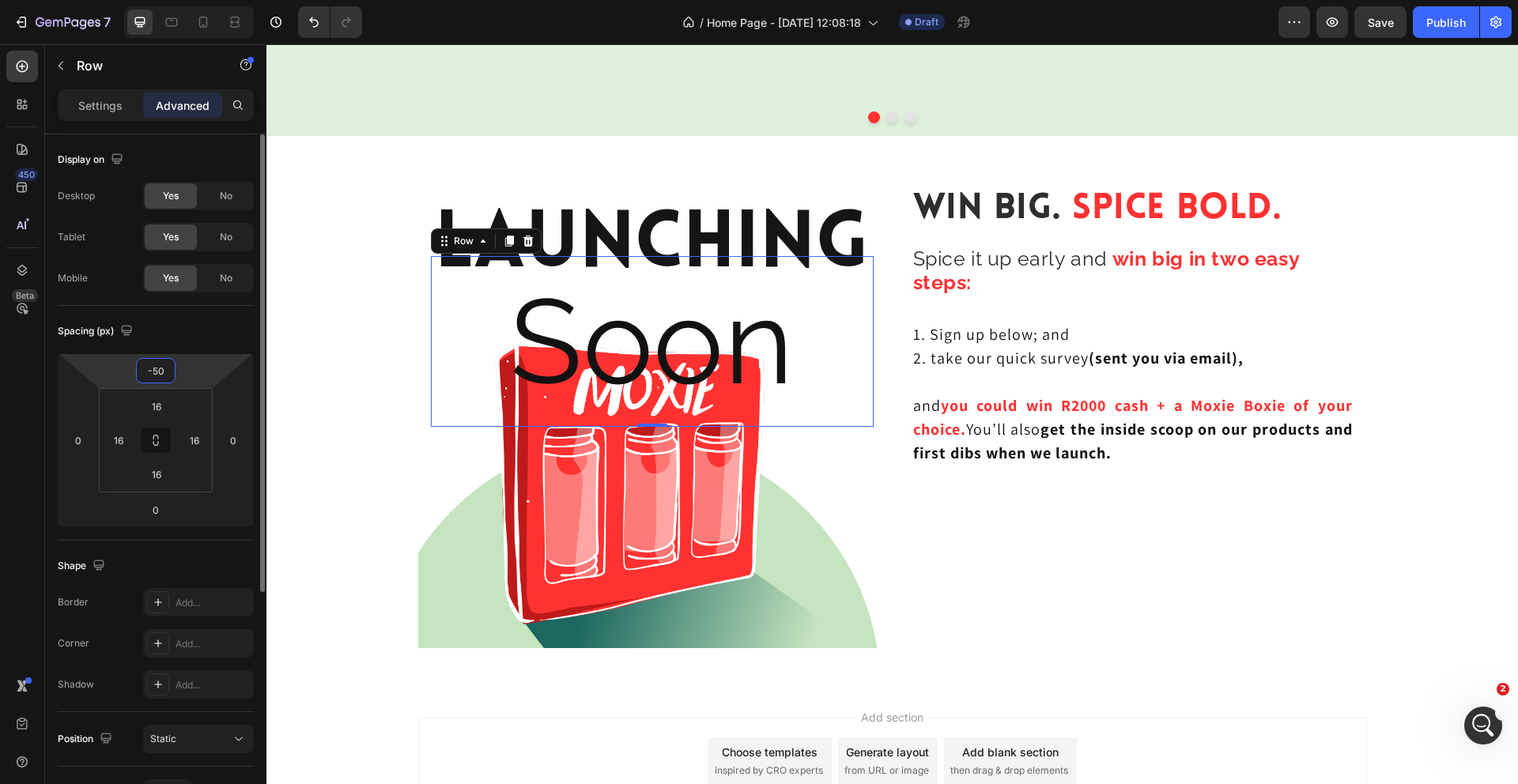
type input "-5"
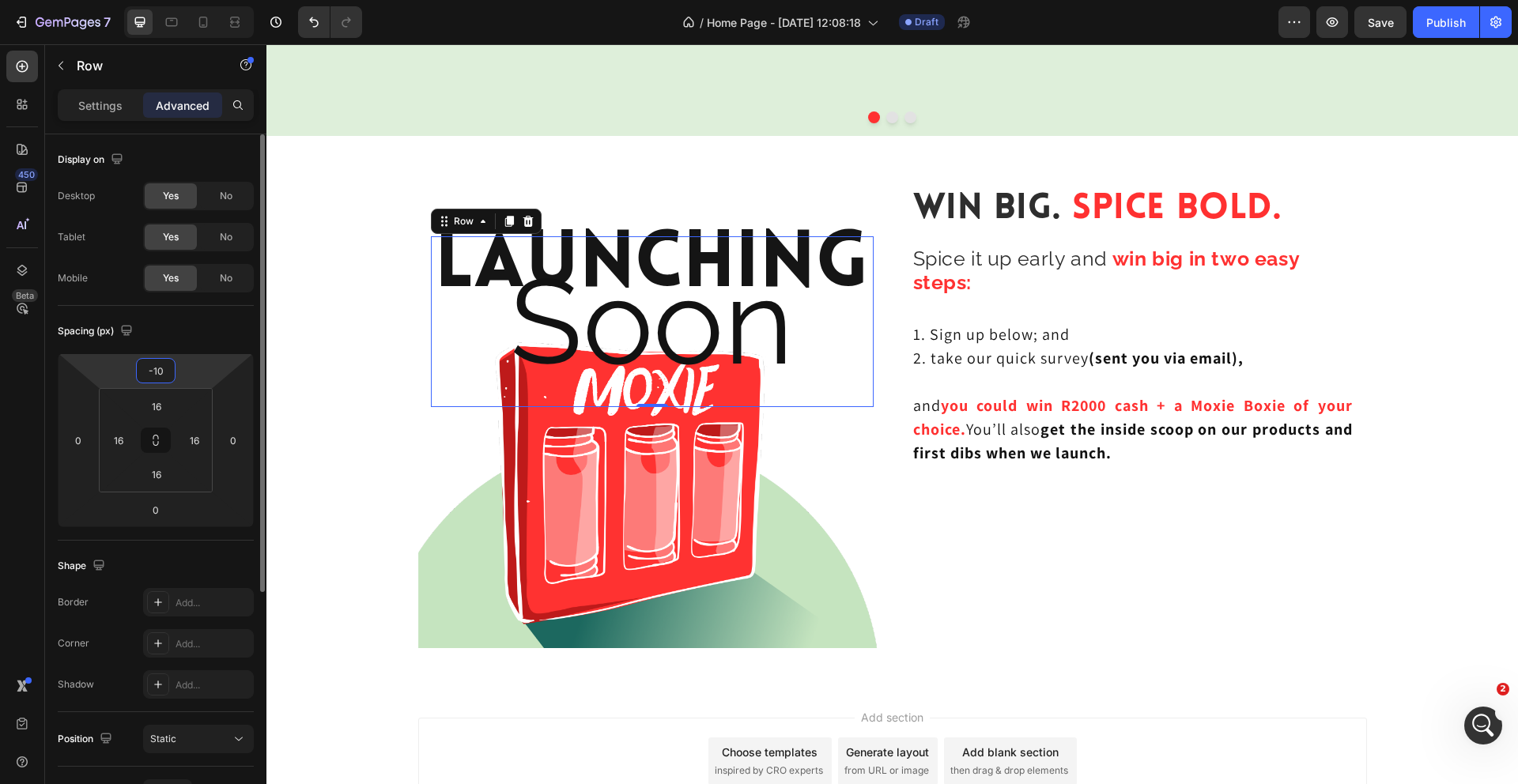
type input "-1"
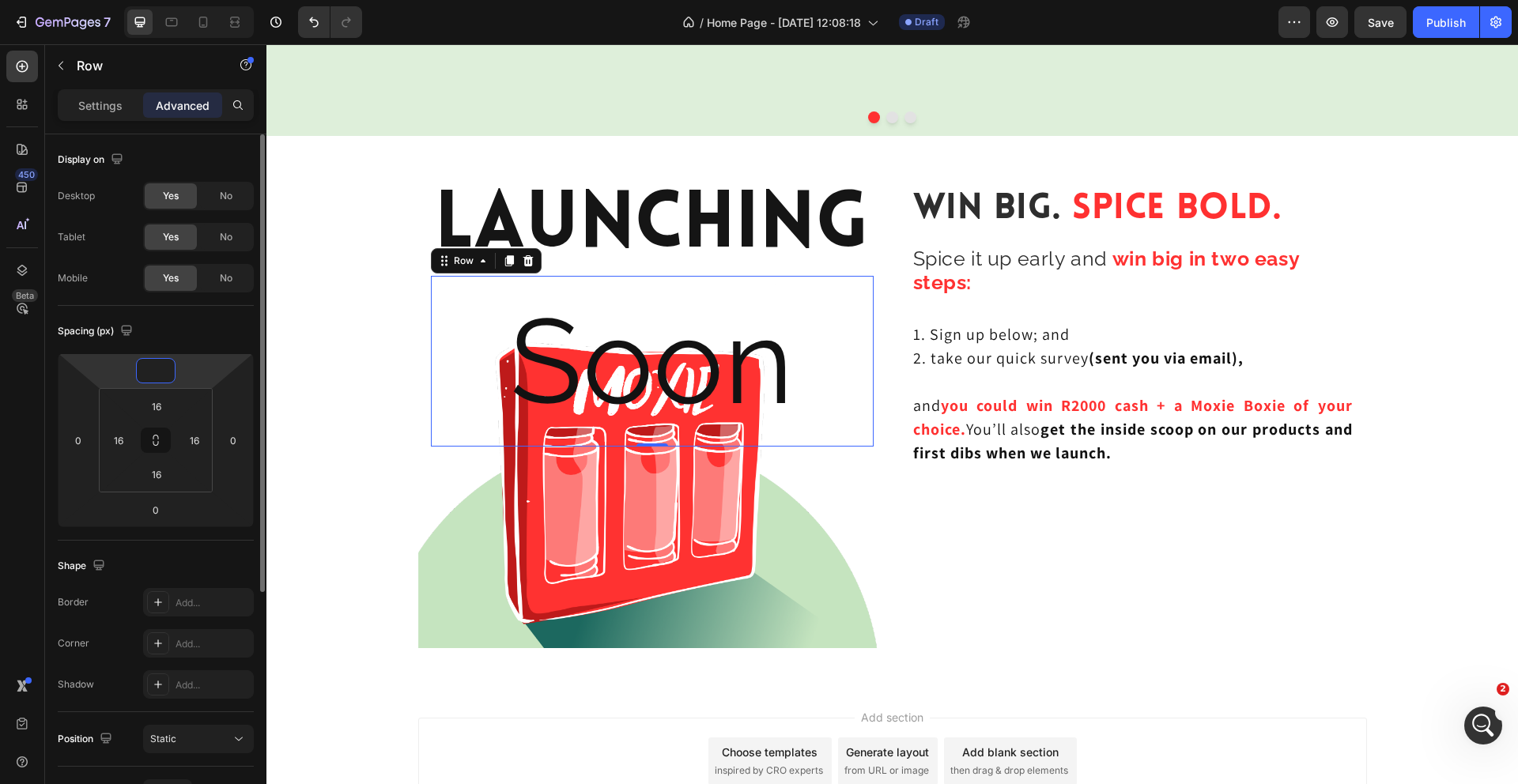
type input "0"
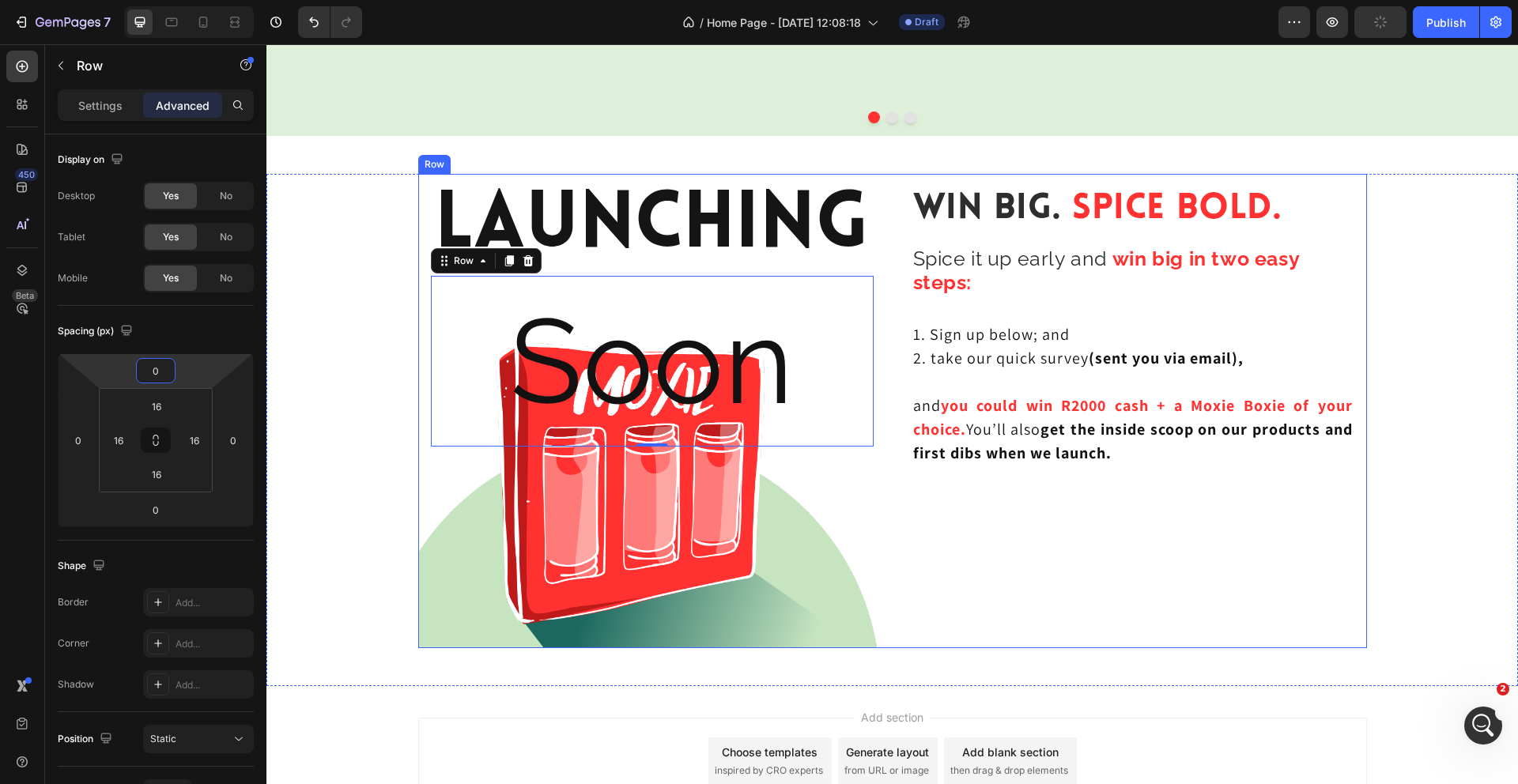
click at [946, 548] on div "Win Big. Spice Bold. Heading Spice it up early and win big in two easy steps: H…" at bounding box center [1133, 410] width 468 height 474
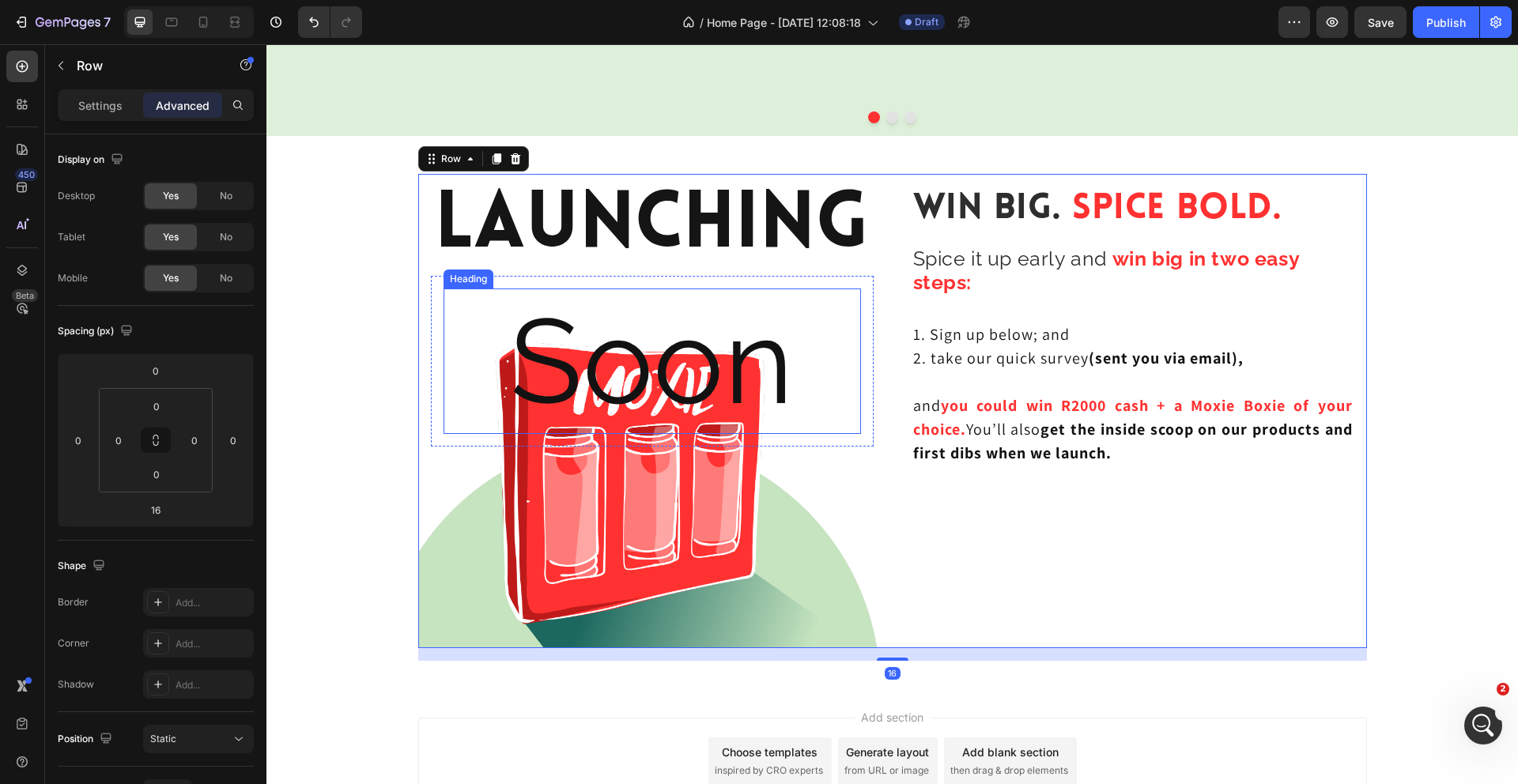
click at [727, 350] on p "Soon" at bounding box center [652, 361] width 414 height 142
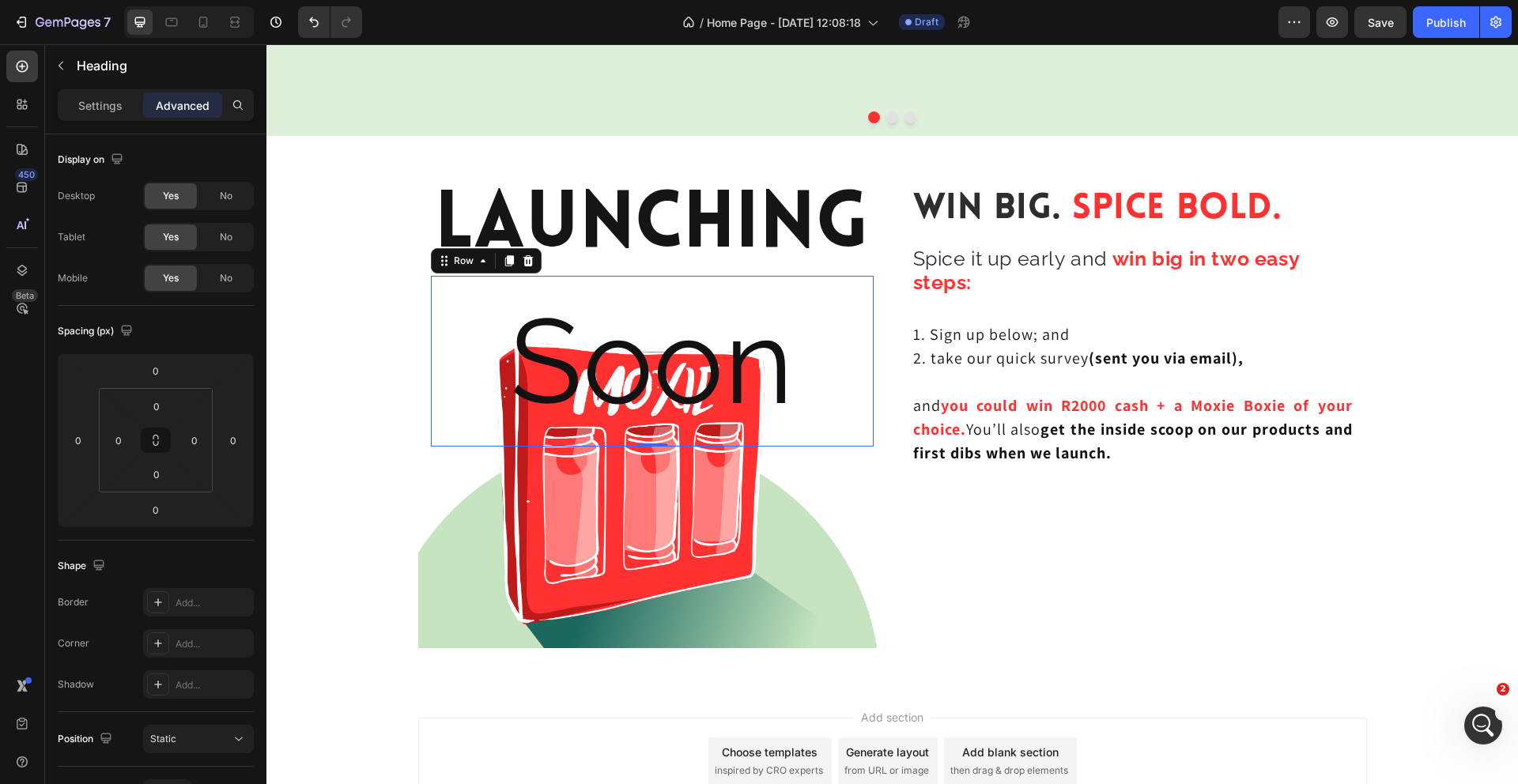
click at [869, 319] on div "Soon Heading Row 0" at bounding box center [652, 361] width 443 height 171
click at [861, 222] on p "Launching" at bounding box center [652, 226] width 439 height 95
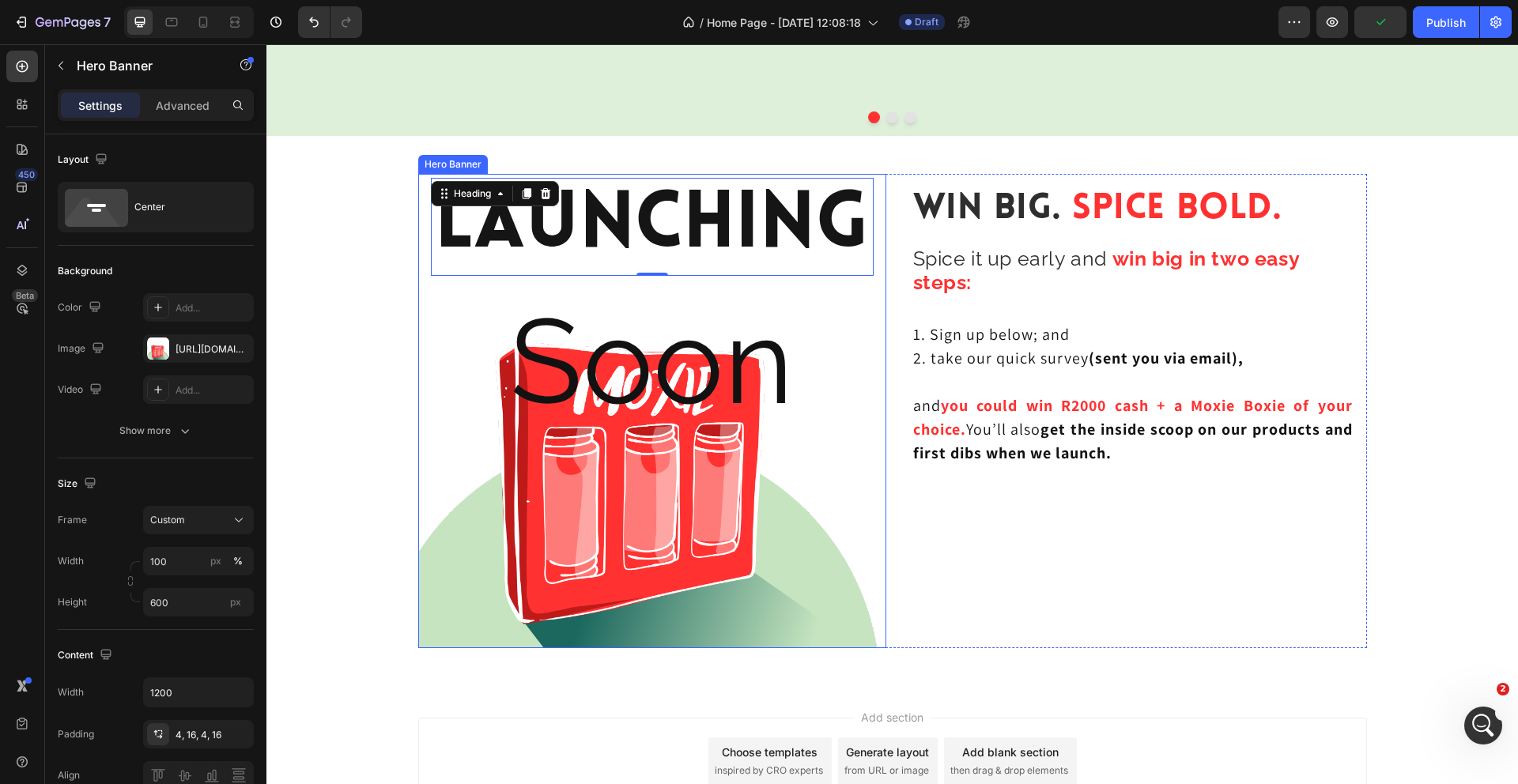
click at [882, 228] on div "Background Image" at bounding box center [652, 410] width 468 height 474
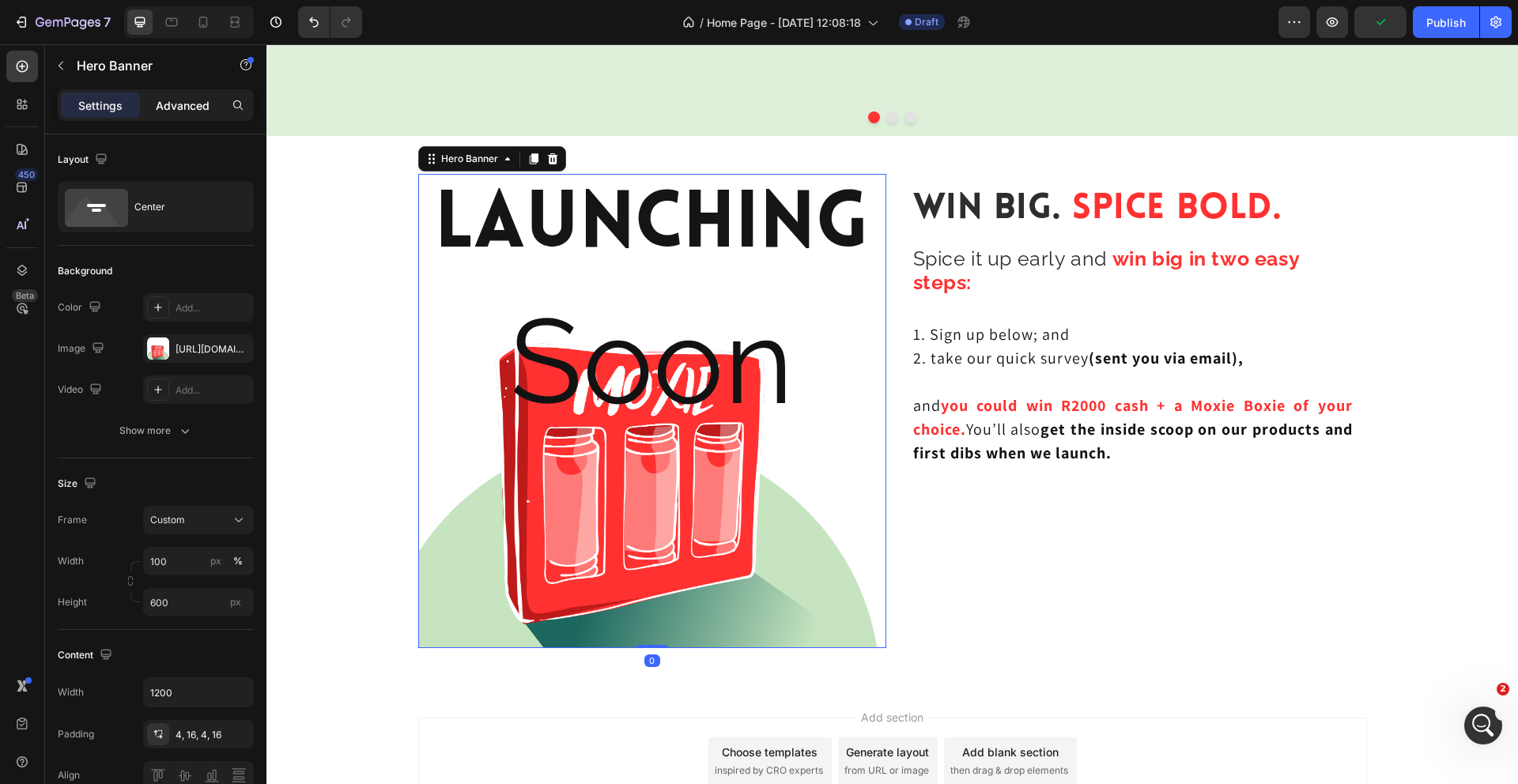
click at [205, 110] on p "Advanced" at bounding box center [182, 104] width 54 height 16
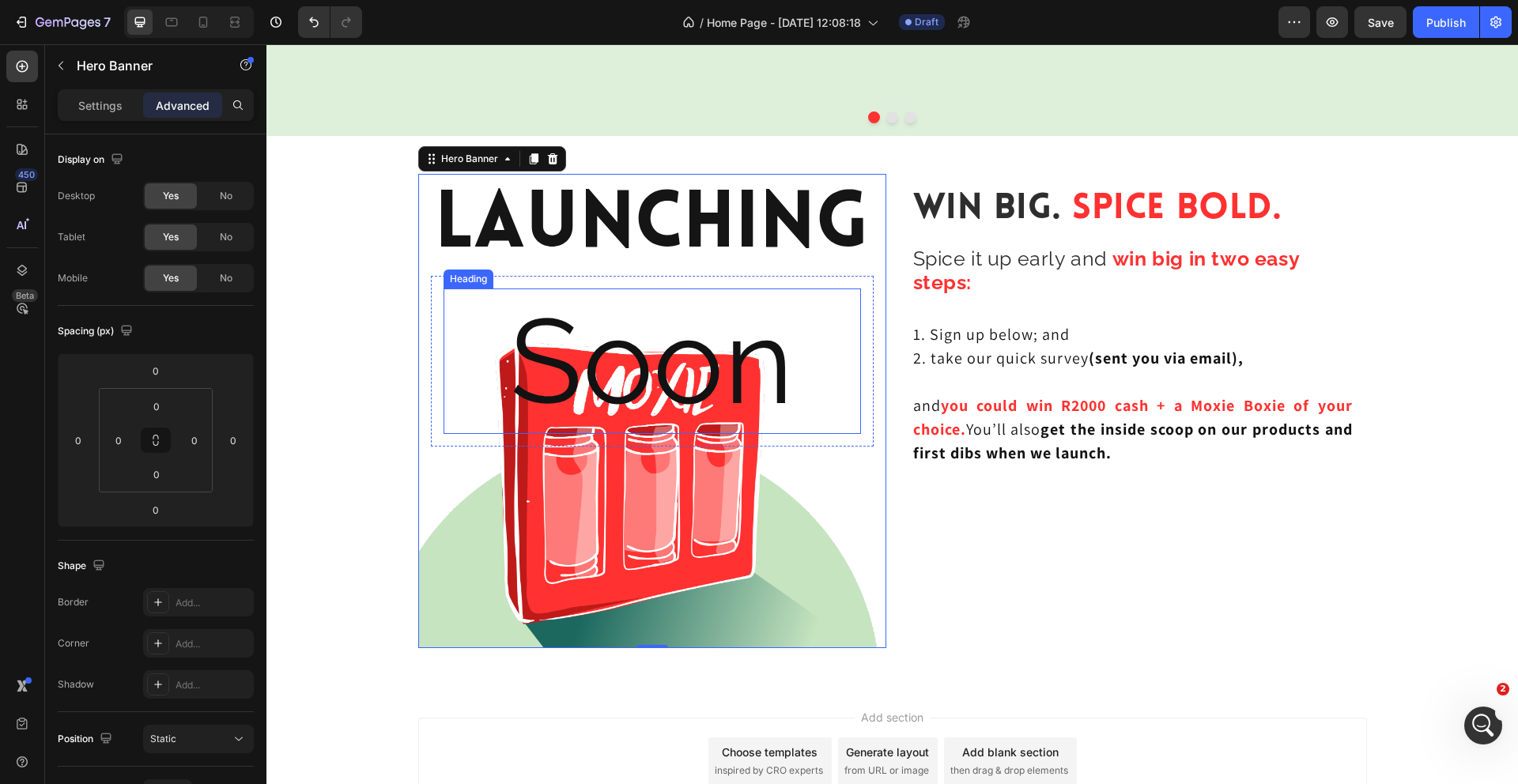
click at [745, 430] on p "Soon" at bounding box center [652, 361] width 414 height 142
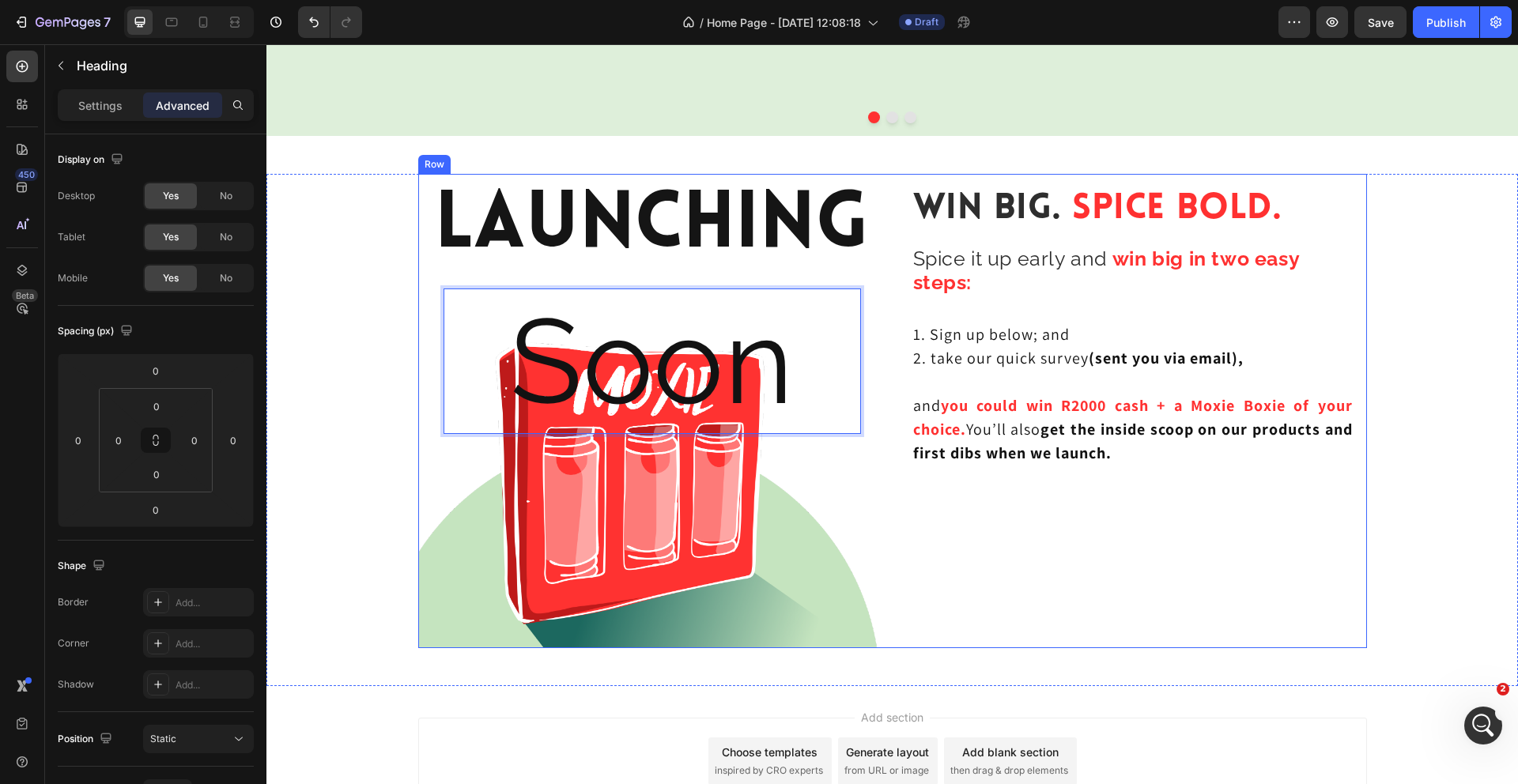
click at [967, 525] on div "Win Big. Spice Bold. Heading Spice it up early and win big in two easy steps: H…" at bounding box center [1133, 410] width 468 height 474
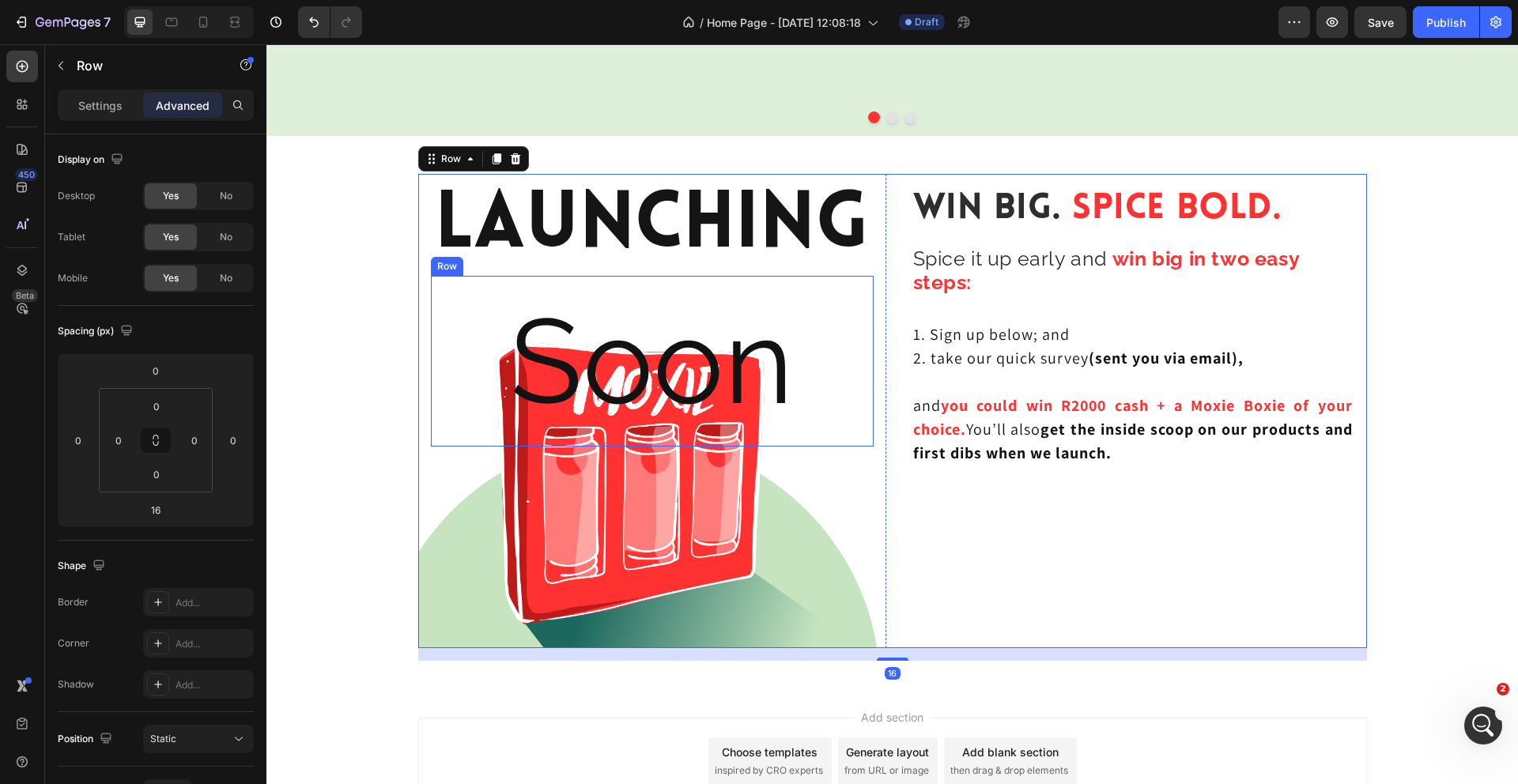
click at [638, 283] on div "Soon Heading Row" at bounding box center [652, 361] width 443 height 171
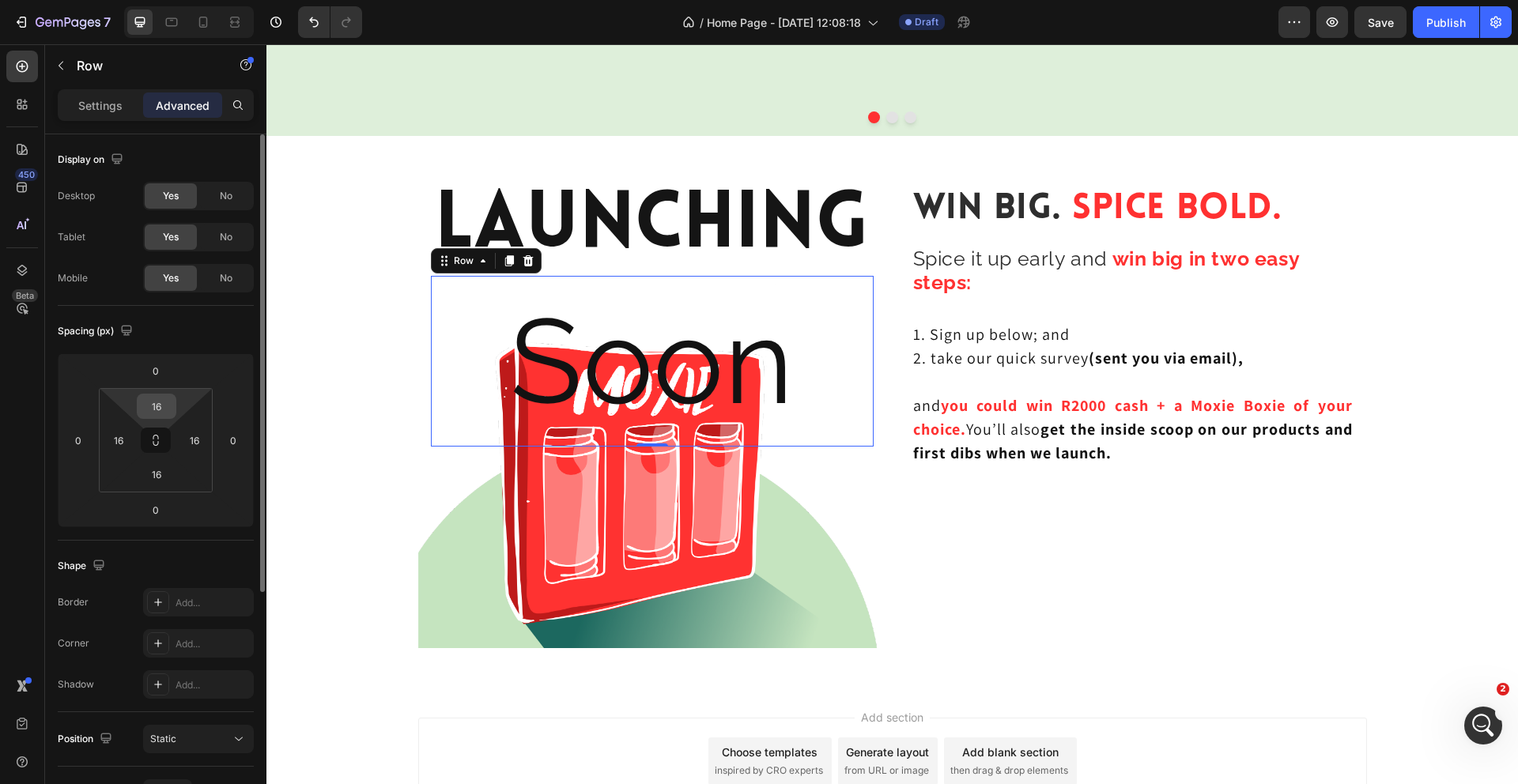
click at [161, 407] on input "16" at bounding box center [156, 405] width 32 height 24
type input "0"
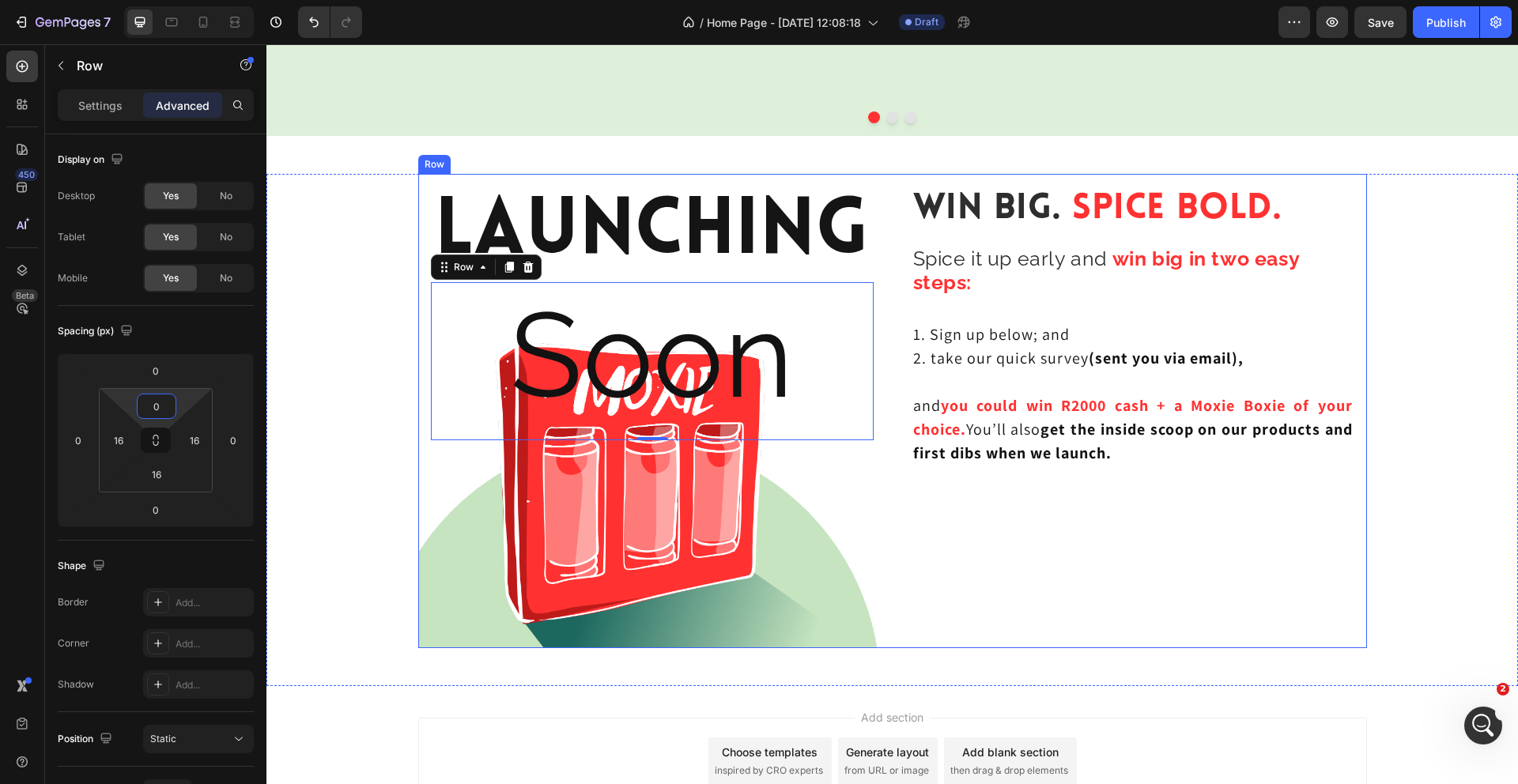
click at [1004, 574] on div "Win Big. Spice Bold. Heading Spice it up early and win big in two easy steps: H…" at bounding box center [1133, 410] width 468 height 474
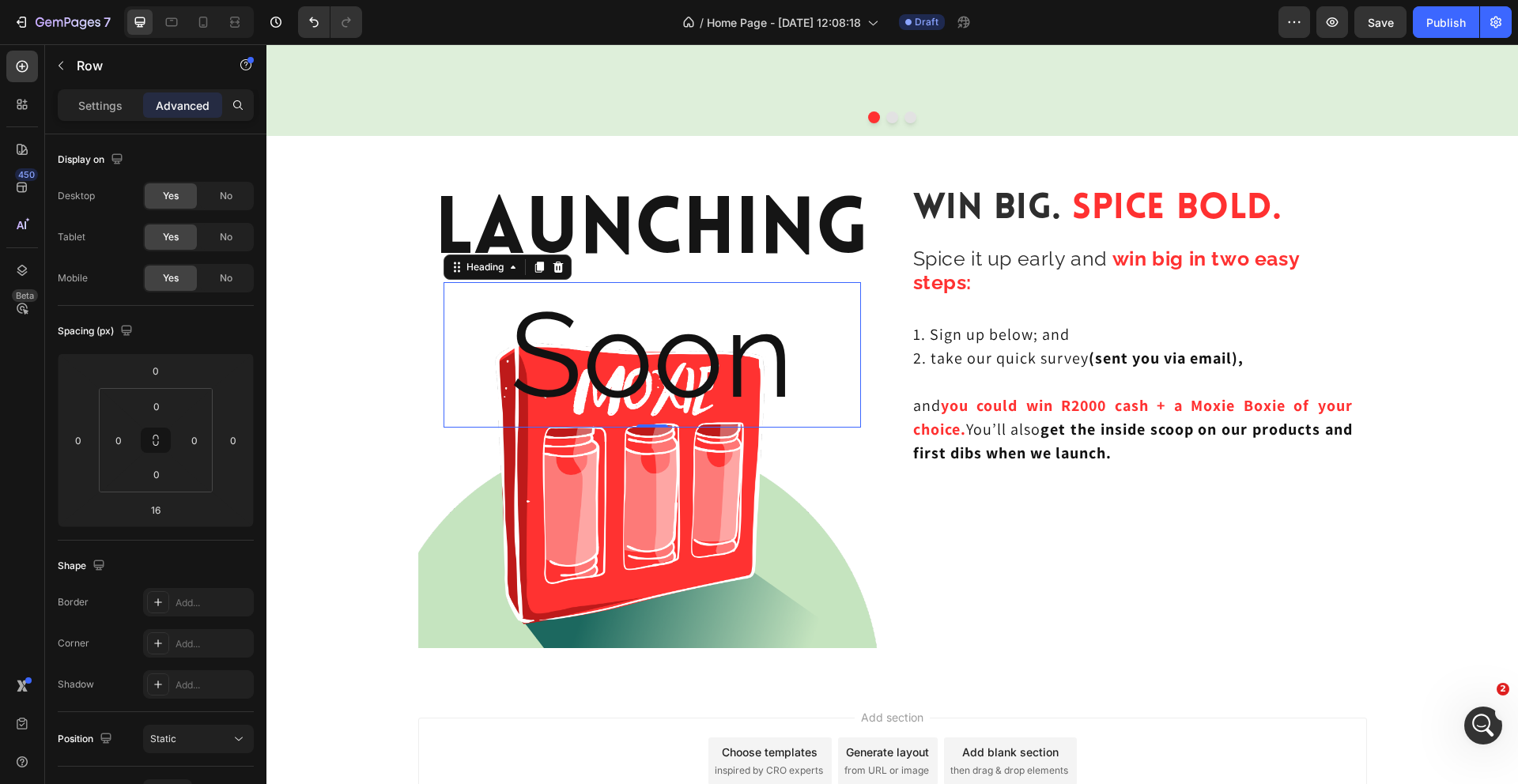
click at [736, 311] on p "Soon" at bounding box center [652, 355] width 414 height 142
click at [164, 370] on input "0" at bounding box center [155, 370] width 32 height 24
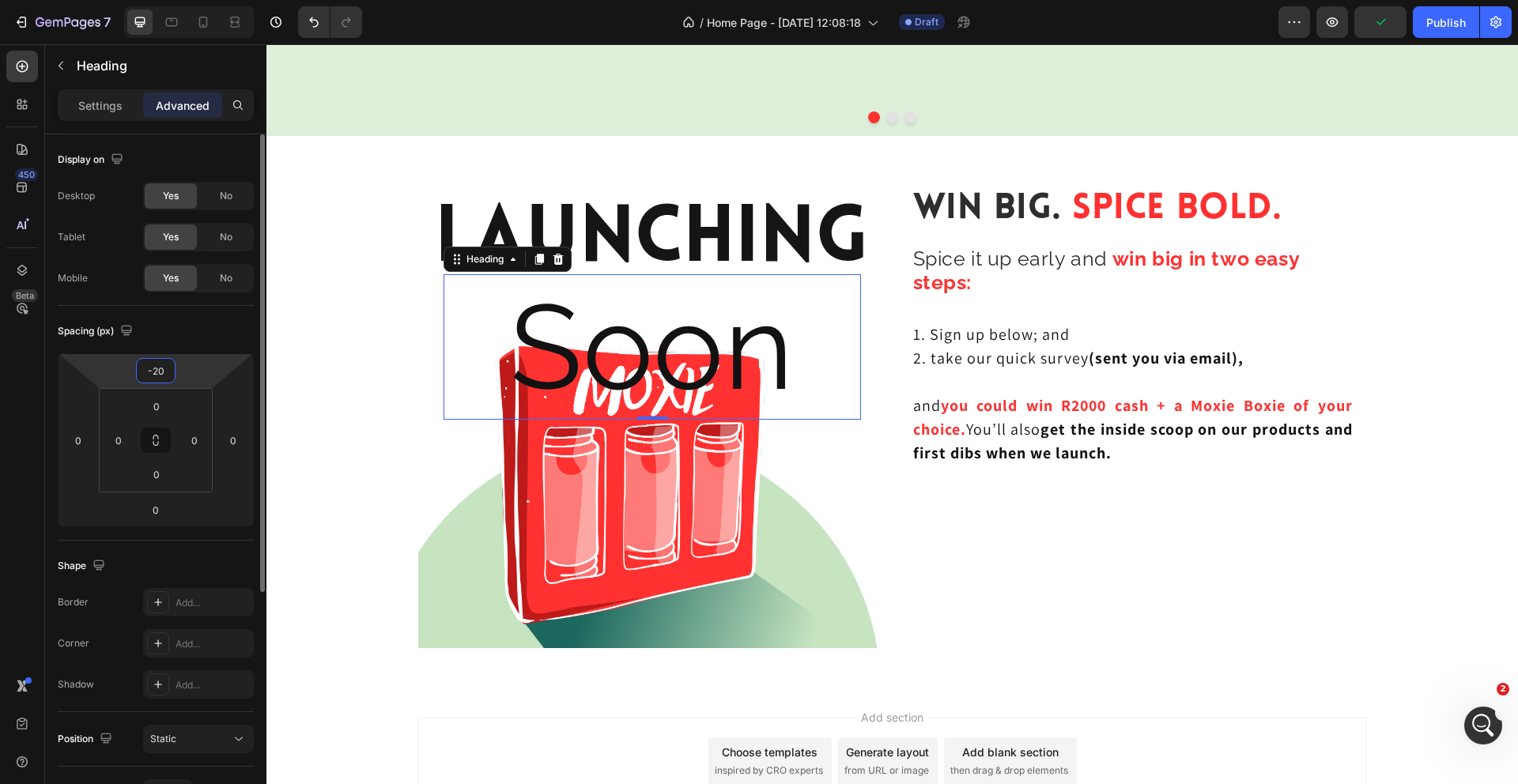
type input "-2"
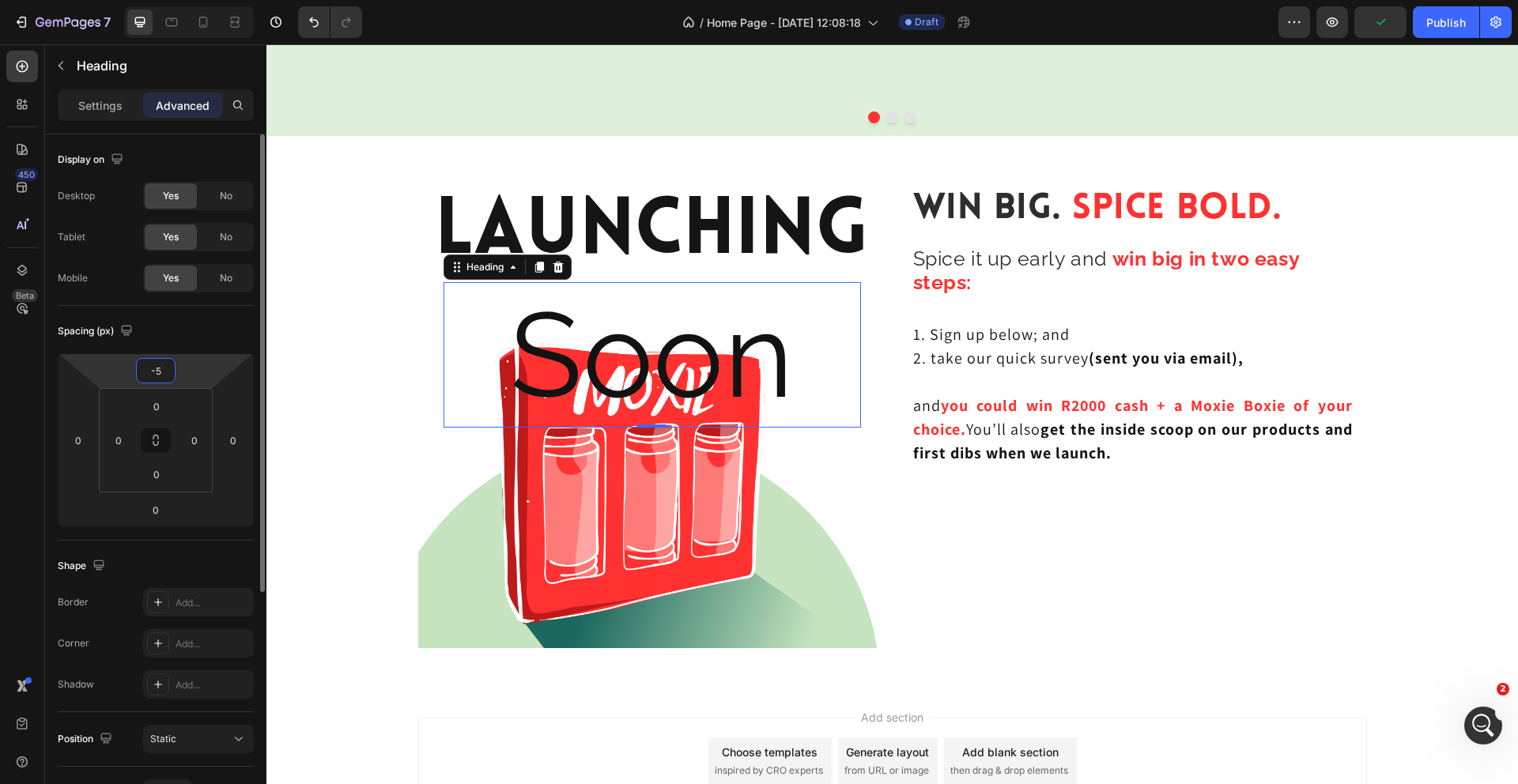
type input "-50"
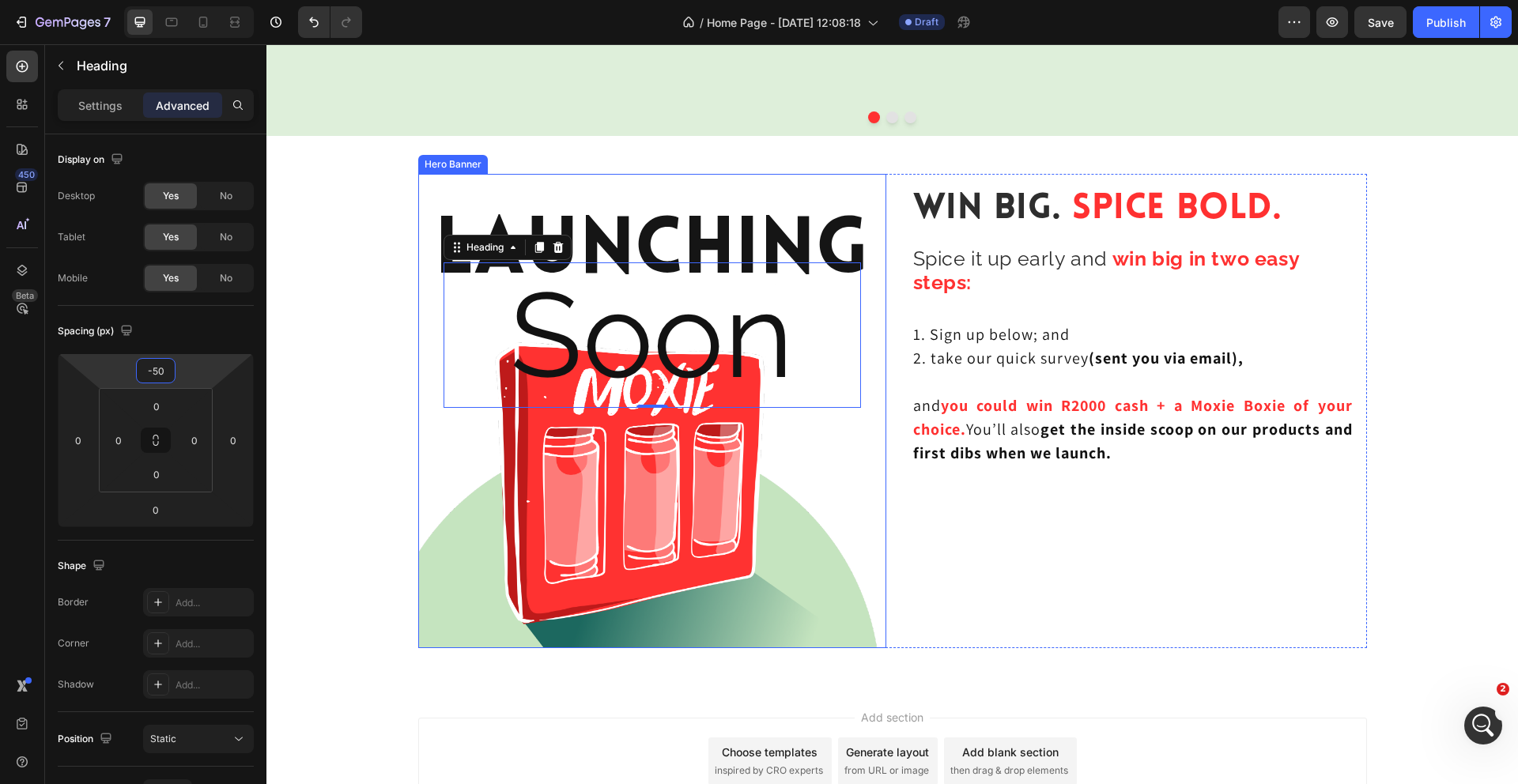
click at [814, 186] on div "Background Image" at bounding box center [652, 410] width 468 height 474
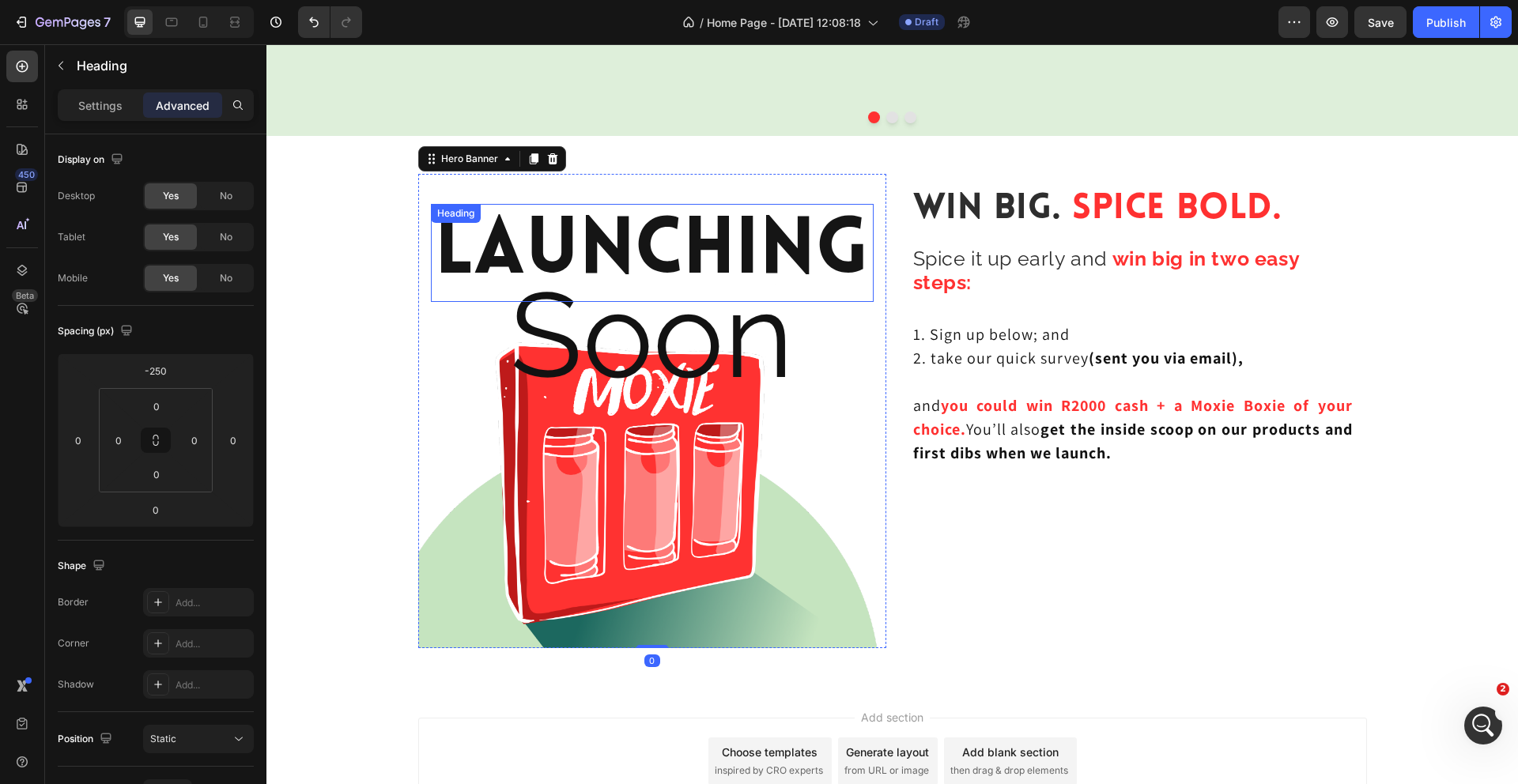
click at [794, 205] on p "Launching" at bounding box center [652, 252] width 439 height 95
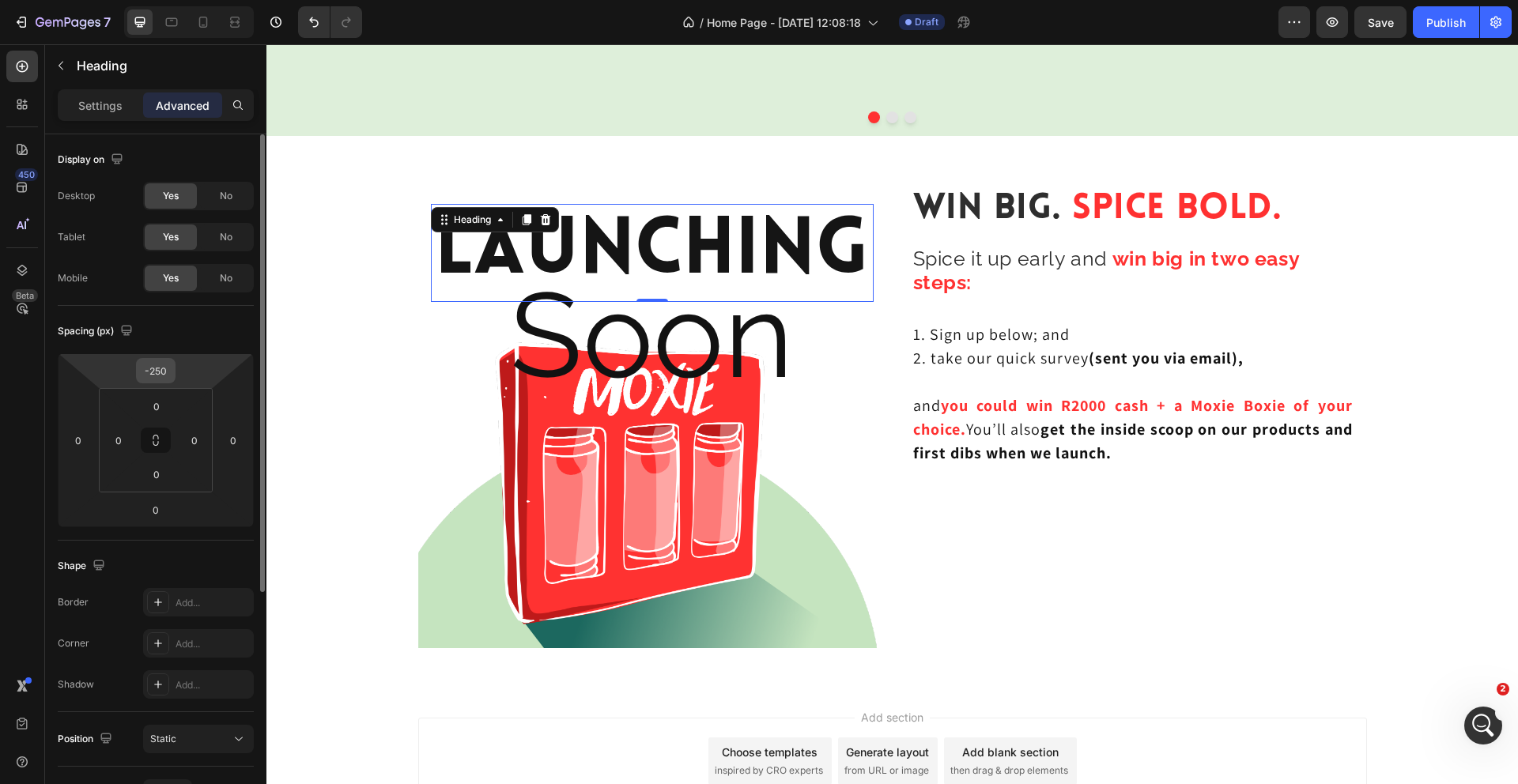
click at [157, 370] on input "-250" at bounding box center [155, 370] width 32 height 24
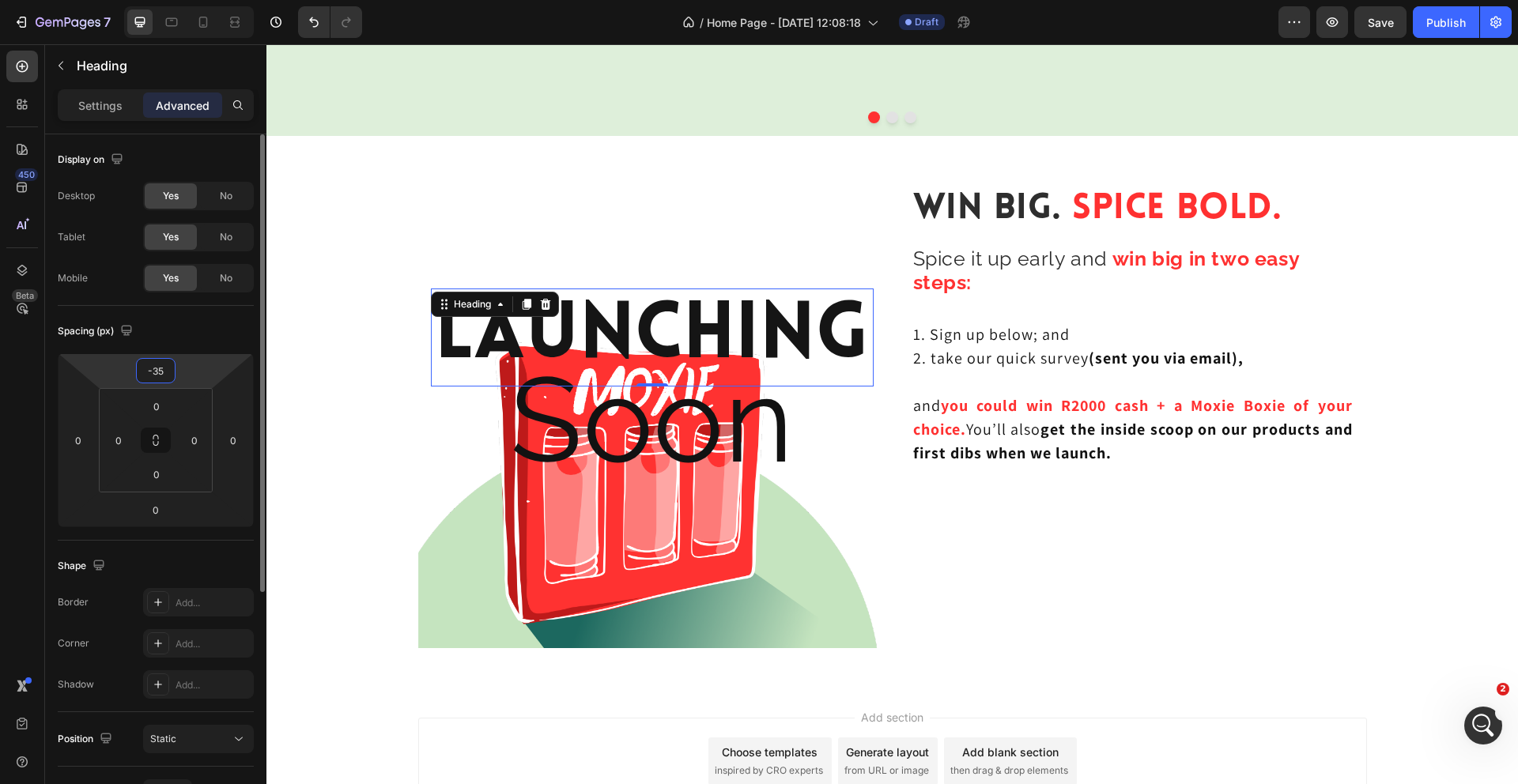
type input "-350"
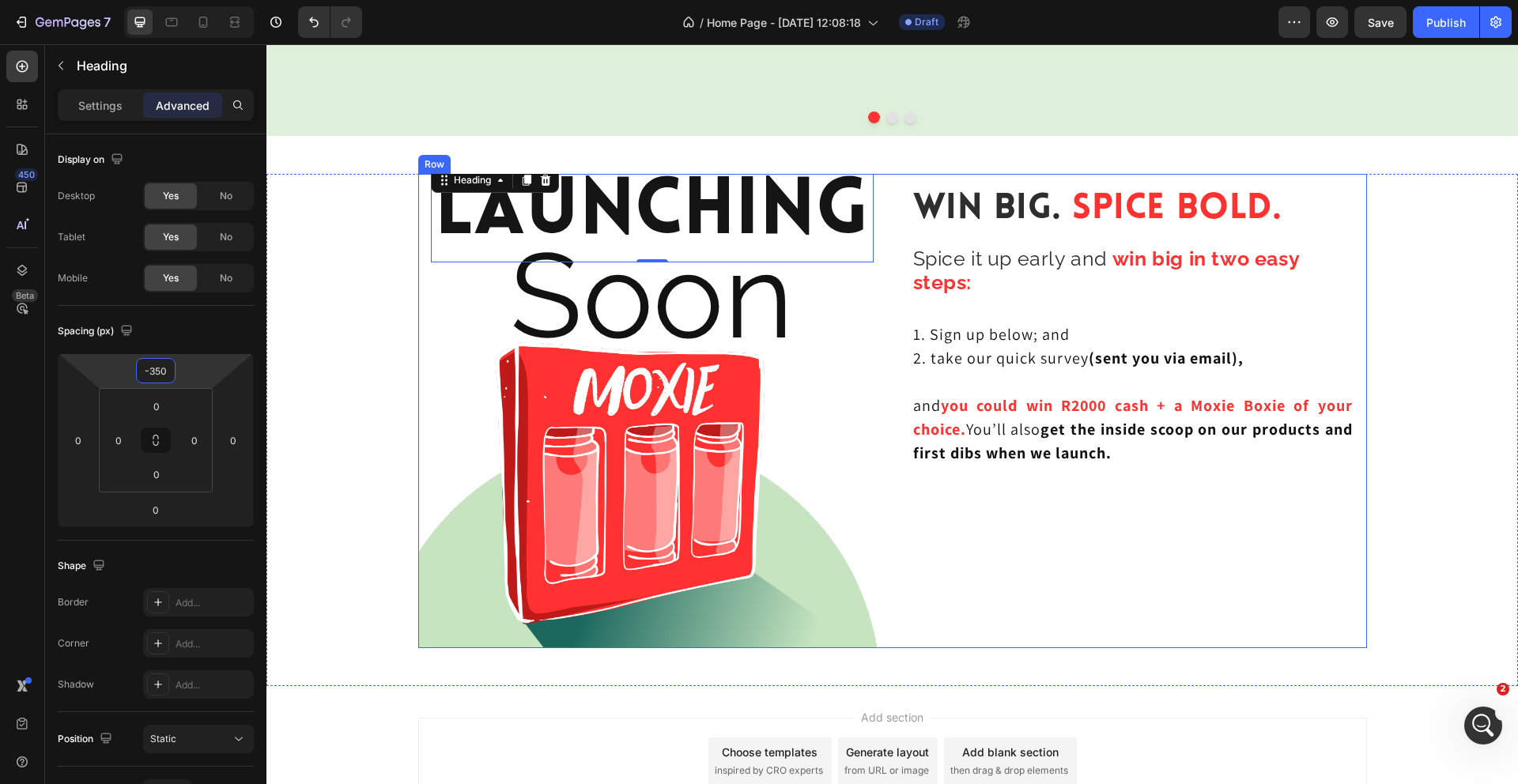
click at [1151, 529] on div "Win Big. Spice Bold. Heading Spice it up early and win big in two easy steps: H…" at bounding box center [1133, 410] width 468 height 474
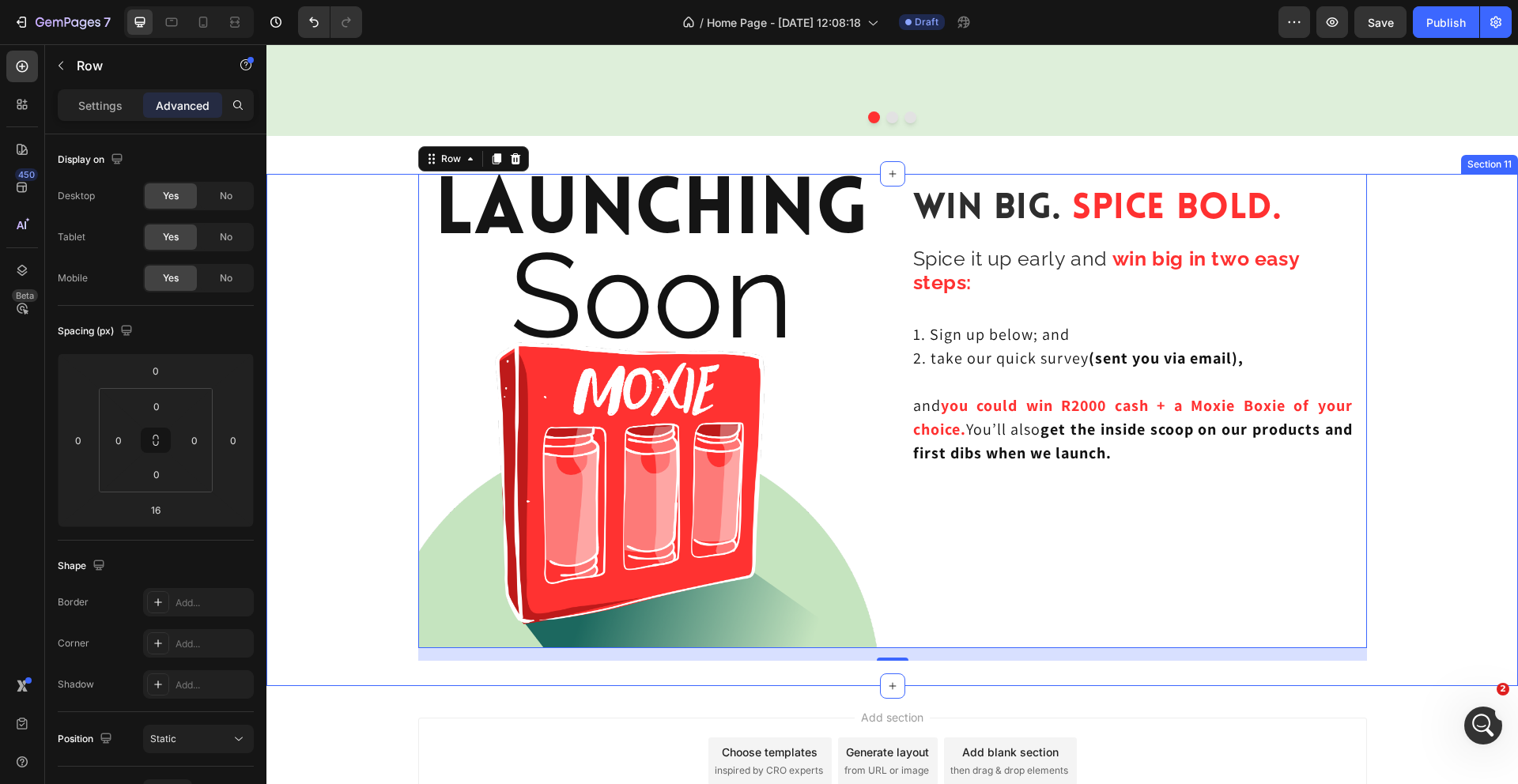
click at [1426, 341] on div "Launching Heading Soon Heading Row Hero Banner Win Big. Spice Bold. Heading Spi…" at bounding box center [892, 417] width 1251 height 487
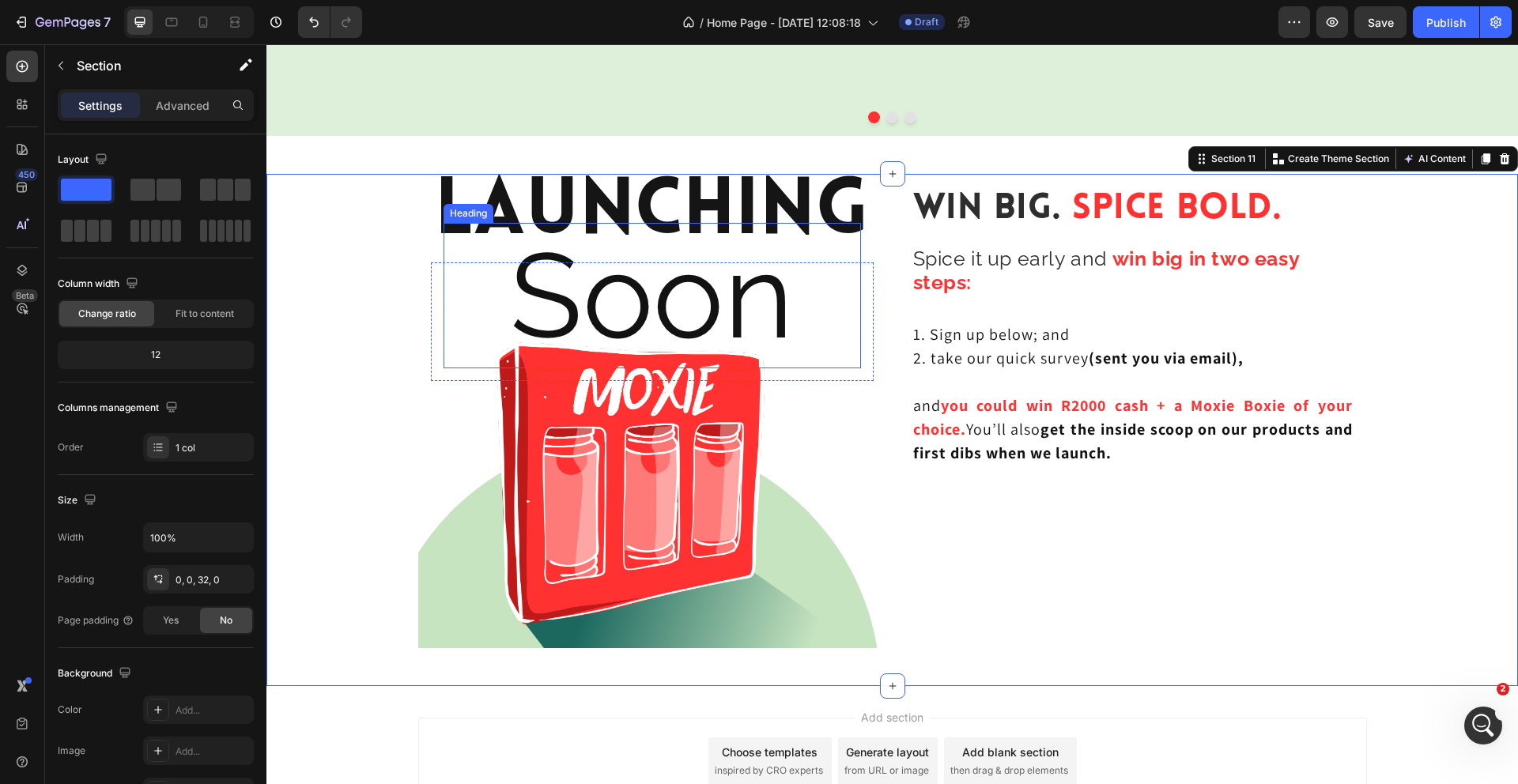
click at [730, 322] on p "Soon" at bounding box center [652, 295] width 414 height 142
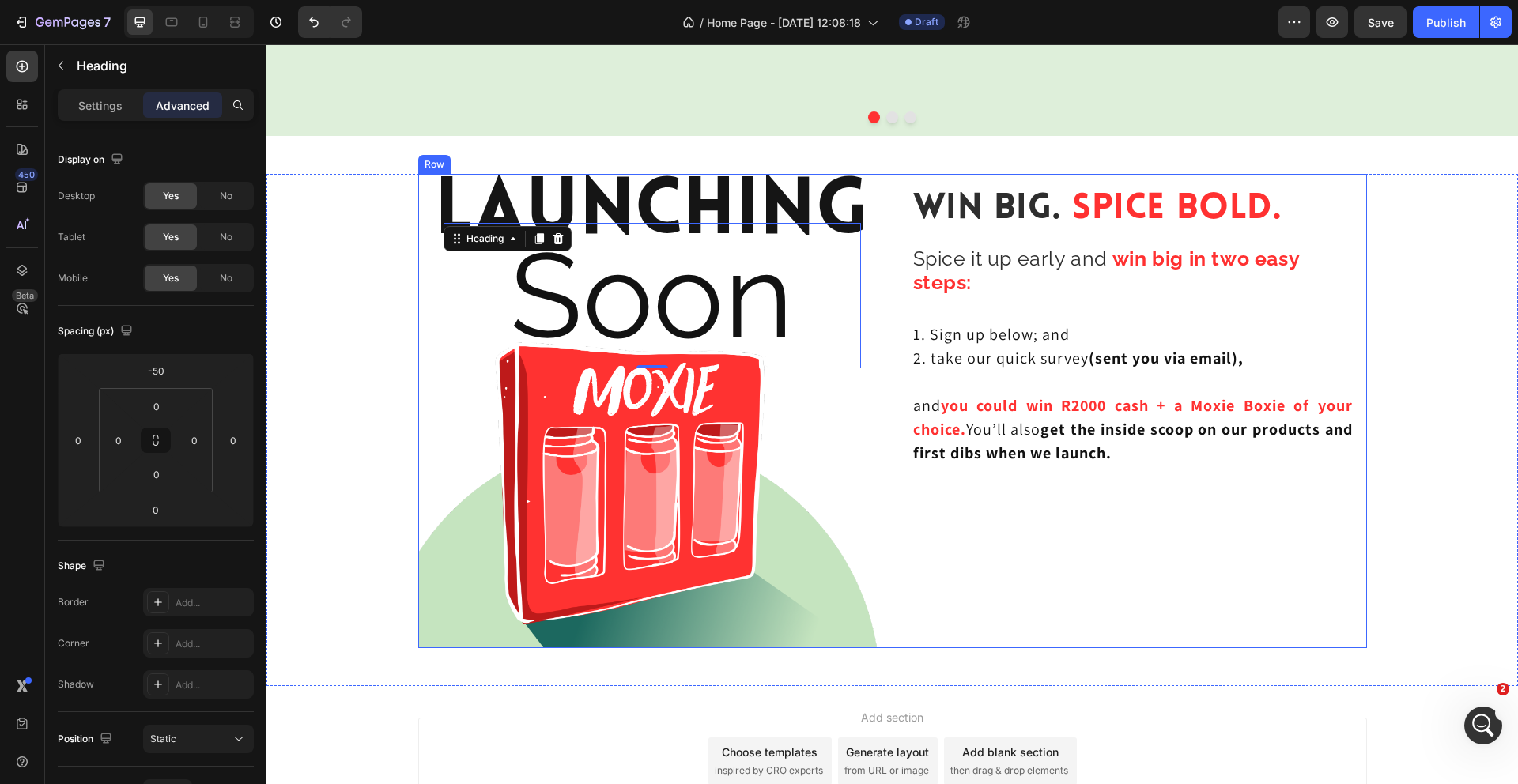
click at [1167, 574] on div "Win Big. Spice Bold. Heading Spice it up early and win big in two easy steps: H…" at bounding box center [1133, 410] width 468 height 474
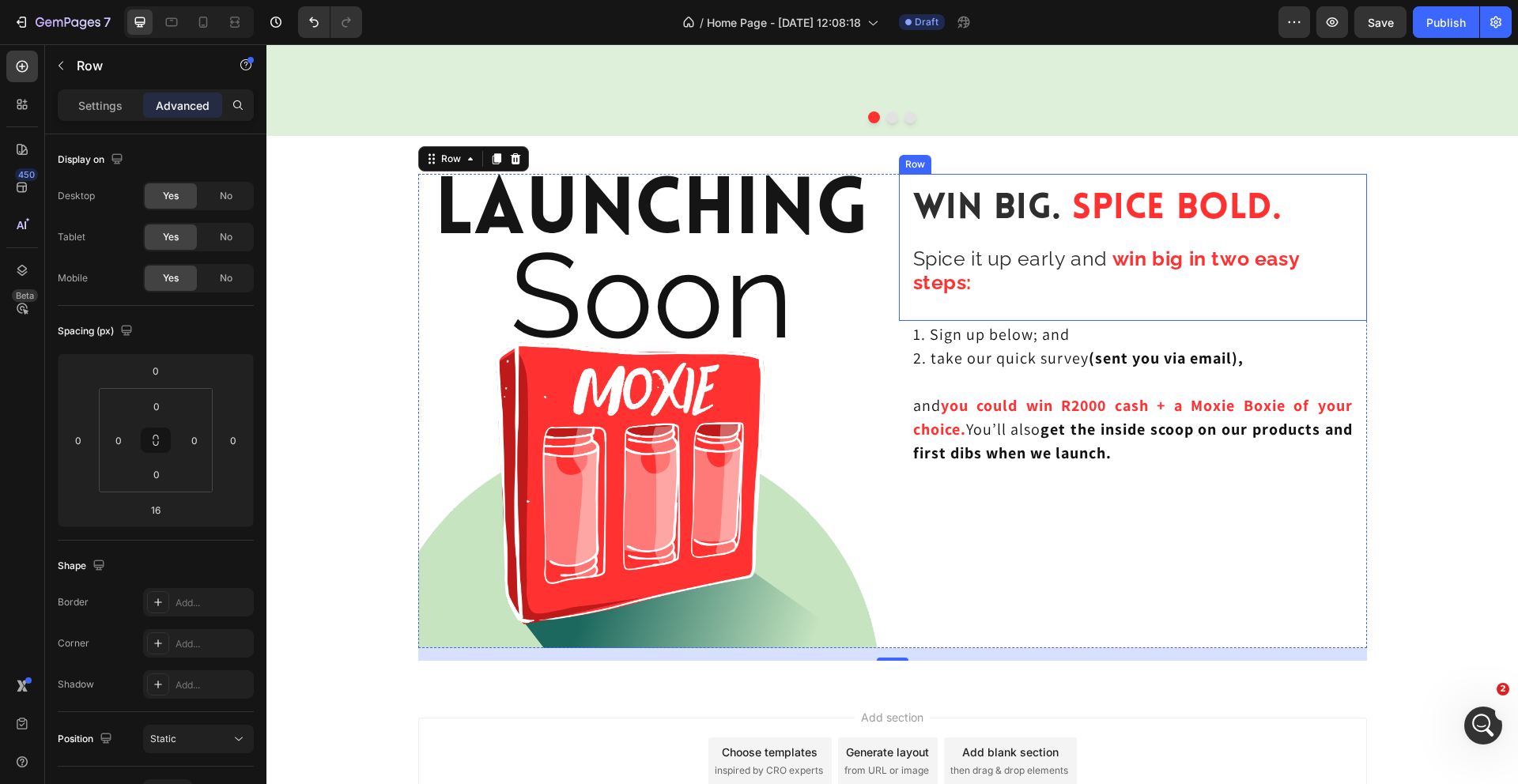
click at [1120, 184] on div "Win Big. Spice Bold. Heading Spice it up early and win big in two easy steps: H…" at bounding box center [1133, 246] width 468 height 147
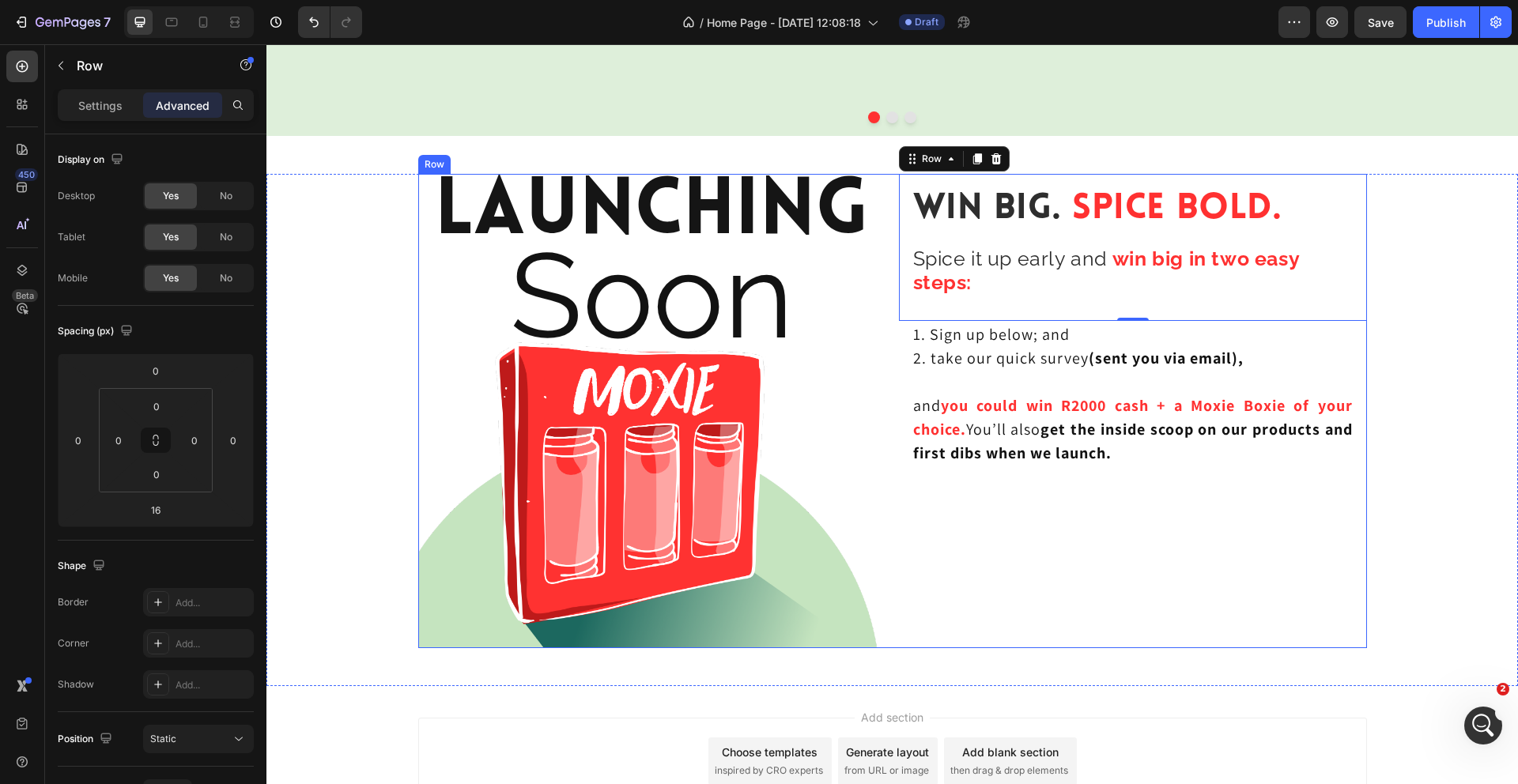
click at [1084, 538] on div "Win Big. Spice Bold. Heading Spice it up early and win big in two easy steps: H…" at bounding box center [1133, 410] width 468 height 474
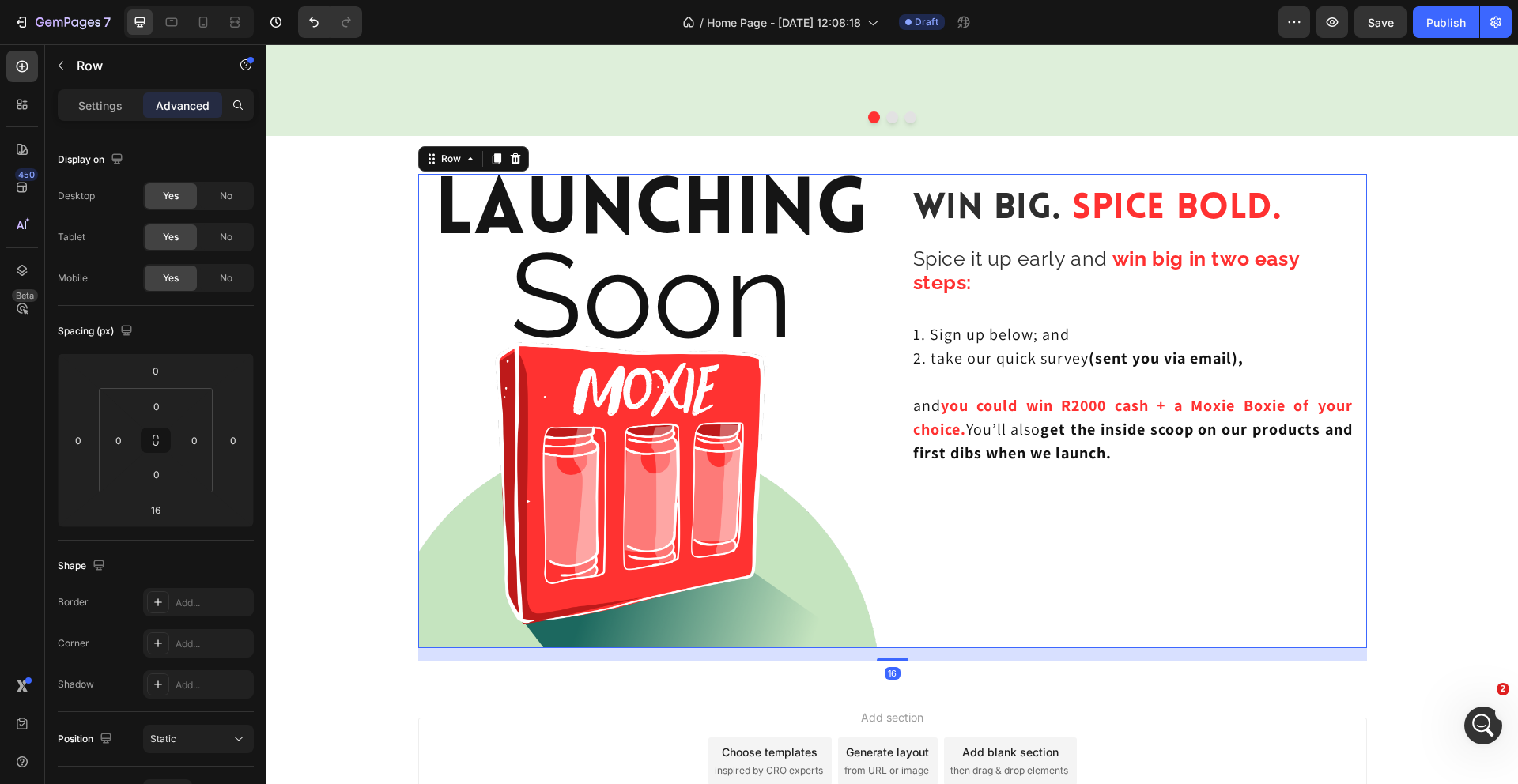
click at [1084, 538] on div "Win Big. Spice Bold. Heading Spice it up early and win big in two easy steps: H…" at bounding box center [1133, 410] width 468 height 474
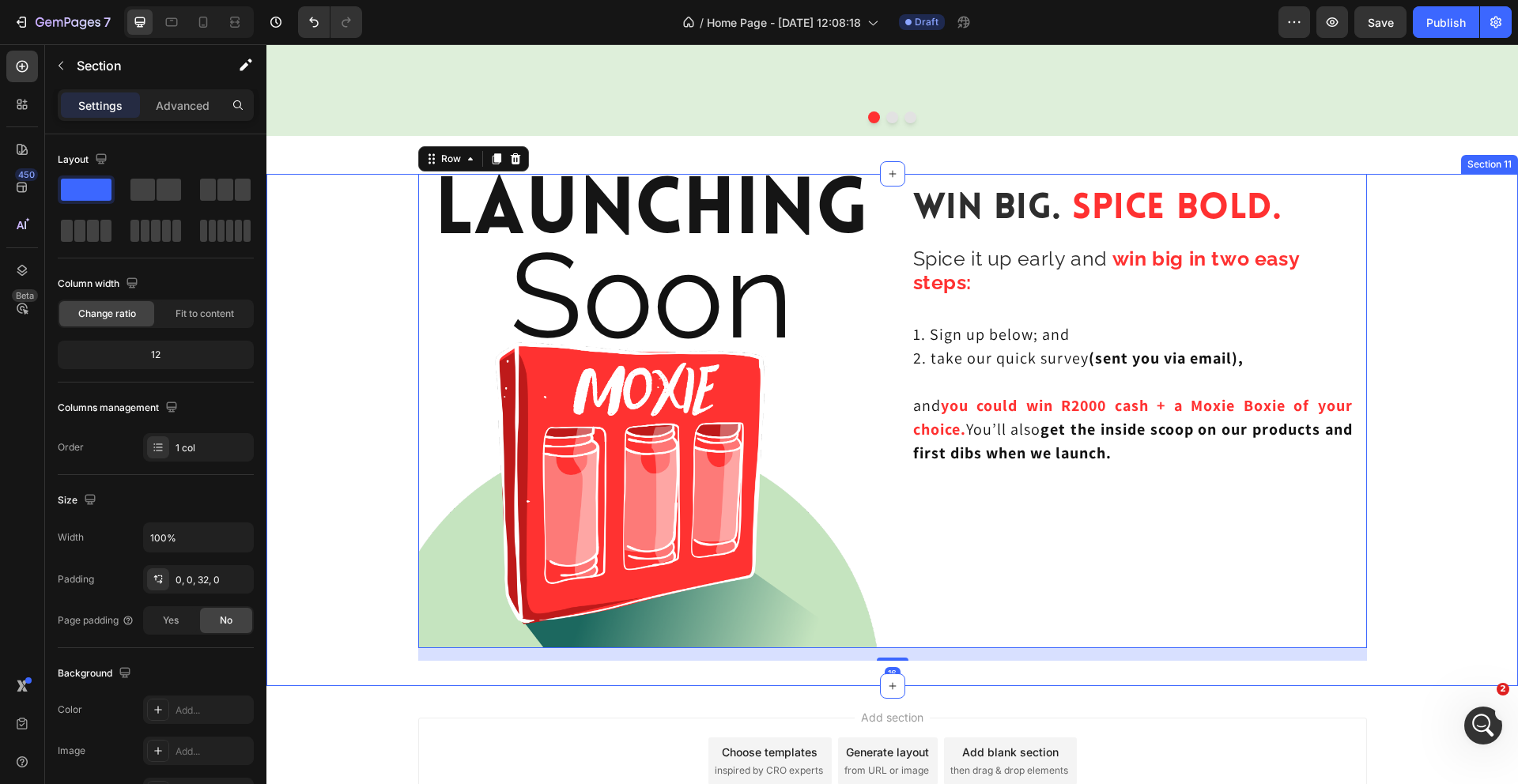
click at [1444, 404] on div "Launching Heading Soon Heading Row Hero Banner Win Big. Spice Bold. Heading Spi…" at bounding box center [892, 417] width 1251 height 487
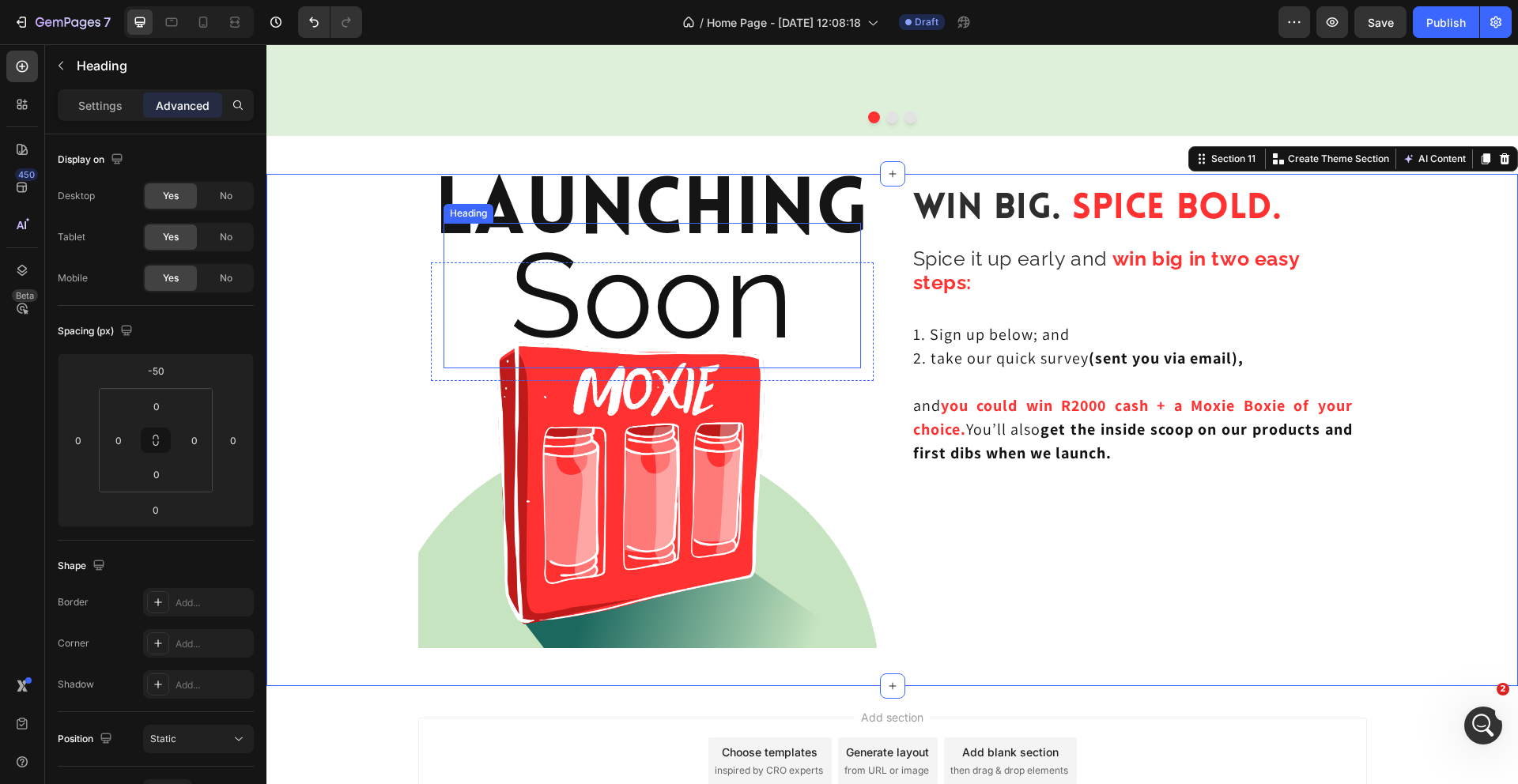
click at [664, 292] on p "Soon" at bounding box center [652, 295] width 414 height 142
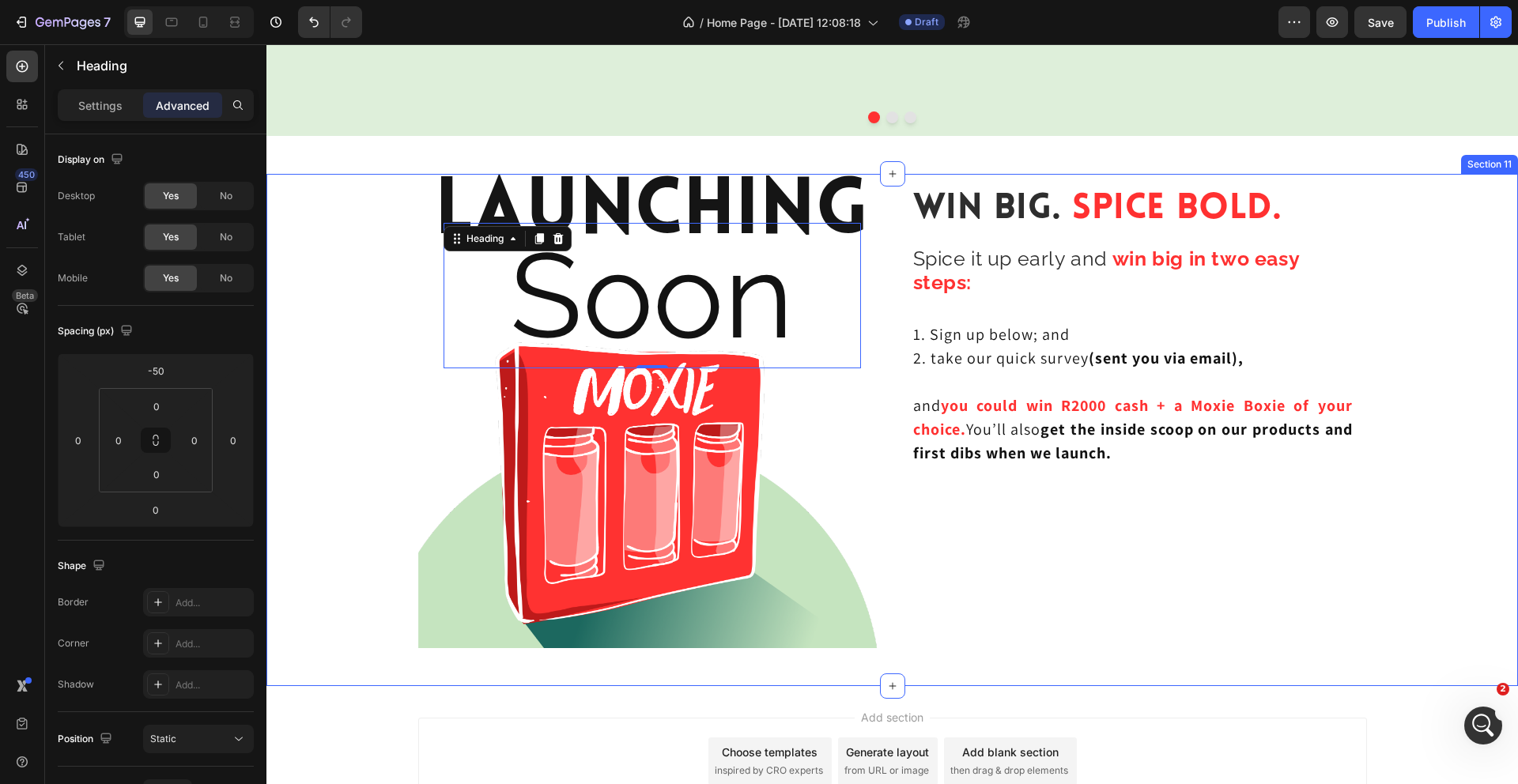
click at [1459, 380] on div "Launching Heading Soon Heading 0 Row Hero Banner Win Big. Spice Bold. Heading S…" at bounding box center [892, 417] width 1251 height 487
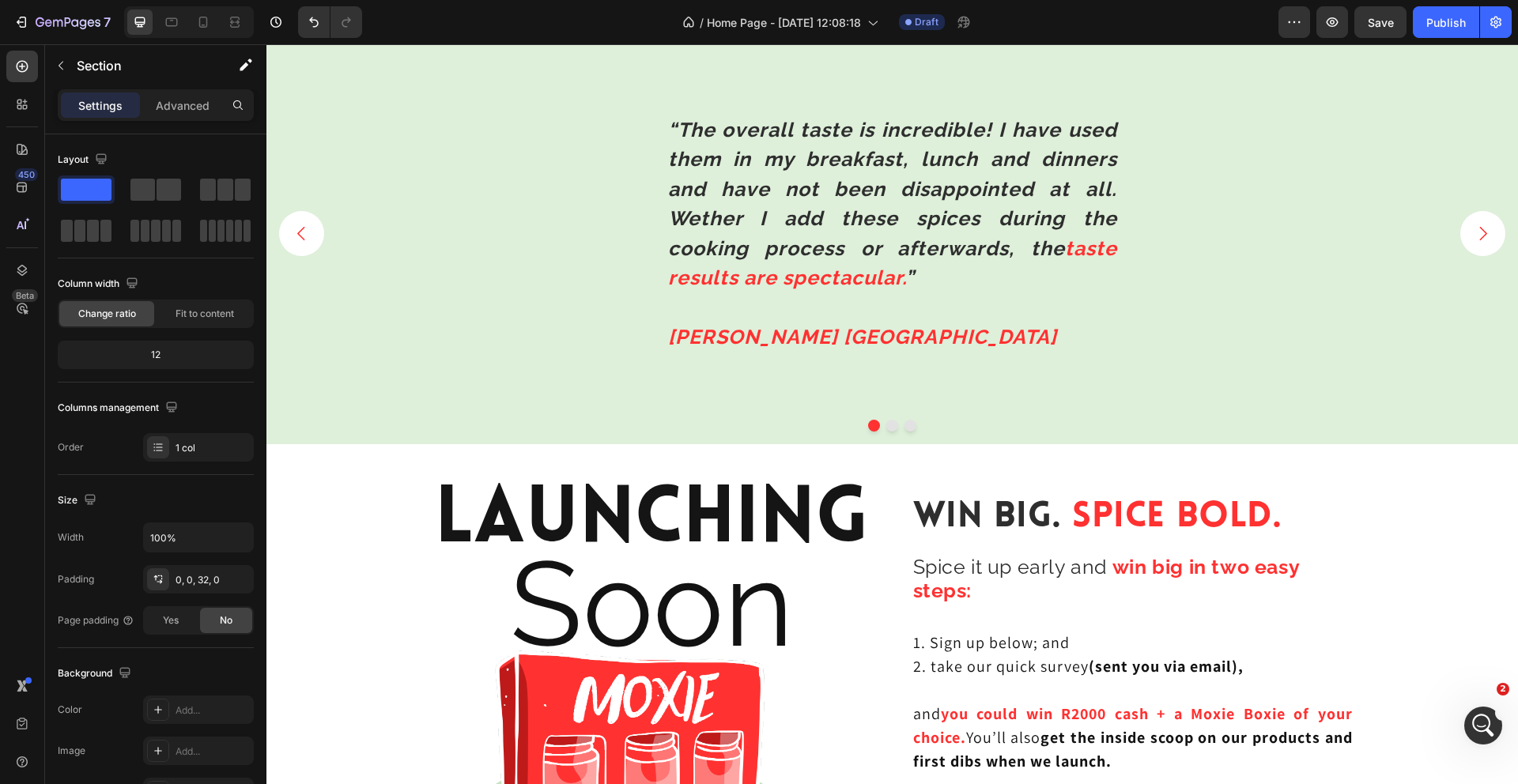
scroll to position [3871, 0]
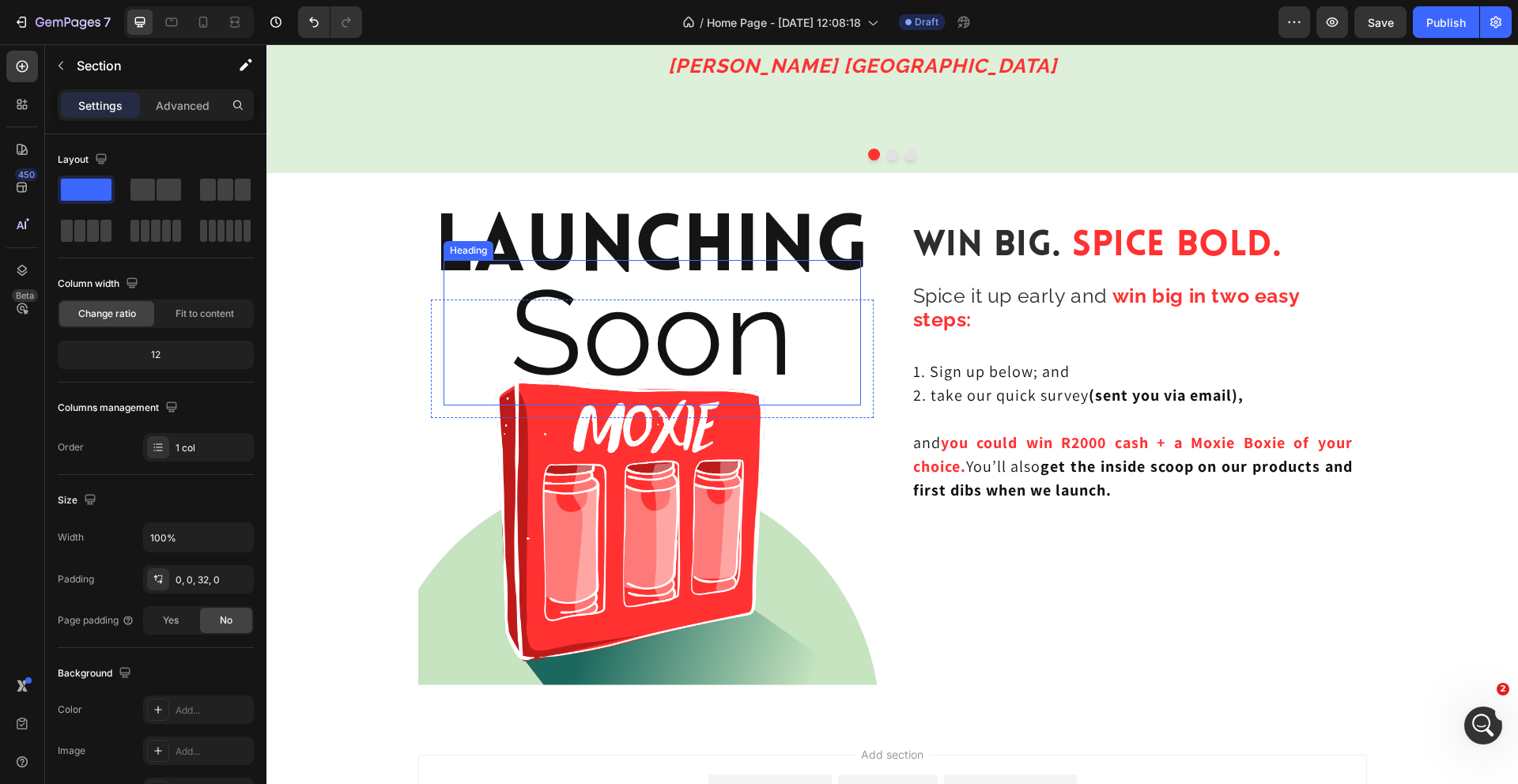
click at [859, 338] on h2 "Soon" at bounding box center [652, 333] width 417 height 146
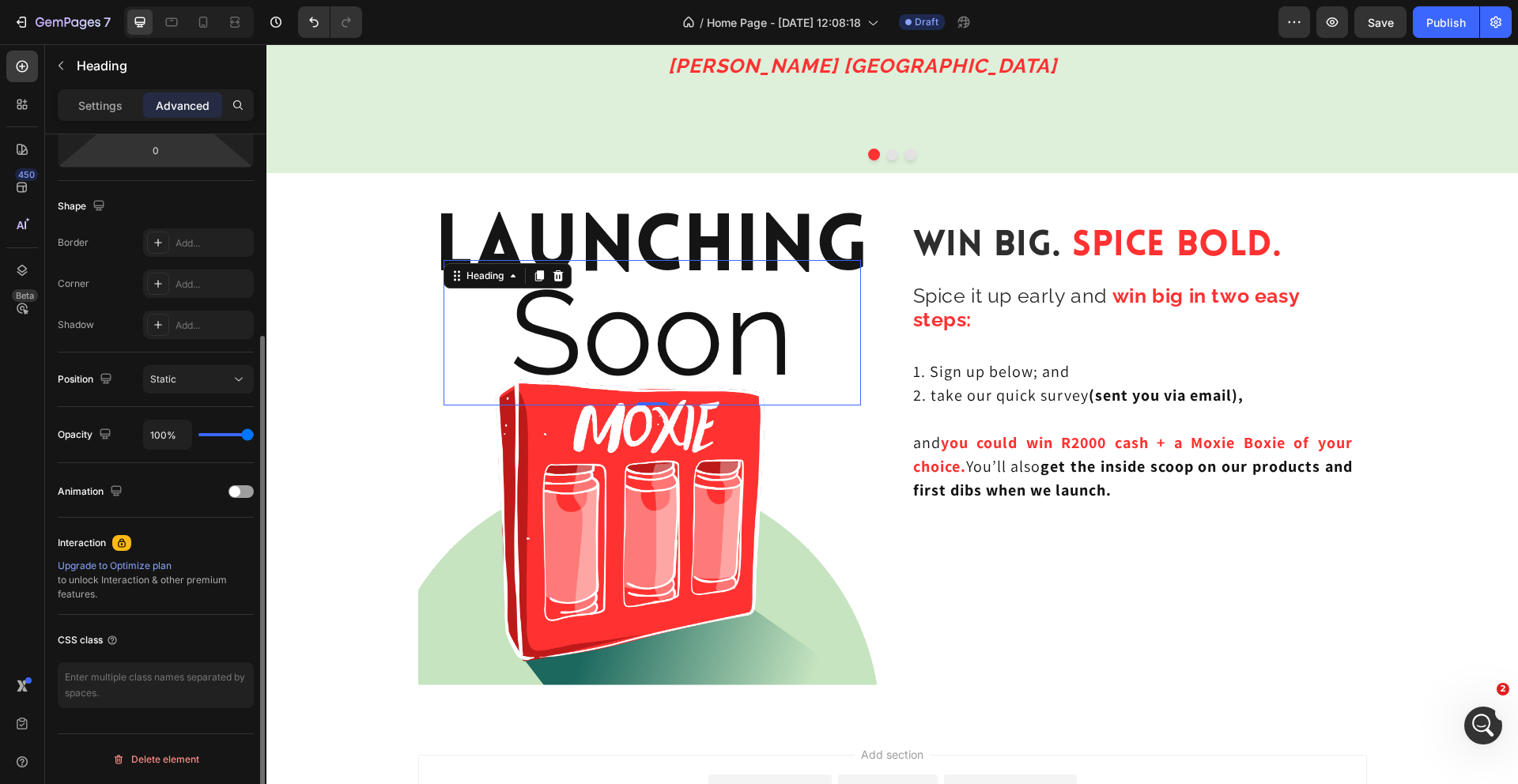
scroll to position [0, 0]
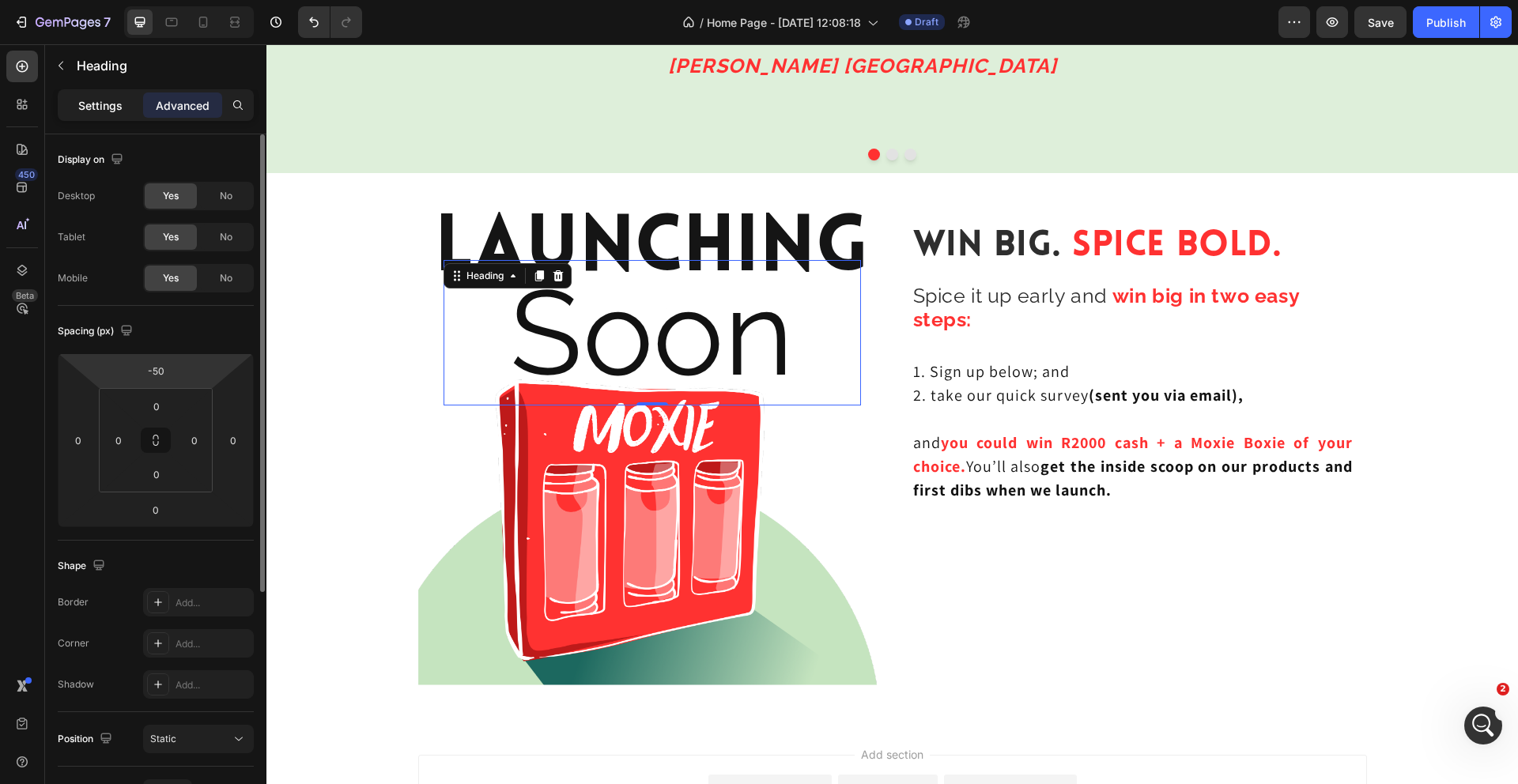
click at [109, 92] on div "Settings" at bounding box center [100, 104] width 79 height 25
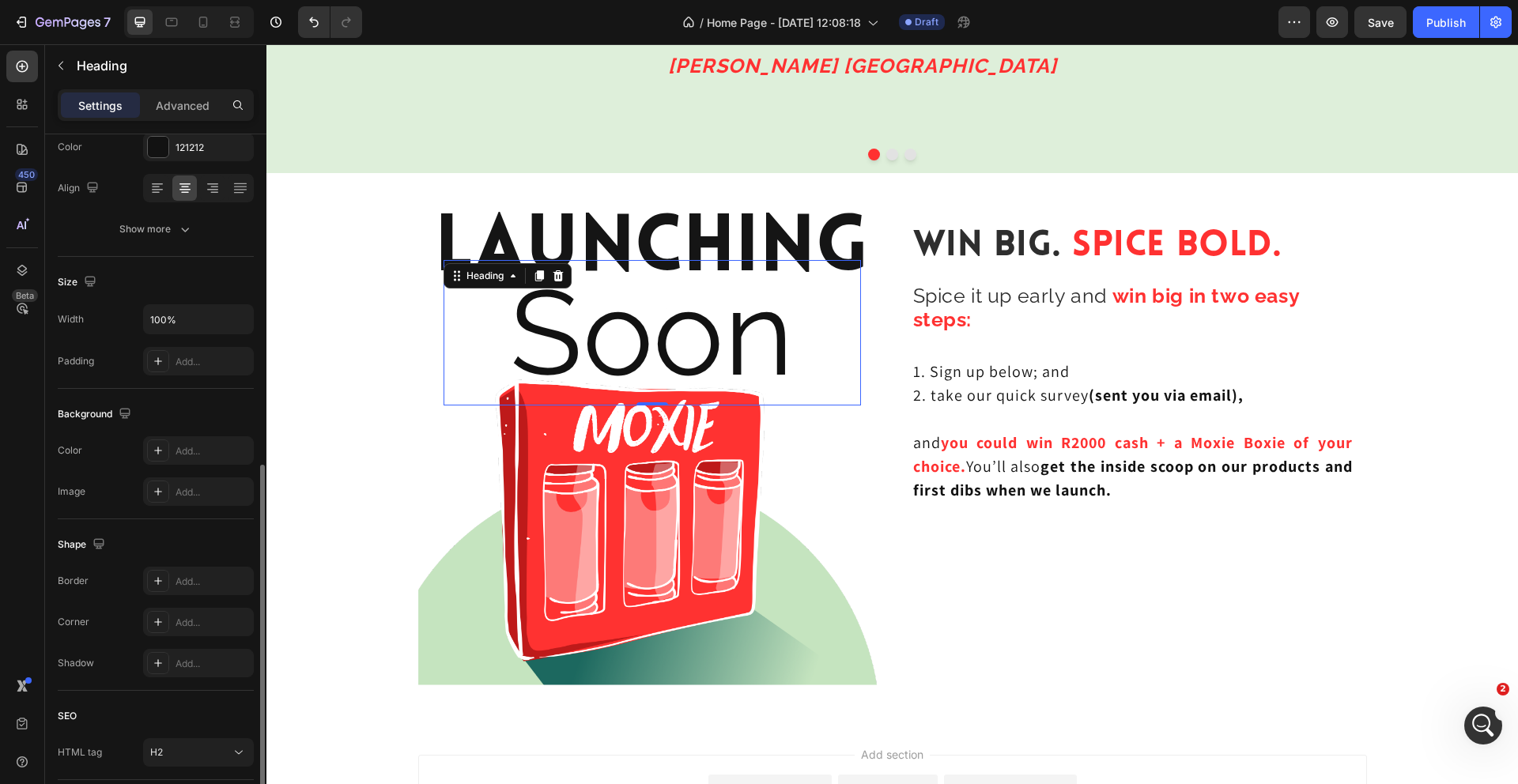
scroll to position [331, 0]
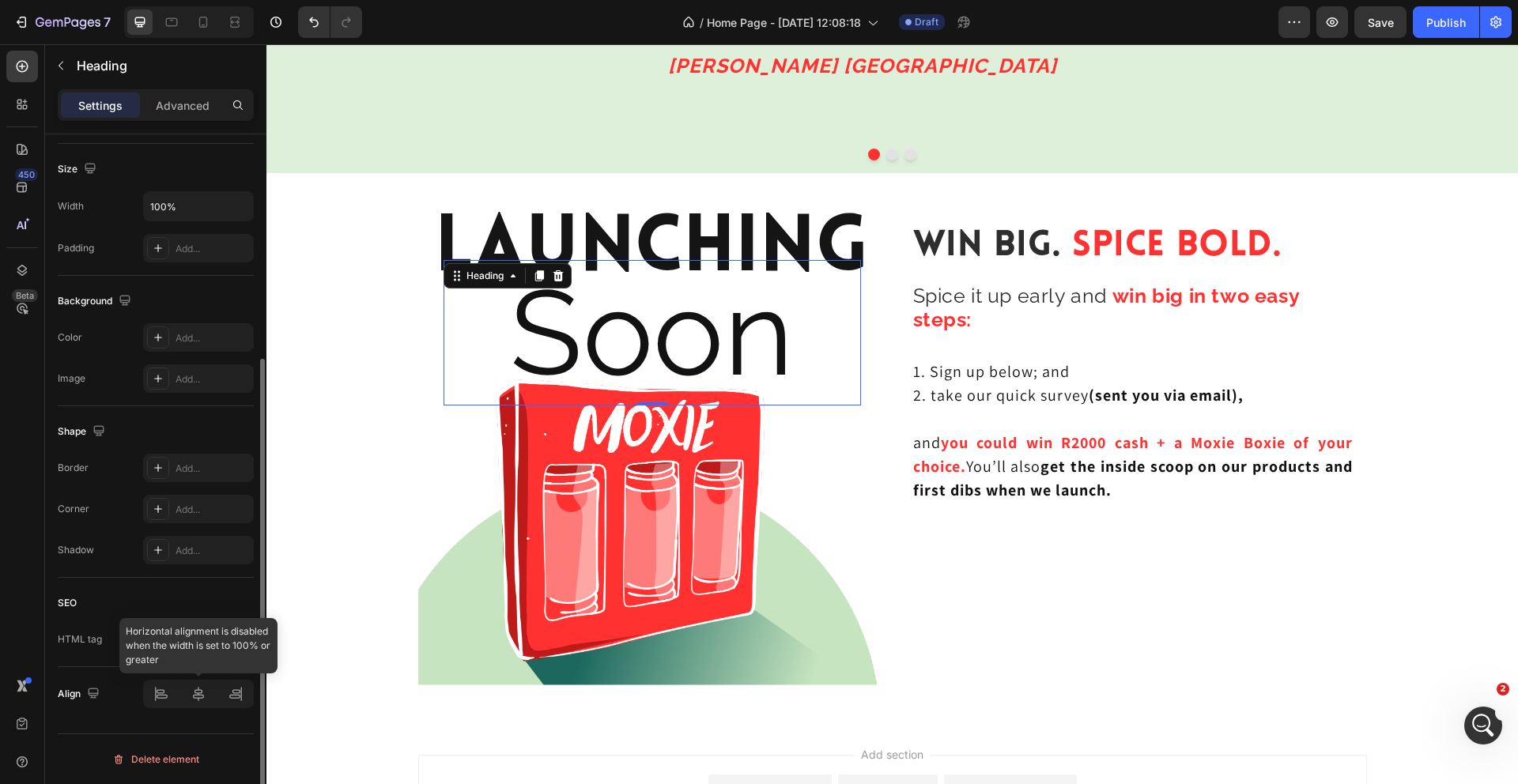
click at [199, 694] on div at bounding box center [198, 694] width 110 height 29
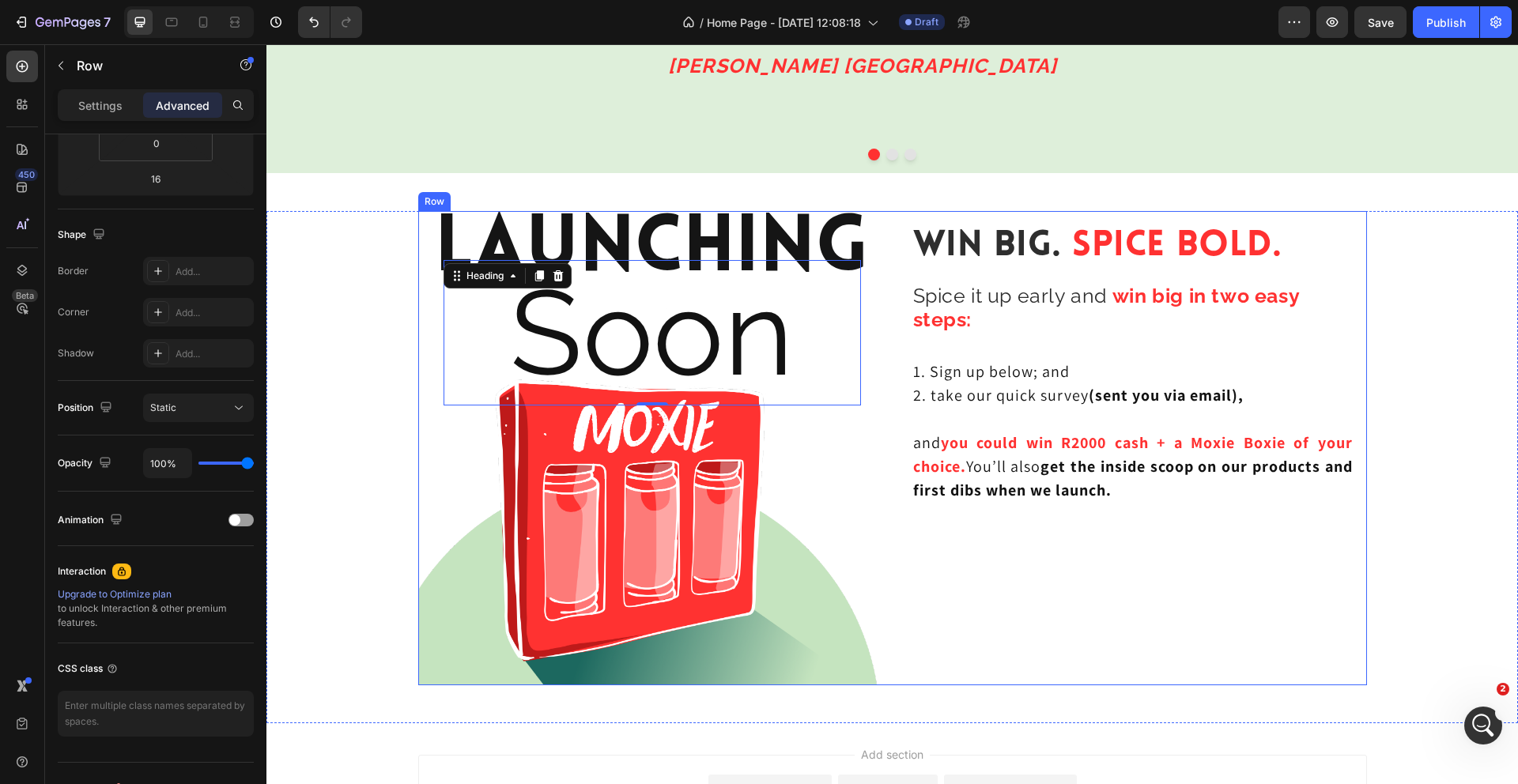
click at [1093, 617] on div "Win Big. Spice Bold. Heading Spice it up early and win big in two easy steps: H…" at bounding box center [1133, 448] width 468 height 474
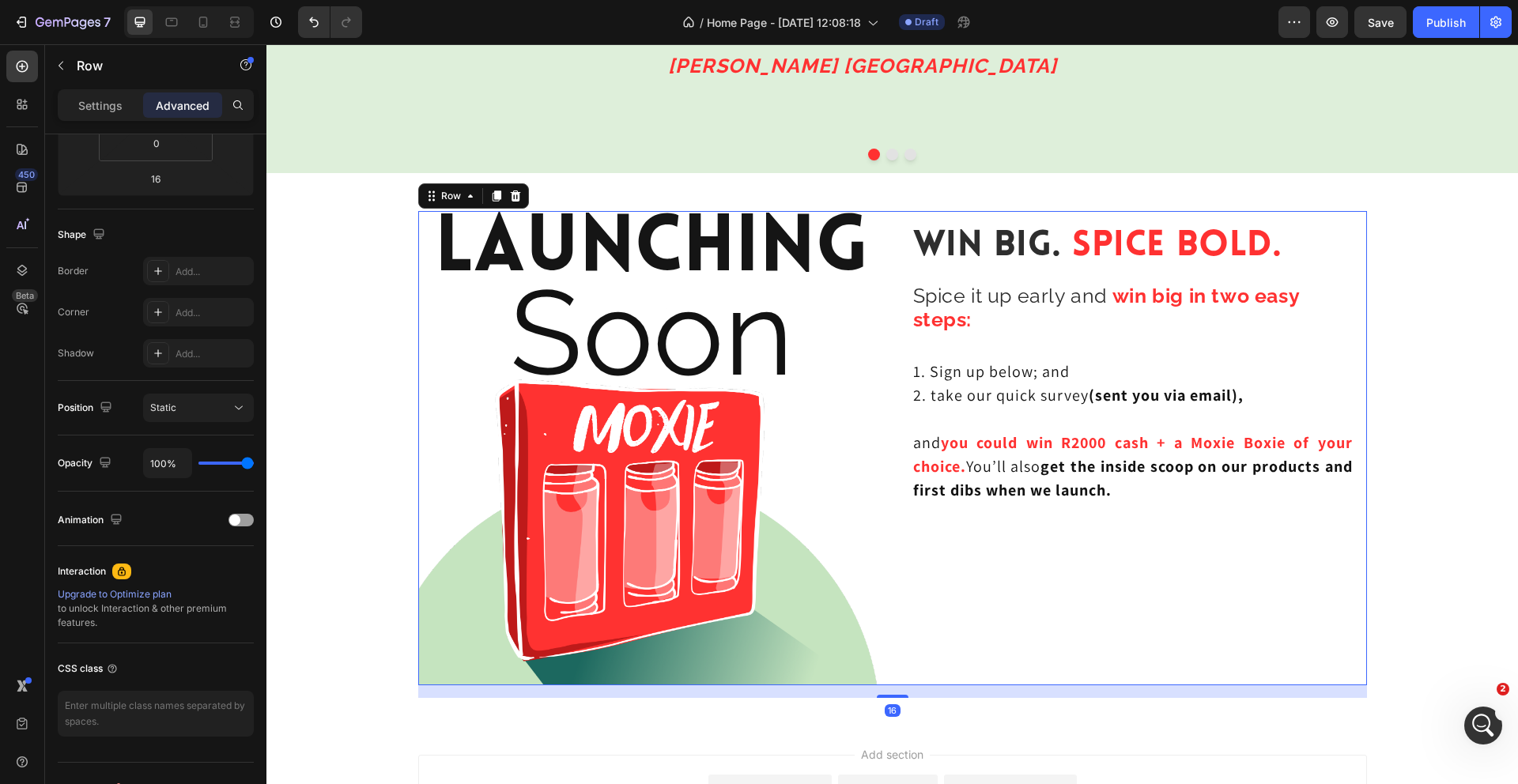
scroll to position [0, 0]
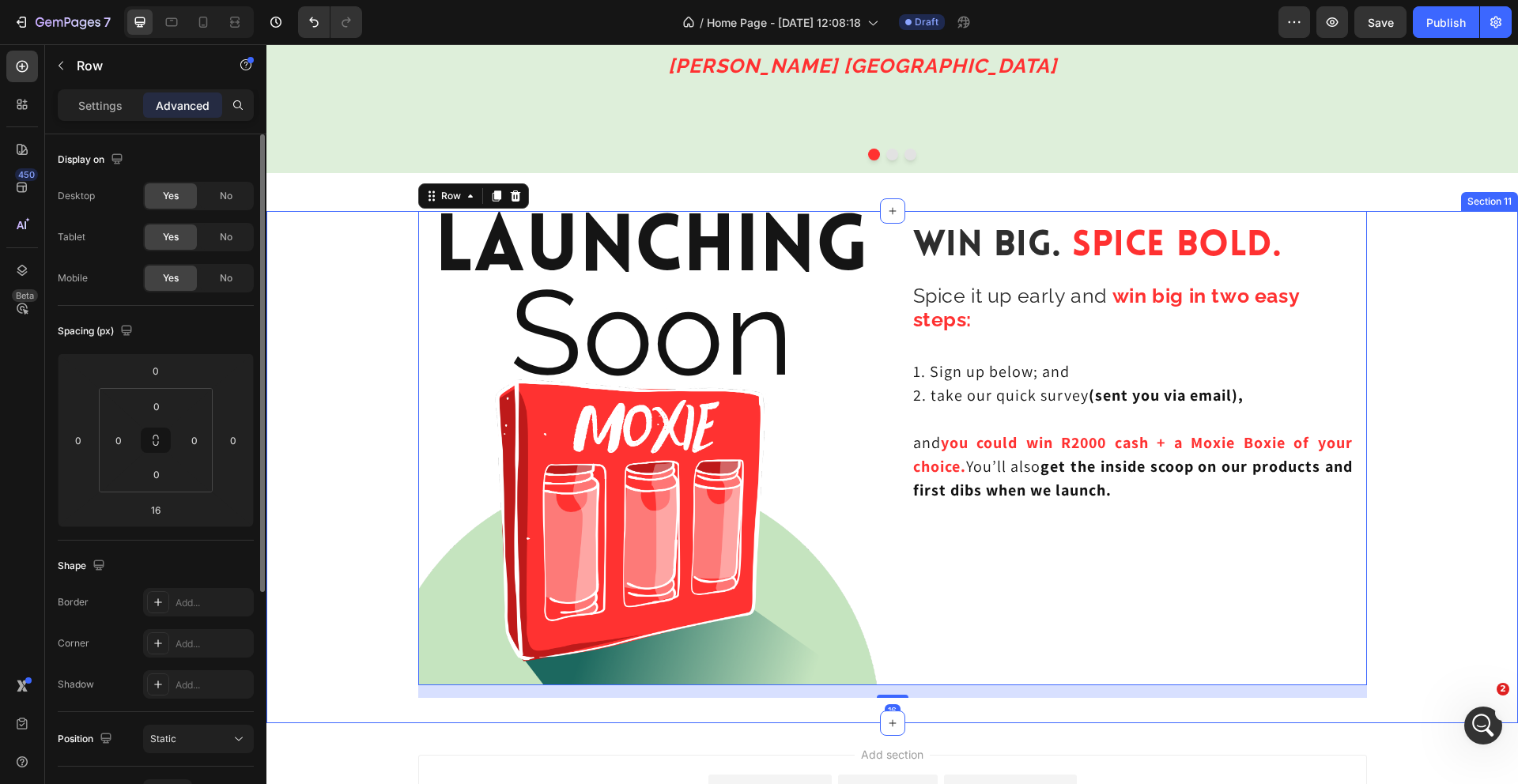
click at [1450, 346] on div "Launching Heading Soon Heading Row Hero Banner Win Big. Spice Bold. Heading Spi…" at bounding box center [892, 454] width 1251 height 487
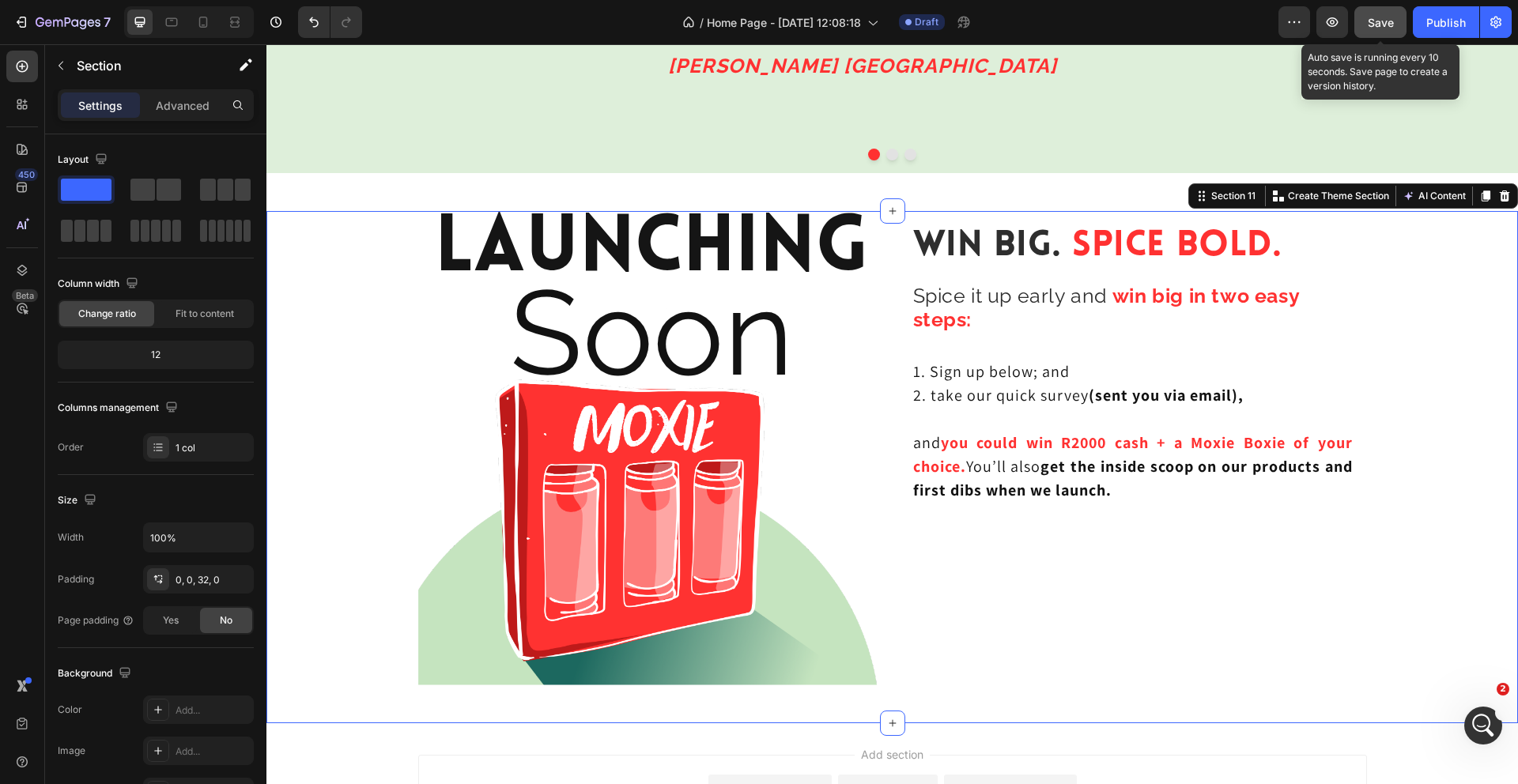
click at [1381, 23] on span "Save" at bounding box center [1380, 22] width 26 height 13
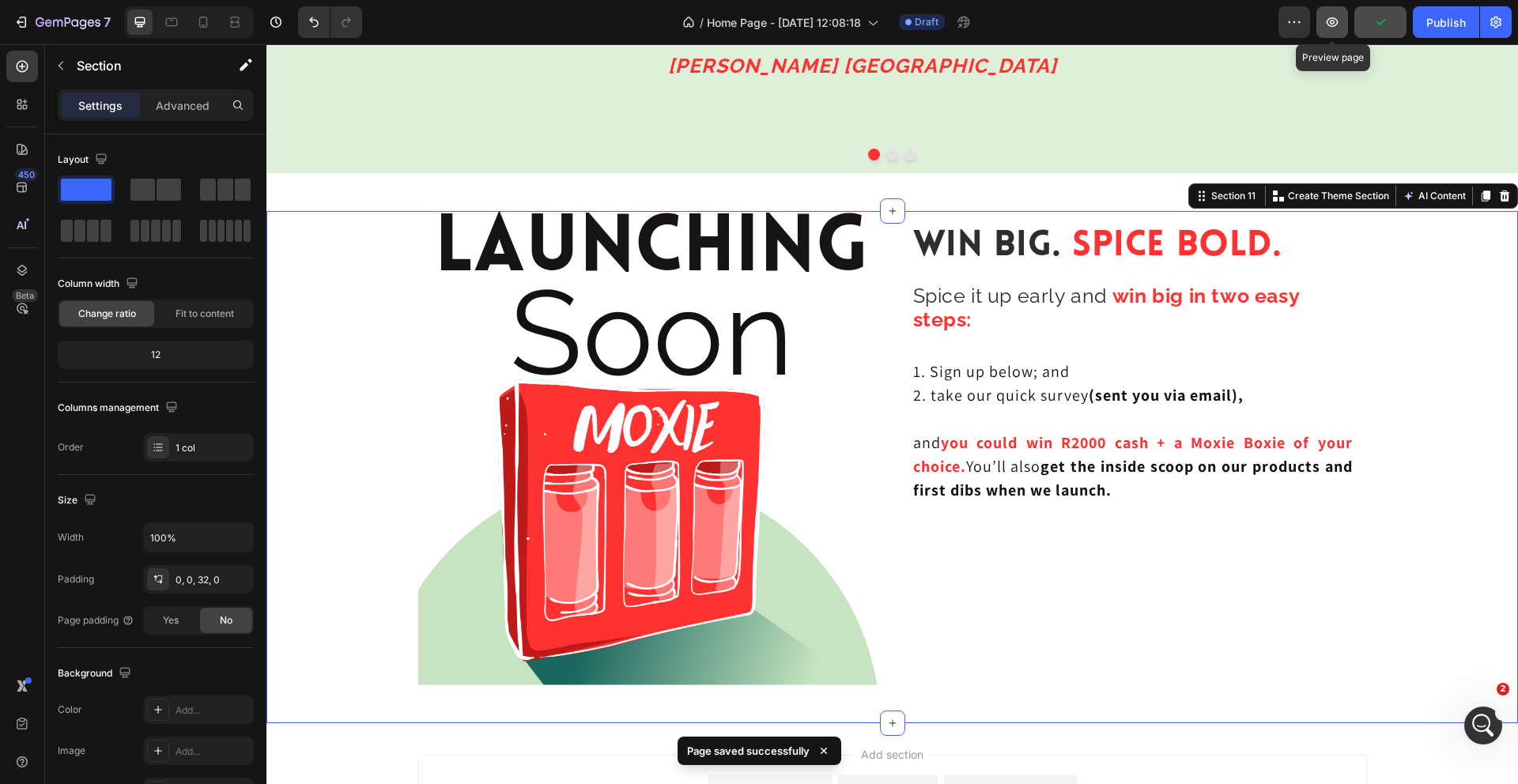
click at [1327, 29] on icon "button" at bounding box center [1332, 22] width 15 height 15
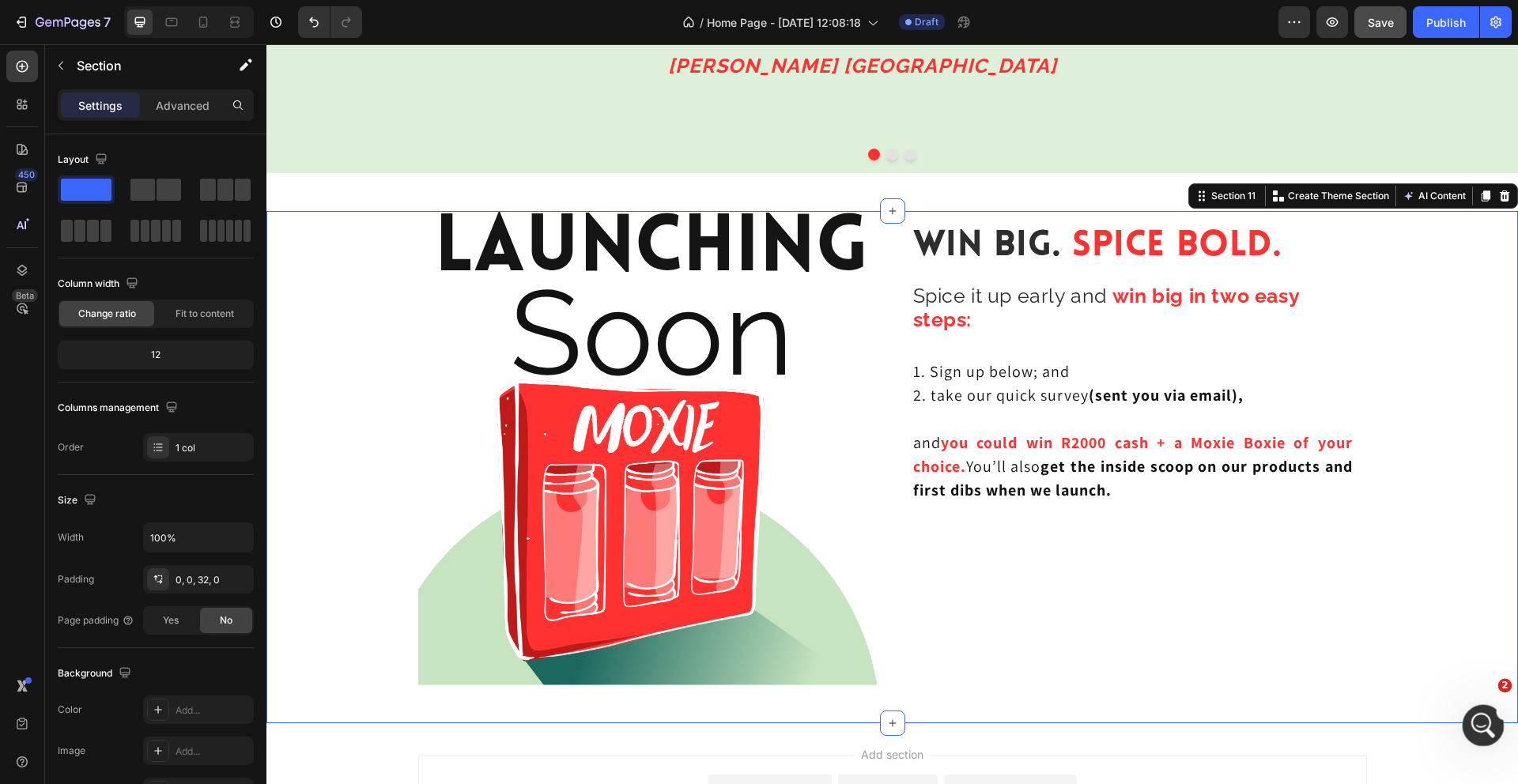
click at [1487, 721] on icon "Open Intercom Messenger" at bounding box center [1481, 723] width 26 height 26
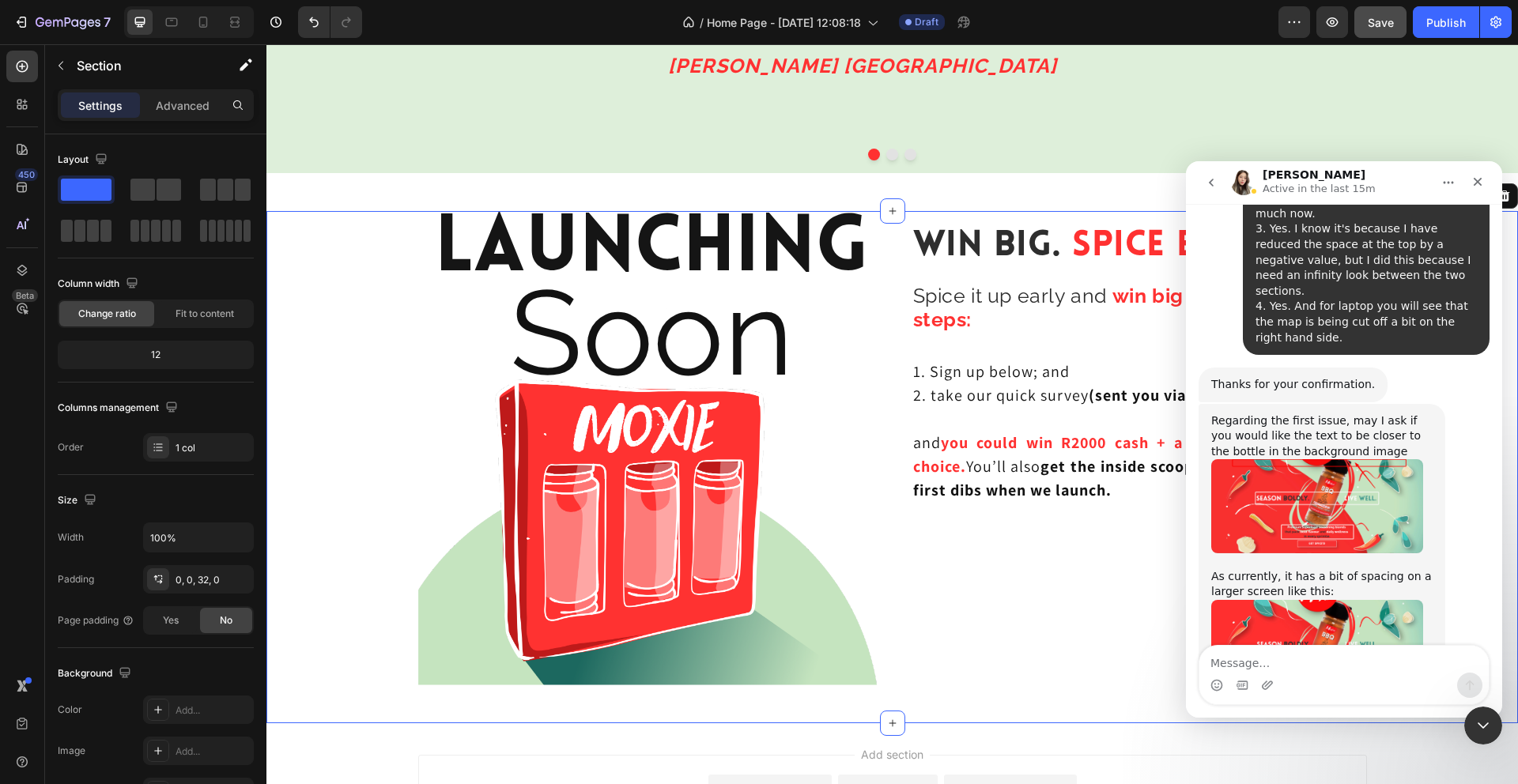
scroll to position [4341, 0]
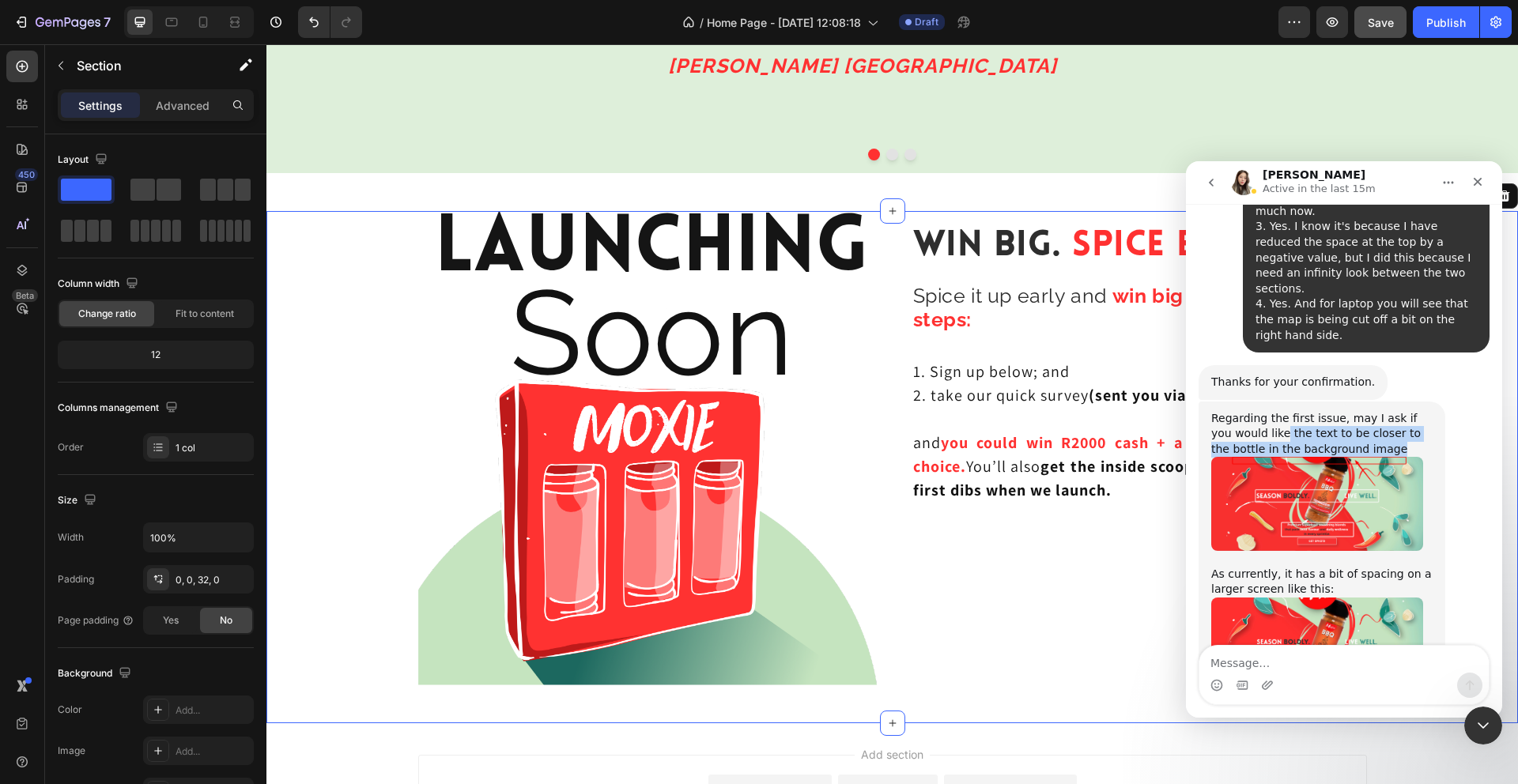
drag, startPoint x: 1259, startPoint y: 294, endPoint x: 1398, endPoint y: 307, distance: 139.6
click at [1398, 411] on div "Regarding the first issue, may I ask if you would like the text to be closer to…" at bounding box center [1321, 434] width 222 height 47
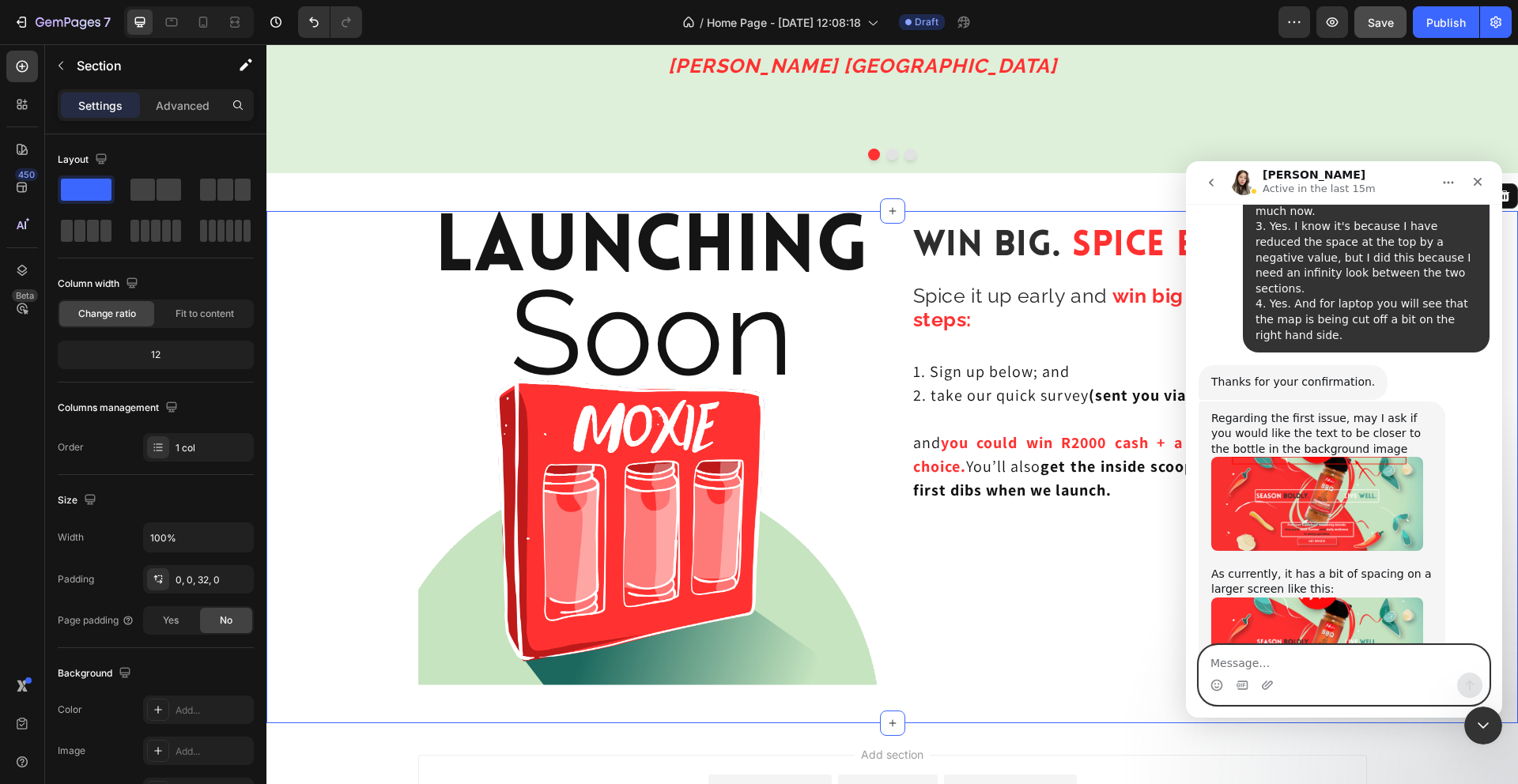
click at [1310, 668] on textarea "Message…" at bounding box center [1344, 659] width 290 height 27
type textarea "Sorry, I missed this."
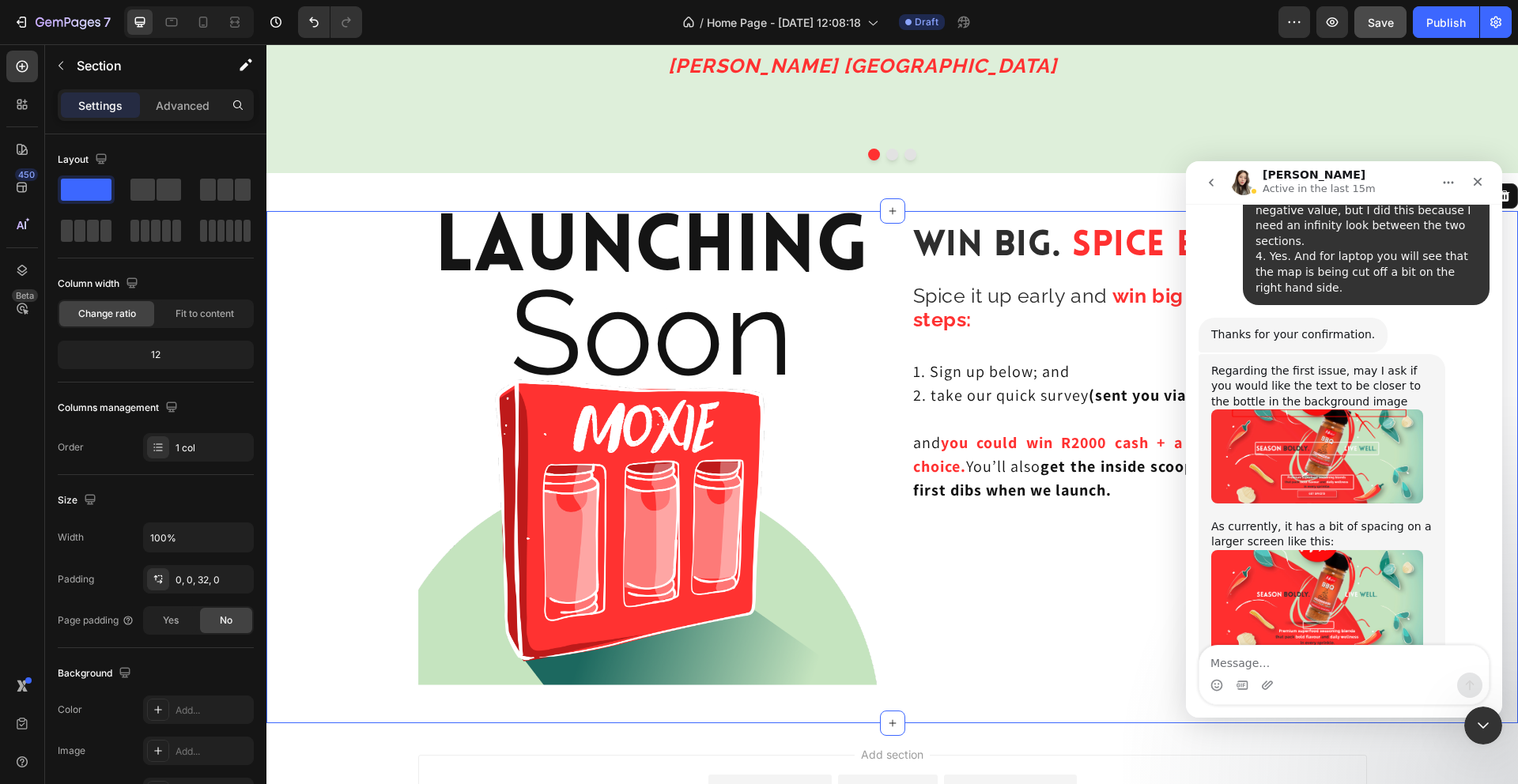
click at [1346, 550] on img "Célia says…" at bounding box center [1317, 605] width 212 height 109
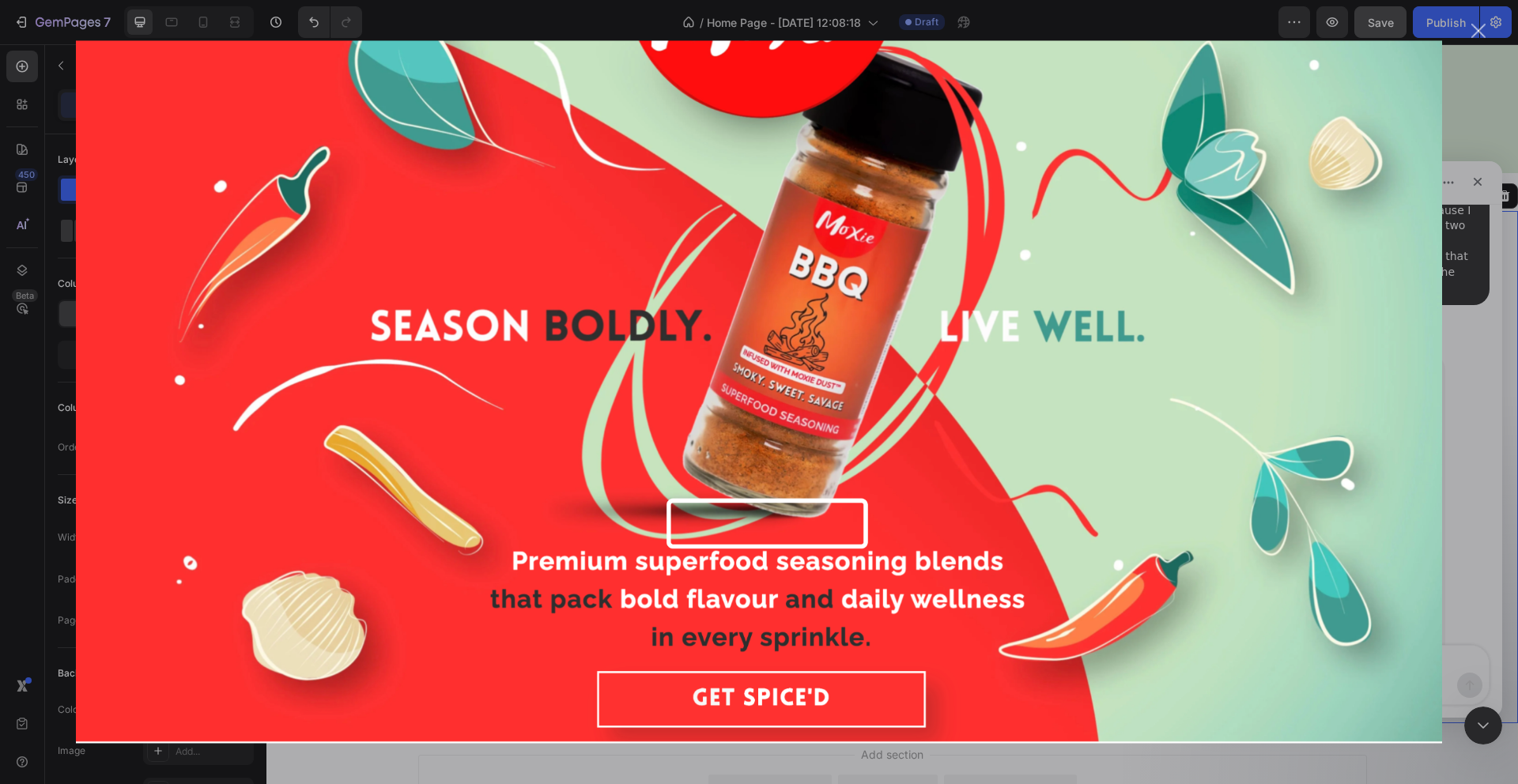
scroll to position [0, 0]
click at [1484, 380] on div "Intercom messenger" at bounding box center [759, 392] width 1518 height 784
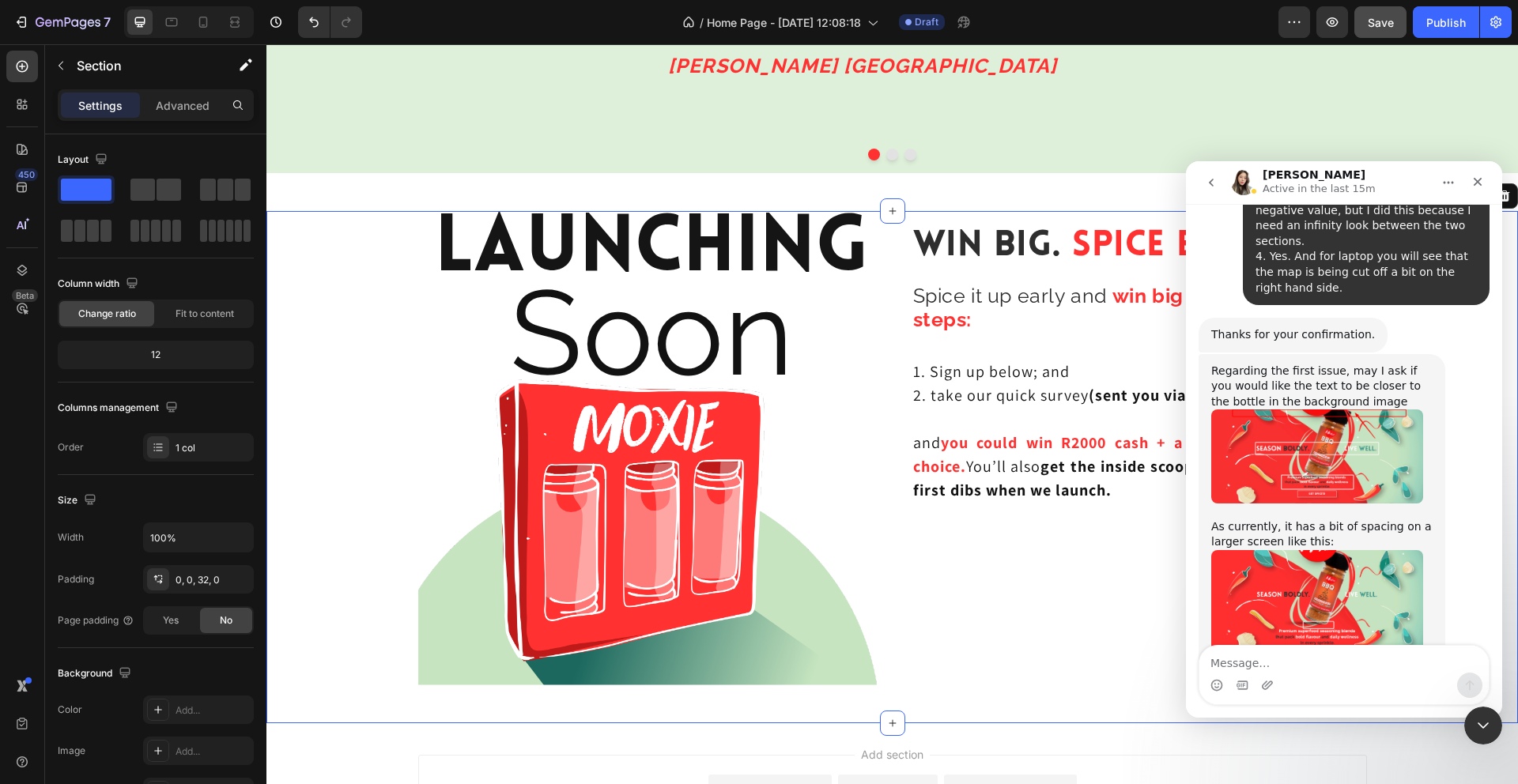
click at [1353, 409] on img "Célia says…" at bounding box center [1317, 455] width 212 height 93
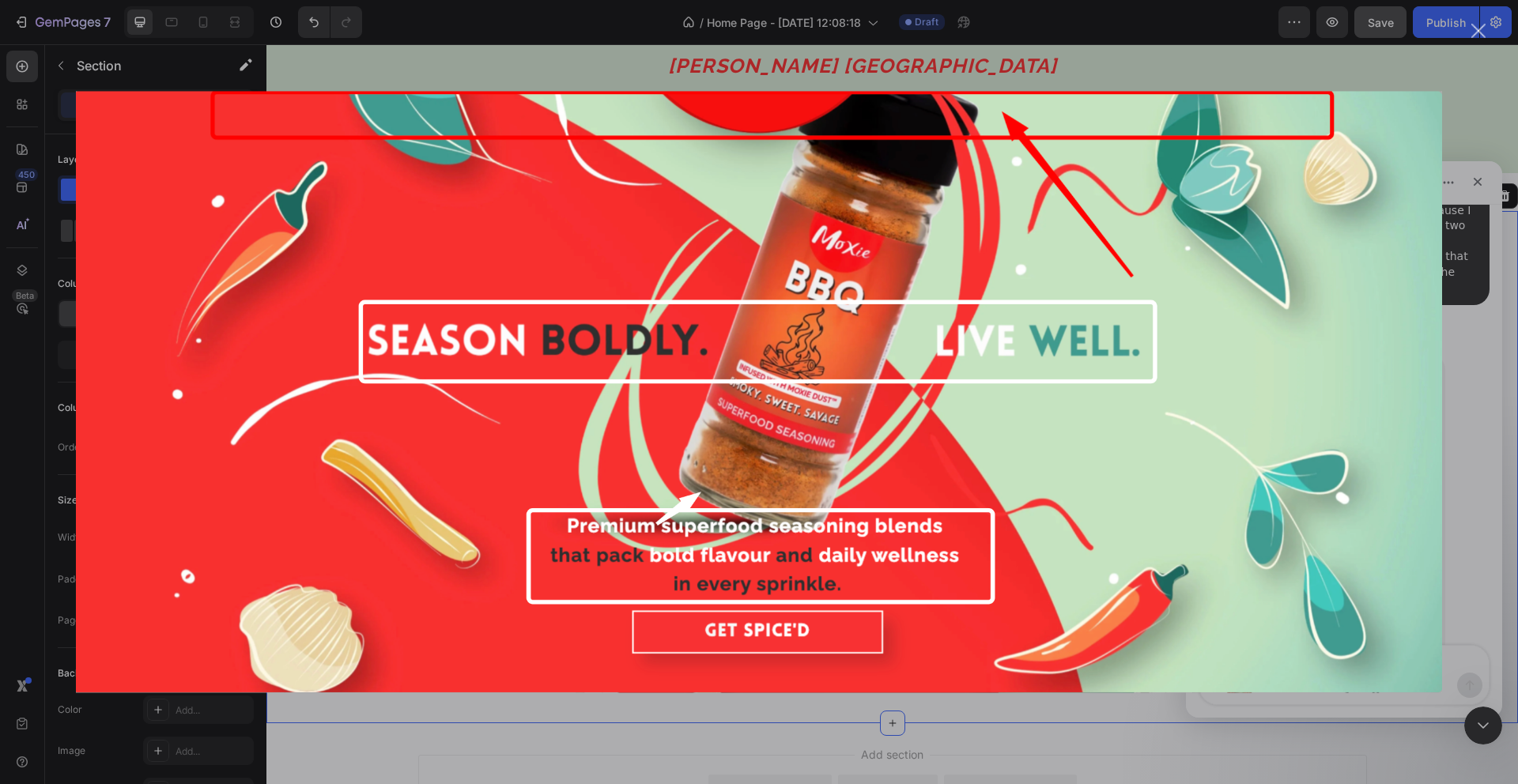
click at [1485, 383] on div "Intercom messenger" at bounding box center [759, 392] width 1518 height 784
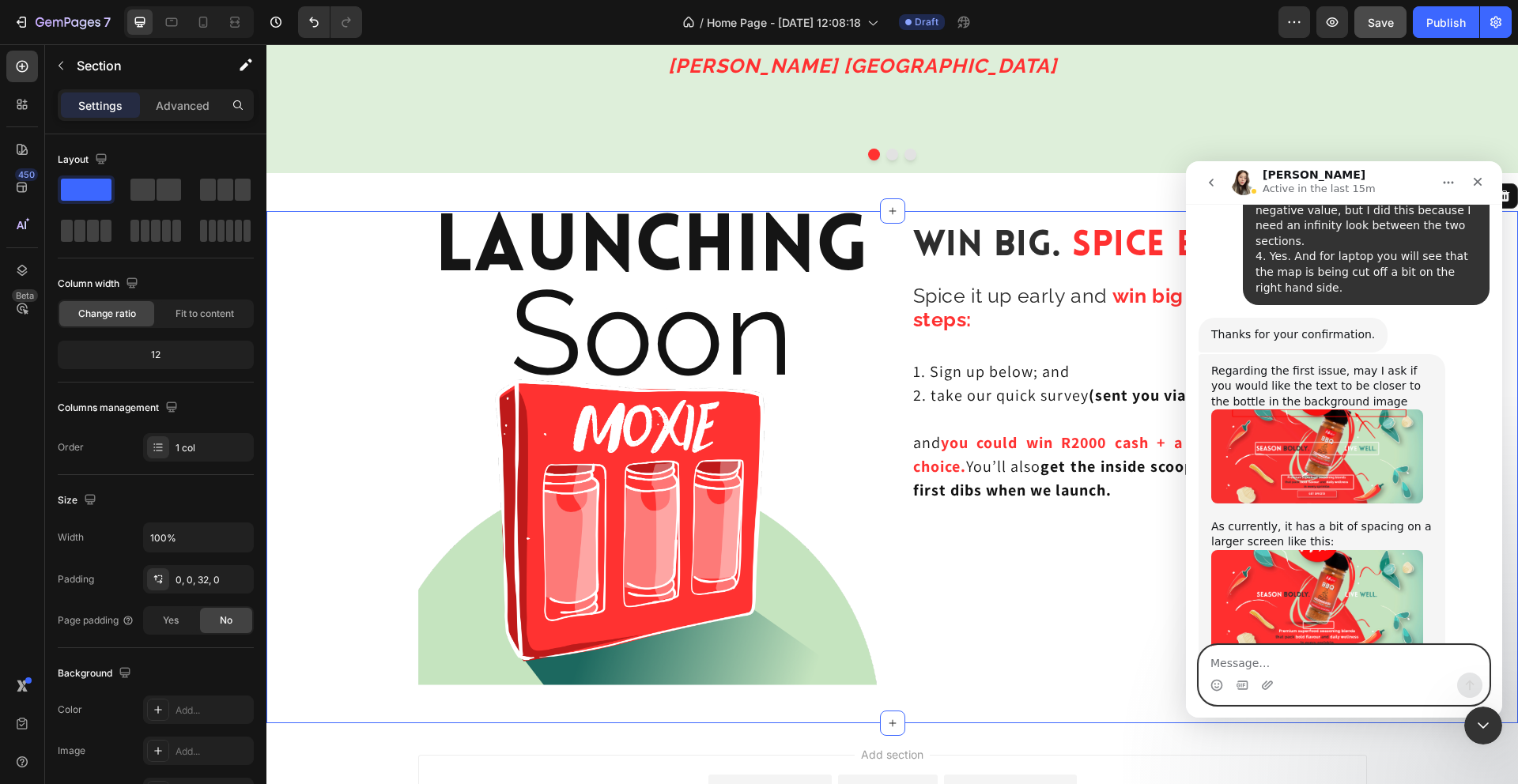
click at [1369, 658] on textarea "Message…" at bounding box center [1344, 659] width 290 height 27
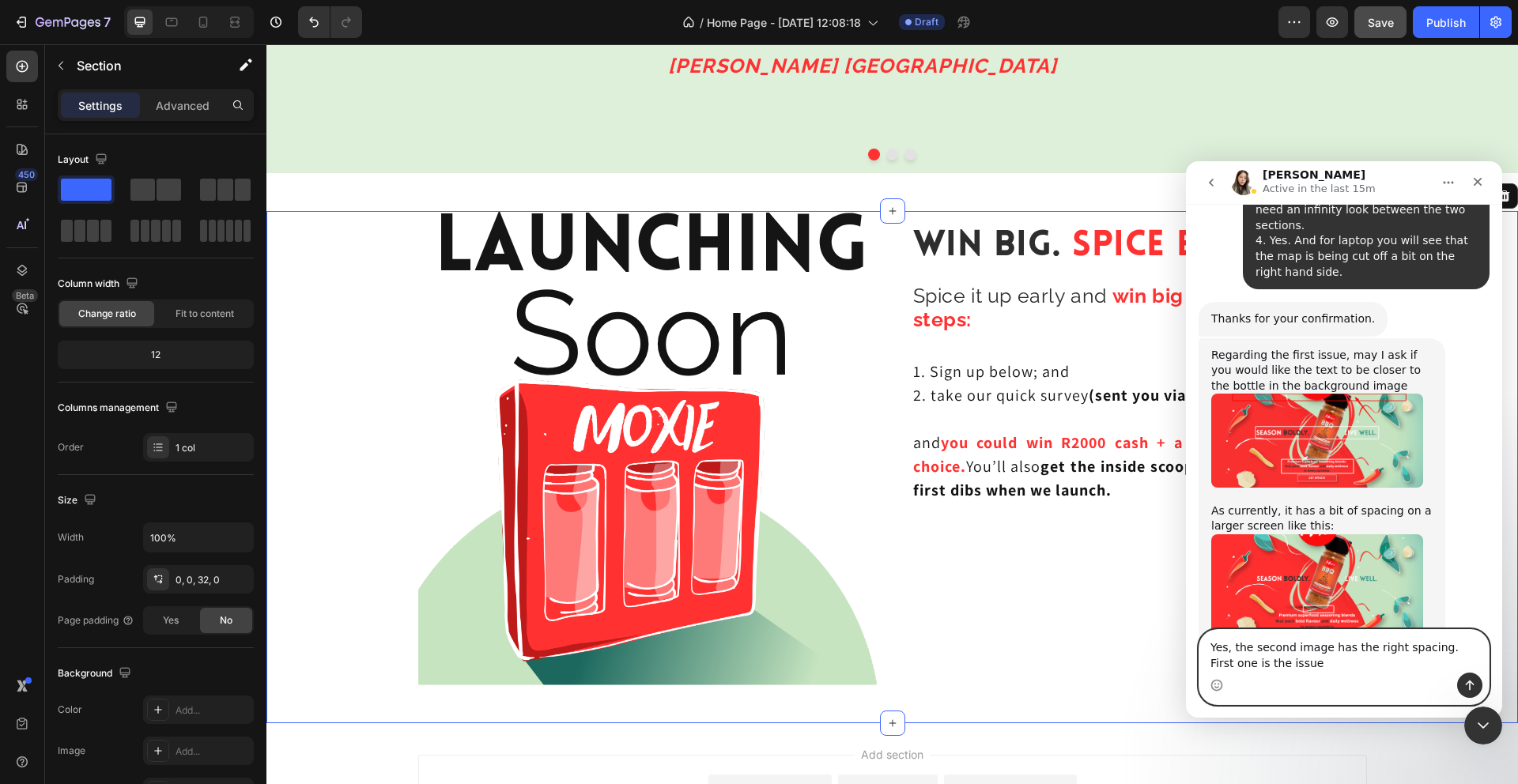
type textarea "Yes, the second image has the right spacing. First one is the issue"
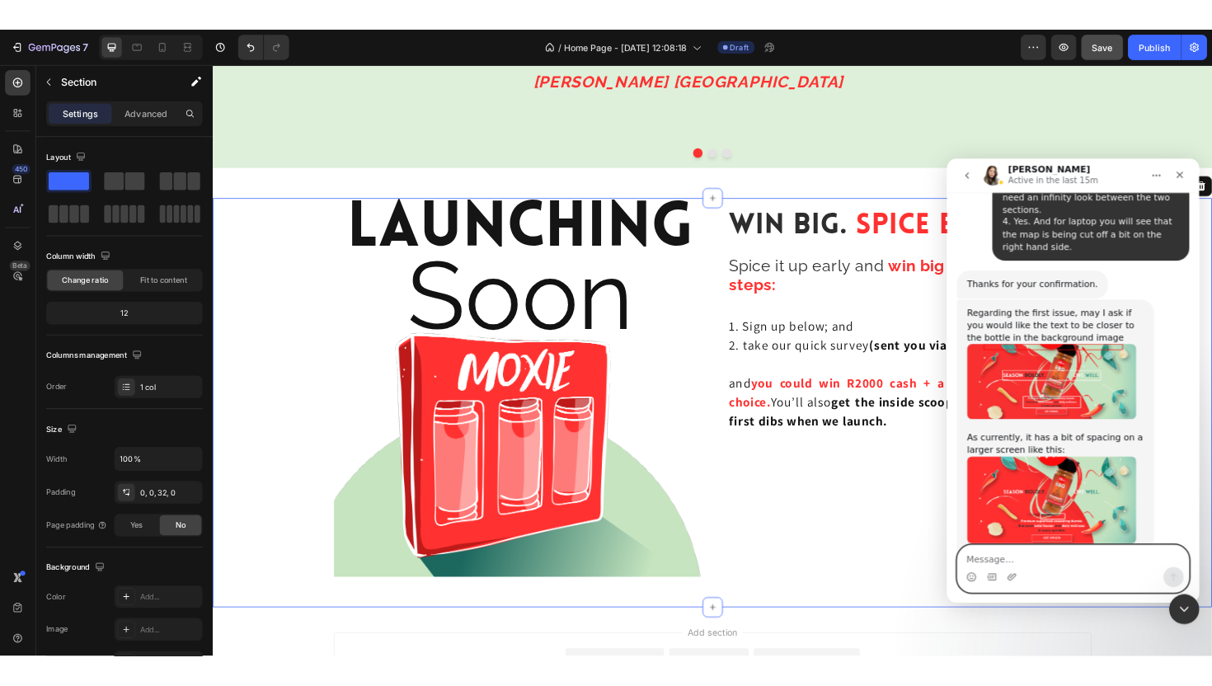
scroll to position [4632, 0]
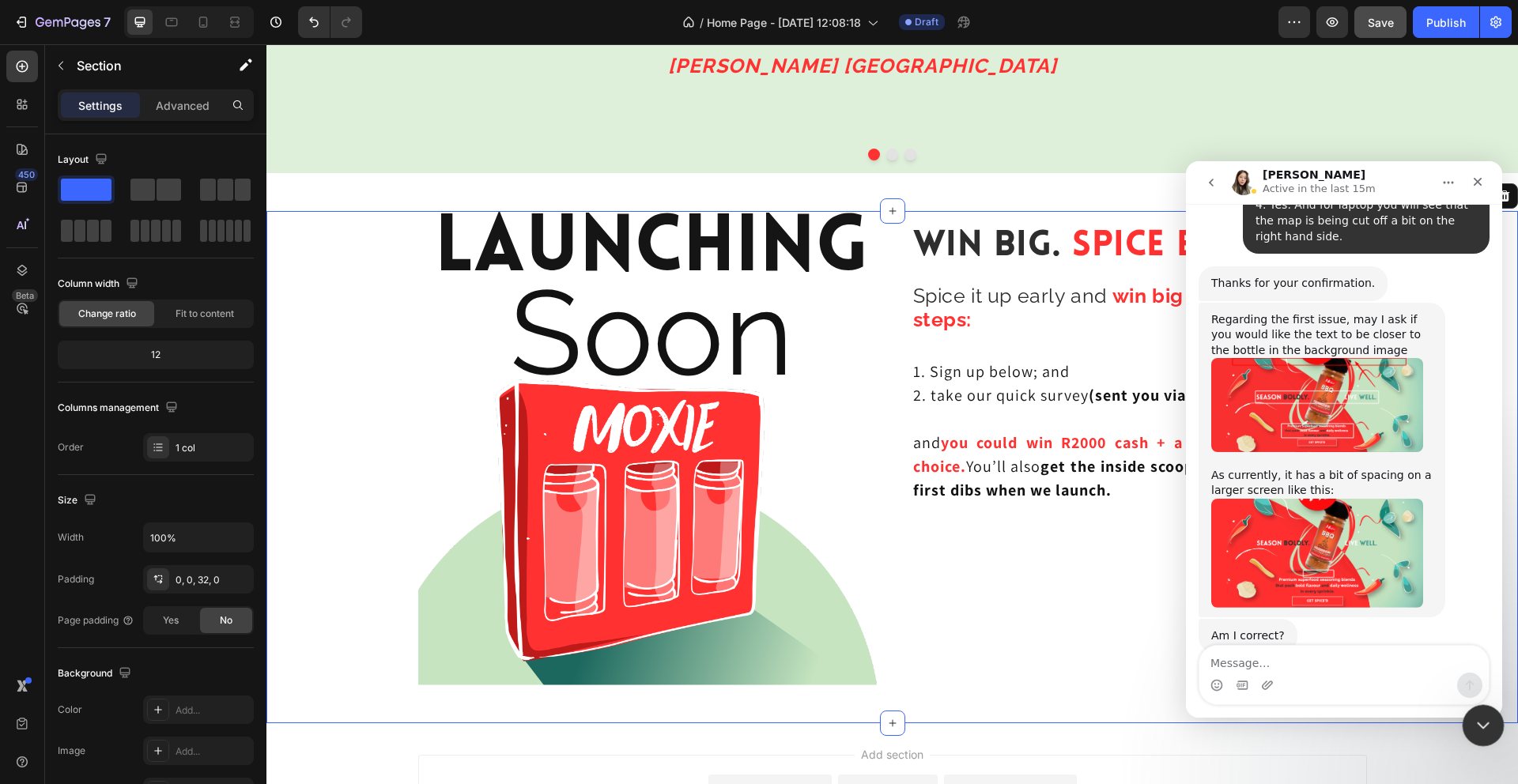
click at [1480, 723] on icon "Close Intercom Messenger" at bounding box center [1481, 723] width 19 height 19
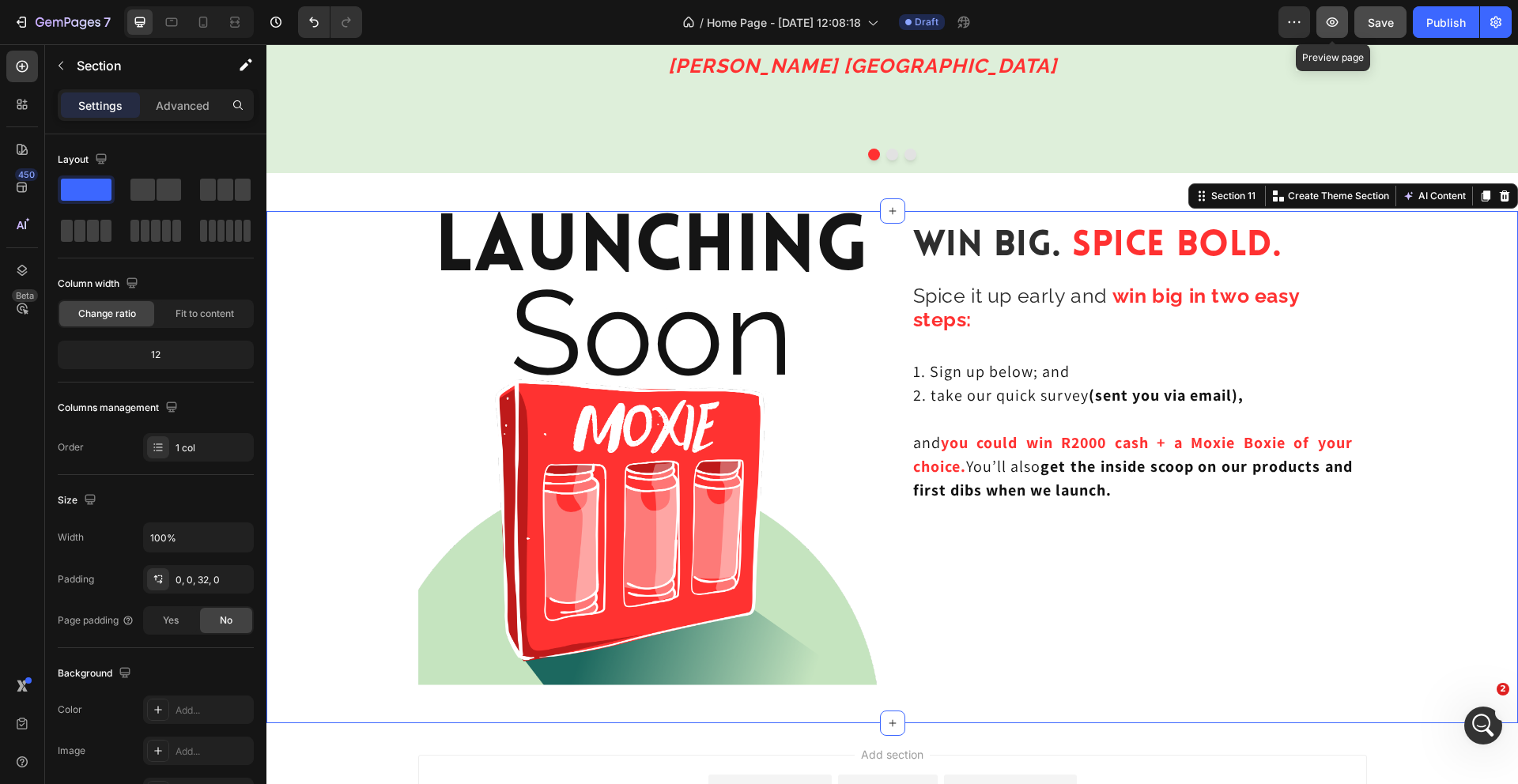
click at [1336, 24] on icon "button" at bounding box center [1332, 22] width 15 height 15
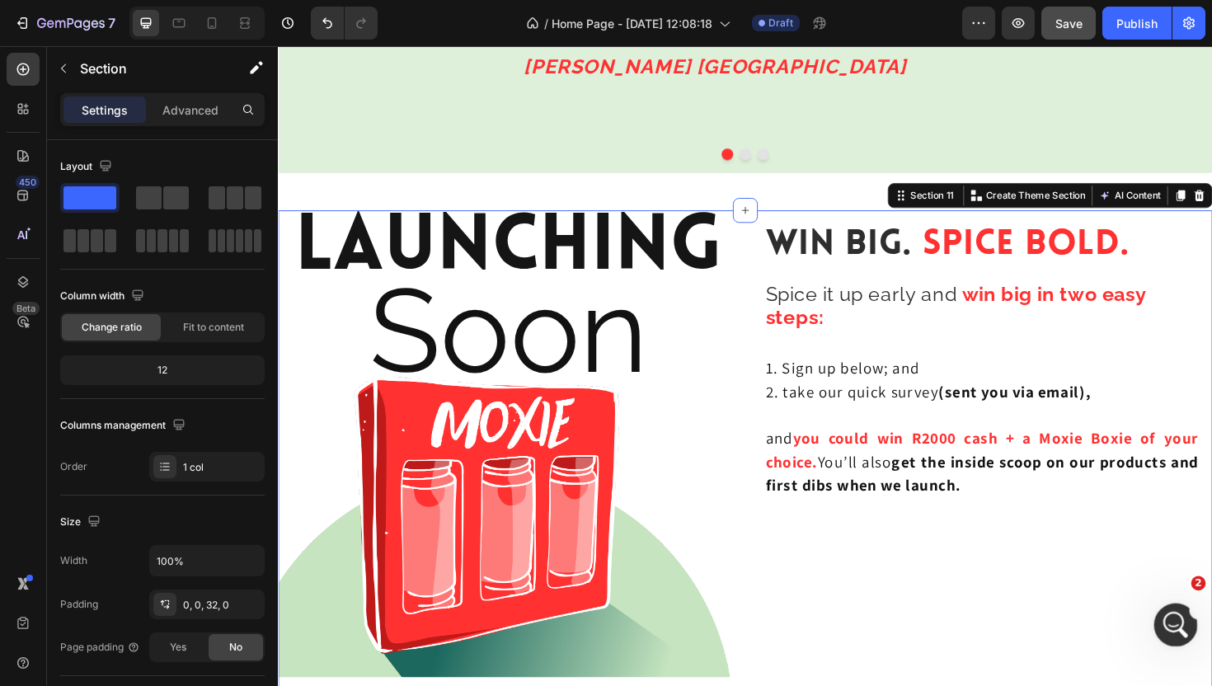
click at [1170, 618] on icon "Open Intercom Messenger" at bounding box center [1173, 622] width 27 height 27
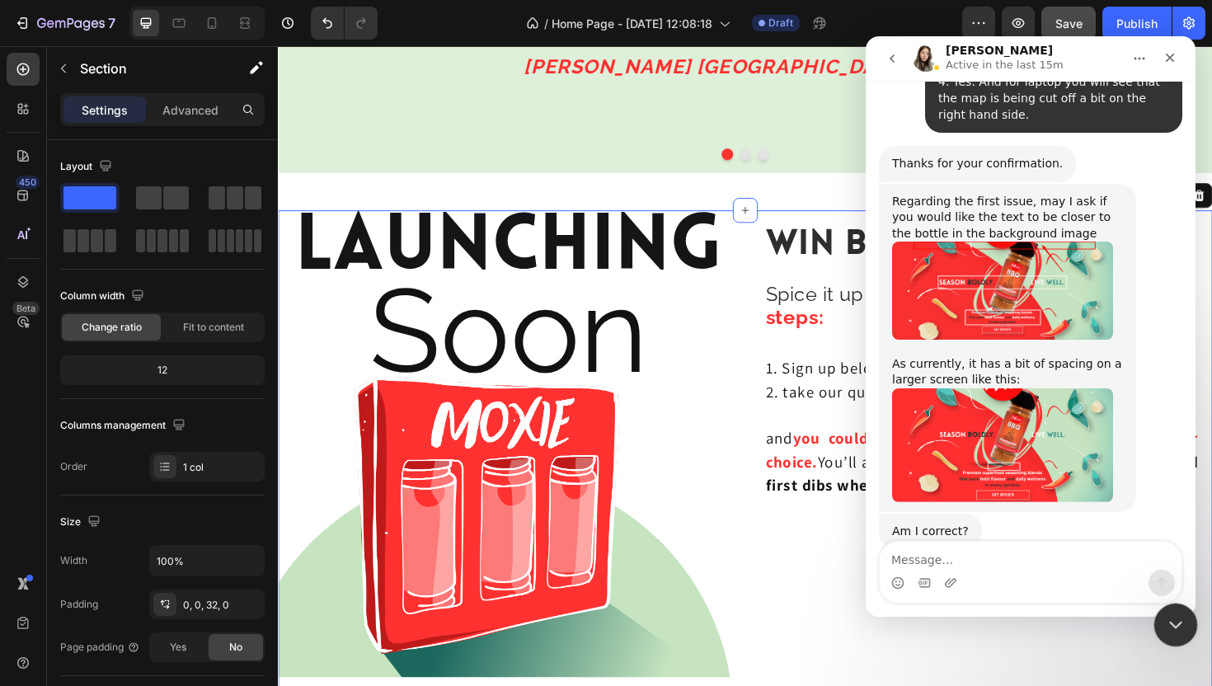
click at [1177, 621] on icon "Close Intercom Messenger" at bounding box center [1173, 622] width 12 height 7
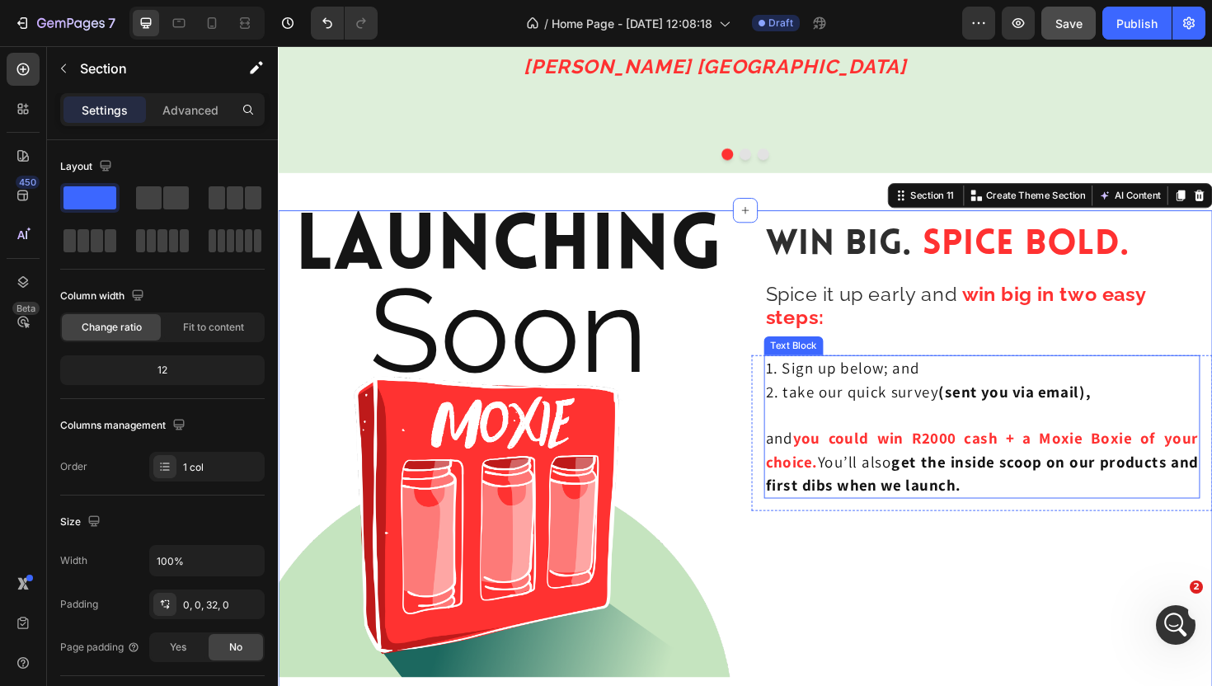
scroll to position [4675, 0]
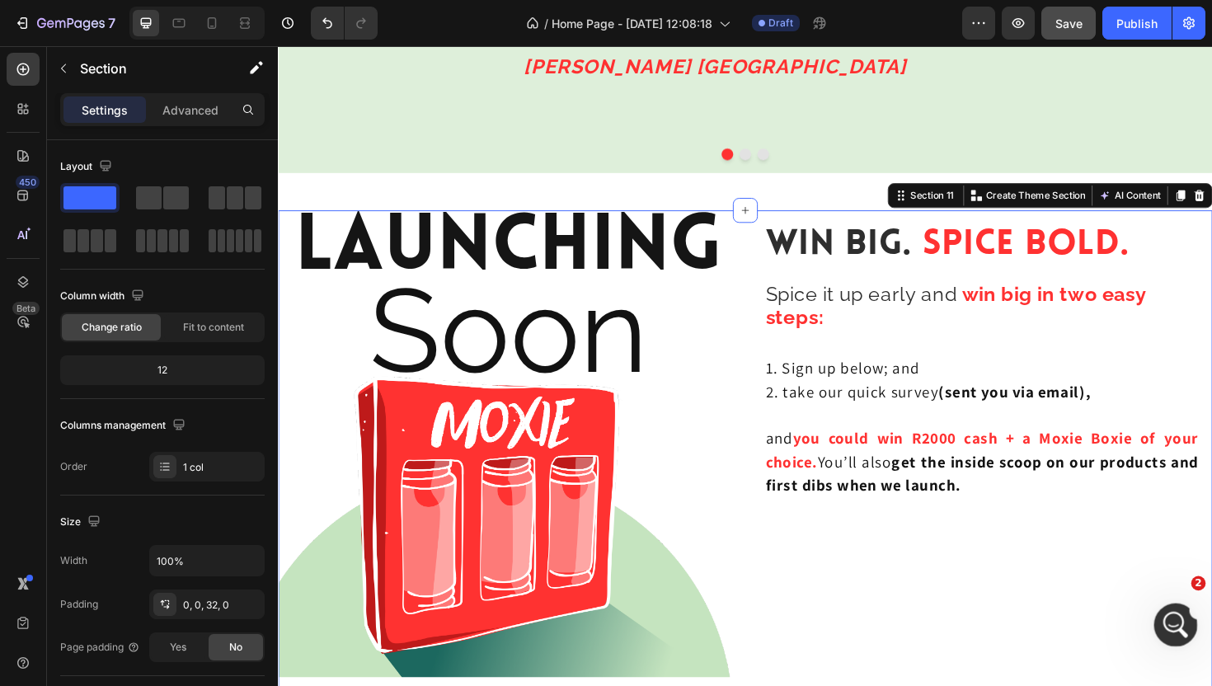
click at [1171, 621] on icon "Open Intercom Messenger" at bounding box center [1173, 622] width 27 height 27
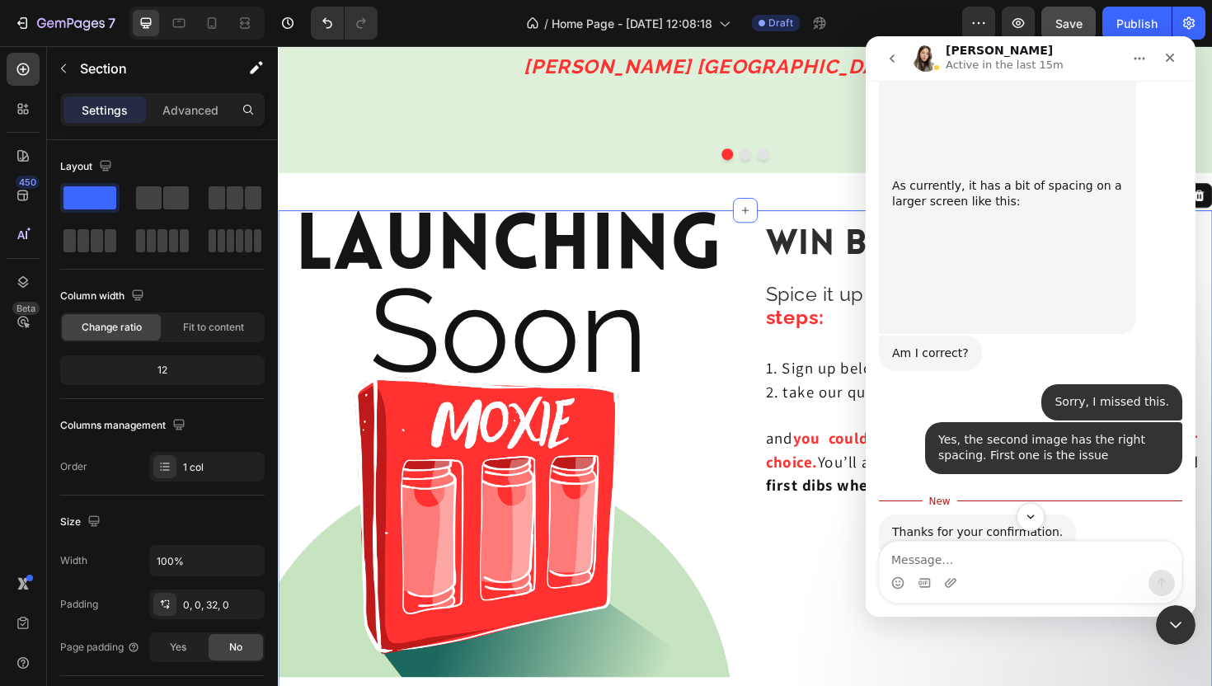
scroll to position [5003, 0]
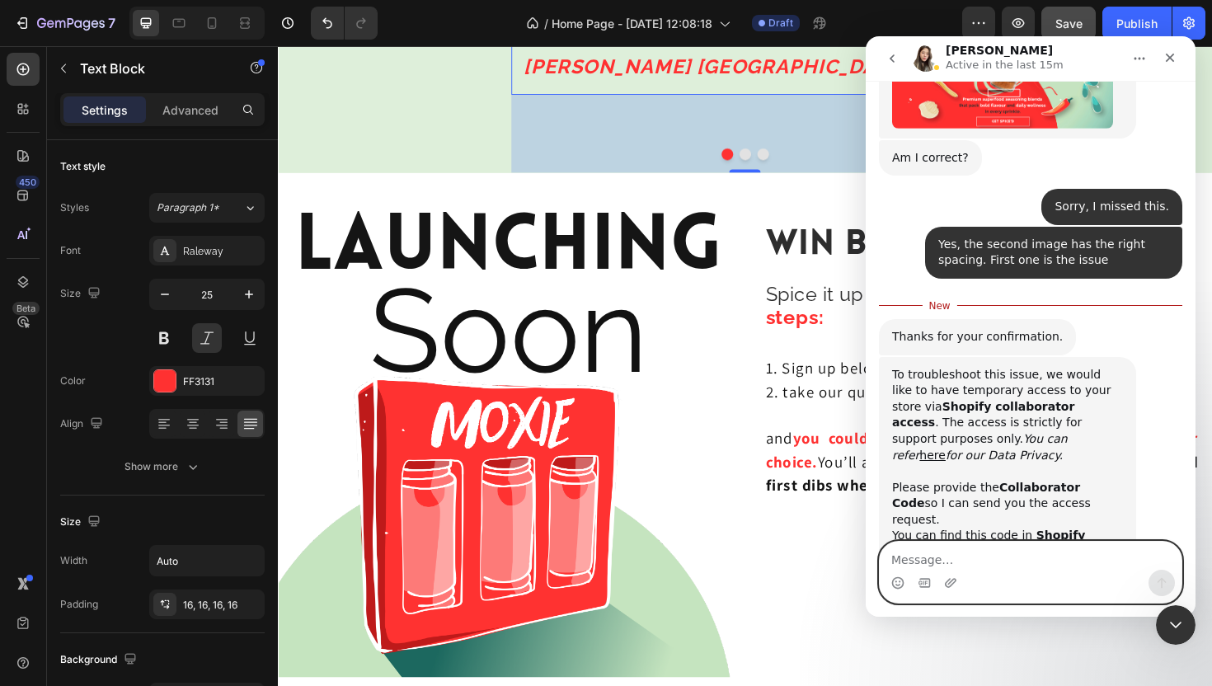
click at [962, 562] on textarea "Message…" at bounding box center [1031, 556] width 302 height 28
paste textarea "7667"
type textarea "Hi there, sure it is: 7667"
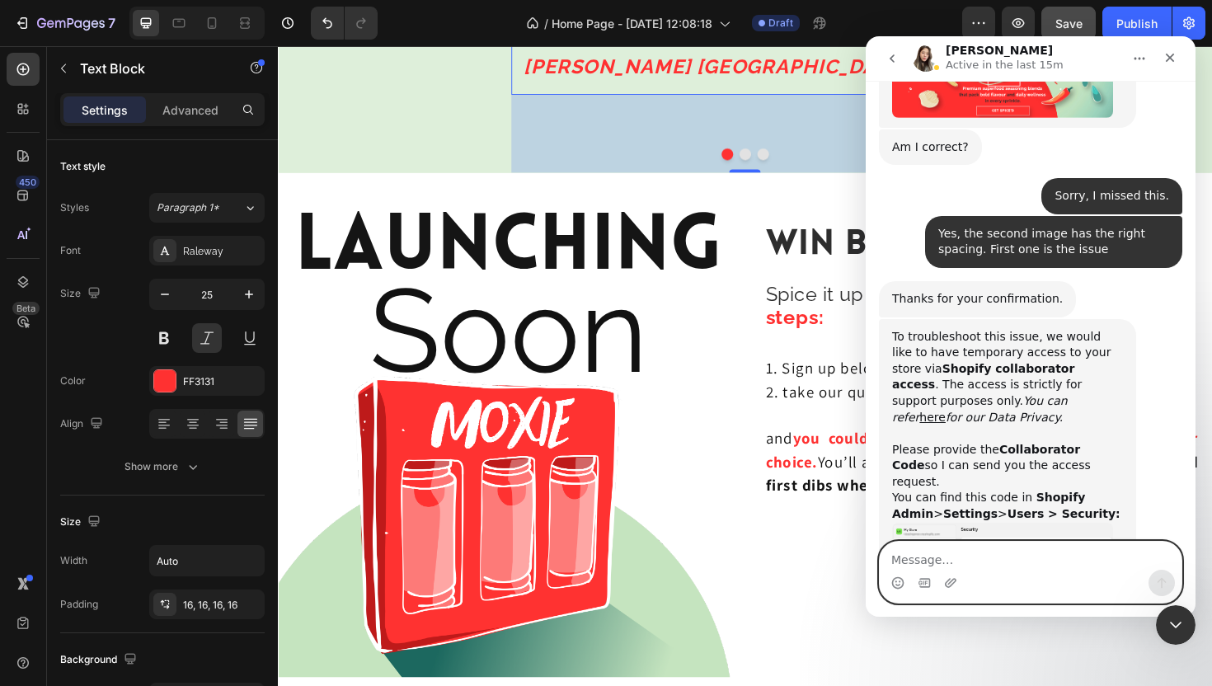
scroll to position [5024, 0]
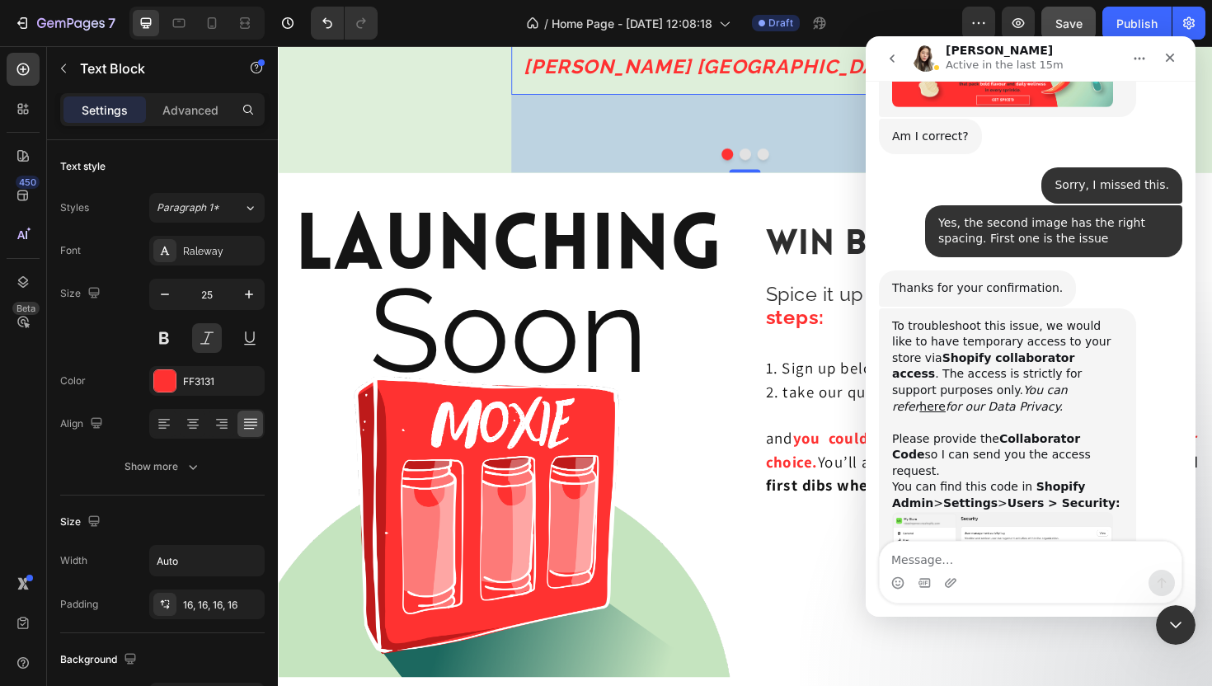
click at [1157, 378] on div "To troubleshoot this issue, we would like to have temporary access to your stor…" at bounding box center [1030, 493] width 303 height 371
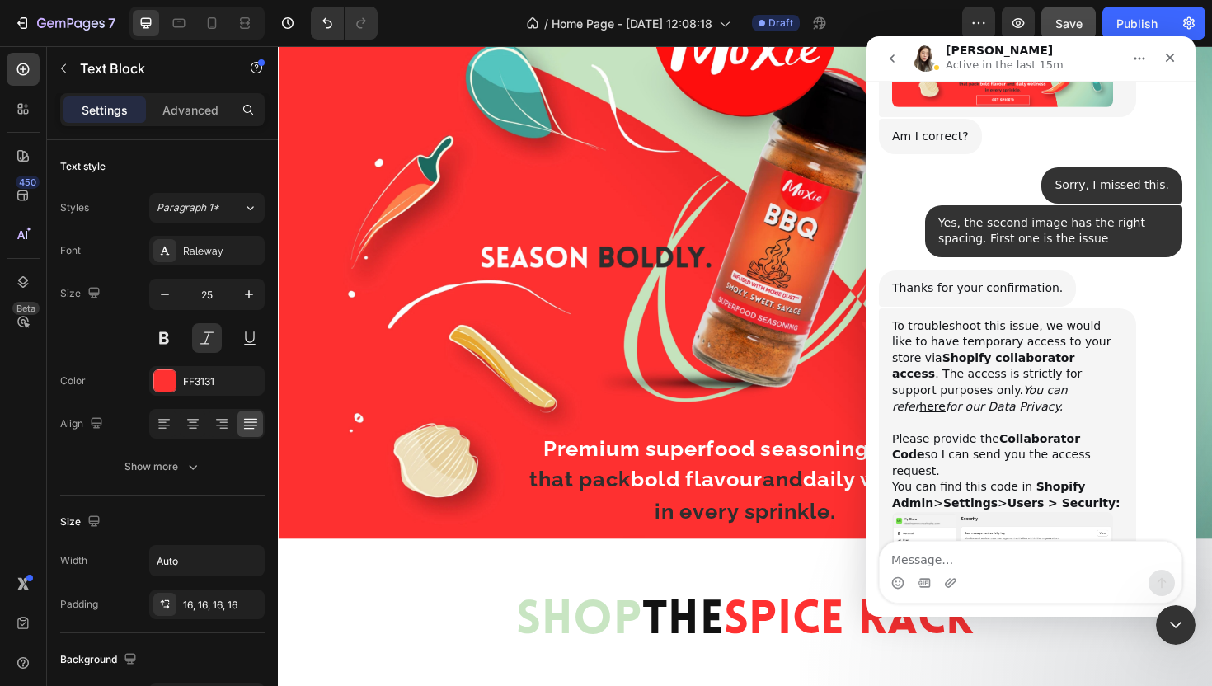
scroll to position [0, 0]
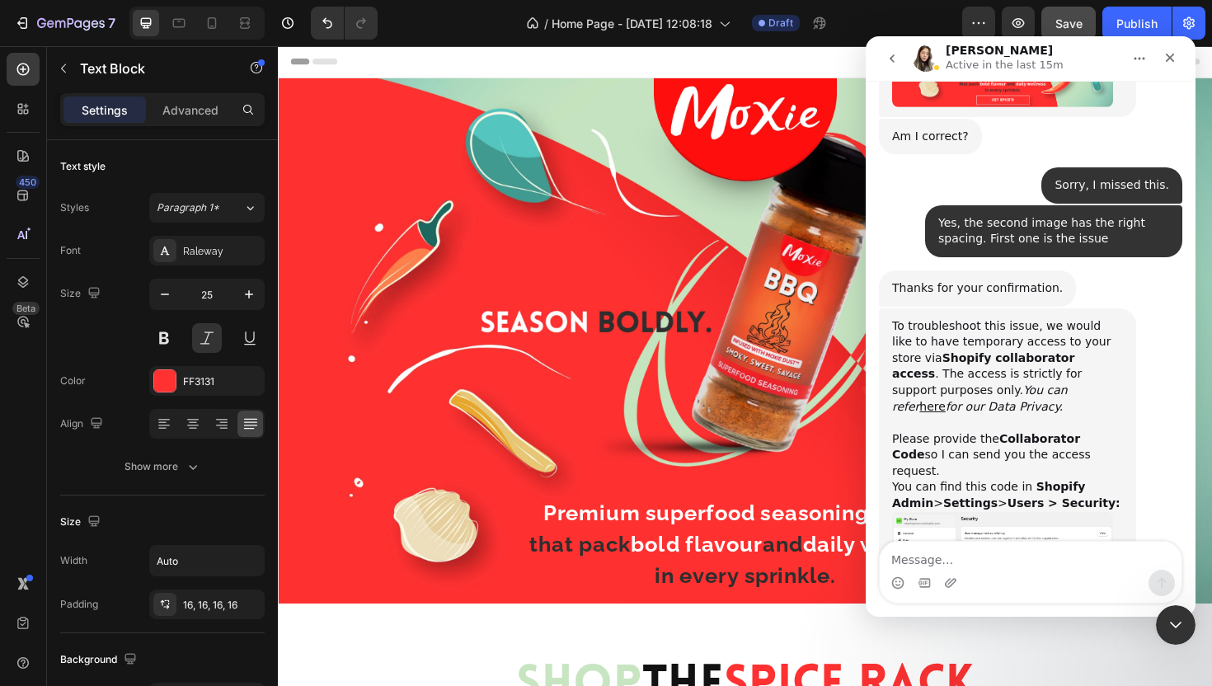
drag, startPoint x: 1087, startPoint y: 248, endPoint x: 1060, endPoint y: 200, distance: 55.3
click at [1060, 318] on div "To troubleshoot this issue, we would like to have temporary access to your stor…" at bounding box center [1007, 415] width 231 height 194
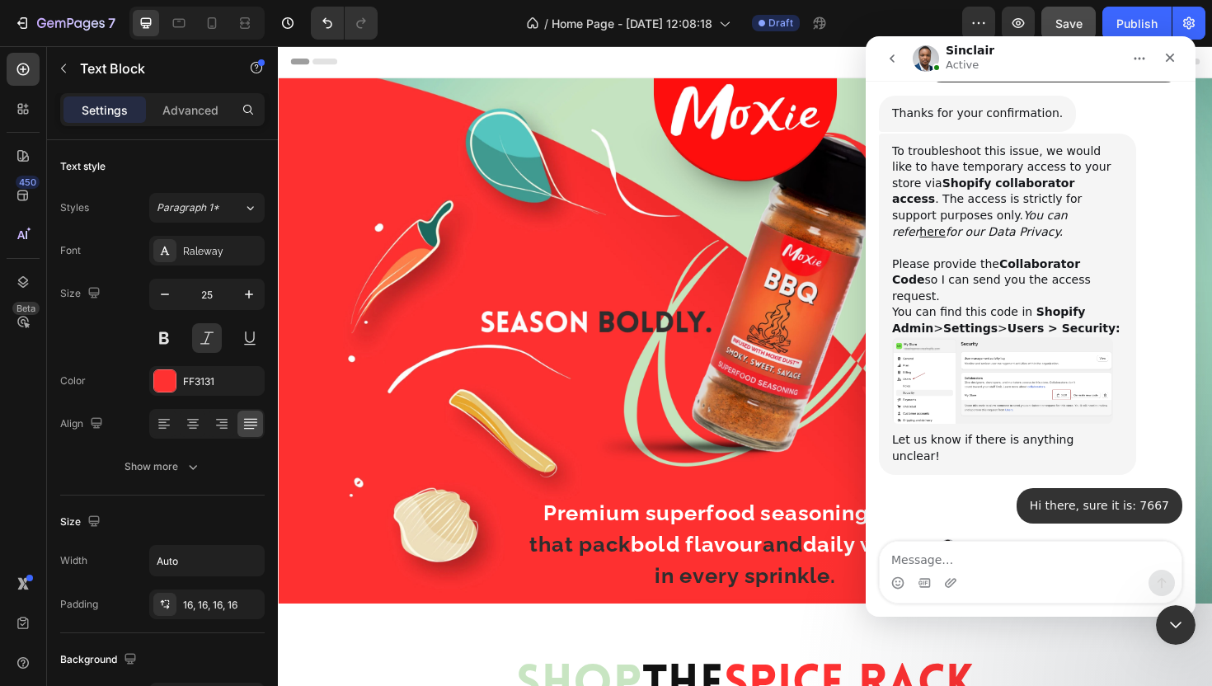
scroll to position [5197, 0]
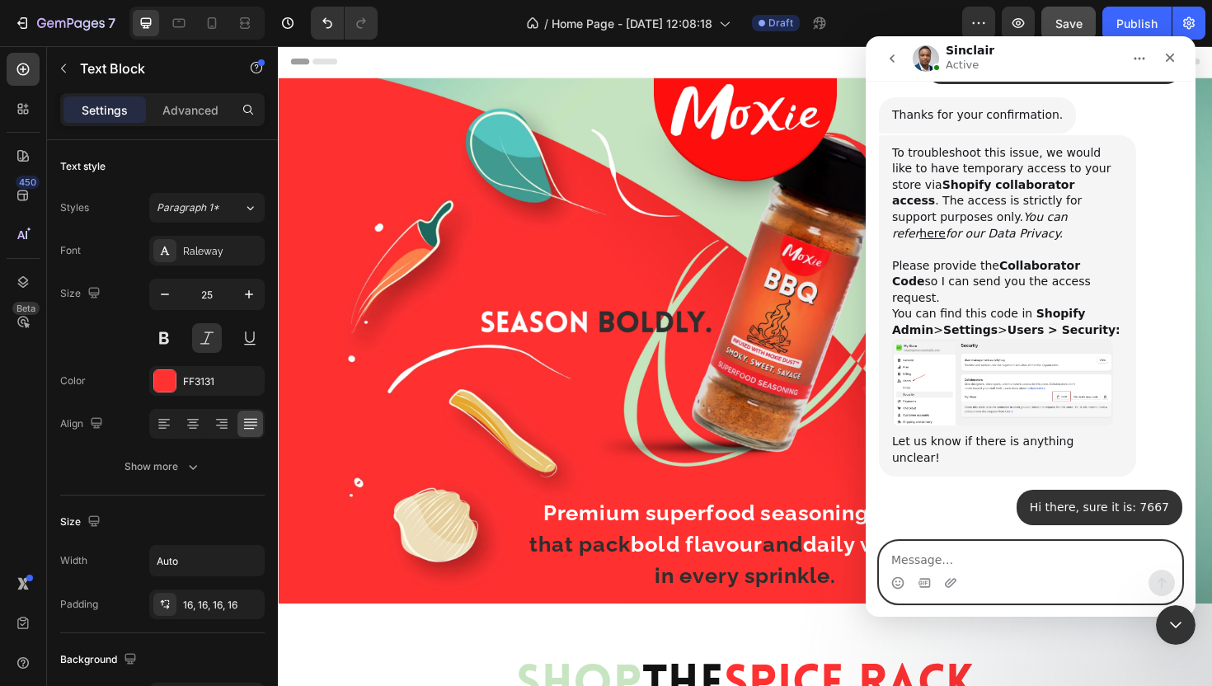
click at [1005, 557] on textarea "Message…" at bounding box center [1031, 556] width 302 height 28
type textarea "Ok sure. Thanks"
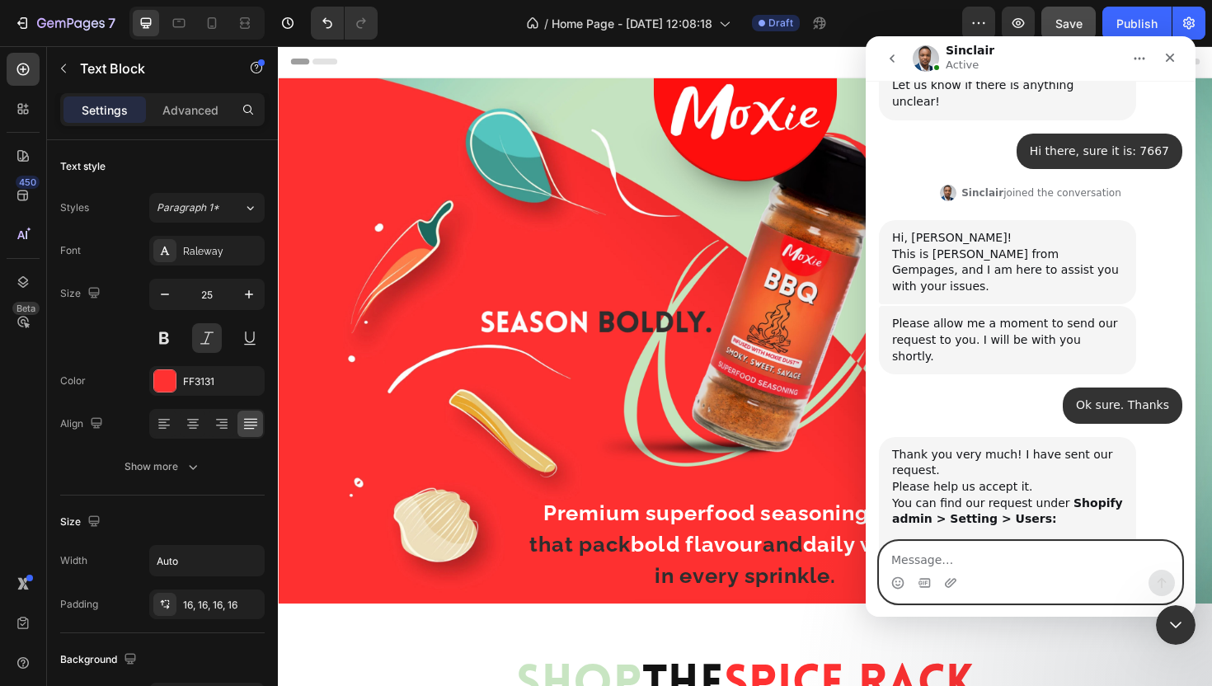
scroll to position [5578, 0]
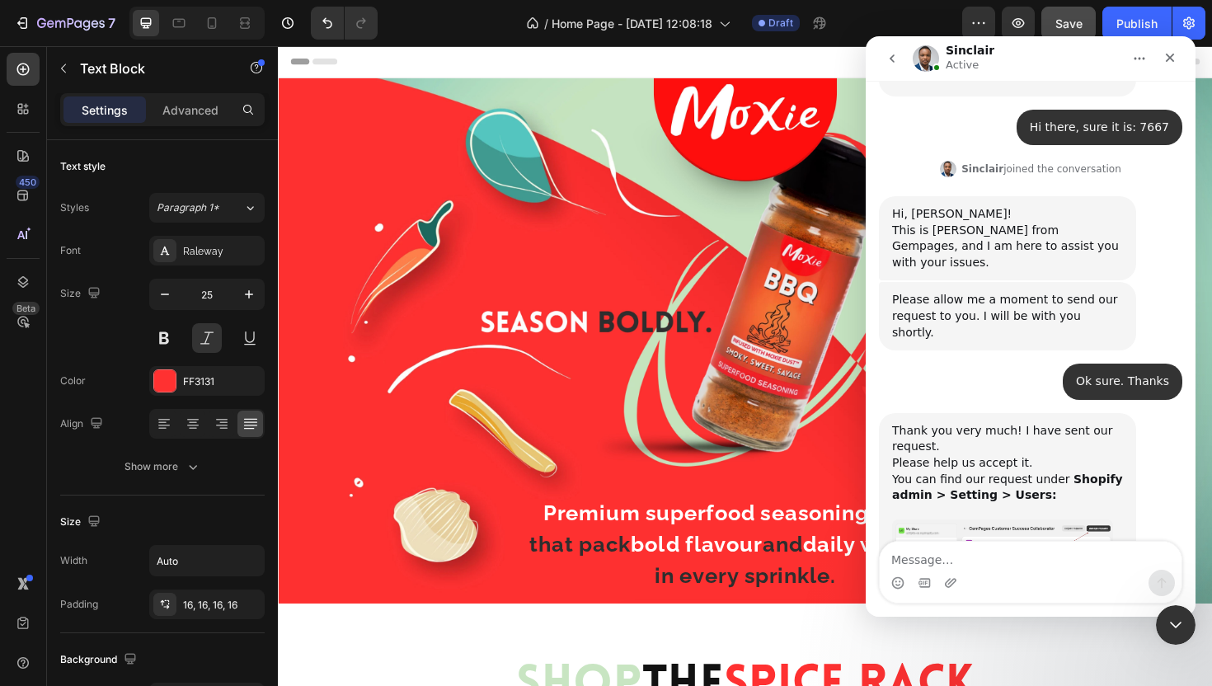
click at [1019, 519] on img "Sinclair says…" at bounding box center [1002, 567] width 221 height 96
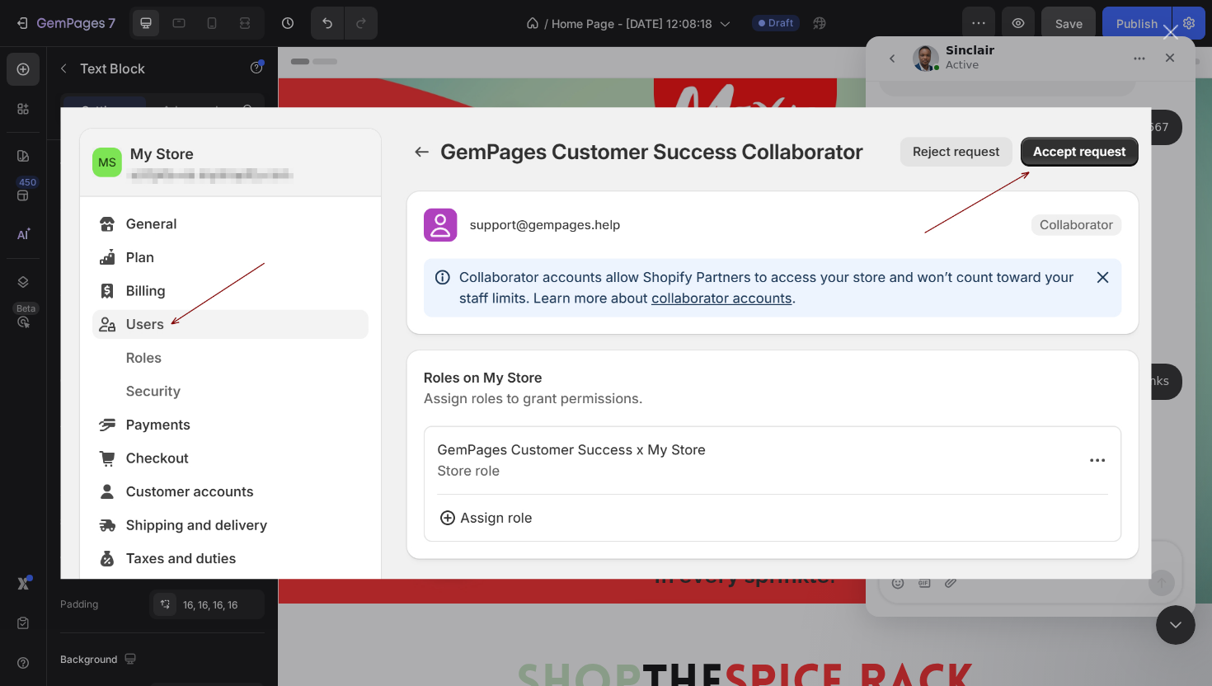
scroll to position [0, 0]
click at [1168, 398] on div "Intercom messenger" at bounding box center [606, 343] width 1212 height 686
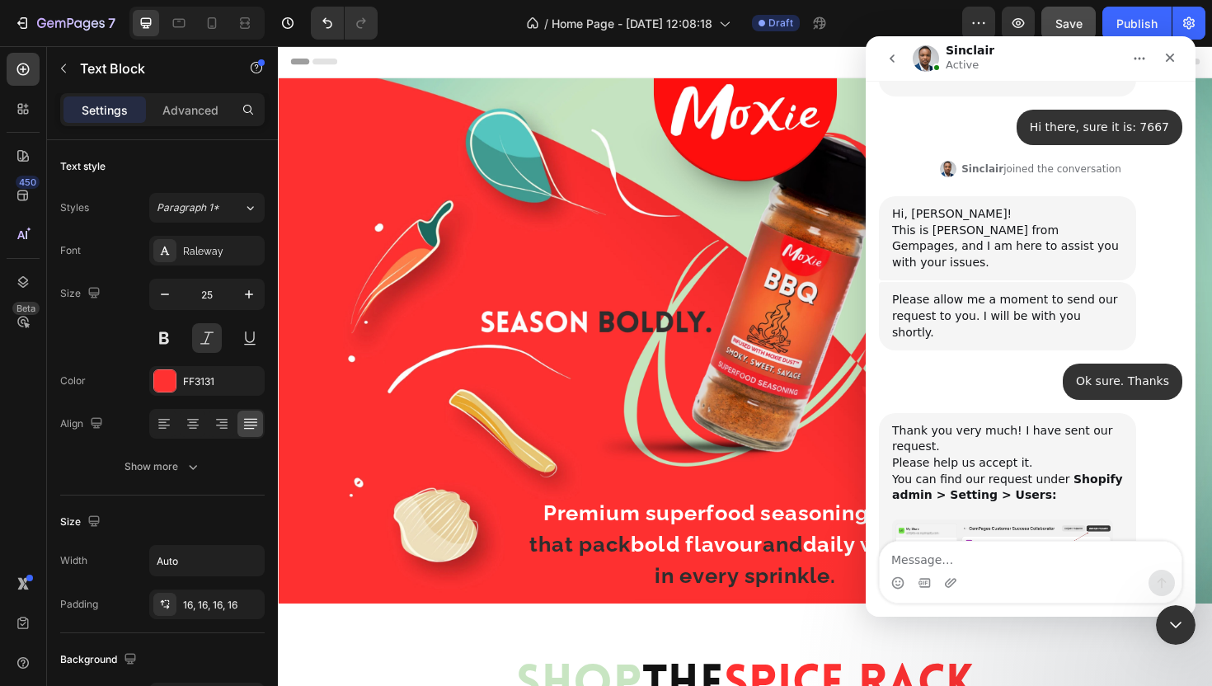
click at [994, 575] on div "Intercom messenger" at bounding box center [1031, 583] width 302 height 26
click at [1002, 555] on textarea "Message…" at bounding box center [1031, 556] width 302 height 28
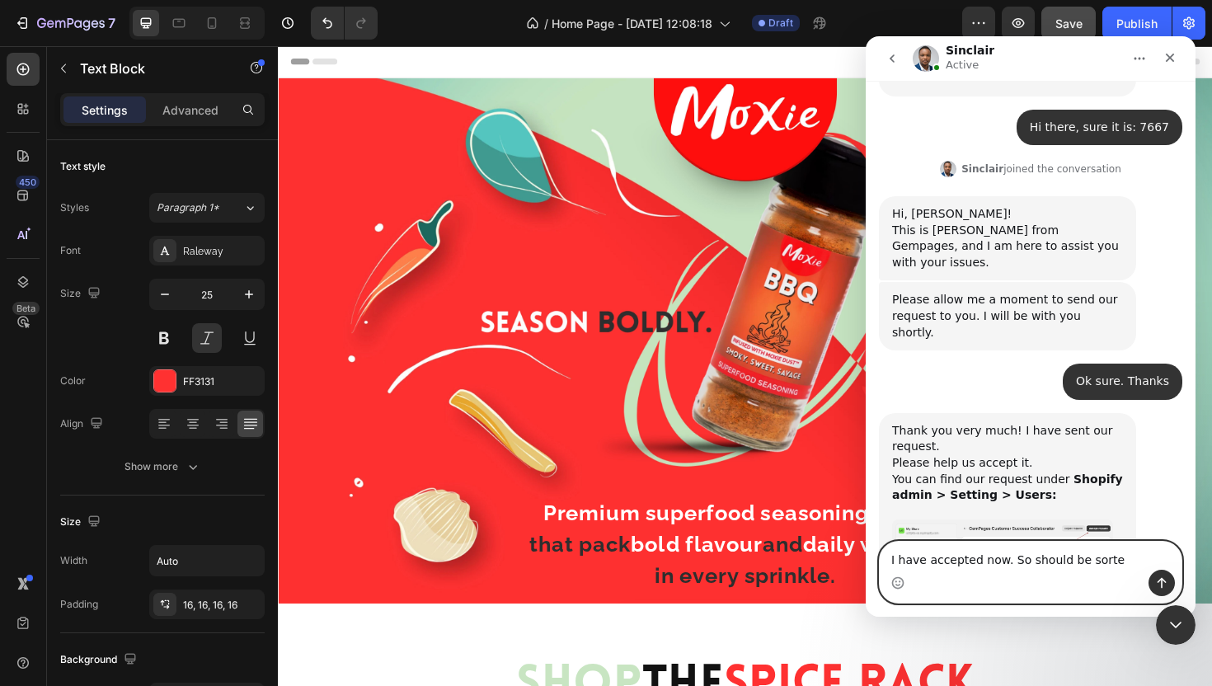
type textarea "I have accepted now. So should be sorted"
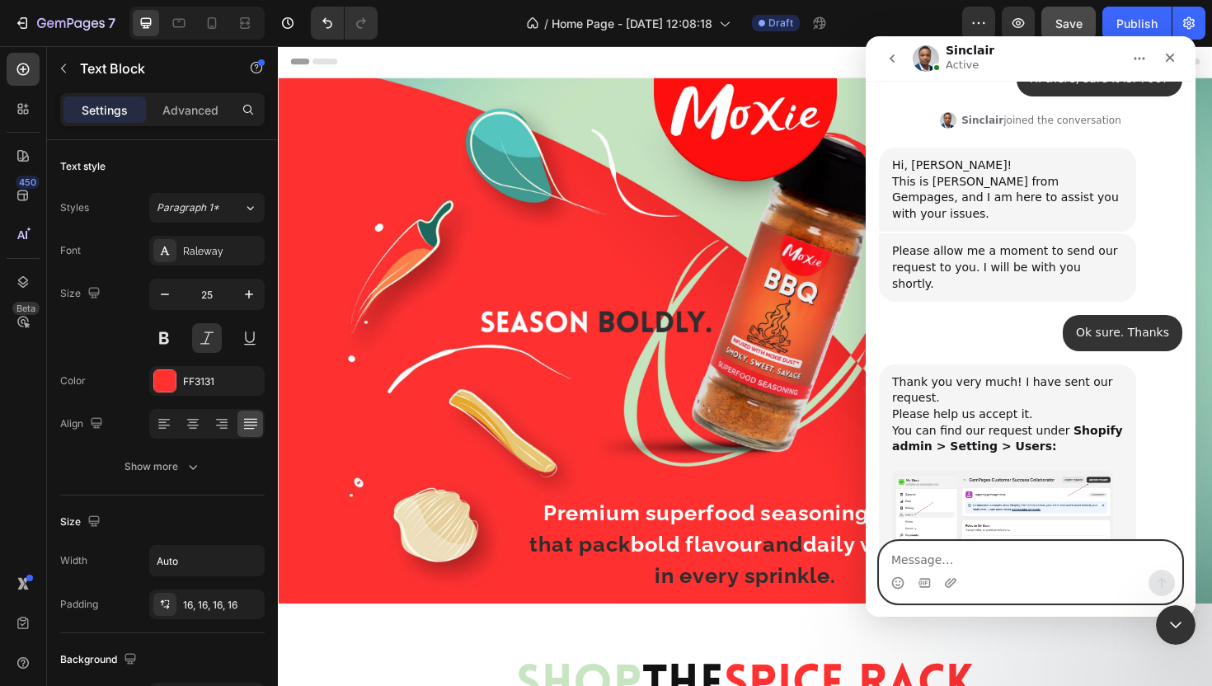
scroll to position [5626, 0]
type textarea "Do you have everything you need from me?"
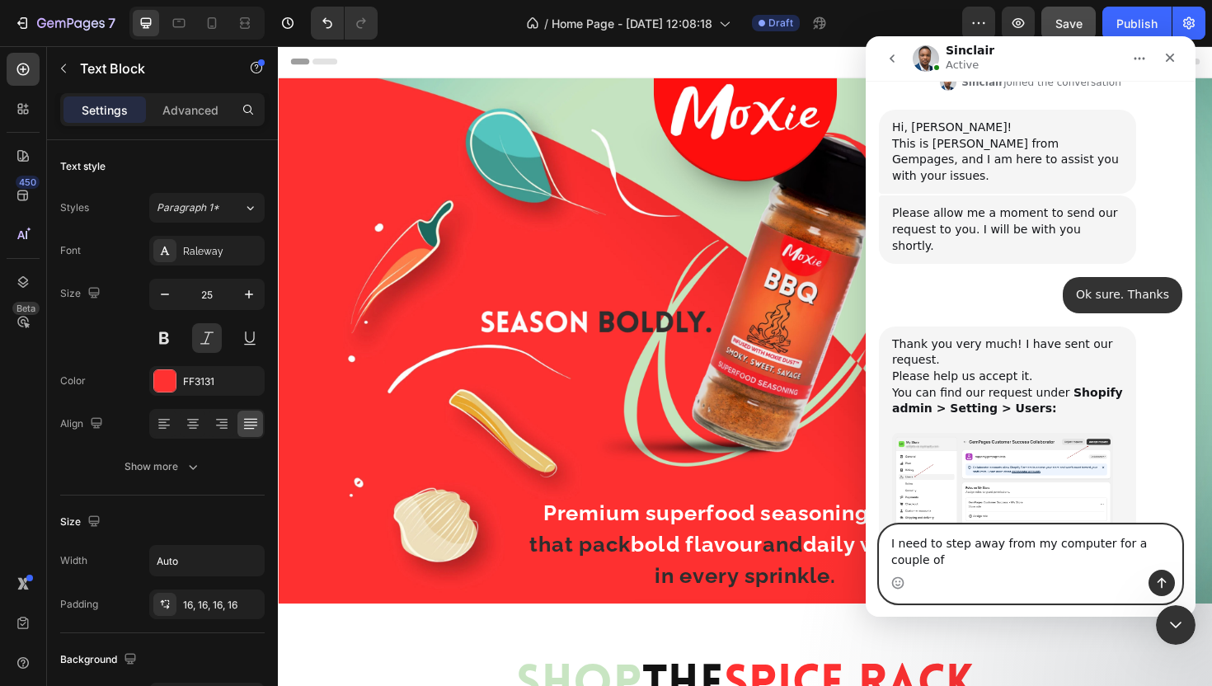
scroll to position [5681, 0]
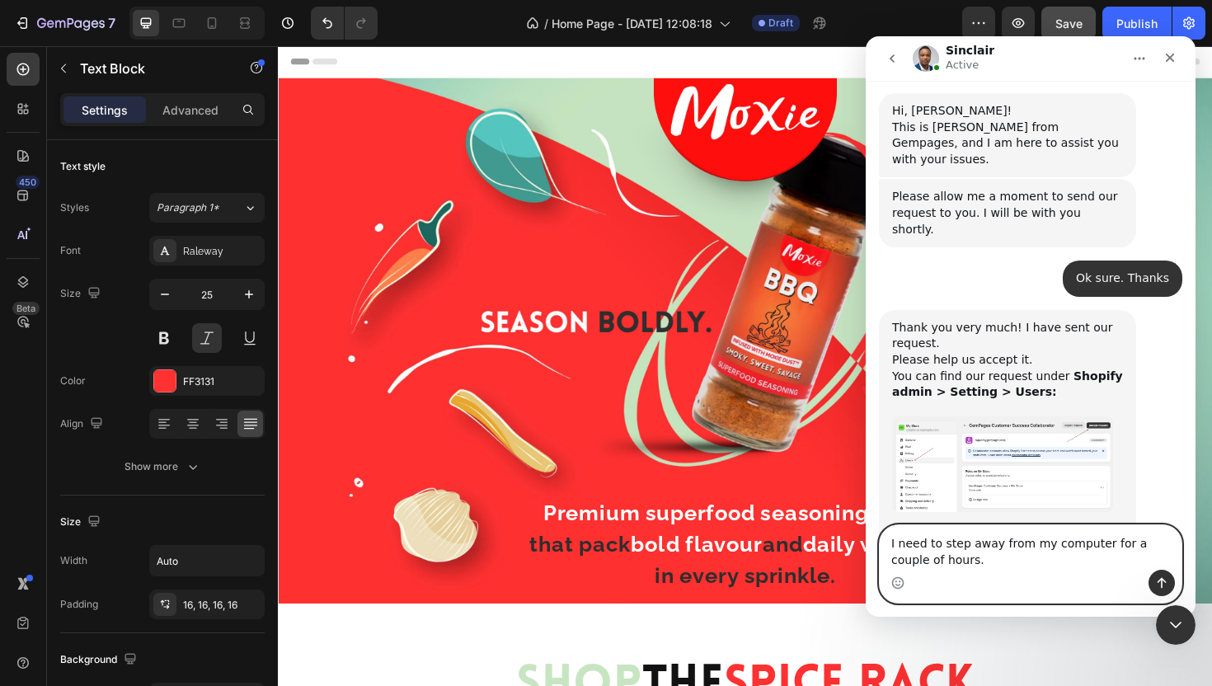
type textarea "I need to step away from my computer for a couple of hours."
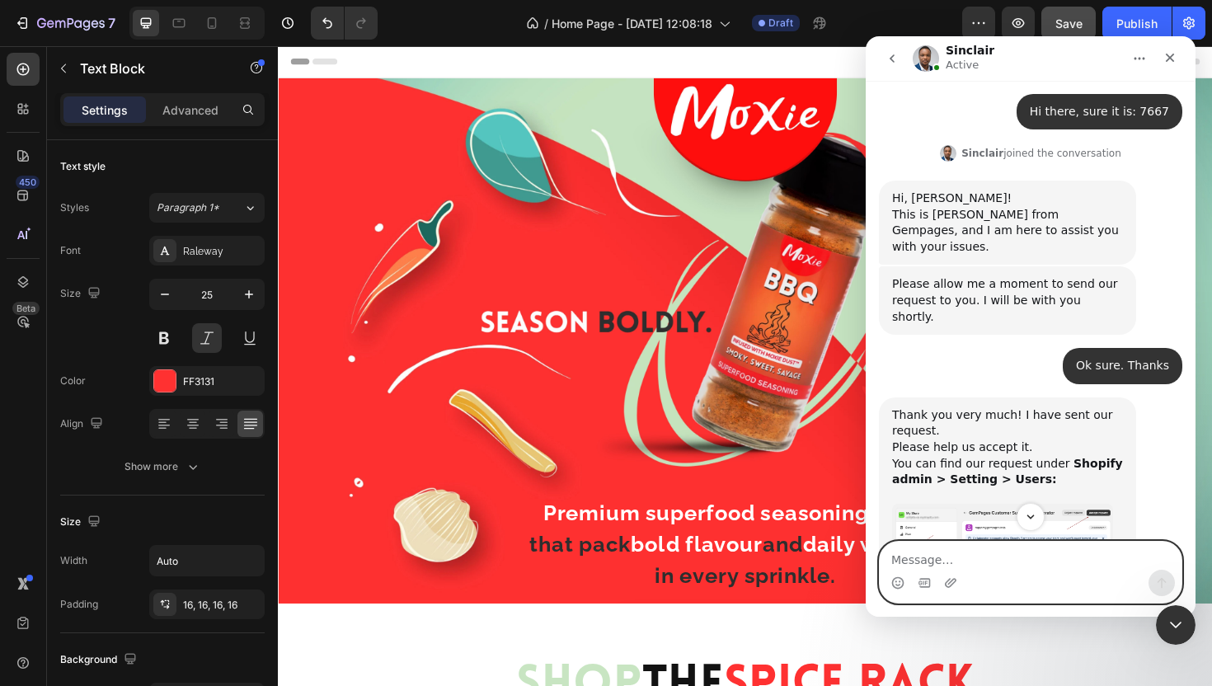
scroll to position [5718, 0]
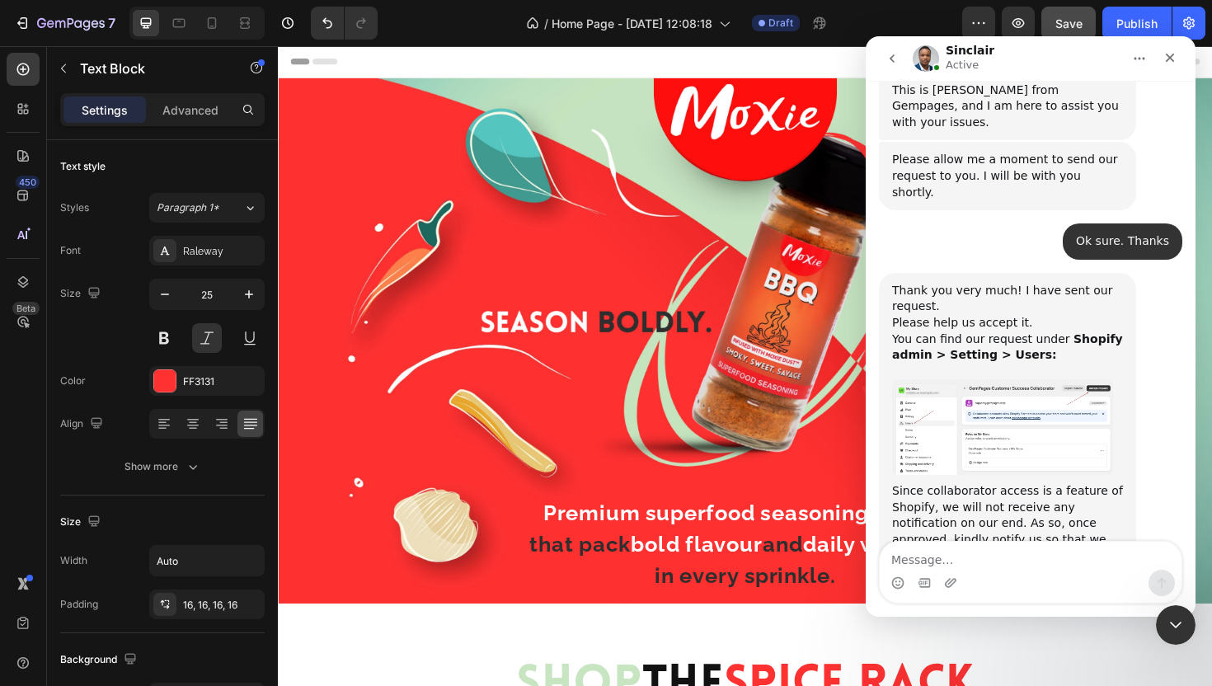
click at [927, 56] on img "Intercom messenger" at bounding box center [926, 58] width 26 height 26
click at [961, 57] on p "Active" at bounding box center [962, 65] width 33 height 16
click at [1135, 64] on icon "Home" at bounding box center [1139, 58] width 13 height 13
click at [1069, 55] on div "[PERSON_NAME] Active" at bounding box center [1017, 59] width 209 height 29
drag, startPoint x: 1004, startPoint y: 409, endPoint x: 1123, endPoint y: 420, distance: 119.2
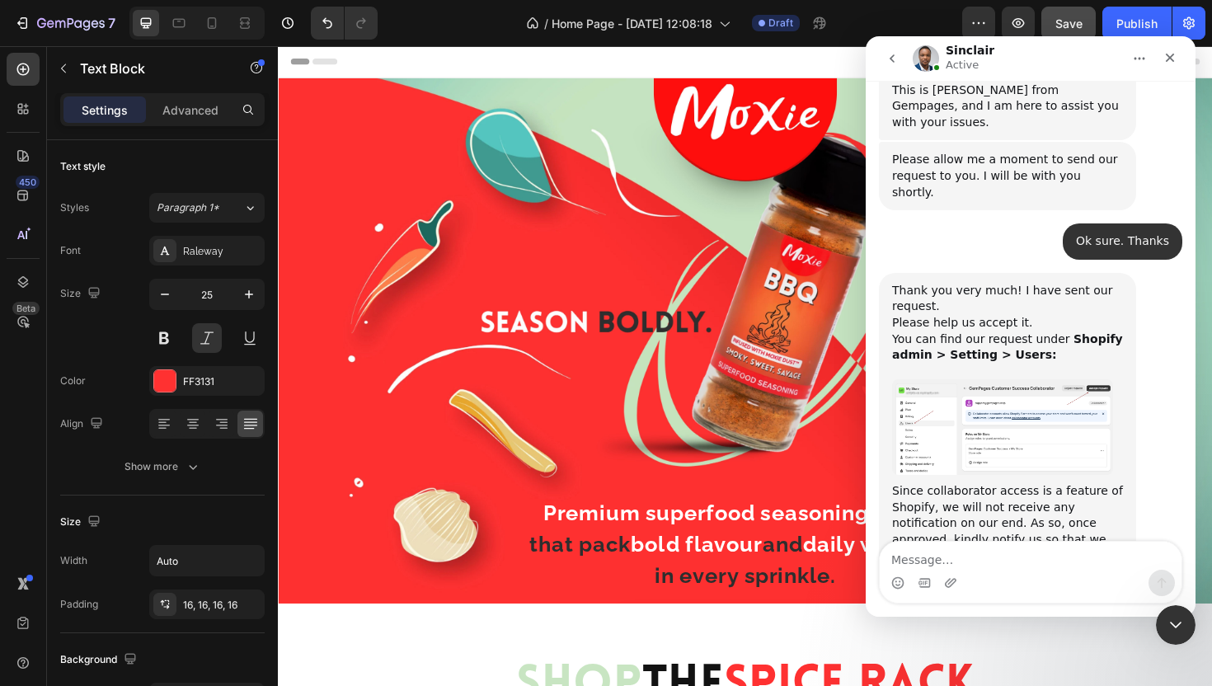
click at [1123, 636] on div "I have accepted now. So should be sorted • 3m ago" at bounding box center [1053, 662] width 257 height 52
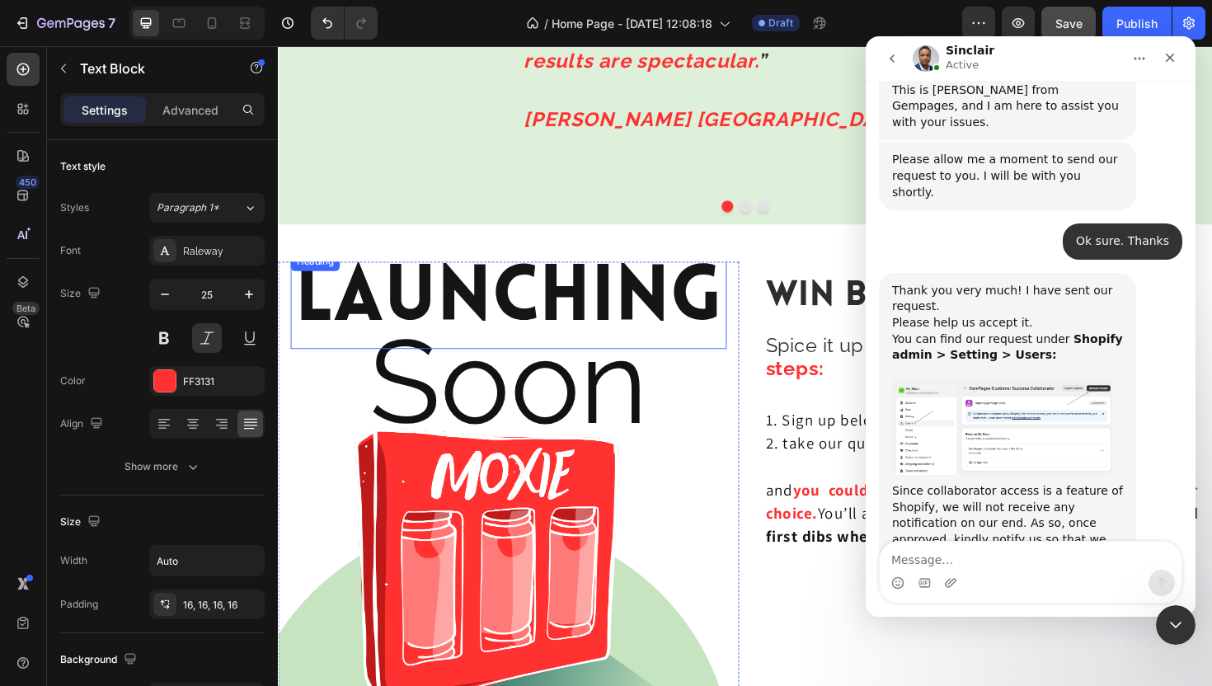
scroll to position [4081, 0]
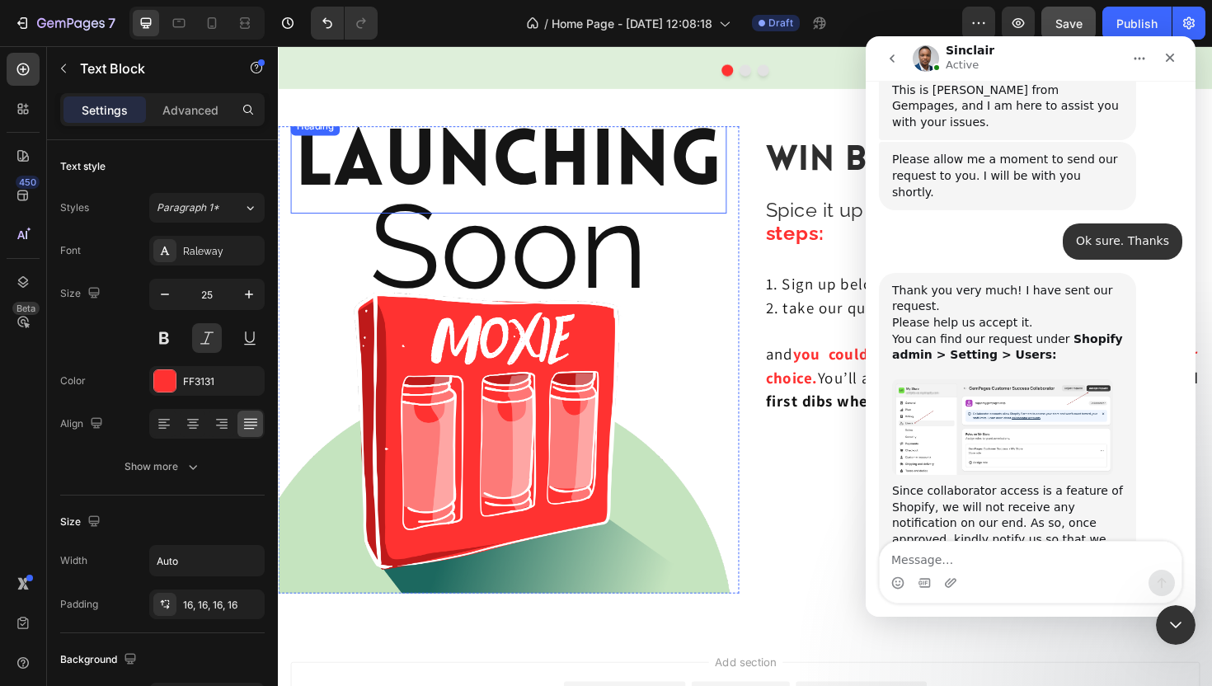
click at [589, 161] on h2 "Launching" at bounding box center [522, 172] width 462 height 102
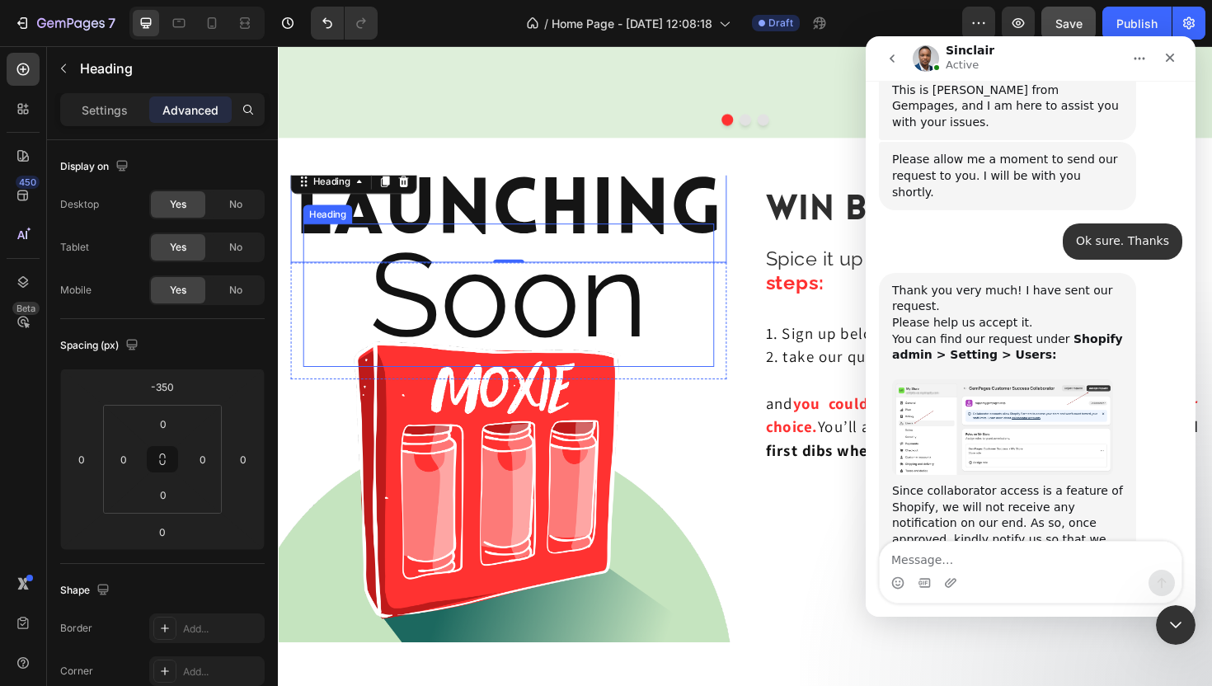
scroll to position [4025, 0]
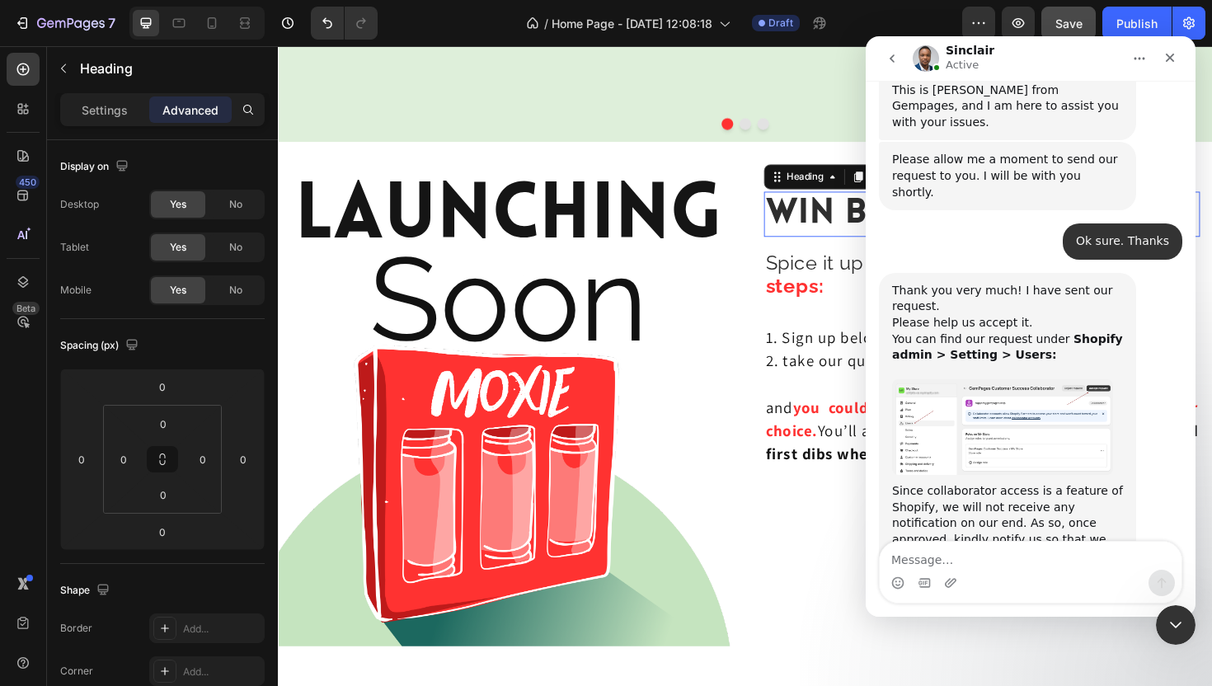
click at [828, 222] on span "Win Big." at bounding box center [871, 223] width 155 height 37
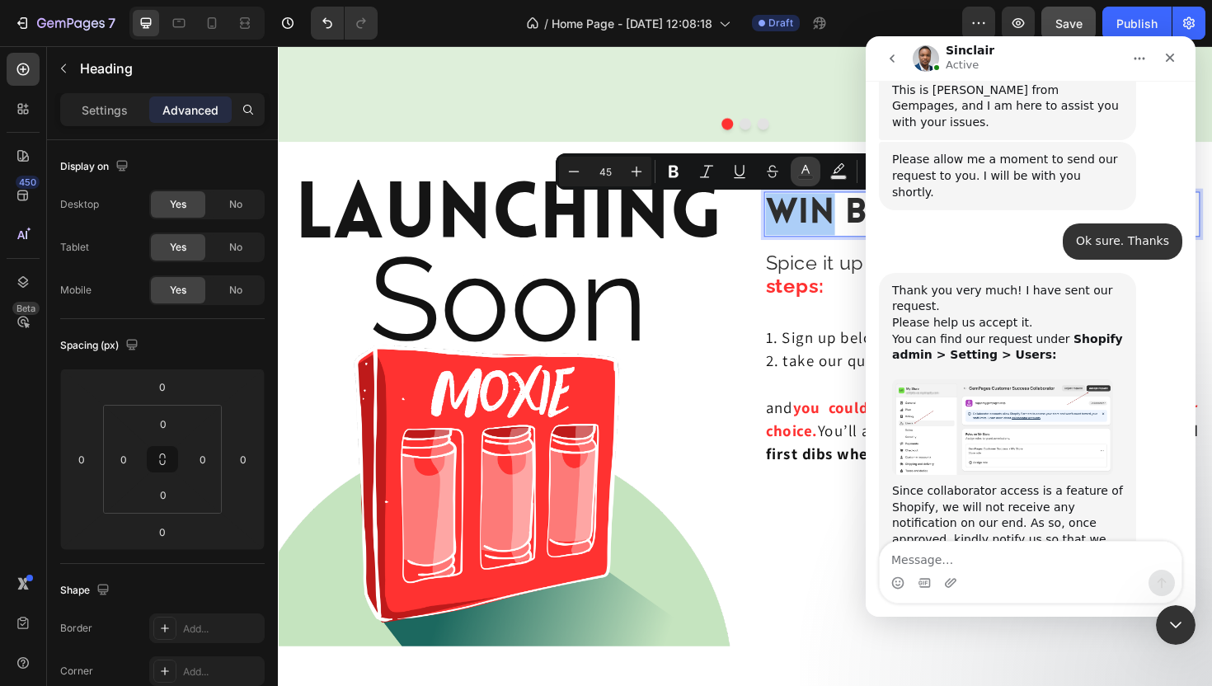
click at [793, 177] on button "color" at bounding box center [806, 172] width 30 height 30
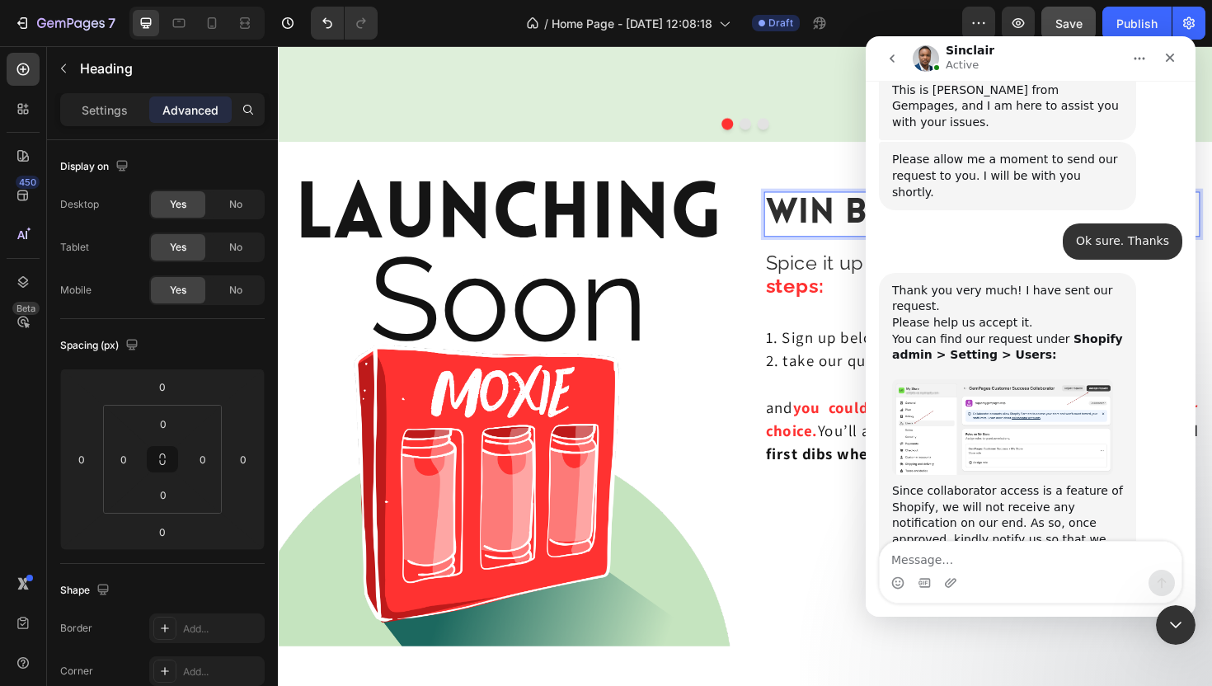
click at [853, 223] on span "Win Big." at bounding box center [871, 223] width 155 height 37
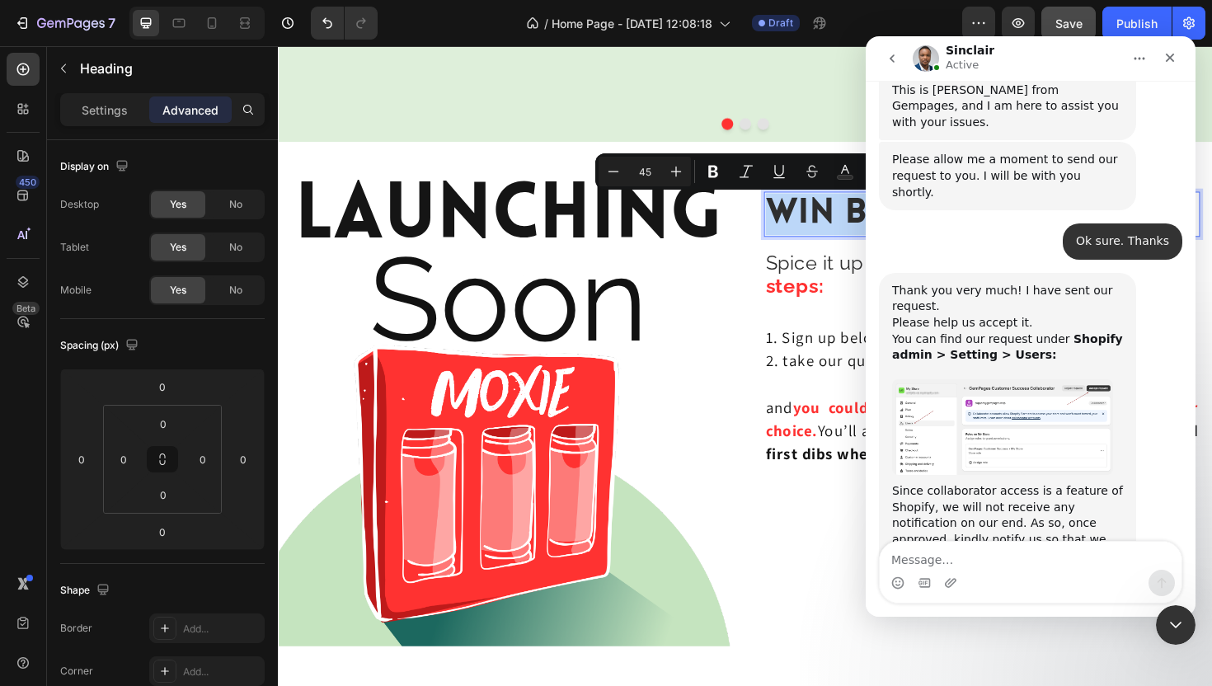
click at [853, 223] on span "Win Big." at bounding box center [871, 223] width 155 height 37
drag, startPoint x: 867, startPoint y: 227, endPoint x: 803, endPoint y: 226, distance: 63.5
click at [803, 227] on span "Win Big." at bounding box center [871, 223] width 155 height 37
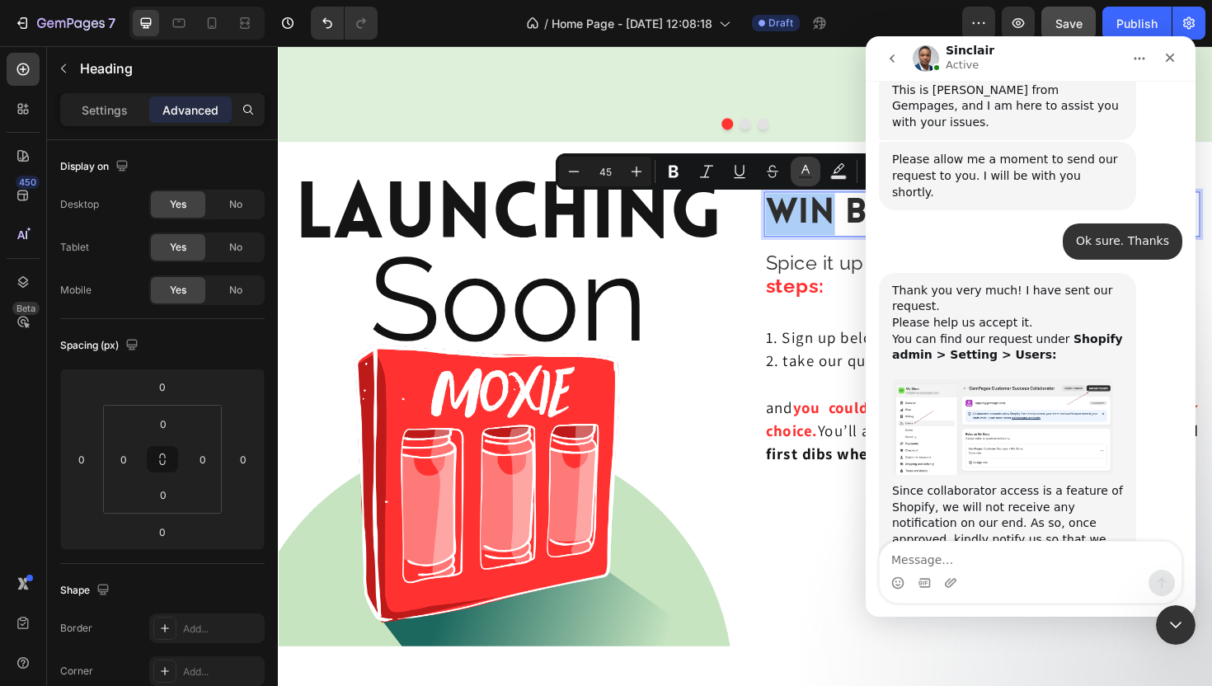
click at [805, 166] on icon "Editor contextual toolbar" at bounding box center [805, 169] width 8 height 9
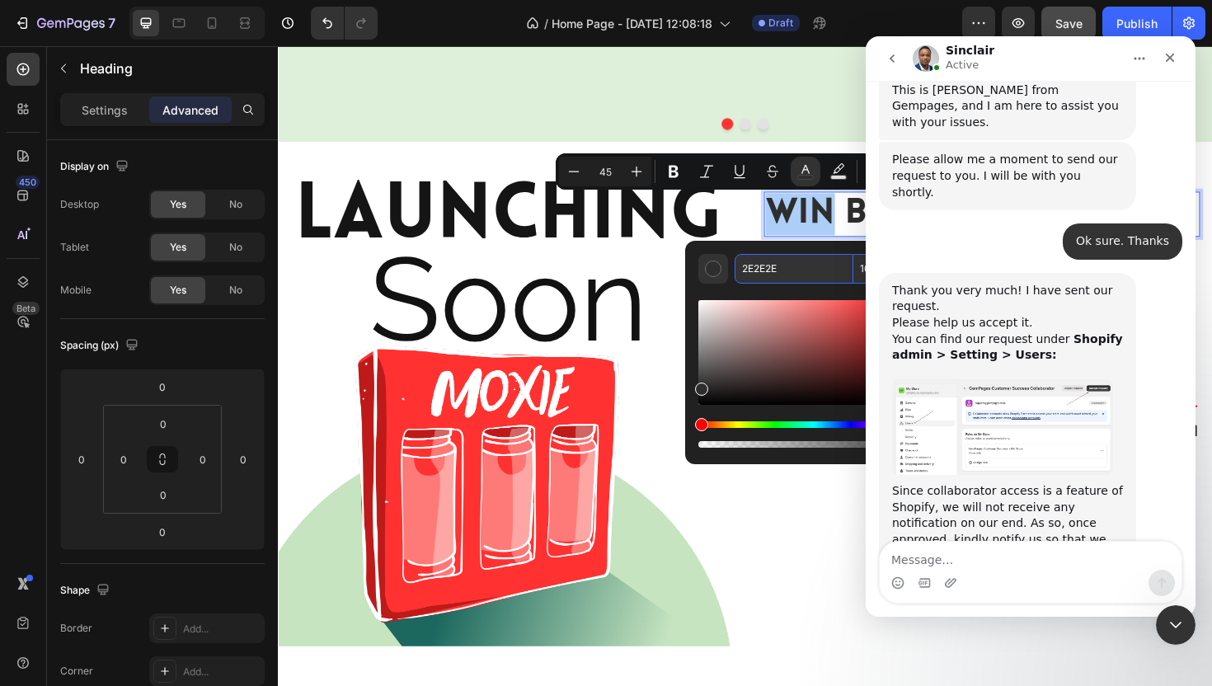
click at [760, 272] on input "2E2E2E" at bounding box center [794, 269] width 119 height 30
click at [580, 236] on h2 "Launching" at bounding box center [522, 228] width 462 height 102
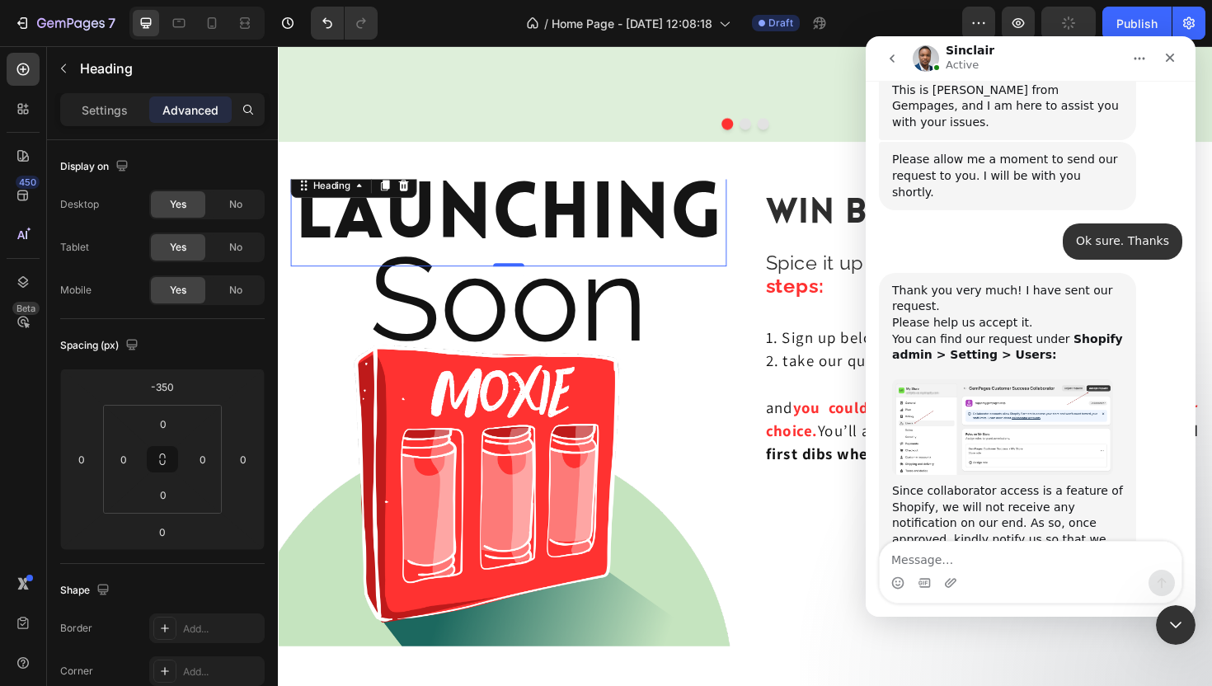
click at [592, 200] on h2 "Launching" at bounding box center [522, 228] width 462 height 102
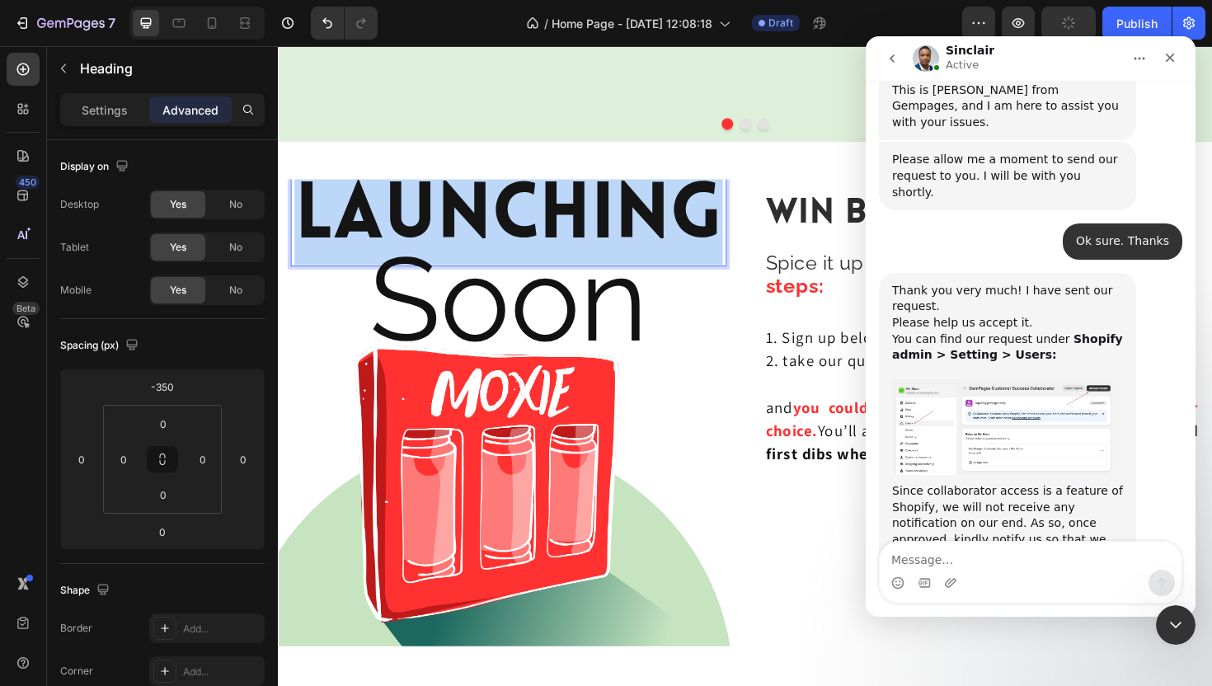
click at [592, 200] on p "Launching" at bounding box center [522, 228] width 458 height 99
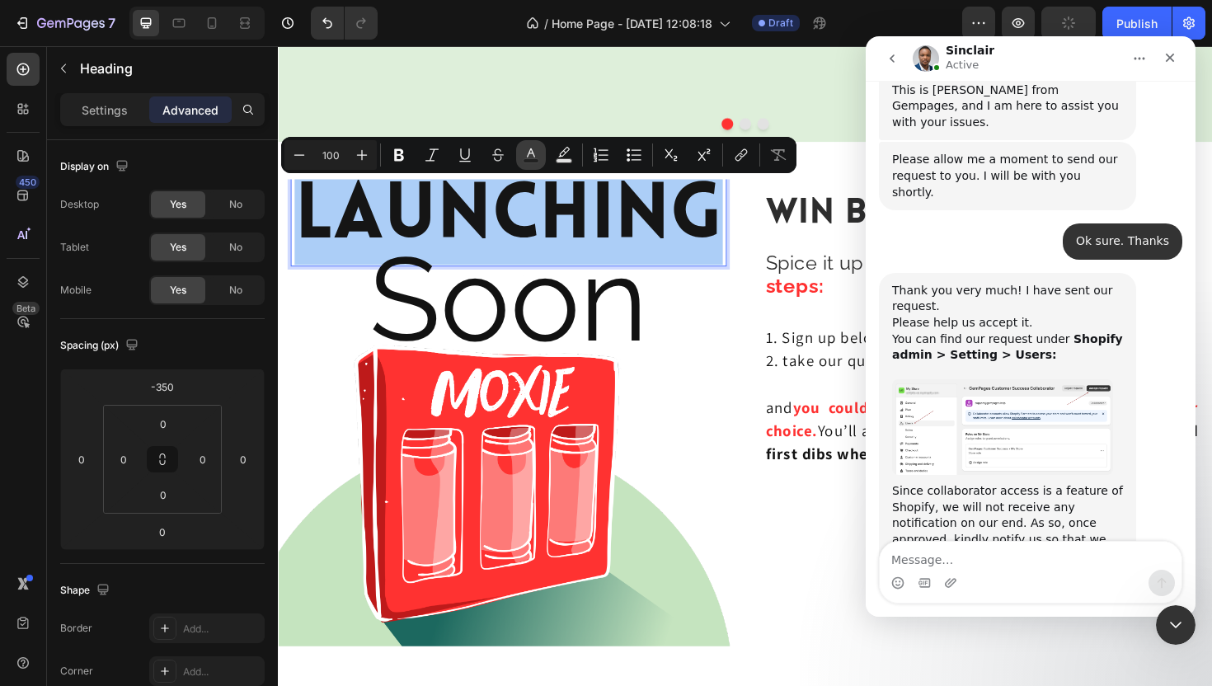
click at [524, 148] on icon "Editor contextual toolbar" at bounding box center [531, 155] width 16 height 16
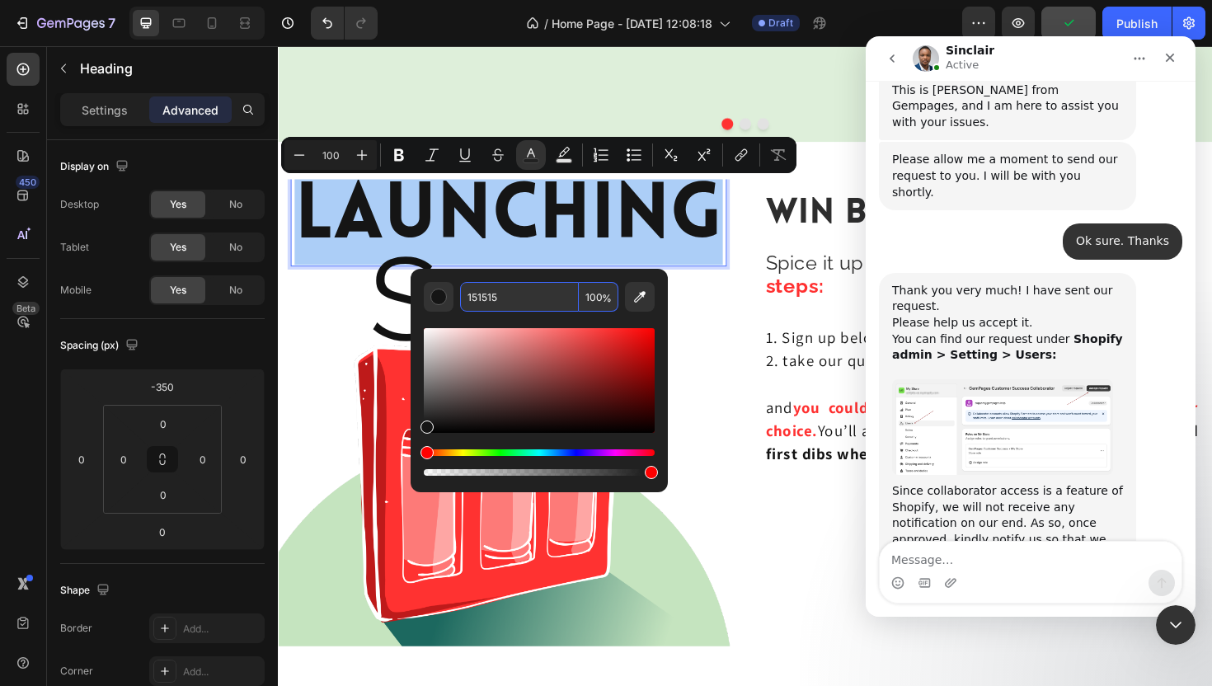
click at [515, 294] on input "151515" at bounding box center [519, 297] width 119 height 30
paste input "2E2E2E"
type input "2E2E2E"
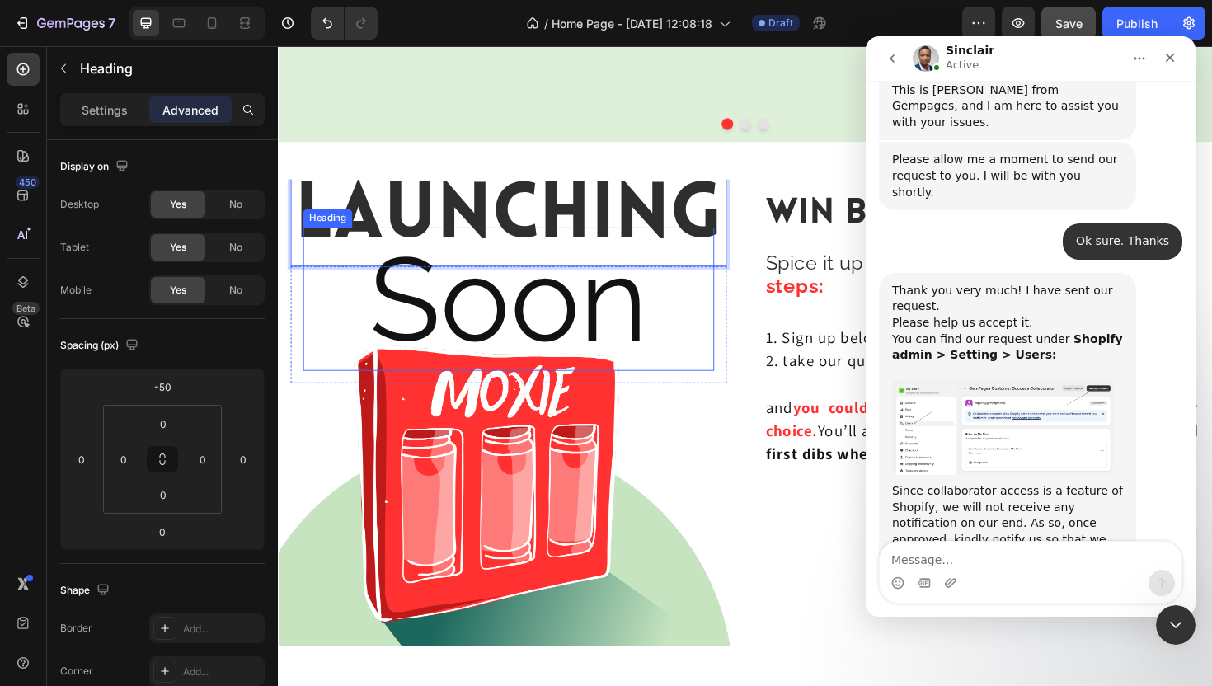
click at [721, 322] on h2 "Soon" at bounding box center [521, 314] width 435 height 152
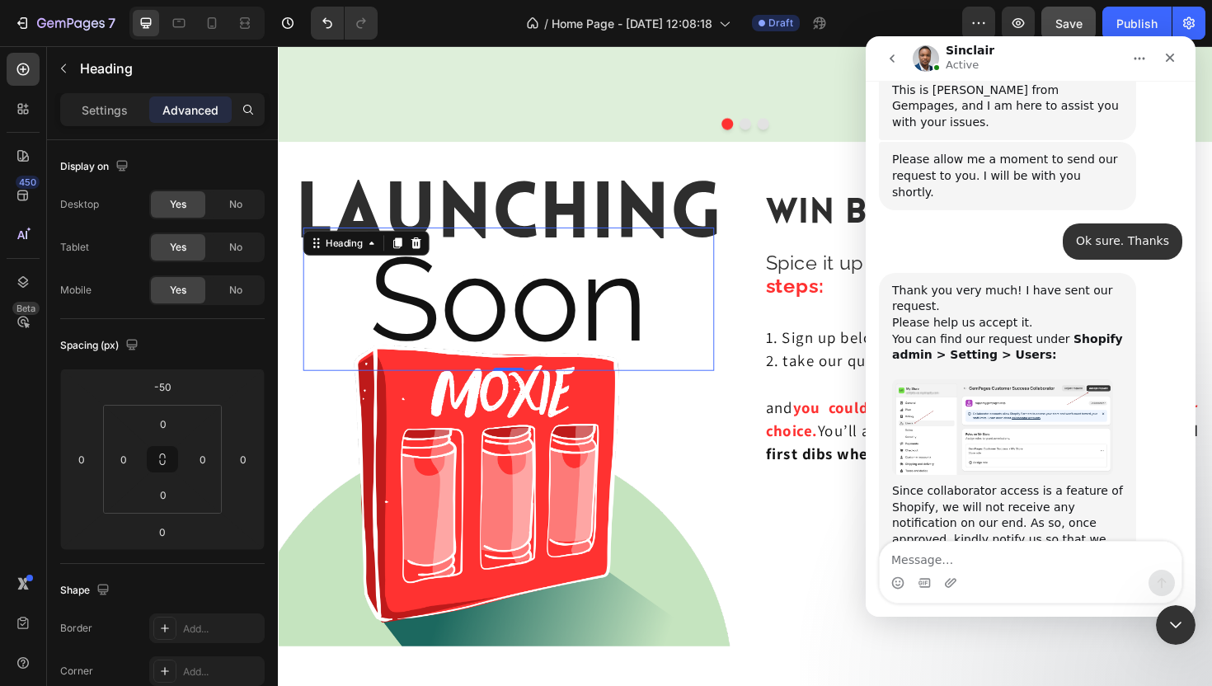
click at [647, 326] on h2 "Soon" at bounding box center [521, 314] width 435 height 152
click at [647, 326] on p "Soon" at bounding box center [522, 314] width 432 height 148
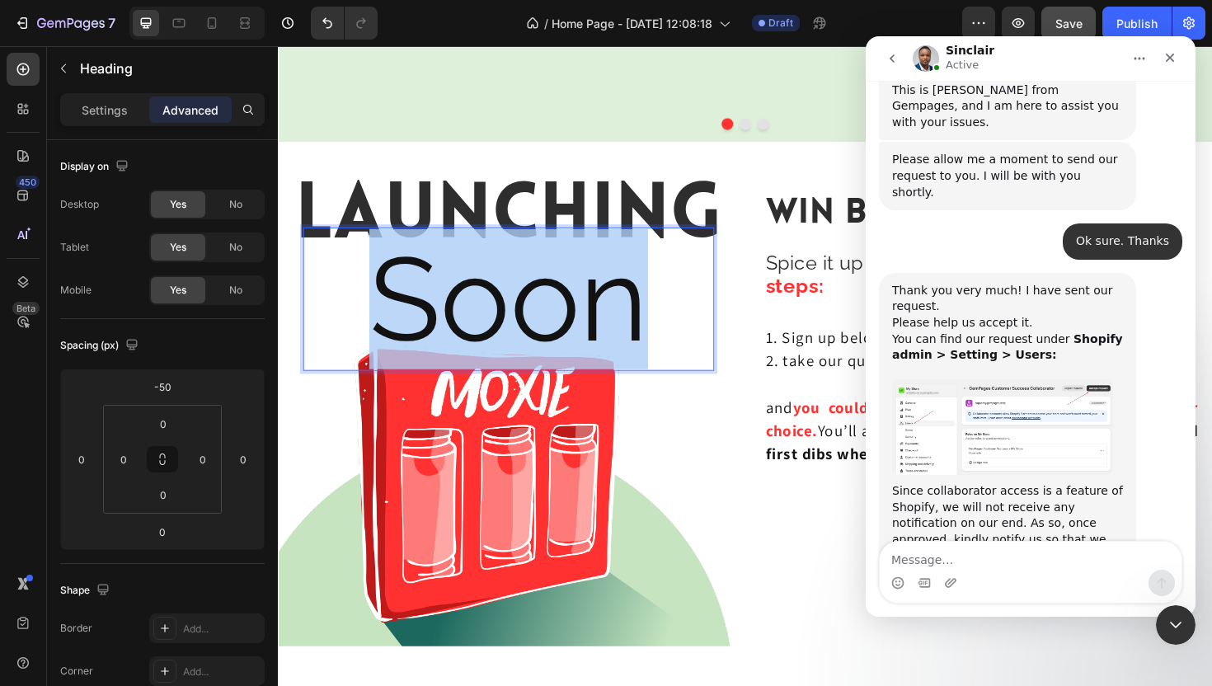
drag, startPoint x: 660, startPoint y: 326, endPoint x: 405, endPoint y: 331, distance: 255.6
click at [405, 331] on p "Soon" at bounding box center [522, 314] width 432 height 148
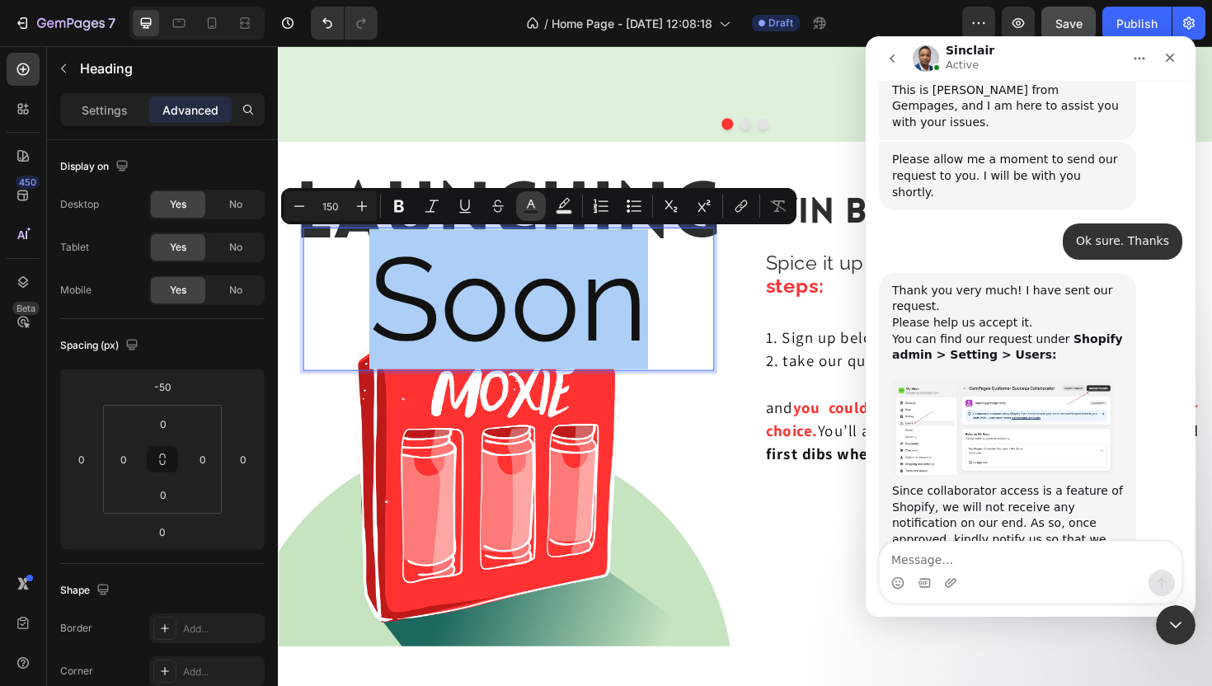
click at [539, 209] on button "Text Color" at bounding box center [531, 206] width 30 height 30
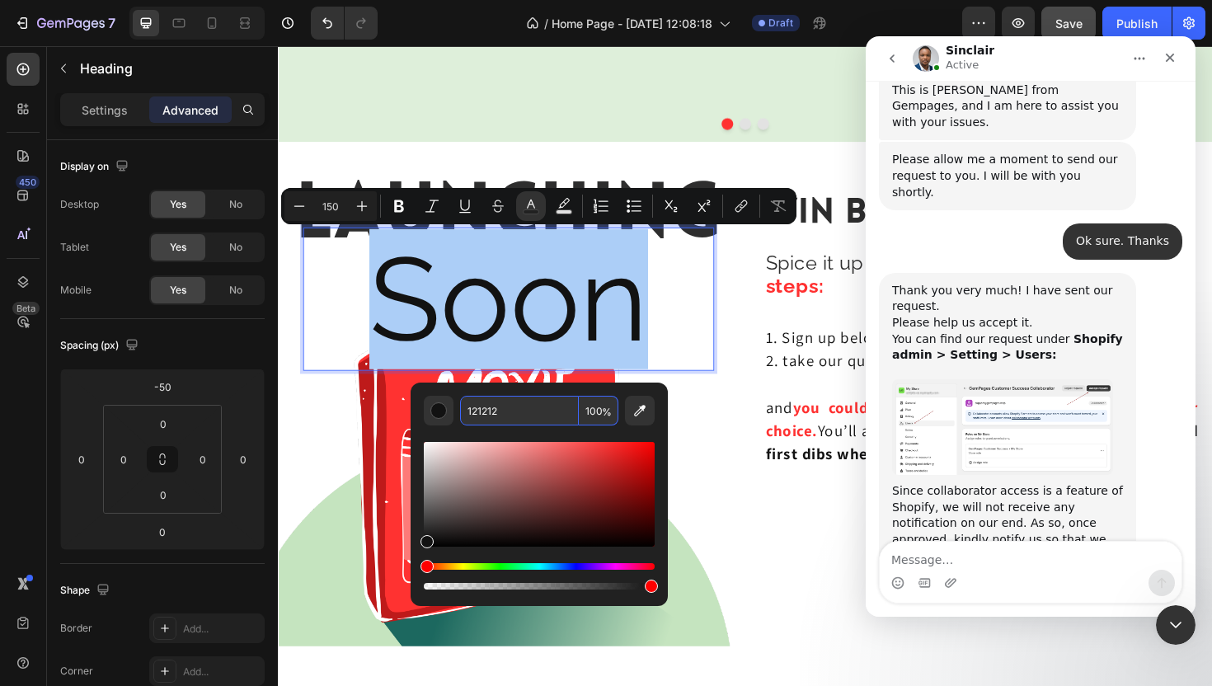
click at [536, 411] on input "121212" at bounding box center [519, 411] width 119 height 30
paste input "2E2E2E"
type input "2E2E2E"
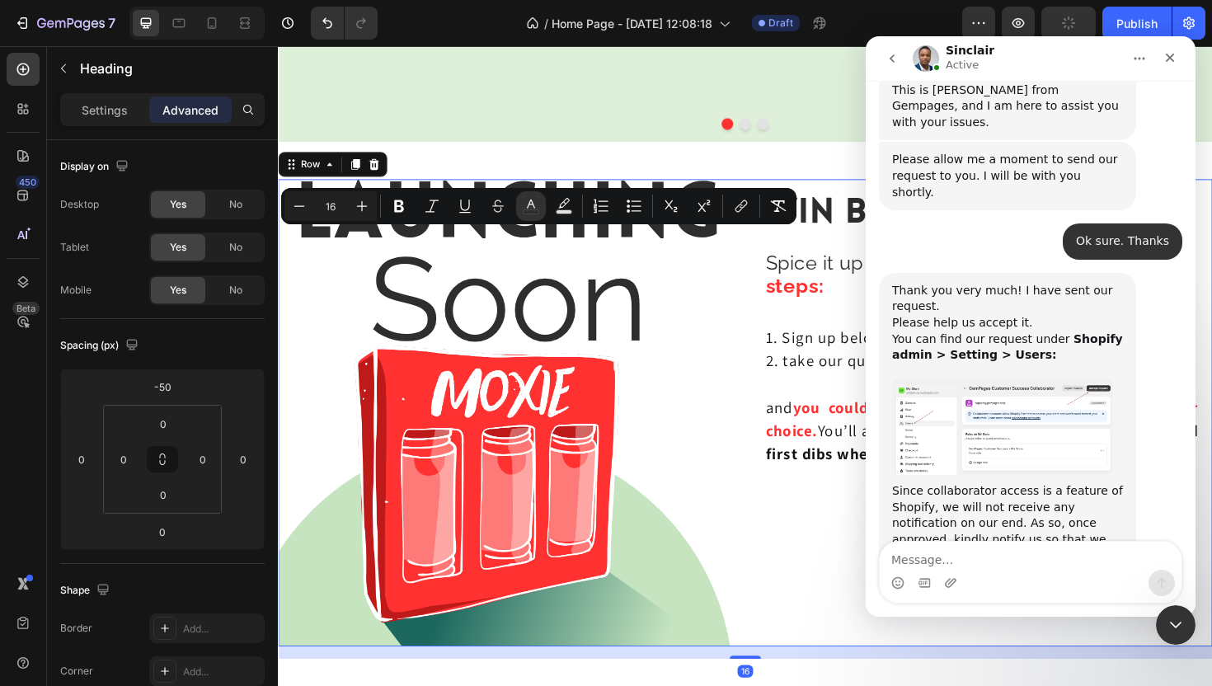
click at [777, 505] on div "⁠⁠⁠⁠⁠⁠⁠ Launching Heading ⁠⁠⁠⁠⁠⁠⁠ Soon Heading Row Hero Banner ⁠⁠⁠⁠⁠⁠⁠ Win Big.…" at bounding box center [772, 434] width 989 height 495
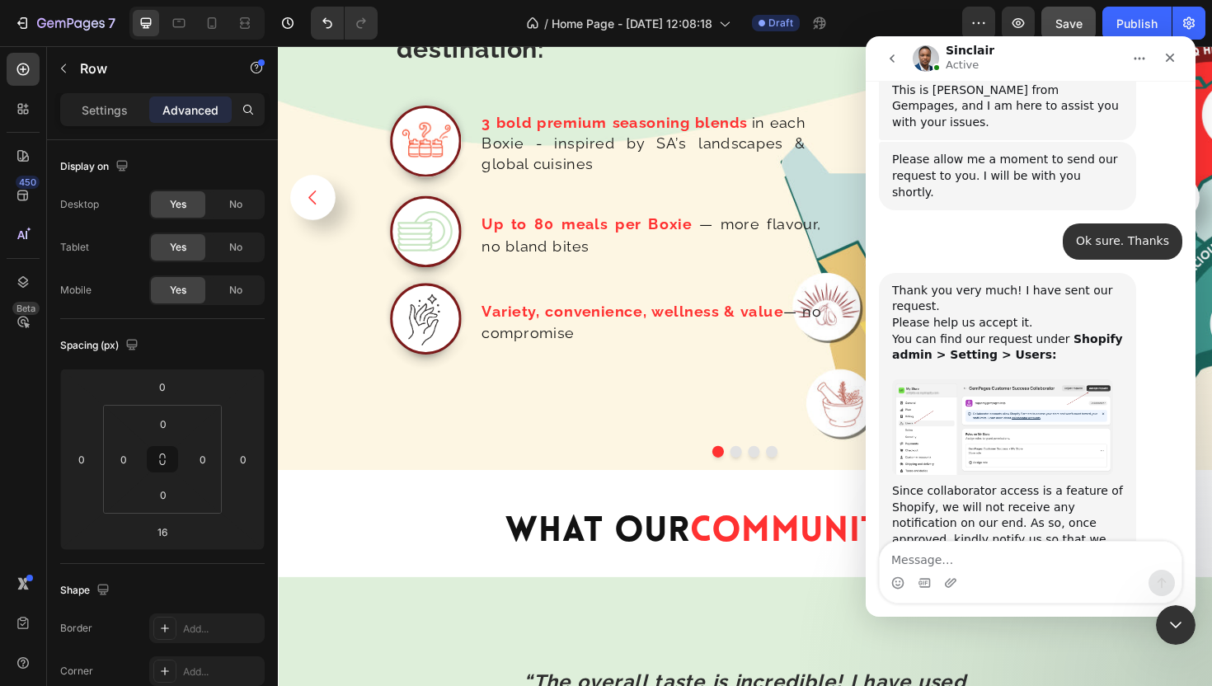
scroll to position [4260, 0]
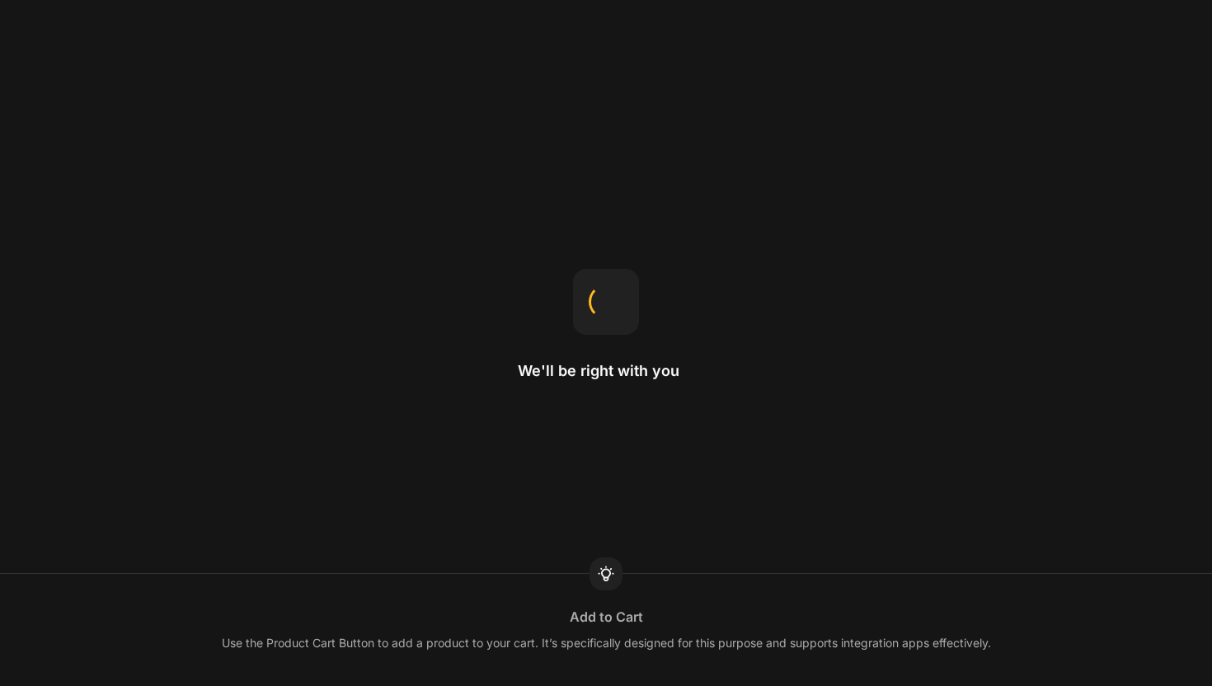
click at [703, 101] on div "We'll be right with you Add to Cart Use the Product Cart Button to add a produc…" at bounding box center [606, 343] width 1212 height 686
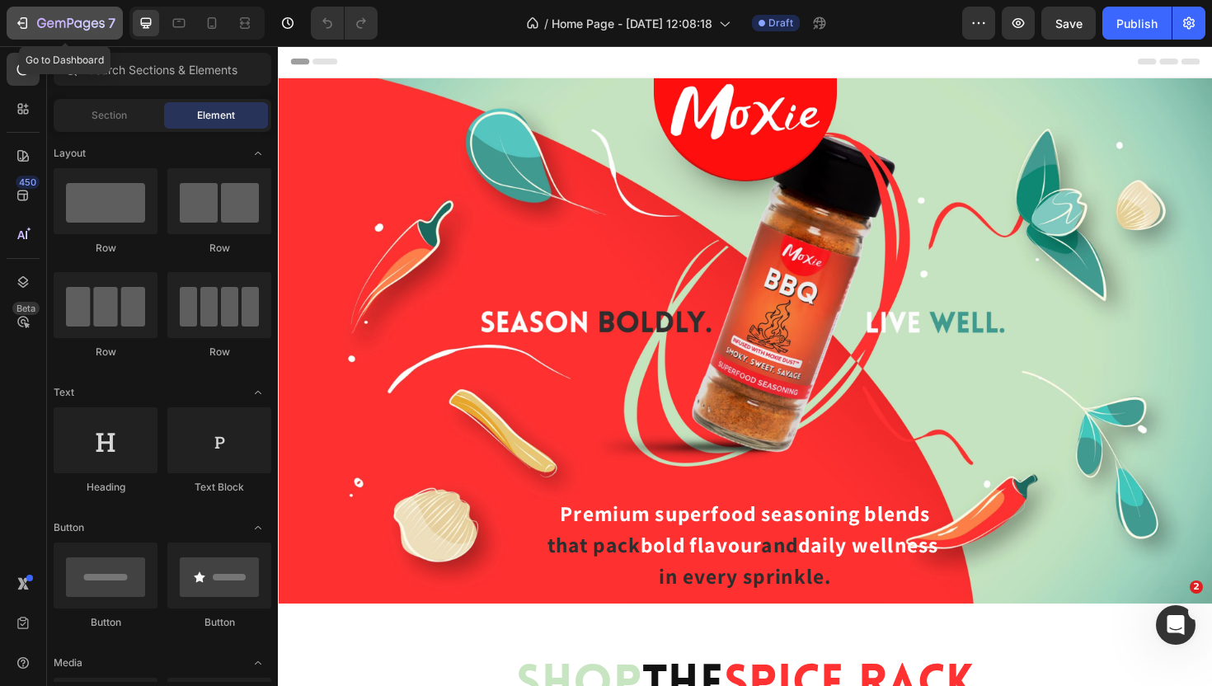
click at [18, 26] on icon "button" at bounding box center [22, 23] width 16 height 16
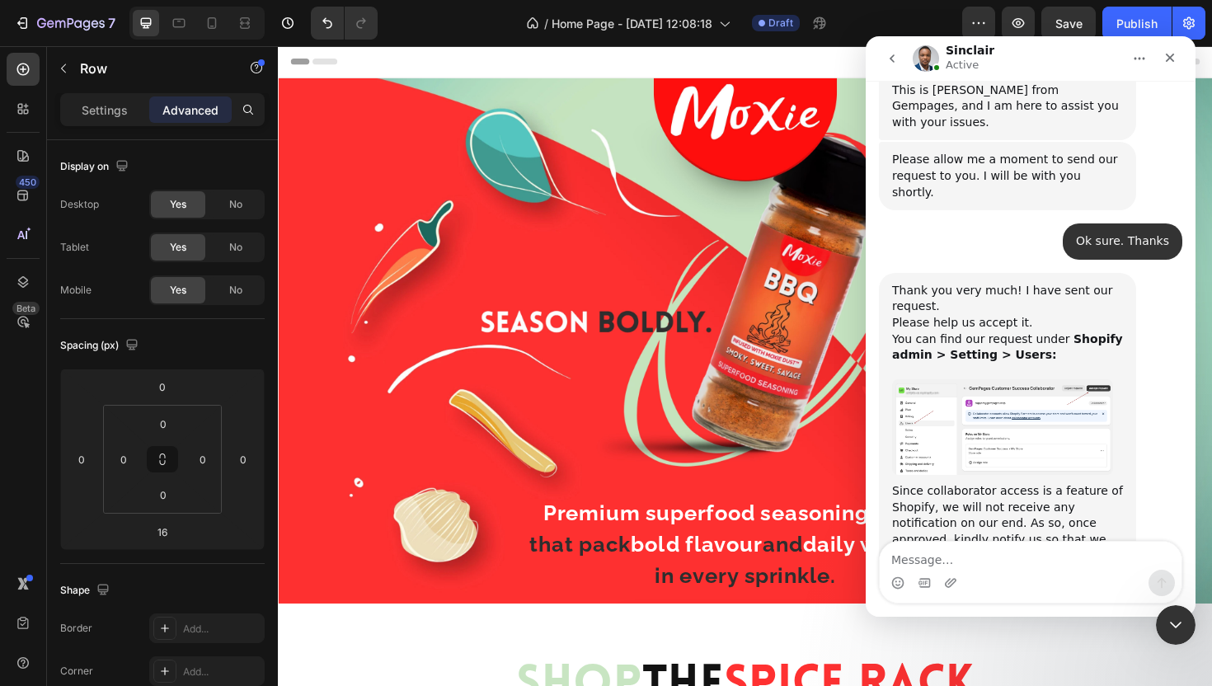
scroll to position [5799, 0]
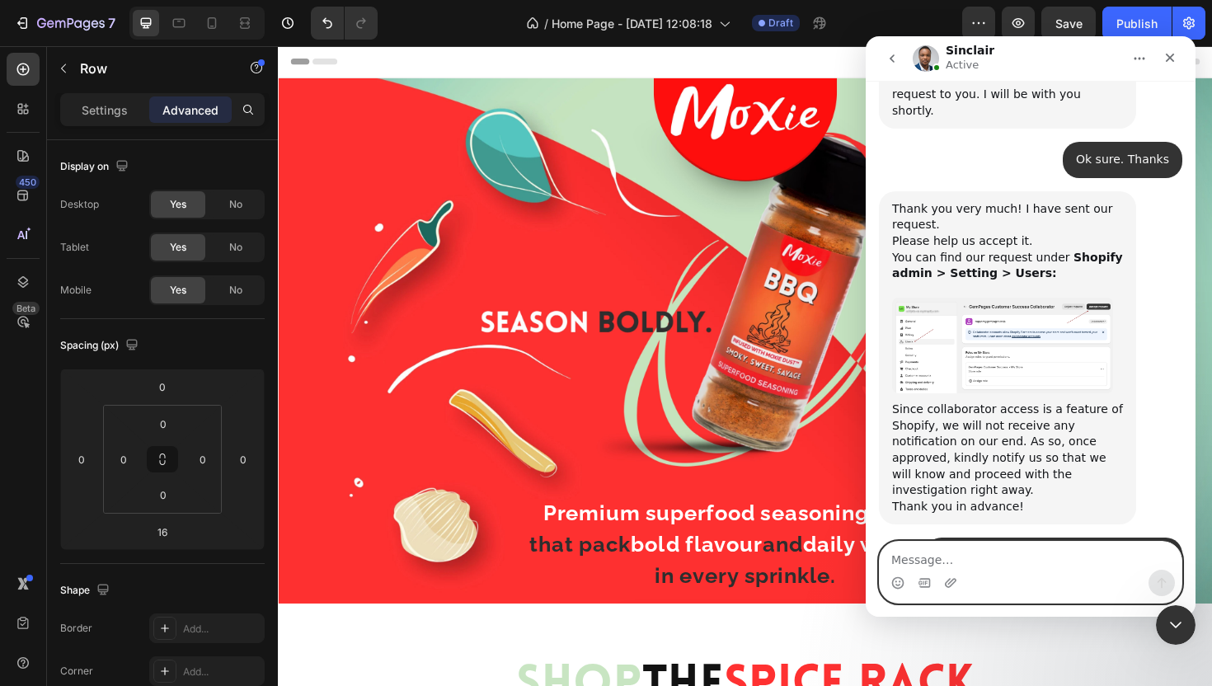
click at [1022, 556] on textarea "Message…" at bounding box center [1031, 556] width 302 height 28
type textarea "ok"
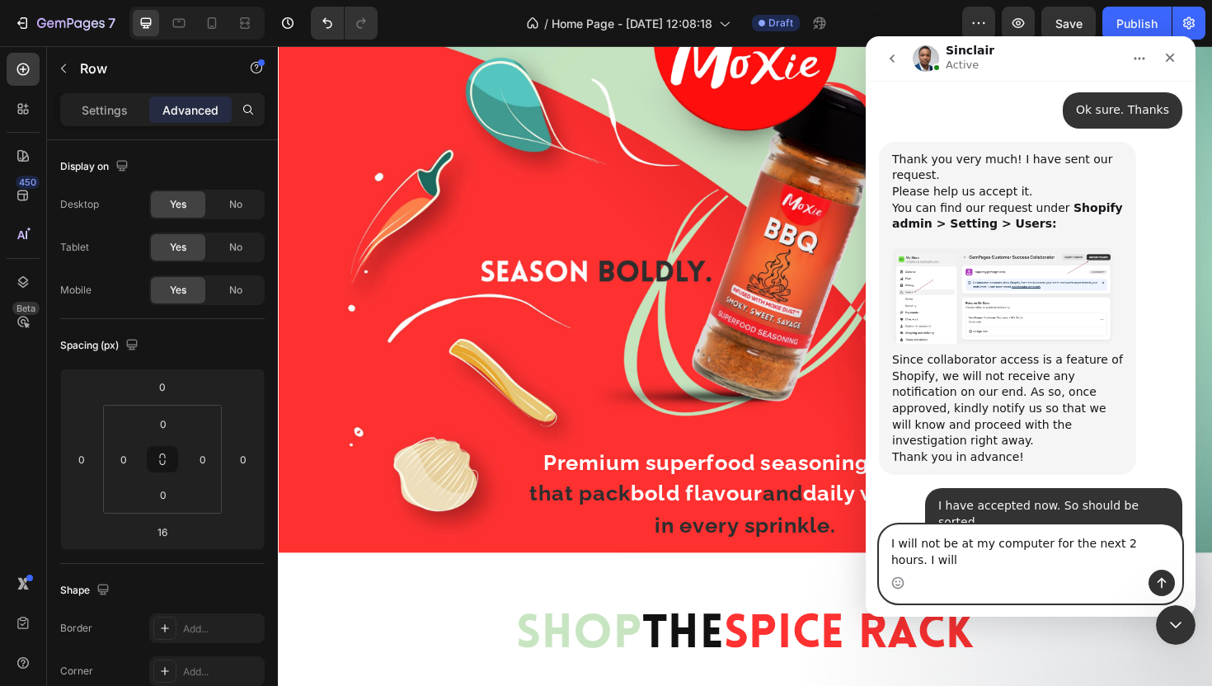
scroll to position [5865, 0]
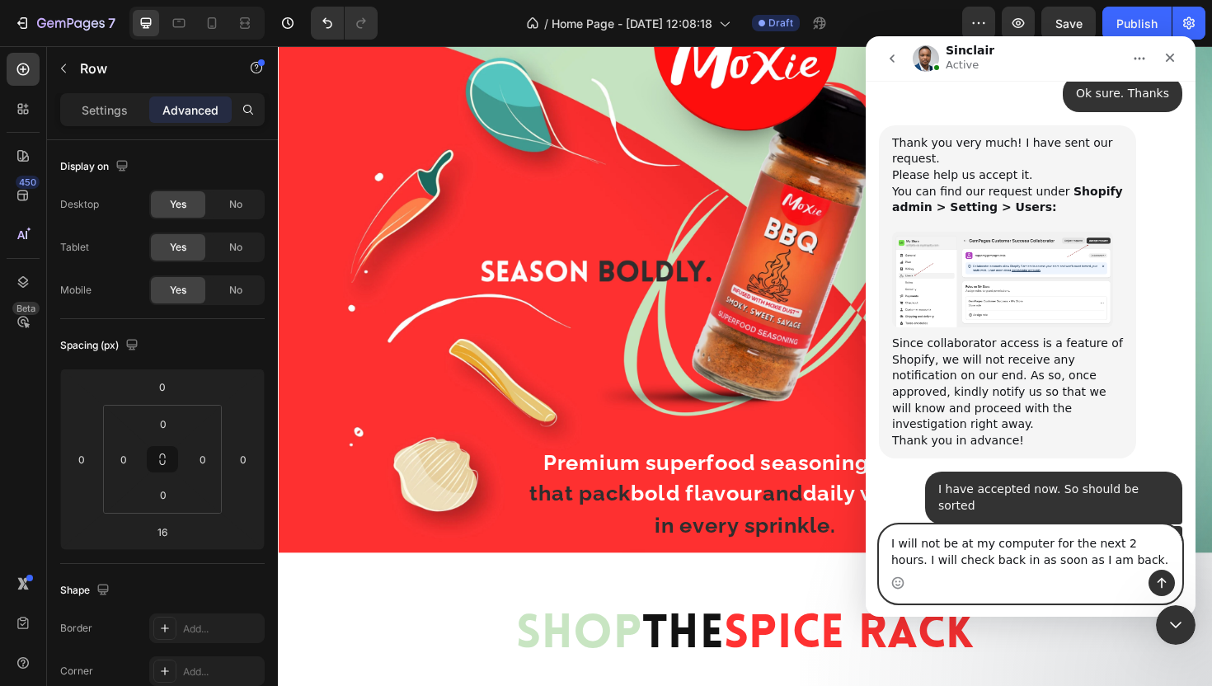
type textarea "I will not be at my computer for the next 2 hours. I will check back in as soon…"
click at [1163, 576] on icon "Send a message…" at bounding box center [1161, 582] width 13 height 13
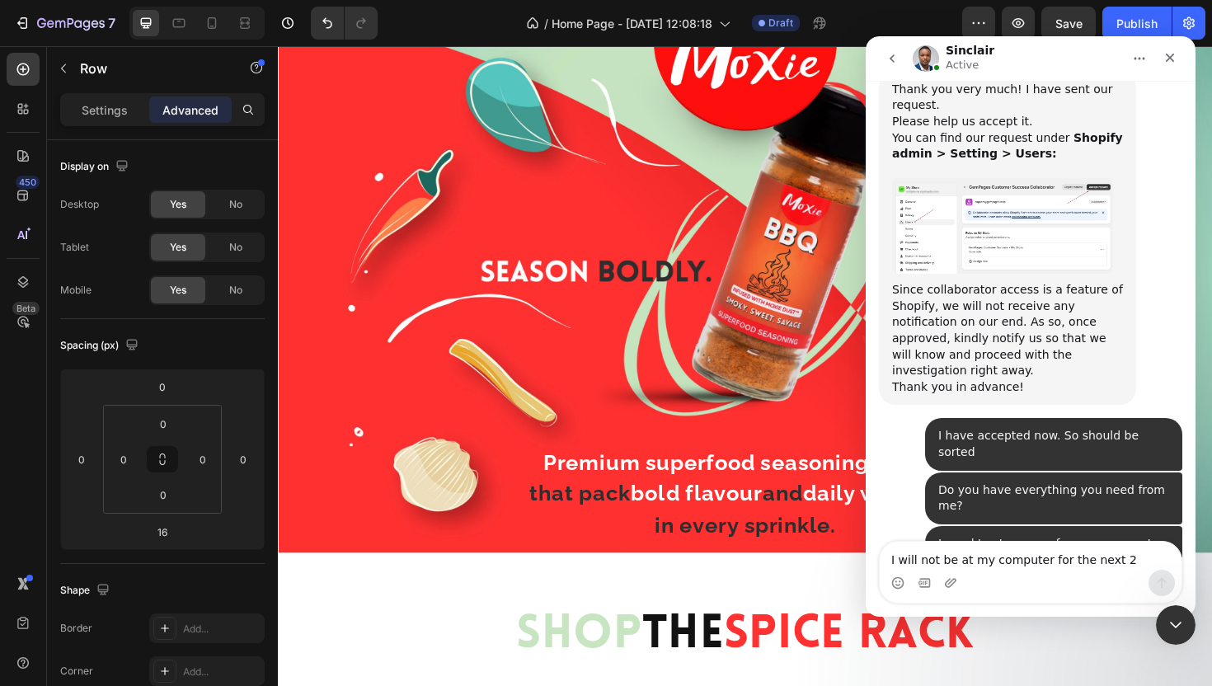
scroll to position [5918, 0]
